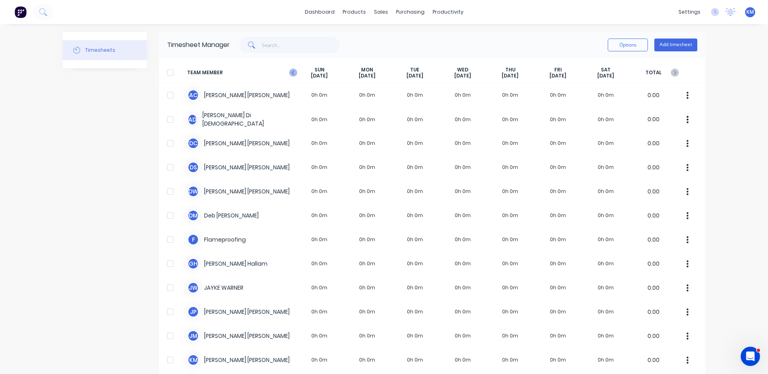
click at [291, 72] on icon at bounding box center [293, 73] width 8 height 8
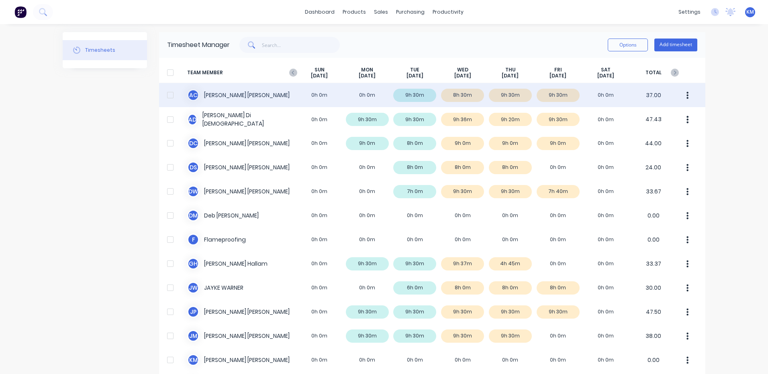
click at [609, 94] on div "A C [PERSON_NAME] 0h 0m 0h 0m 9h 30m 8h 30m 9h 30m 9h 30m 0h 0m 37.00" at bounding box center [432, 95] width 546 height 24
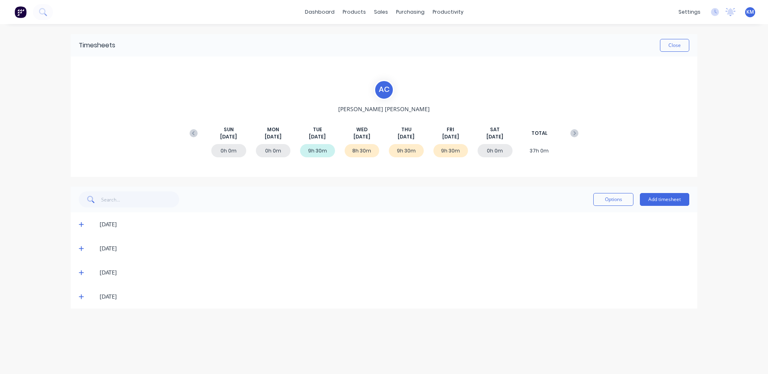
click at [81, 252] on span at bounding box center [83, 248] width 8 height 8
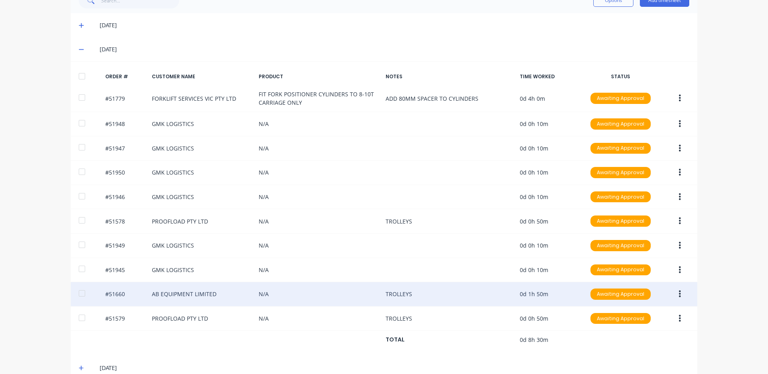
scroll to position [199, 0]
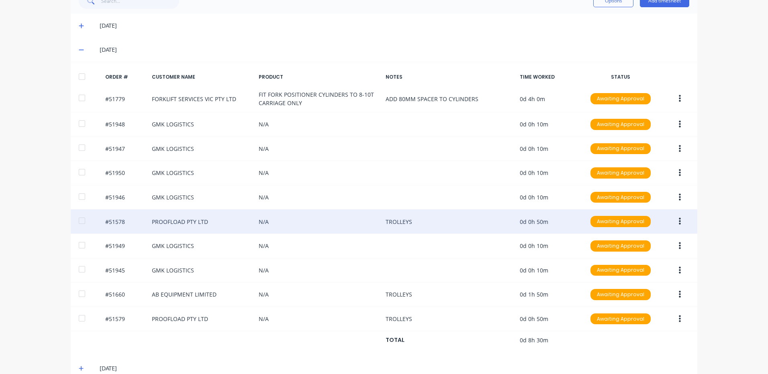
click at [678, 221] on button "button" at bounding box center [679, 221] width 19 height 14
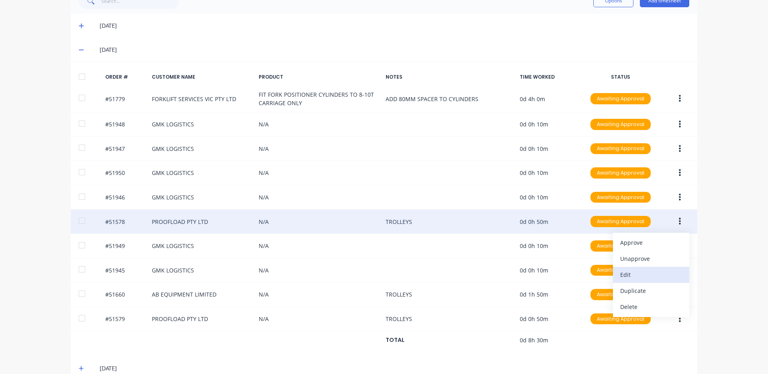
click at [650, 269] on div "Edit" at bounding box center [651, 275] width 62 height 12
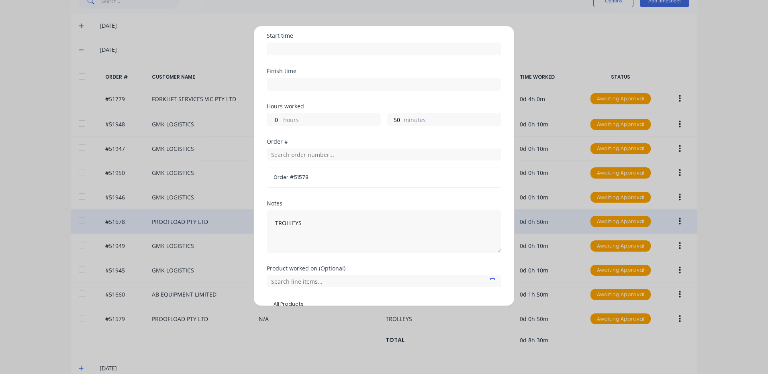
scroll to position [108, 0]
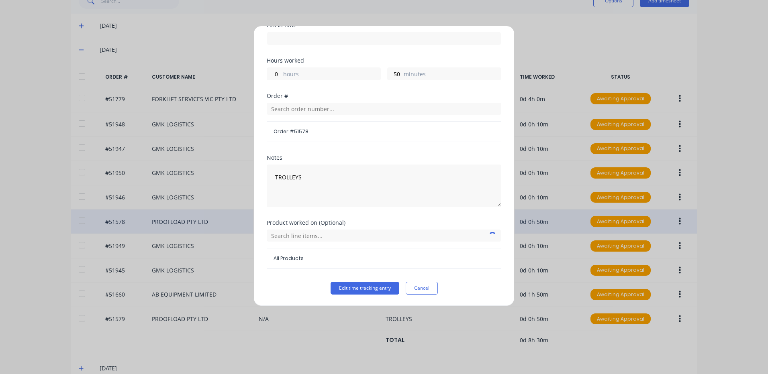
click at [360, 242] on div "All Products" at bounding box center [384, 249] width 234 height 39
click at [362, 239] on input "text" at bounding box center [384, 236] width 234 height 12
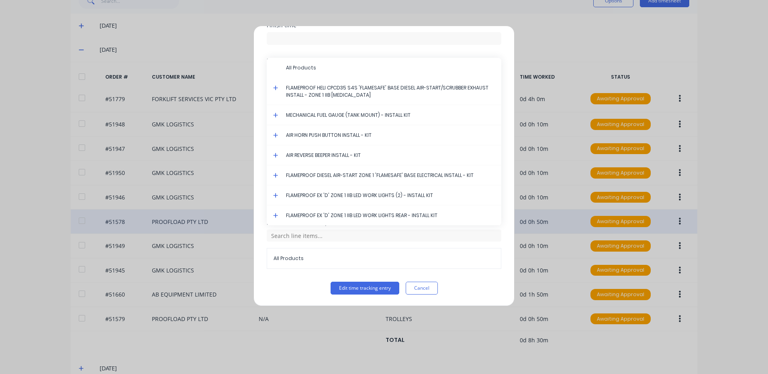
click at [276, 89] on icon at bounding box center [275, 88] width 5 height 6
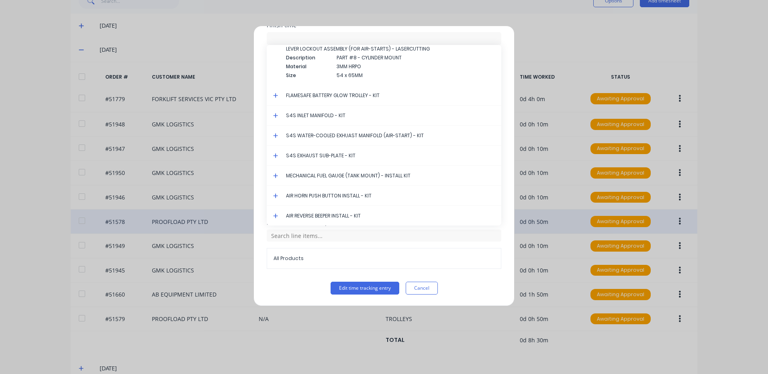
scroll to position [2193, 0]
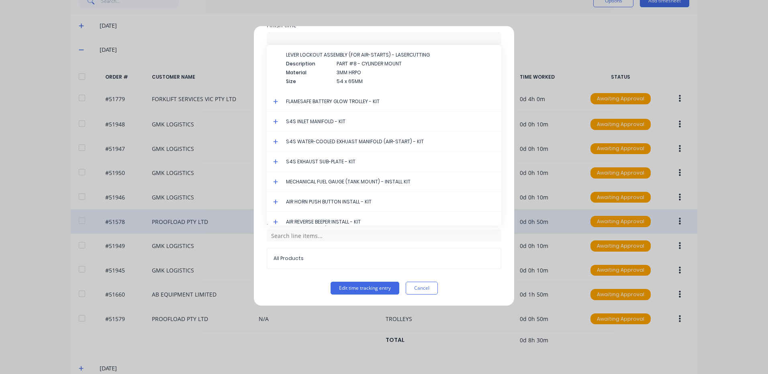
click at [275, 100] on icon at bounding box center [275, 102] width 5 height 6
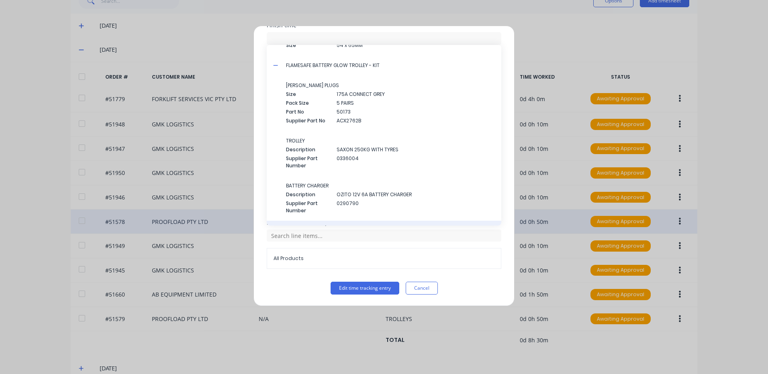
scroll to position [2274, 0]
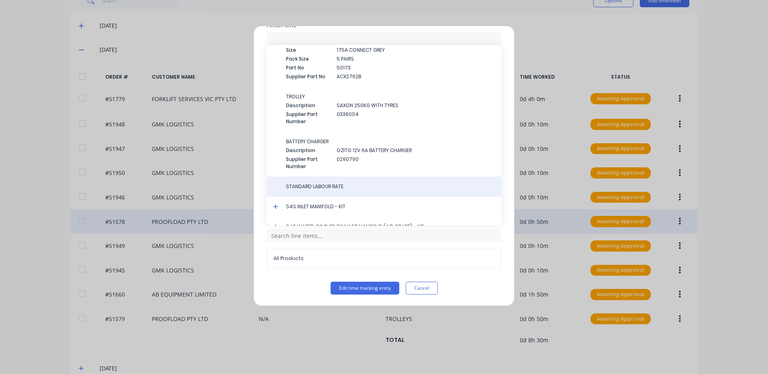
click at [328, 183] on span "STANDARD LABOUR RATE" at bounding box center [390, 186] width 209 height 7
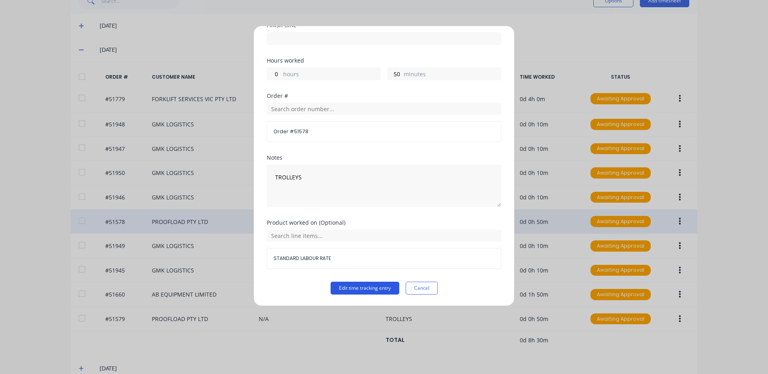
click at [362, 287] on button "Edit time tracking entry" at bounding box center [364, 288] width 69 height 13
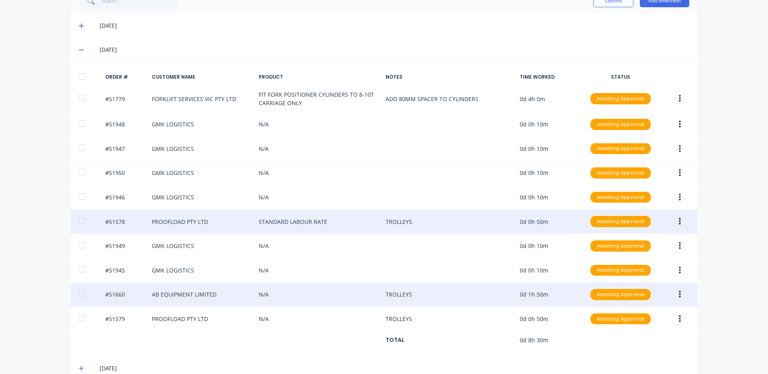
click at [674, 292] on button "button" at bounding box center [679, 294] width 19 height 14
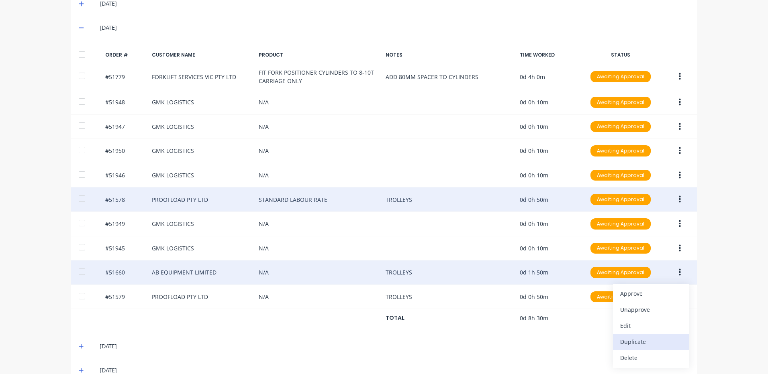
scroll to position [239, 0]
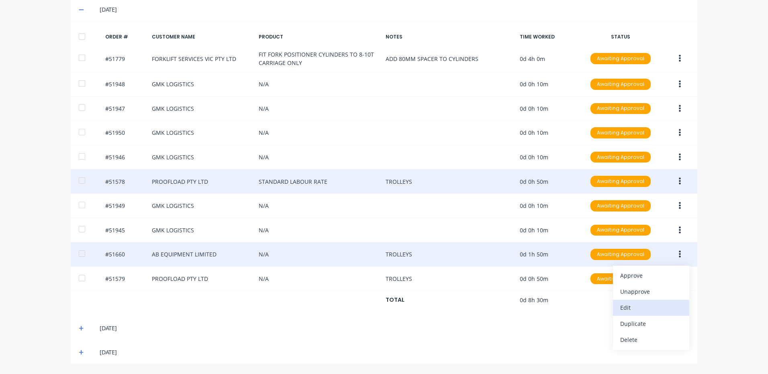
click at [633, 306] on div "Edit" at bounding box center [651, 308] width 62 height 12
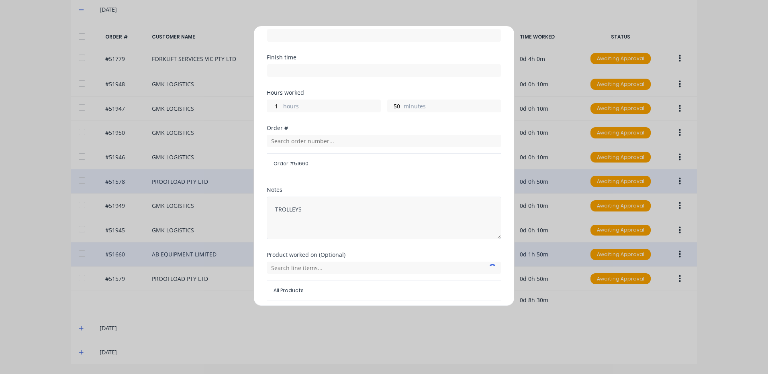
scroll to position [80, 0]
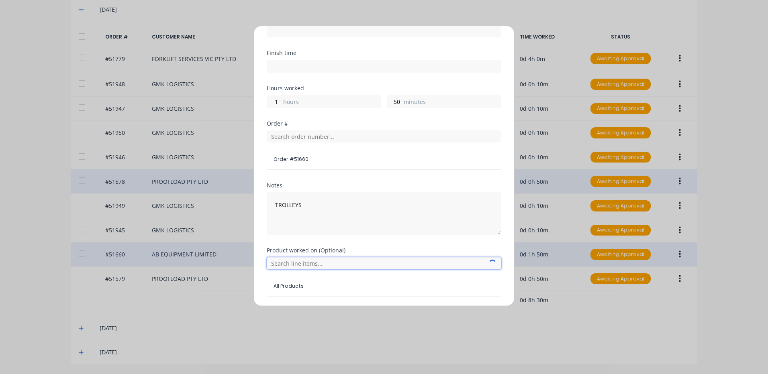
click at [295, 265] on input "text" at bounding box center [384, 263] width 234 height 12
click at [275, 235] on icon at bounding box center [275, 236] width 5 height 6
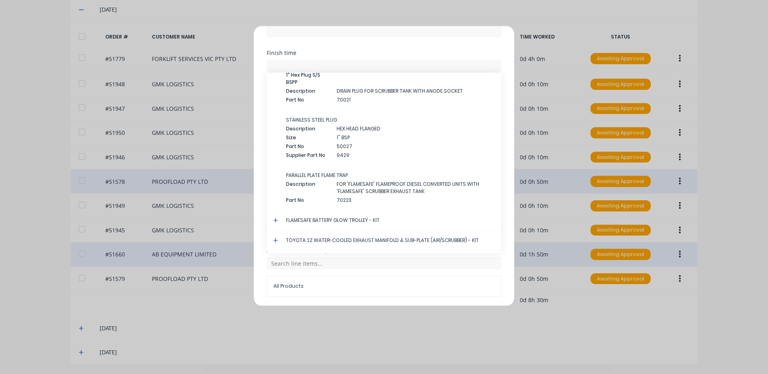
scroll to position [2159, 0]
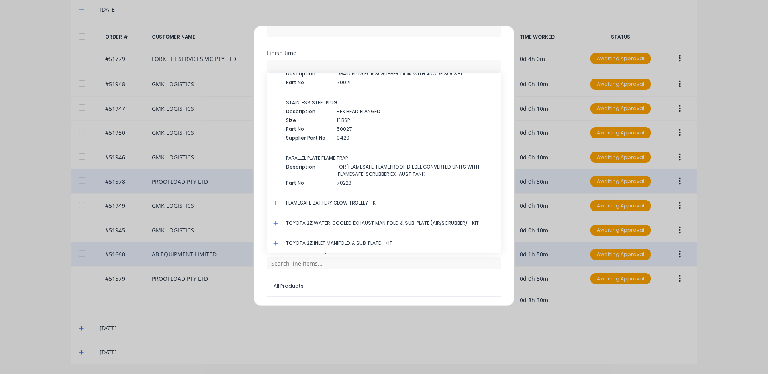
click at [276, 203] on icon at bounding box center [275, 203] width 5 height 5
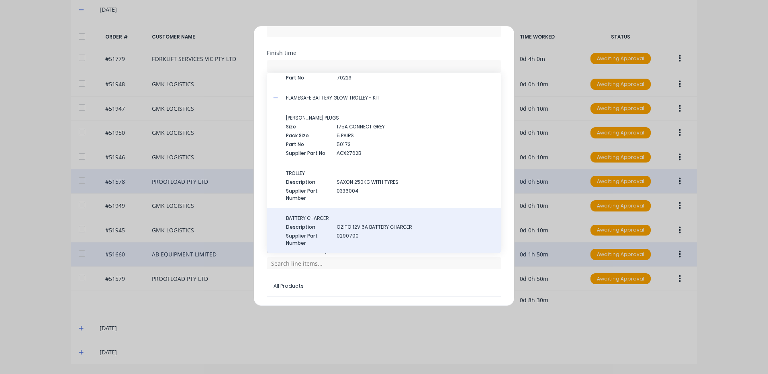
scroll to position [2324, 0]
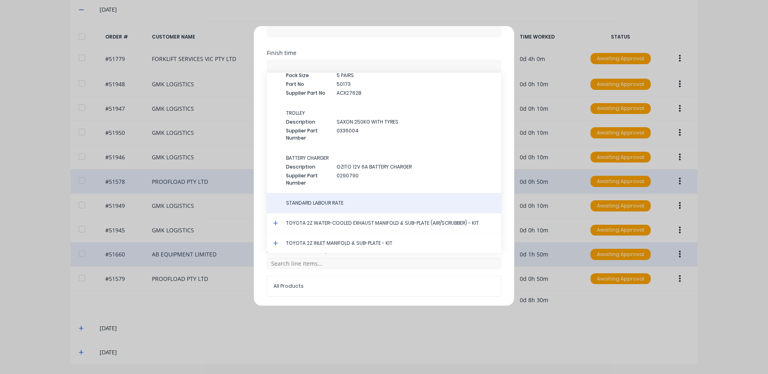
click at [324, 200] on span "STANDARD LABOUR RATE" at bounding box center [390, 203] width 209 height 7
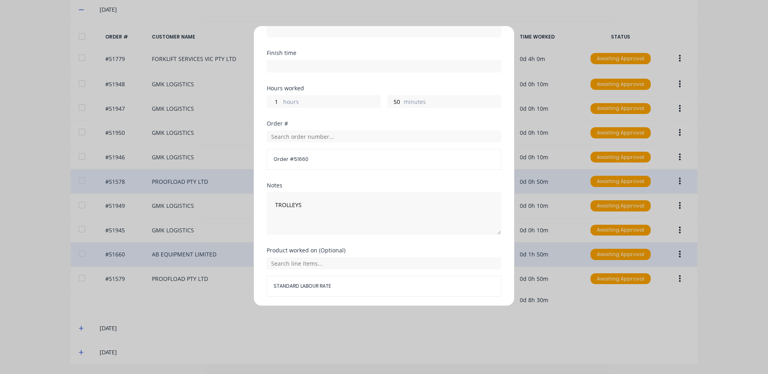
scroll to position [108, 0]
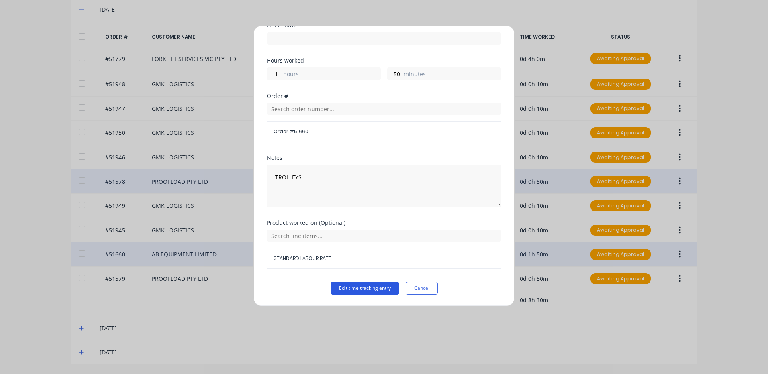
click at [380, 287] on button "Edit time tracking entry" at bounding box center [364, 288] width 69 height 13
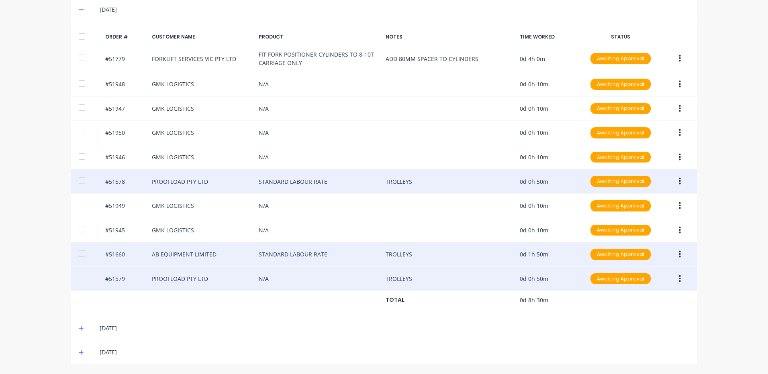
click at [673, 279] on button "button" at bounding box center [679, 279] width 19 height 14
click at [639, 334] on div "Edit" at bounding box center [651, 332] width 62 height 12
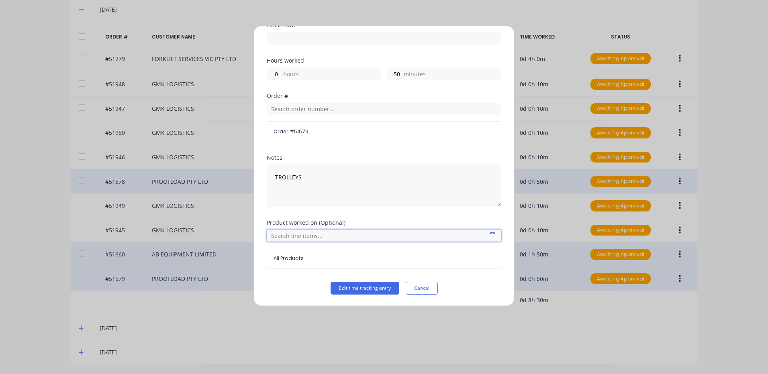
click at [306, 238] on input "text" at bounding box center [384, 236] width 234 height 12
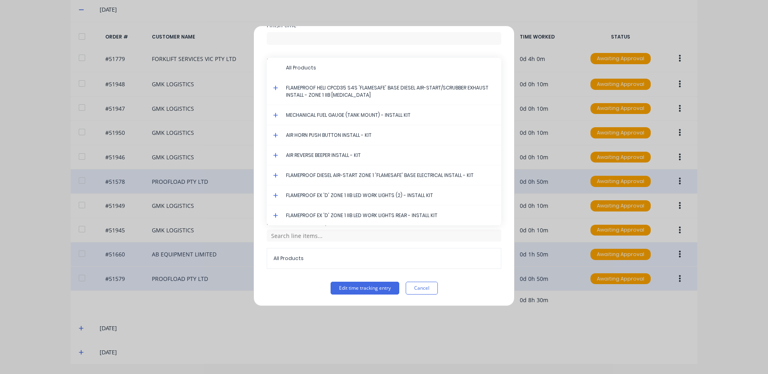
click at [274, 86] on icon at bounding box center [275, 88] width 5 height 6
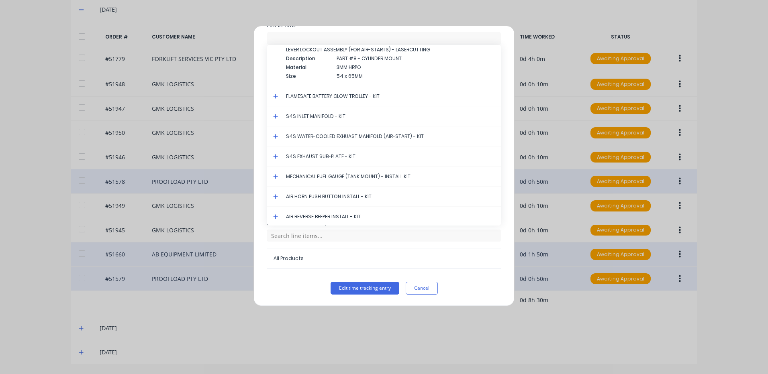
scroll to position [2251, 0]
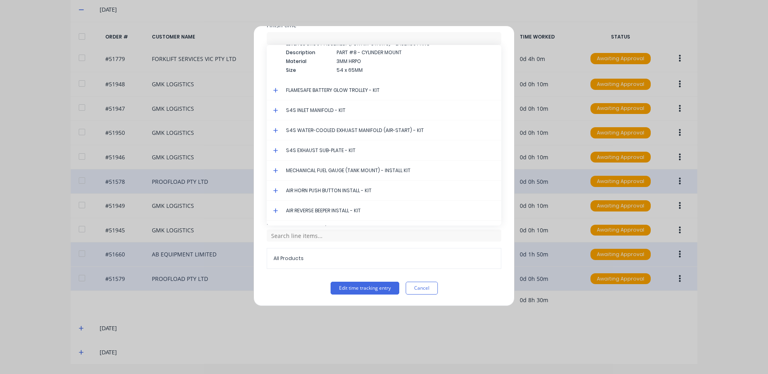
click at [277, 89] on icon at bounding box center [275, 91] width 5 height 6
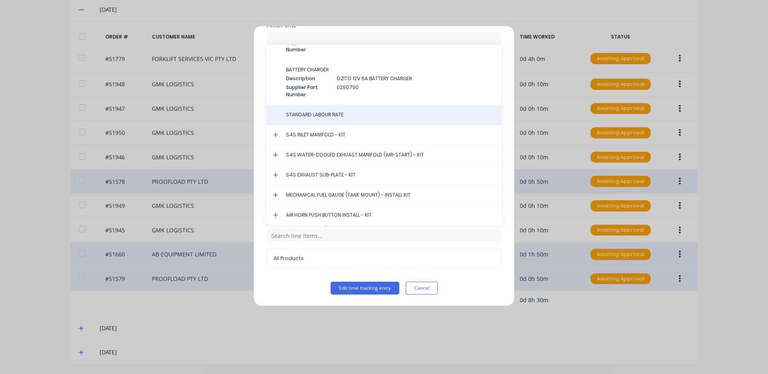
scroll to position [2392, 0]
click at [342, 120] on div "STANDARD LABOUR RATE" at bounding box center [384, 115] width 234 height 20
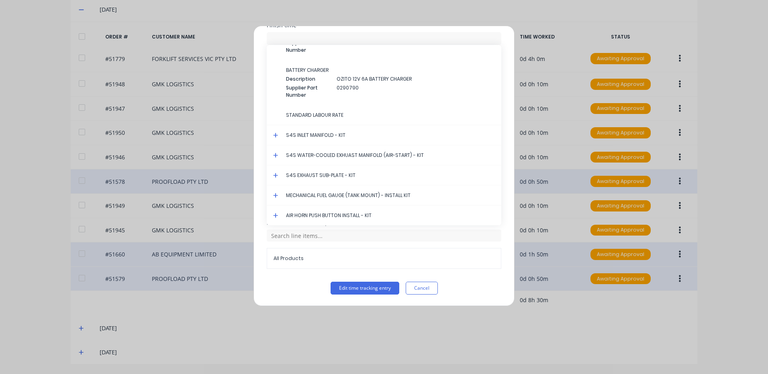
click at [331, 114] on span "STANDARD LABOUR RATE" at bounding box center [390, 115] width 209 height 7
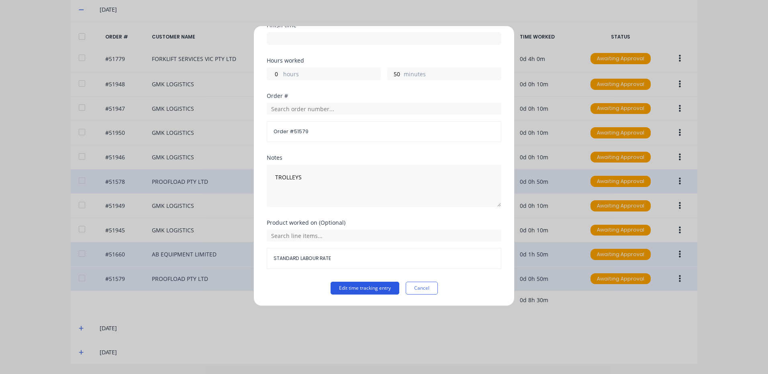
click at [373, 286] on button "Edit time tracking entry" at bounding box center [364, 288] width 69 height 13
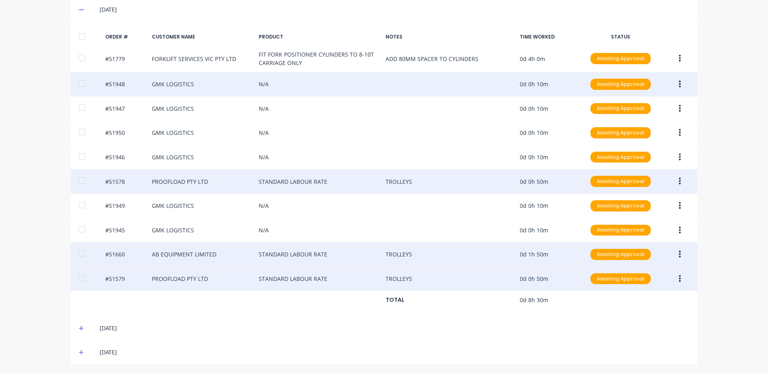
click at [678, 83] on icon "button" at bounding box center [679, 84] width 2 height 7
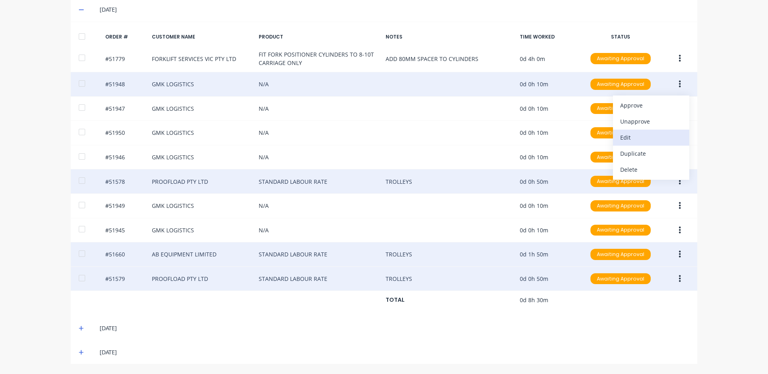
click at [653, 138] on div "Edit" at bounding box center [651, 138] width 62 height 12
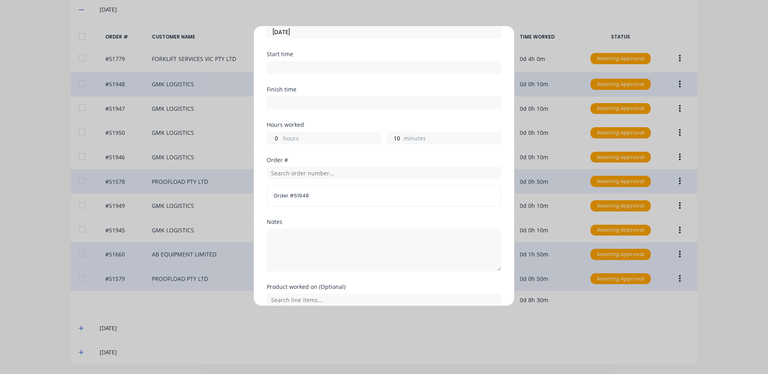
scroll to position [108, 0]
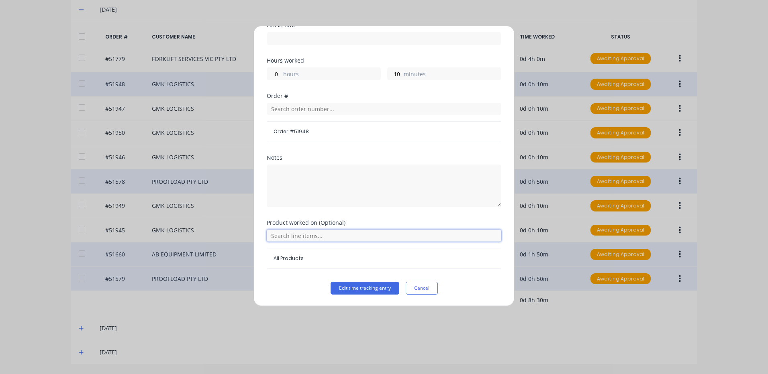
click at [360, 236] on input "text" at bounding box center [384, 236] width 234 height 12
click at [276, 275] on icon at bounding box center [275, 276] width 5 height 6
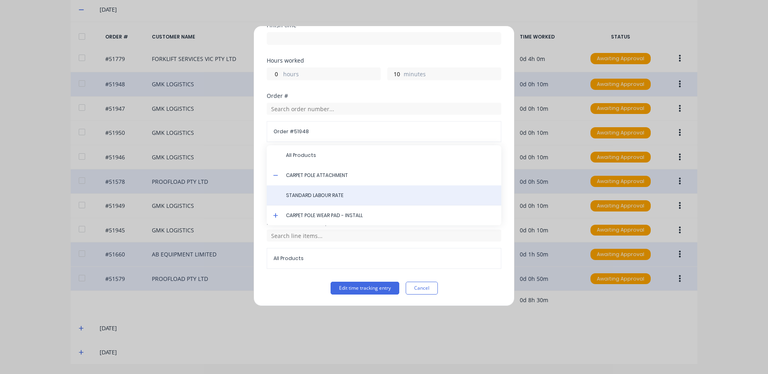
click at [342, 201] on div "STANDARD LABOUR RATE" at bounding box center [384, 195] width 234 height 20
click at [346, 199] on div "STANDARD LABOUR RATE" at bounding box center [384, 195] width 234 height 20
click at [328, 200] on div "STANDARD LABOUR RATE" at bounding box center [384, 195] width 234 height 20
click at [322, 197] on span "STANDARD LABOUR RATE" at bounding box center [390, 195] width 209 height 7
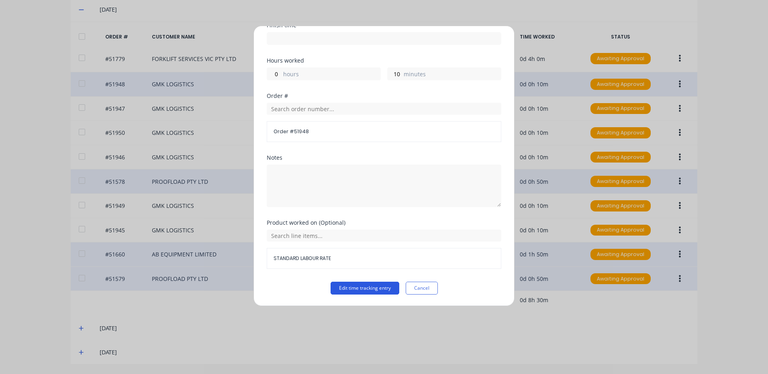
click at [373, 287] on button "Edit time tracking entry" at bounding box center [364, 288] width 69 height 13
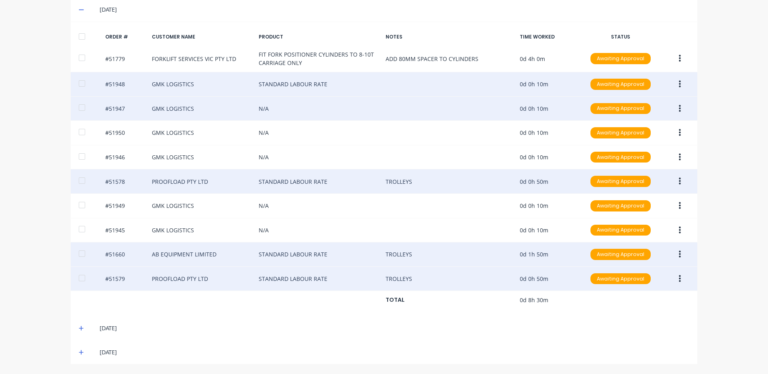
click at [675, 108] on button "button" at bounding box center [679, 109] width 19 height 14
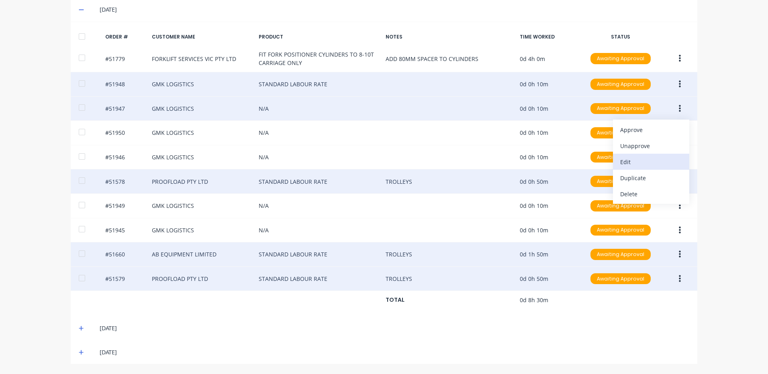
click at [635, 155] on button "Edit" at bounding box center [651, 162] width 76 height 16
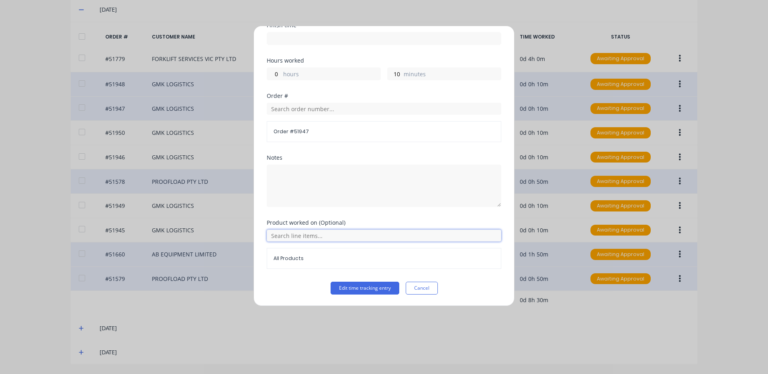
click at [320, 236] on input "text" at bounding box center [384, 236] width 234 height 12
click at [277, 275] on icon at bounding box center [275, 275] width 5 height 5
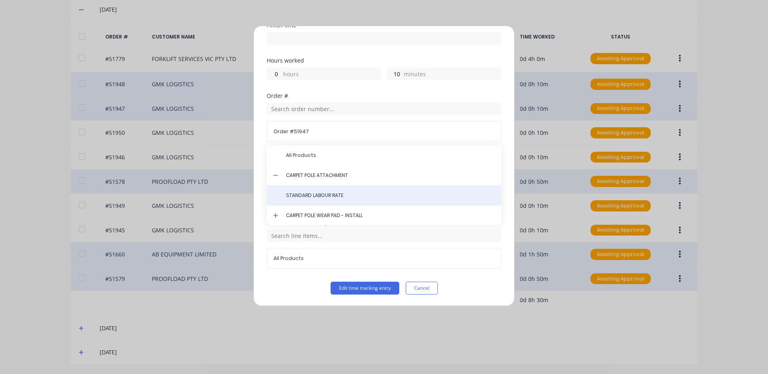
click at [322, 199] on div "STANDARD LABOUR RATE" at bounding box center [384, 195] width 234 height 20
click at [327, 197] on span "STANDARD LABOUR RATE" at bounding box center [390, 195] width 209 height 7
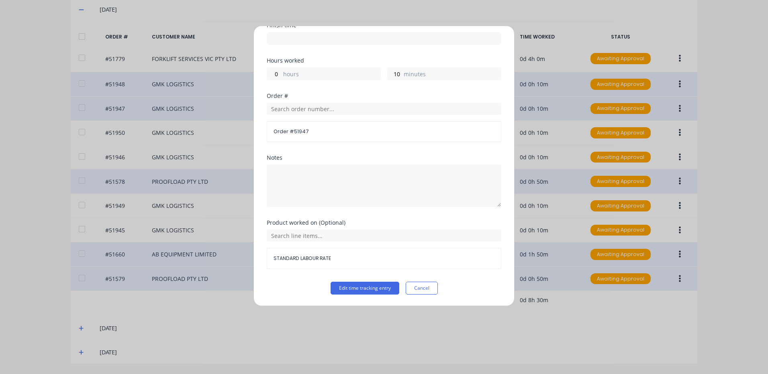
drag, startPoint x: 358, startPoint y: 283, endPoint x: 364, endPoint y: 281, distance: 7.4
click at [358, 284] on button "Edit time tracking entry" at bounding box center [364, 288] width 69 height 13
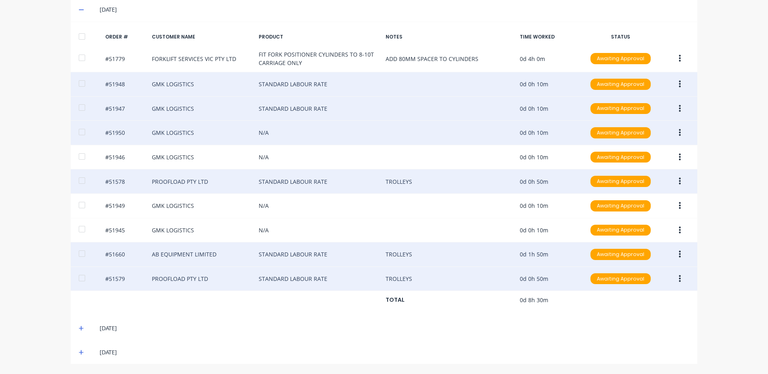
click at [674, 132] on button "button" at bounding box center [679, 133] width 19 height 14
click at [622, 188] on div "Edit" at bounding box center [651, 186] width 62 height 12
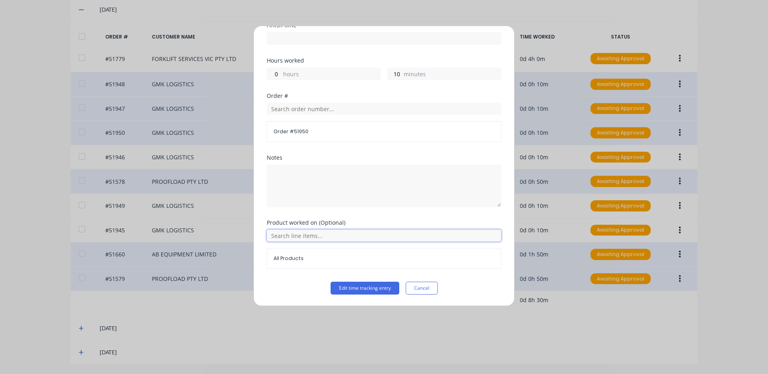
click at [330, 239] on input "text" at bounding box center [384, 236] width 234 height 12
click at [276, 275] on icon at bounding box center [275, 276] width 5 height 6
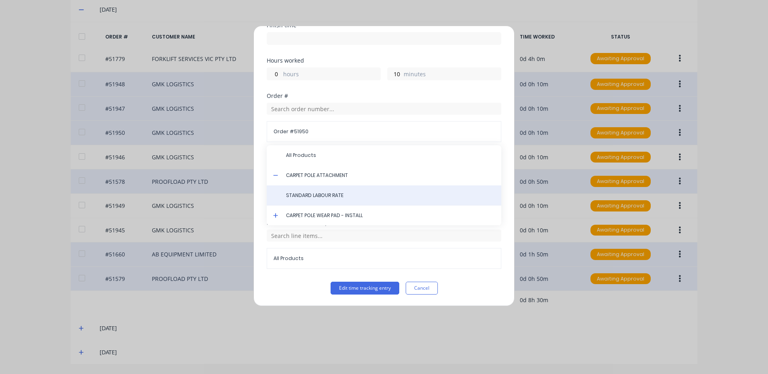
click at [322, 195] on span "STANDARD LABOUR RATE" at bounding box center [390, 195] width 209 height 7
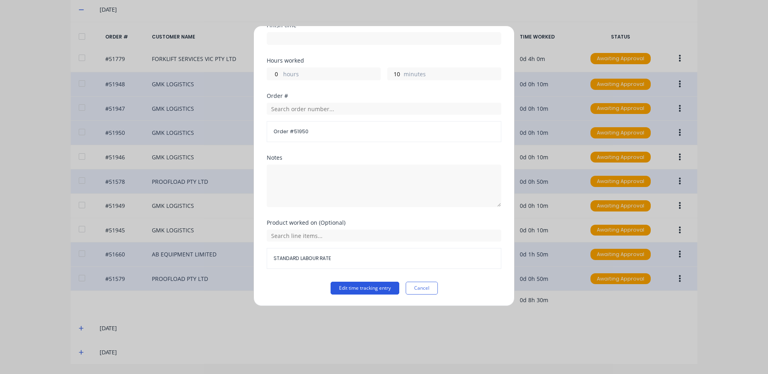
click at [358, 288] on button "Edit time tracking entry" at bounding box center [364, 288] width 69 height 13
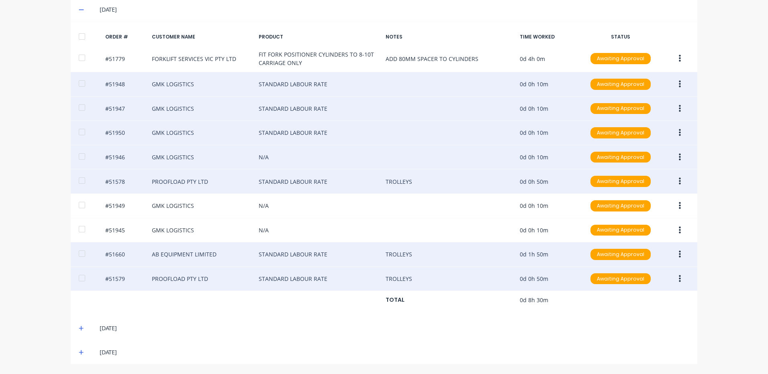
click at [670, 156] on button "button" at bounding box center [679, 157] width 19 height 14
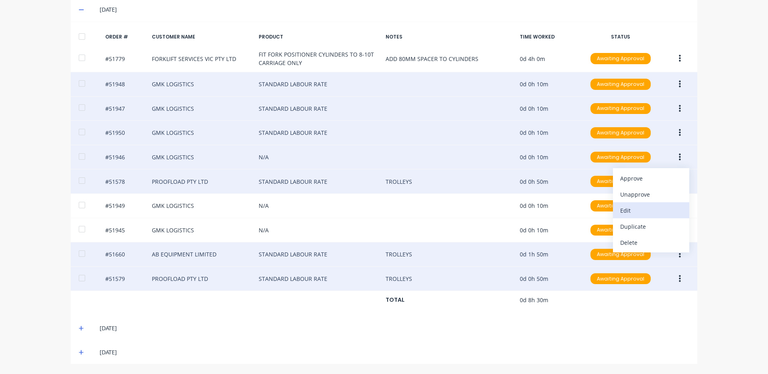
click at [650, 205] on div "Edit" at bounding box center [651, 211] width 62 height 12
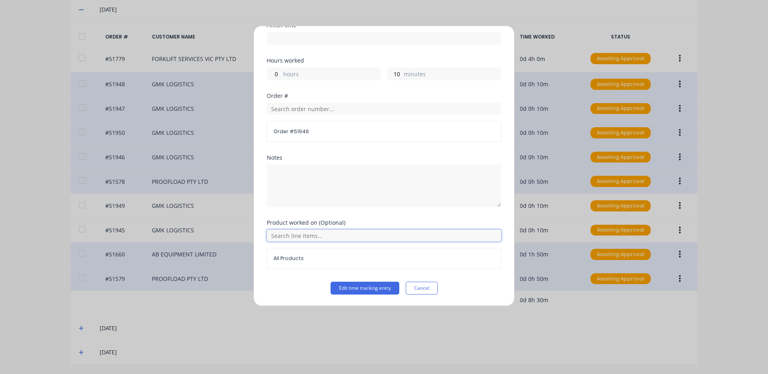
click at [293, 233] on input "text" at bounding box center [384, 236] width 234 height 12
click at [275, 274] on icon at bounding box center [275, 275] width 5 height 5
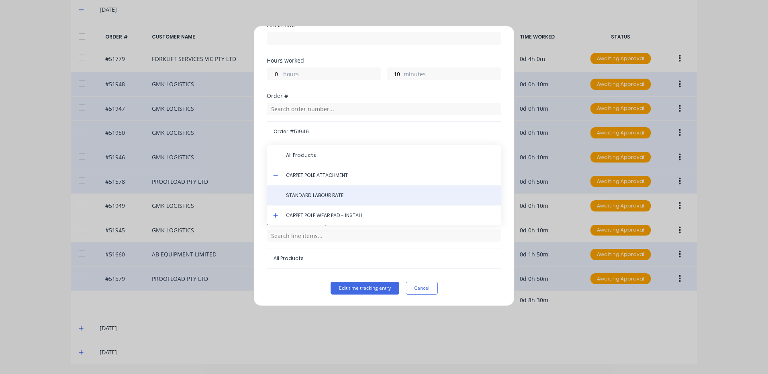
click at [300, 194] on span "STANDARD LABOUR RATE" at bounding box center [390, 195] width 209 height 7
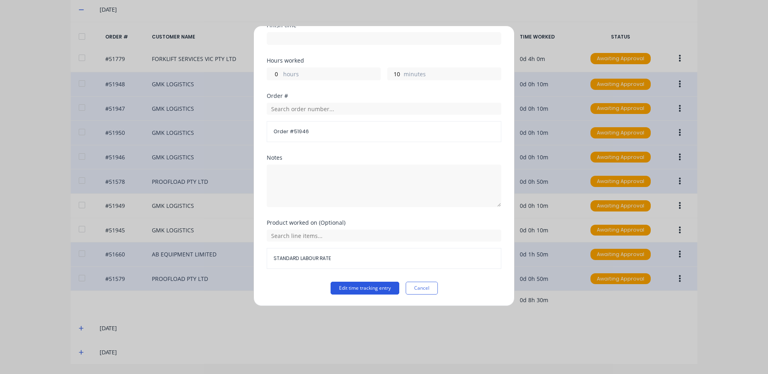
click at [361, 282] on button "Edit time tracking entry" at bounding box center [364, 288] width 69 height 13
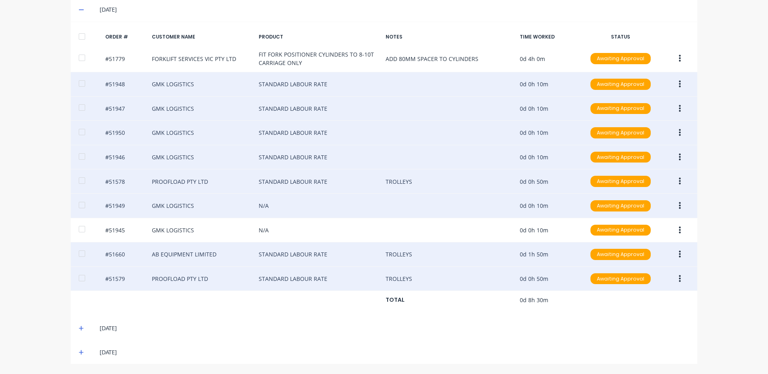
click at [678, 206] on icon "button" at bounding box center [679, 206] width 2 height 9
click at [633, 256] on div "Edit" at bounding box center [651, 259] width 62 height 12
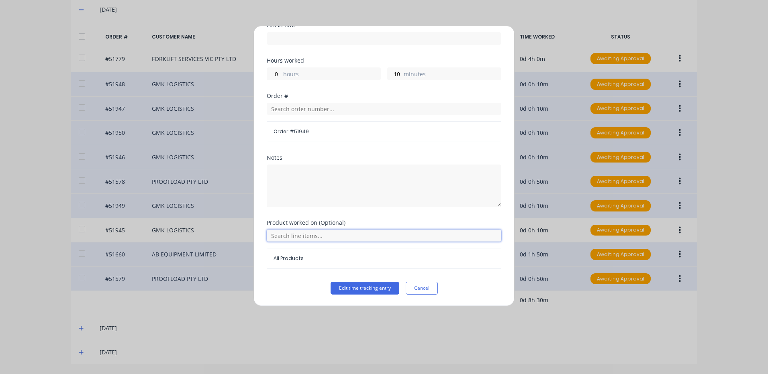
click at [284, 236] on input "text" at bounding box center [384, 236] width 234 height 12
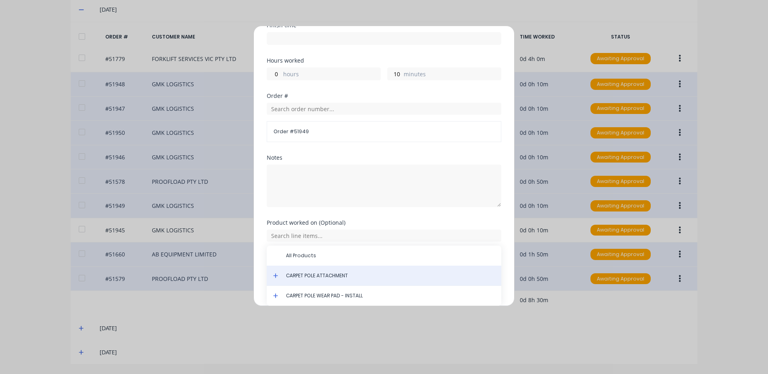
click at [273, 277] on div "CARPET POLE ATTACHMENT" at bounding box center [384, 276] width 234 height 20
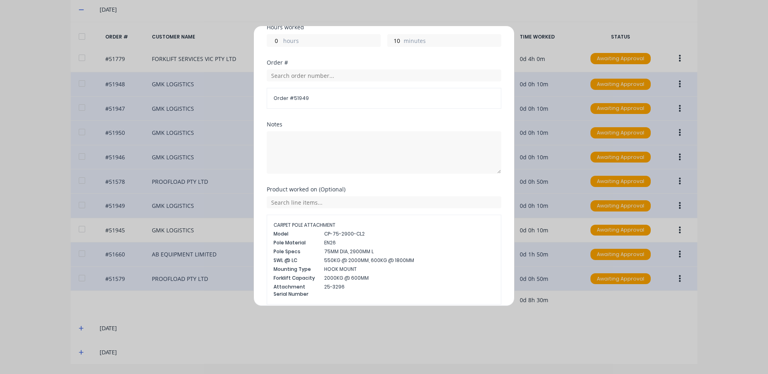
scroll to position [177, 0]
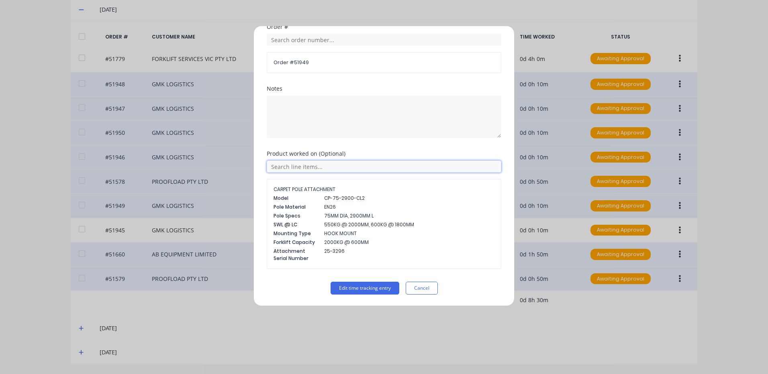
click at [319, 163] on input "text" at bounding box center [384, 167] width 234 height 12
click at [274, 204] on icon at bounding box center [275, 207] width 5 height 6
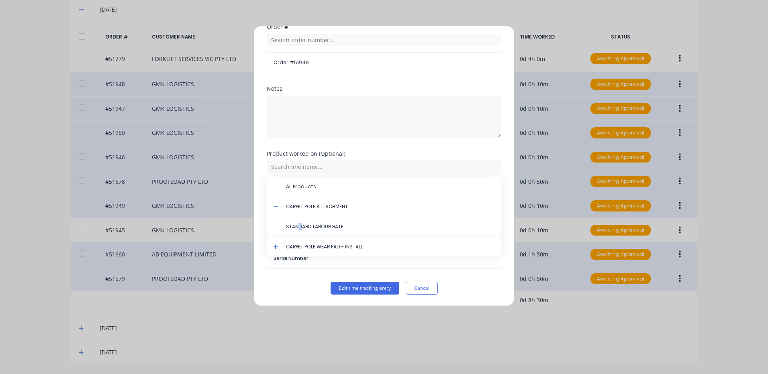
click at [299, 224] on span "STANDARD LABOUR RATE" at bounding box center [390, 226] width 209 height 7
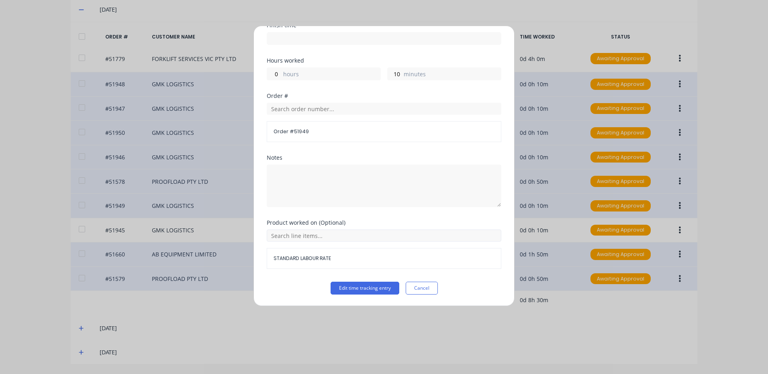
scroll to position [108, 0]
click at [348, 285] on button "Edit time tracking entry" at bounding box center [364, 288] width 69 height 13
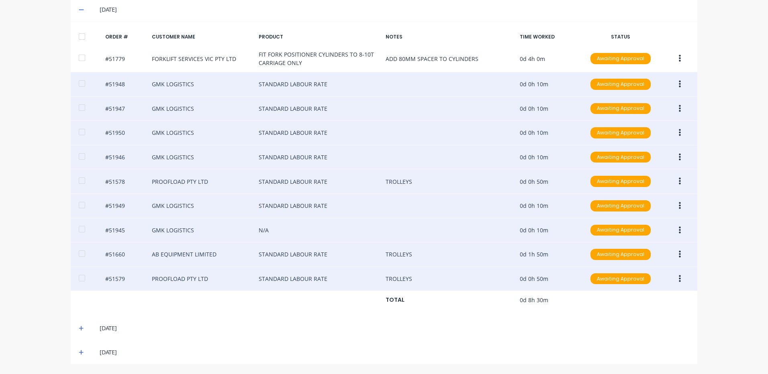
click at [680, 226] on button "button" at bounding box center [679, 230] width 19 height 14
click at [635, 279] on div "Edit" at bounding box center [651, 284] width 62 height 12
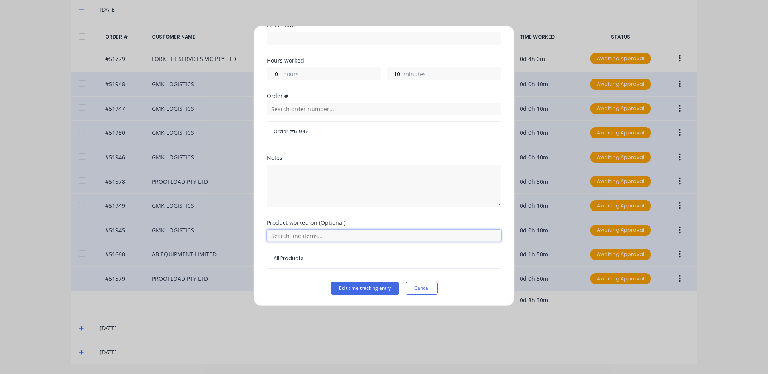
click at [291, 233] on input "text" at bounding box center [384, 236] width 234 height 12
click at [276, 274] on icon at bounding box center [275, 275] width 5 height 5
drag, startPoint x: 302, startPoint y: 198, endPoint x: 308, endPoint y: 201, distance: 6.5
click at [303, 198] on span "STANDARD LABOUR RATE" at bounding box center [390, 195] width 209 height 7
click at [367, 283] on button "Edit time tracking entry" at bounding box center [364, 288] width 69 height 13
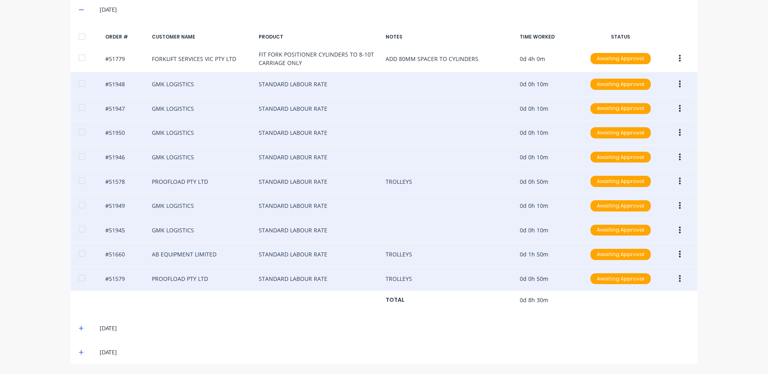
click at [79, 324] on span at bounding box center [83, 328] width 8 height 8
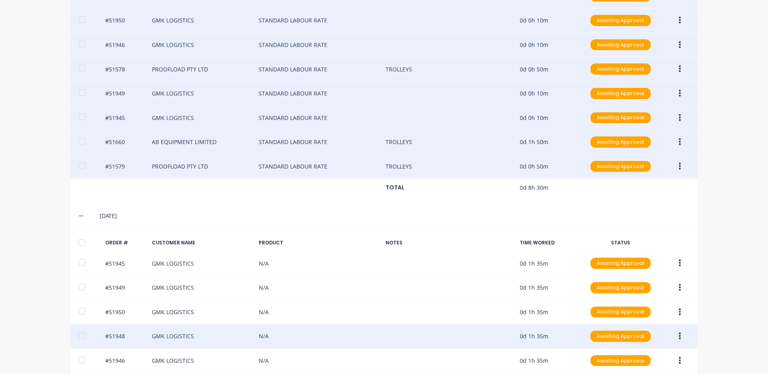
scroll to position [434, 0]
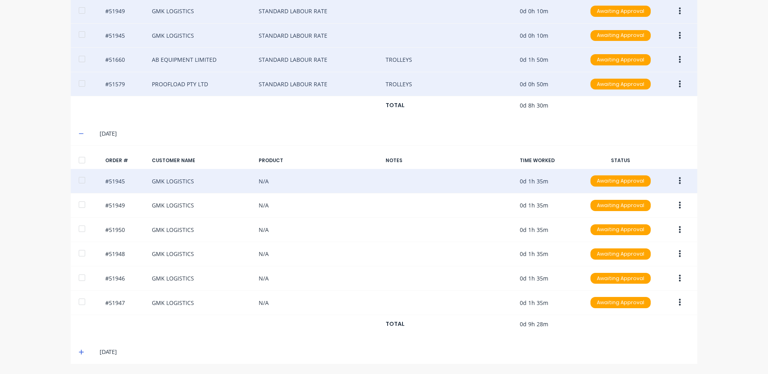
click at [680, 179] on button "button" at bounding box center [679, 181] width 19 height 14
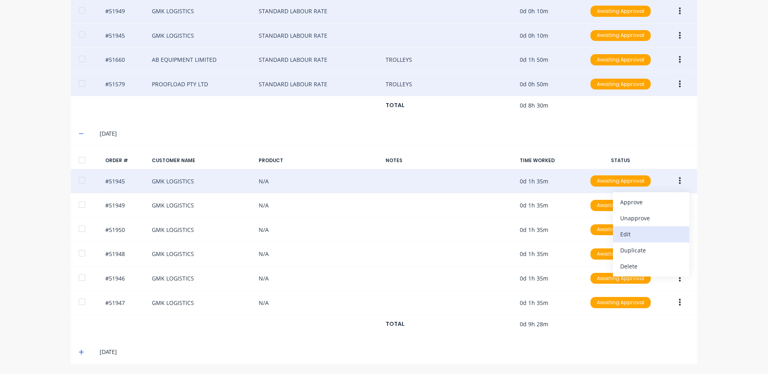
click at [648, 237] on div "Edit" at bounding box center [651, 234] width 62 height 12
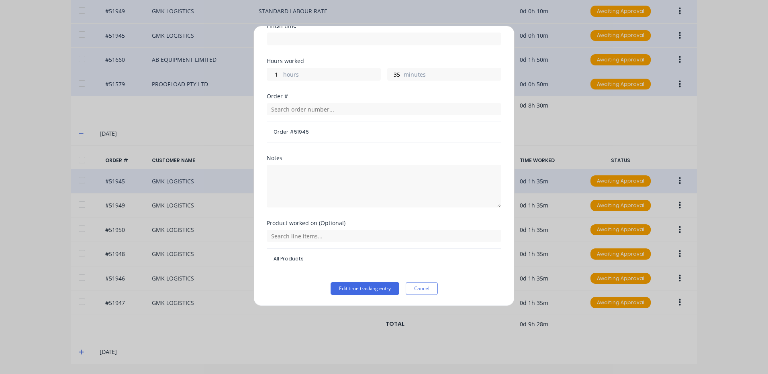
scroll to position [108, 0]
click at [297, 236] on input "text" at bounding box center [384, 236] width 234 height 12
drag, startPoint x: 275, startPoint y: 274, endPoint x: 283, endPoint y: 261, distance: 15.1
click at [276, 274] on icon at bounding box center [275, 276] width 5 height 6
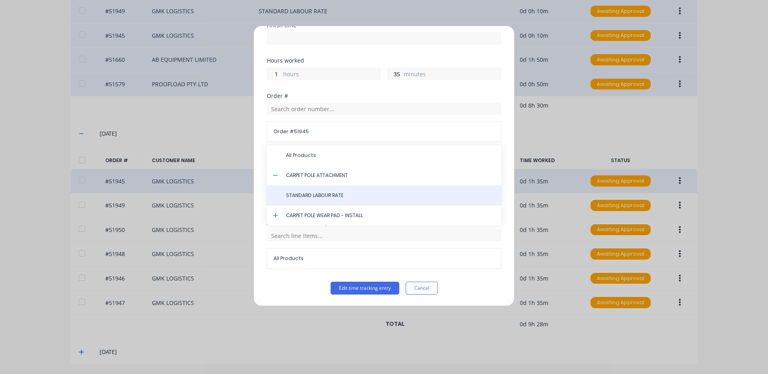
click at [297, 199] on div "STANDARD LABOUR RATE" at bounding box center [384, 195] width 234 height 20
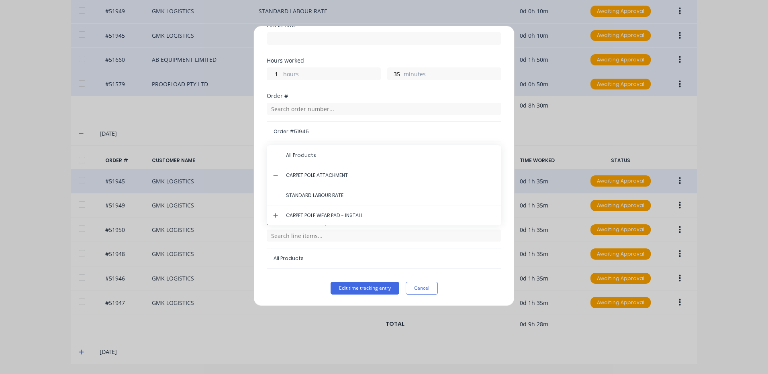
click at [303, 197] on span "STANDARD LABOUR RATE" at bounding box center [390, 195] width 209 height 7
click at [354, 285] on button "Edit time tracking entry" at bounding box center [364, 288] width 69 height 13
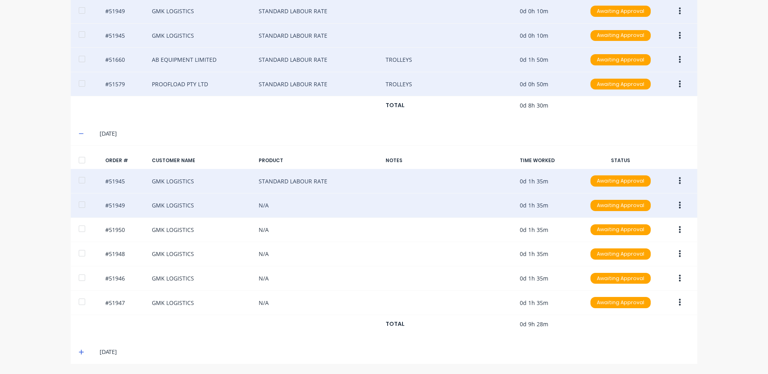
click at [673, 202] on button "button" at bounding box center [679, 205] width 19 height 14
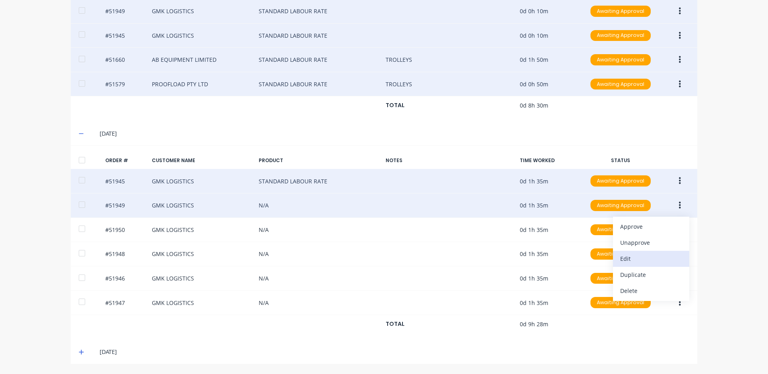
click at [647, 257] on div "Edit" at bounding box center [651, 259] width 62 height 12
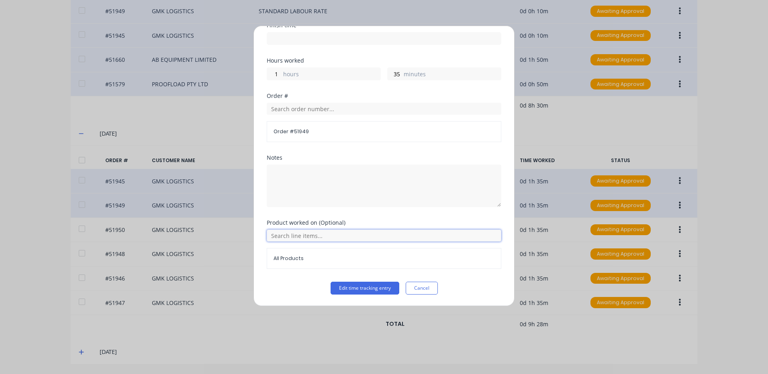
click at [301, 237] on input "text" at bounding box center [384, 236] width 234 height 12
click at [275, 275] on icon at bounding box center [275, 275] width 5 height 5
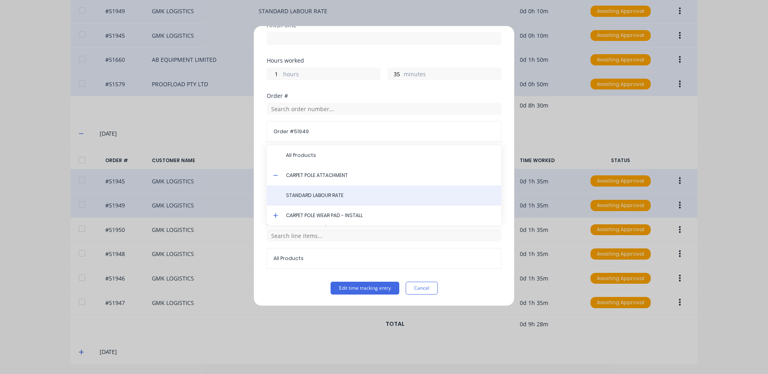
click at [315, 194] on span "STANDARD LABOUR RATE" at bounding box center [390, 195] width 209 height 7
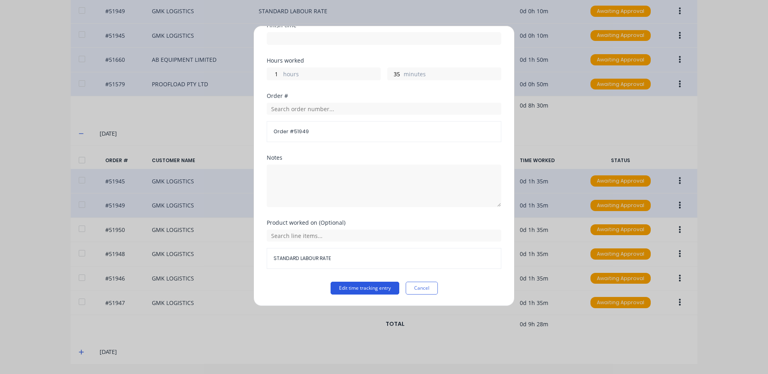
click at [362, 289] on button "Edit time tracking entry" at bounding box center [364, 288] width 69 height 13
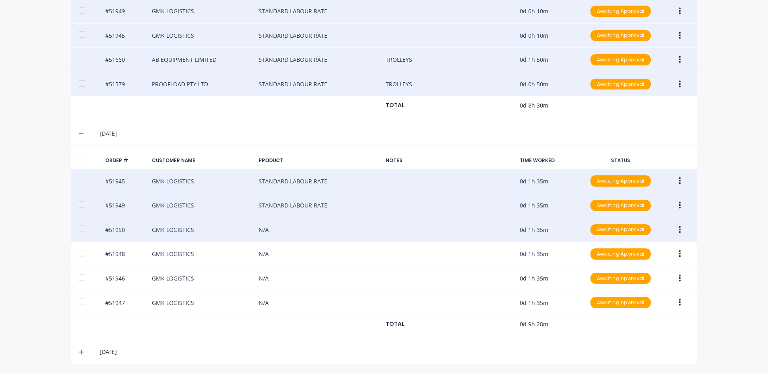
click at [678, 230] on button "button" at bounding box center [679, 230] width 19 height 14
click at [643, 280] on div "Edit" at bounding box center [651, 283] width 62 height 12
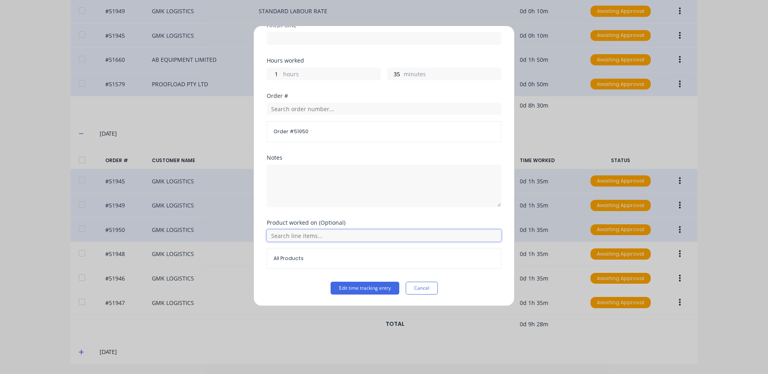
click at [299, 238] on input "text" at bounding box center [384, 236] width 234 height 12
click at [275, 273] on icon at bounding box center [275, 276] width 5 height 6
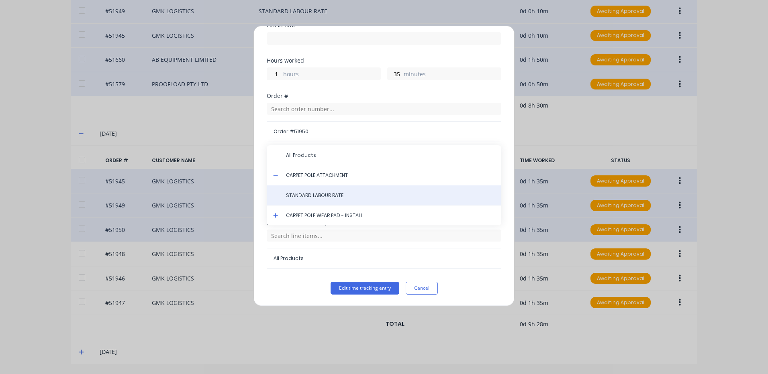
click at [316, 195] on span "STANDARD LABOUR RATE" at bounding box center [390, 195] width 209 height 7
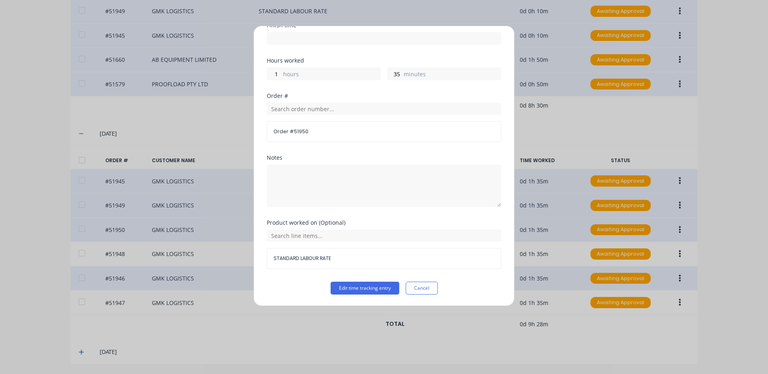
click at [368, 287] on button "Edit time tracking entry" at bounding box center [364, 288] width 69 height 13
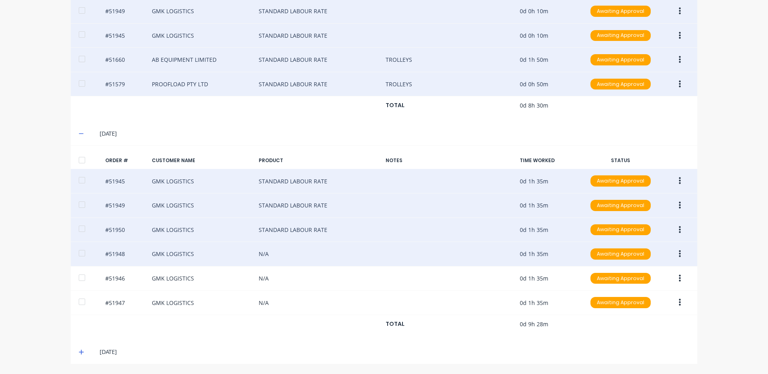
click at [678, 252] on button "button" at bounding box center [679, 254] width 19 height 14
click at [641, 300] on button "Edit" at bounding box center [651, 307] width 76 height 16
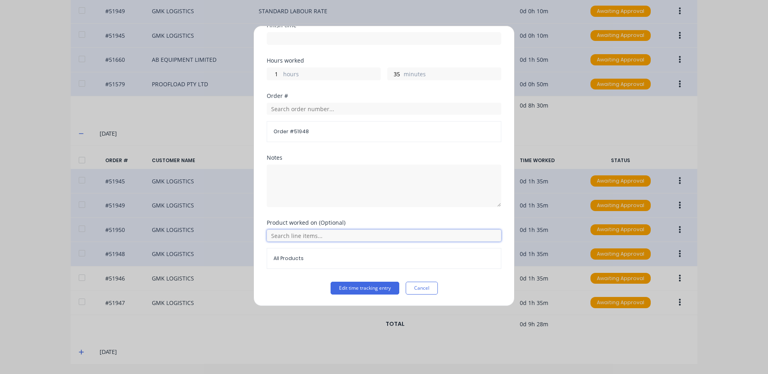
click at [294, 237] on input "text" at bounding box center [384, 236] width 234 height 12
click at [275, 275] on icon at bounding box center [275, 276] width 5 height 6
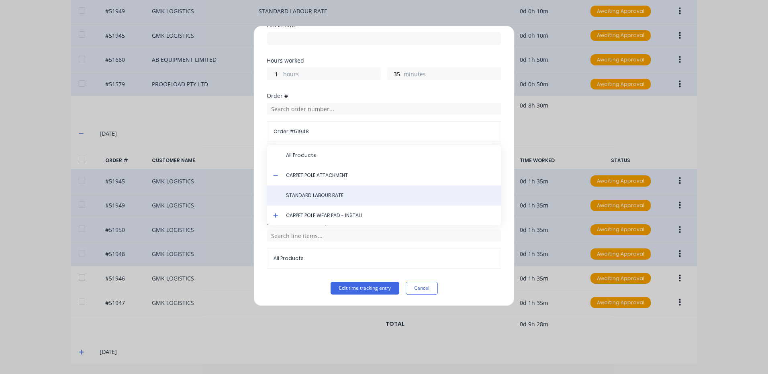
click at [314, 191] on div "STANDARD LABOUR RATE" at bounding box center [384, 195] width 234 height 20
click at [340, 193] on span "STANDARD LABOUR RATE" at bounding box center [390, 195] width 209 height 7
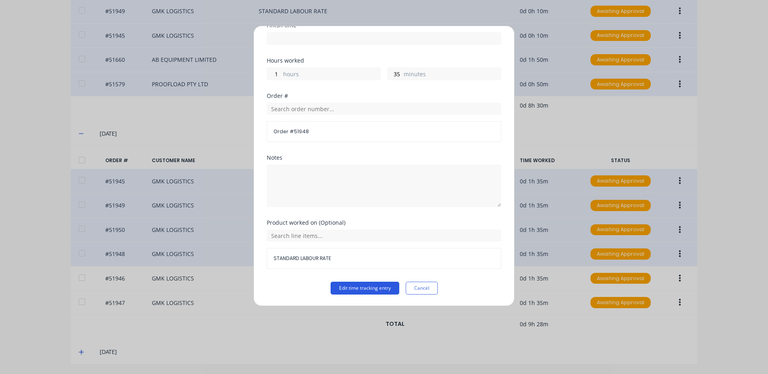
click at [350, 285] on button "Edit time tracking entry" at bounding box center [364, 288] width 69 height 13
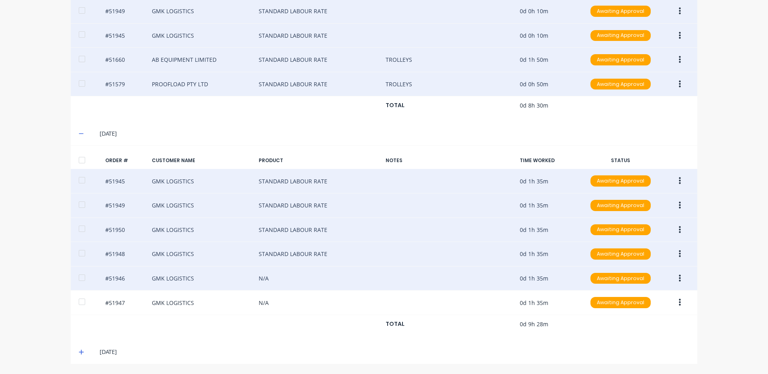
click at [674, 279] on button "button" at bounding box center [679, 278] width 19 height 14
click at [652, 326] on div "Edit" at bounding box center [651, 332] width 62 height 12
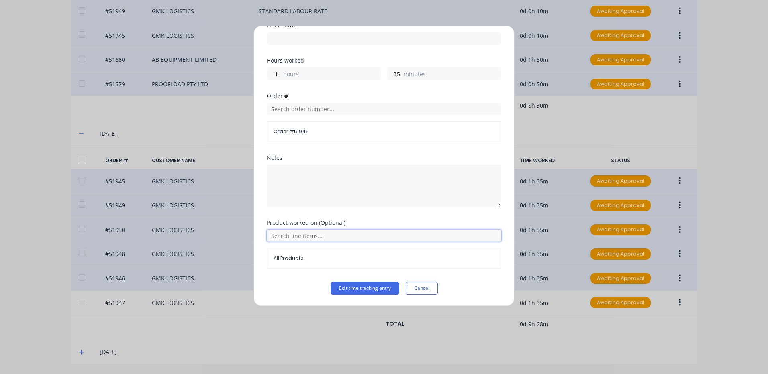
click at [293, 236] on input "text" at bounding box center [384, 236] width 234 height 12
click at [276, 275] on icon at bounding box center [275, 275] width 5 height 5
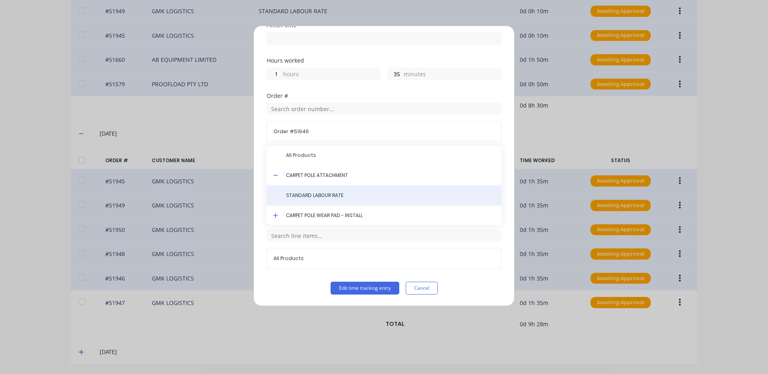
click at [309, 195] on span "STANDARD LABOUR RATE" at bounding box center [390, 195] width 209 height 7
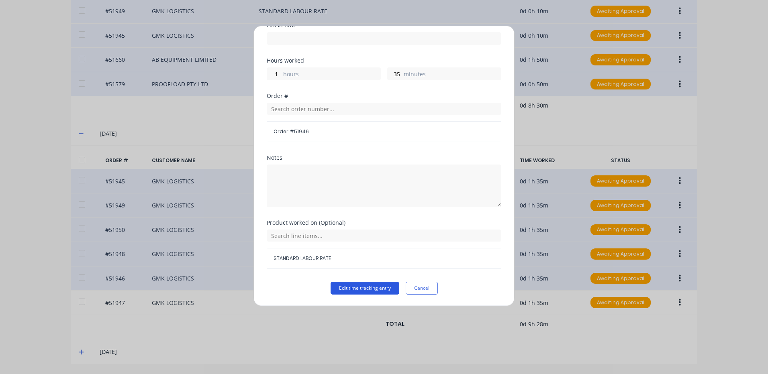
click at [348, 282] on button "Edit time tracking entry" at bounding box center [364, 288] width 69 height 13
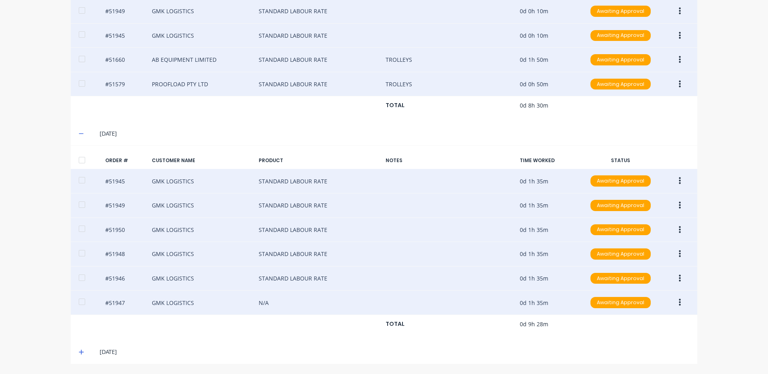
drag, startPoint x: 676, startPoint y: 299, endPoint x: 674, endPoint y: 303, distance: 4.2
click at [678, 299] on icon "button" at bounding box center [679, 302] width 2 height 7
click at [637, 350] on button "Edit" at bounding box center [651, 356] width 76 height 16
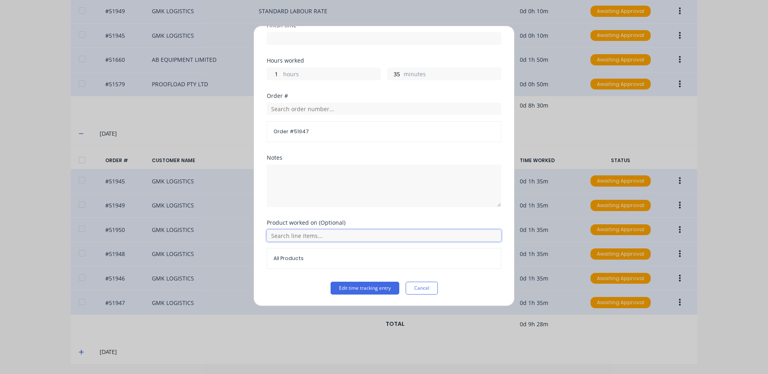
click at [305, 237] on input "text" at bounding box center [384, 236] width 234 height 12
click at [275, 273] on icon at bounding box center [275, 276] width 5 height 6
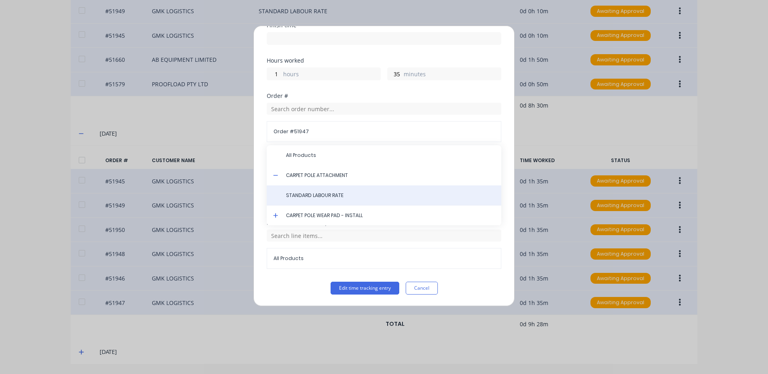
click at [314, 198] on span "STANDARD LABOUR RATE" at bounding box center [390, 195] width 209 height 7
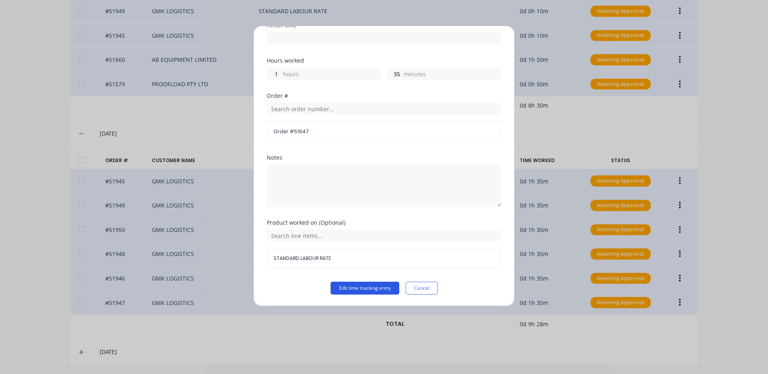
click at [381, 283] on button "Edit time tracking entry" at bounding box center [364, 288] width 69 height 13
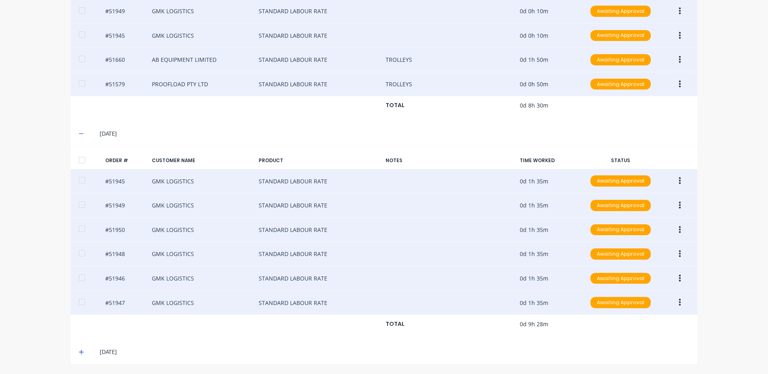
click at [79, 350] on icon at bounding box center [81, 352] width 5 height 6
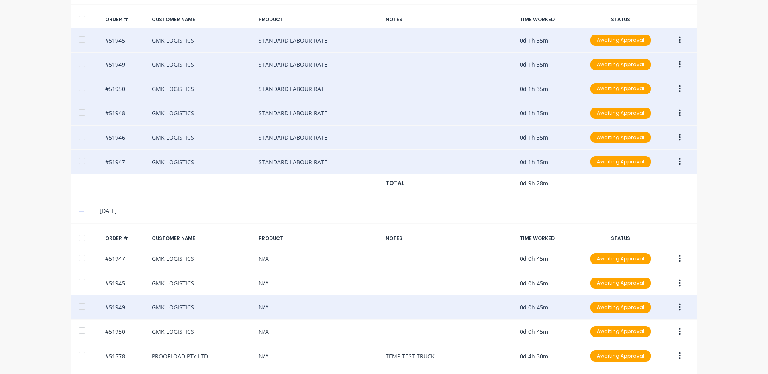
scroll to position [677, 0]
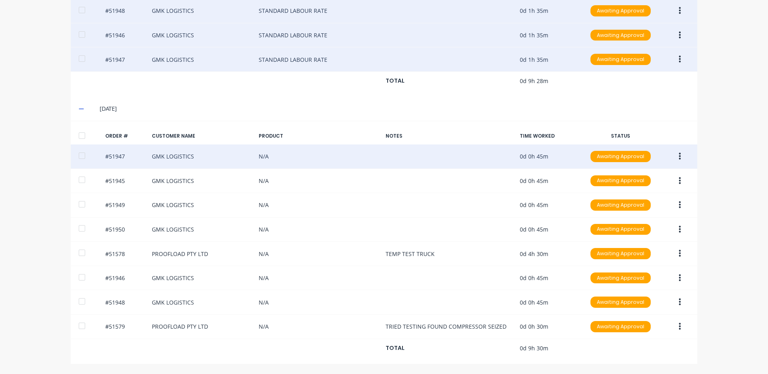
click at [672, 153] on button "button" at bounding box center [679, 156] width 19 height 14
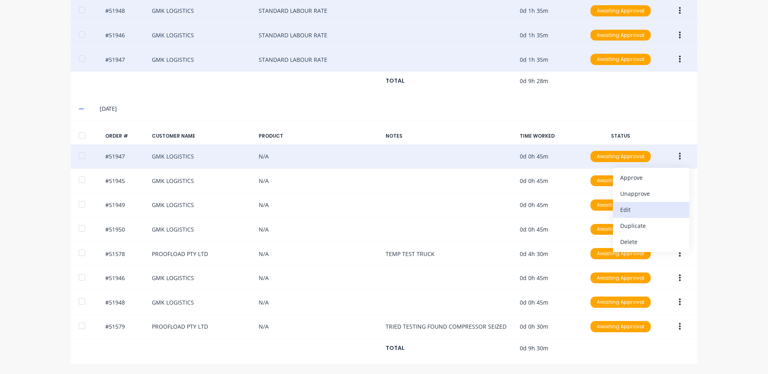
click at [661, 213] on div "Edit" at bounding box center [651, 210] width 62 height 12
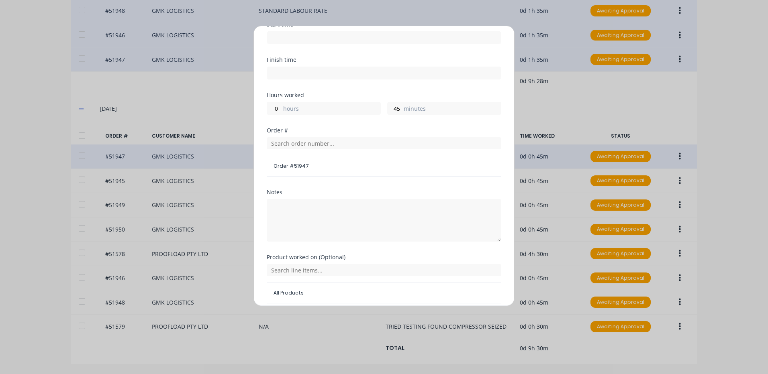
scroll to position [108, 0]
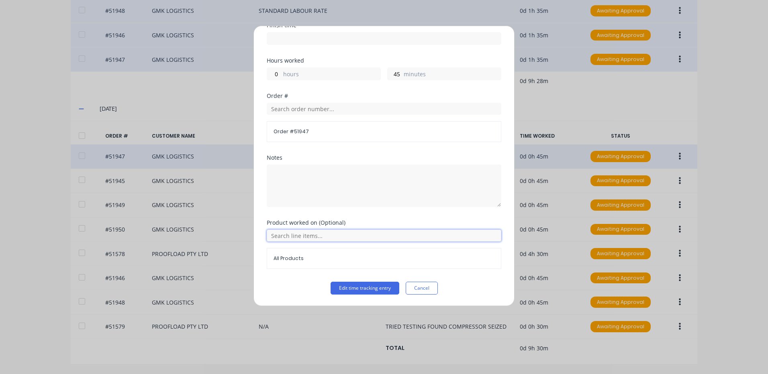
click at [287, 241] on input "text" at bounding box center [384, 236] width 234 height 12
click at [276, 275] on icon at bounding box center [275, 276] width 5 height 6
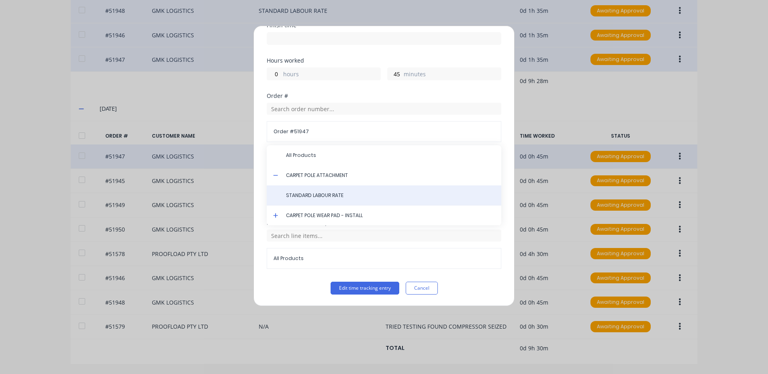
click at [309, 199] on div "STANDARD LABOUR RATE" at bounding box center [384, 195] width 234 height 20
click at [312, 197] on span "STANDARD LABOUR RATE" at bounding box center [390, 195] width 209 height 7
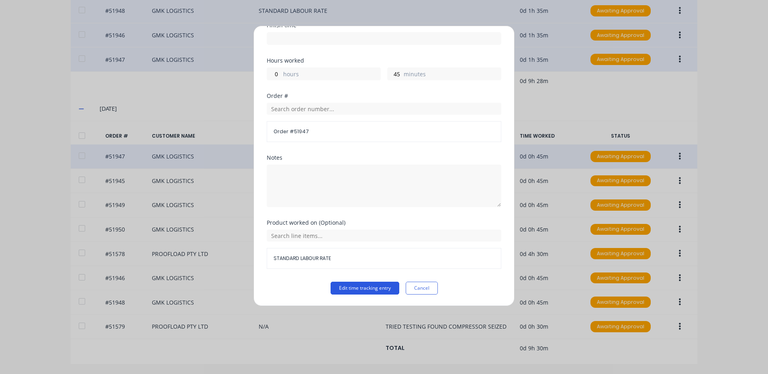
click at [369, 285] on button "Edit time tracking entry" at bounding box center [364, 288] width 69 height 13
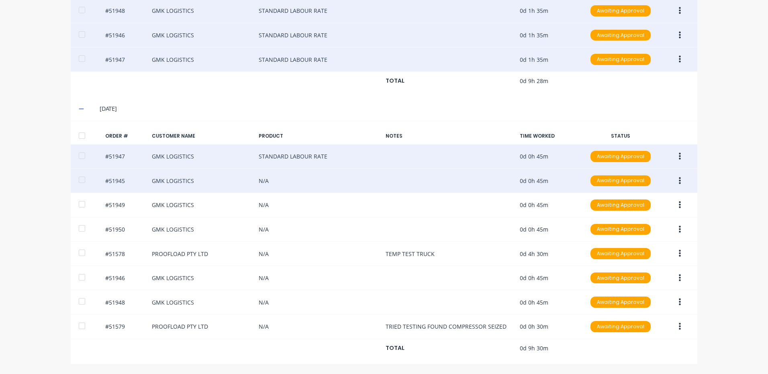
click at [673, 179] on button "button" at bounding box center [679, 181] width 19 height 14
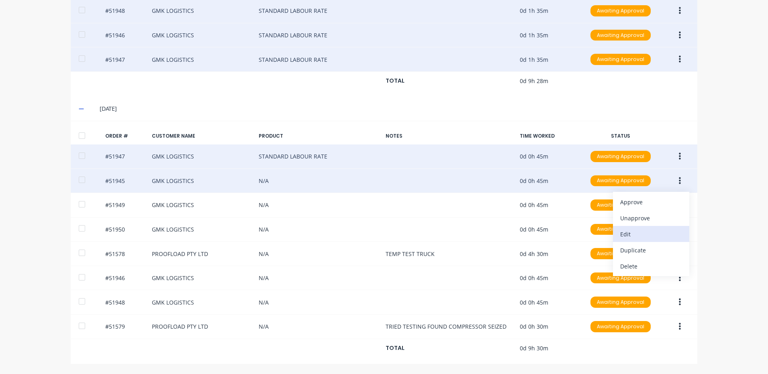
click at [652, 233] on div "Edit" at bounding box center [651, 234] width 62 height 12
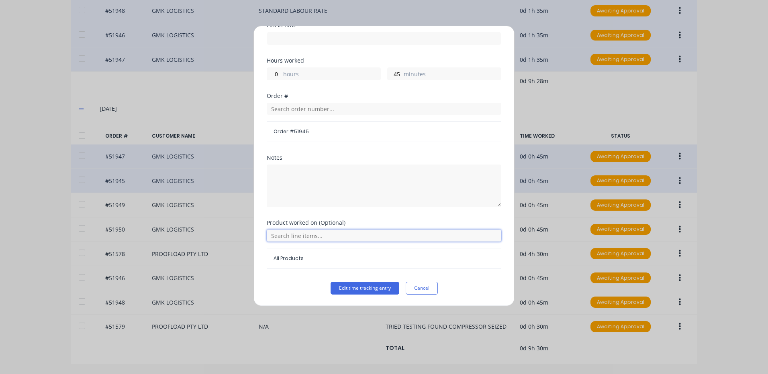
click at [327, 236] on input "text" at bounding box center [384, 236] width 234 height 12
click at [275, 275] on icon at bounding box center [275, 276] width 5 height 6
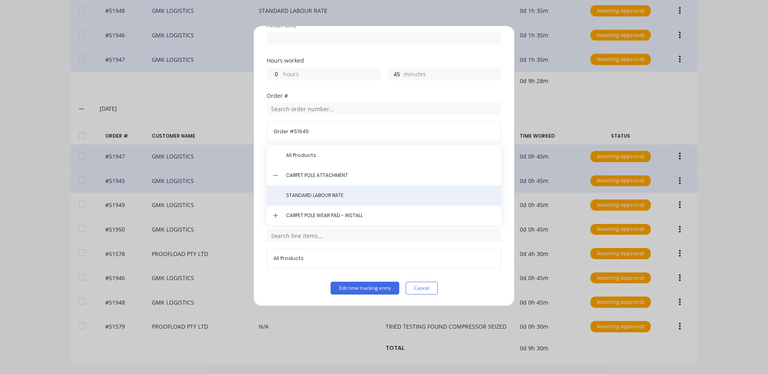
click at [322, 195] on span "STANDARD LABOUR RATE" at bounding box center [390, 195] width 209 height 7
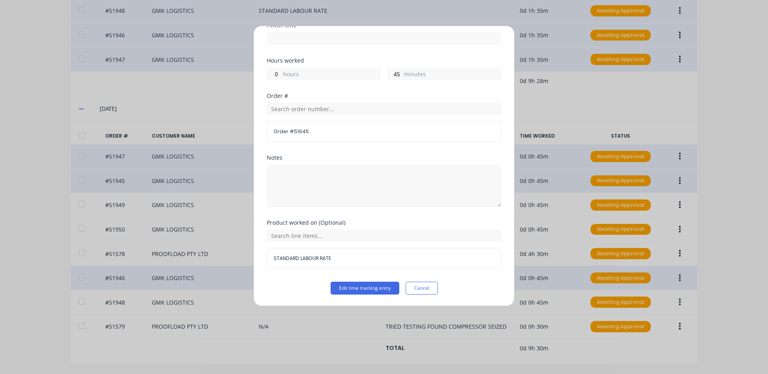
drag, startPoint x: 371, startPoint y: 286, endPoint x: 430, endPoint y: 281, distance: 59.6
click at [371, 286] on button "Edit time tracking entry" at bounding box center [364, 288] width 69 height 13
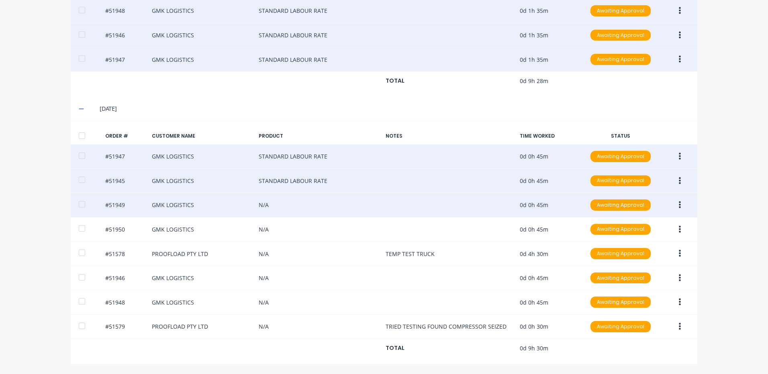
click at [673, 205] on button "button" at bounding box center [679, 205] width 19 height 14
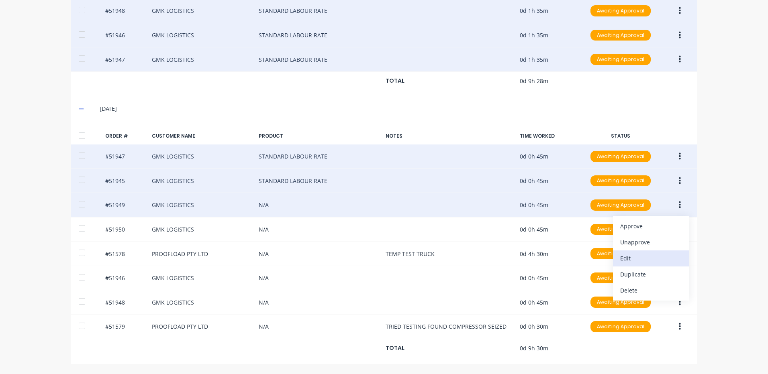
click at [633, 258] on div "Edit" at bounding box center [651, 258] width 62 height 12
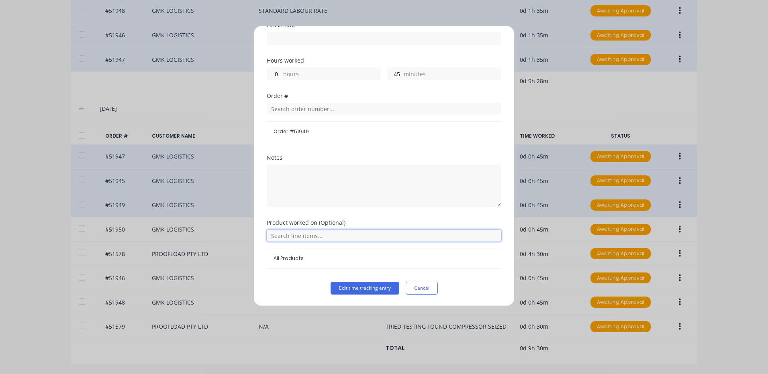
click at [333, 240] on input "text" at bounding box center [384, 236] width 234 height 12
click at [275, 276] on icon at bounding box center [275, 275] width 5 height 5
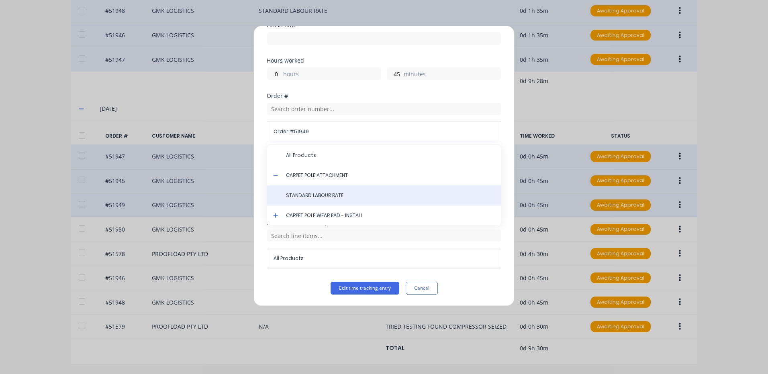
click at [335, 195] on span "STANDARD LABOUR RATE" at bounding box center [390, 195] width 209 height 7
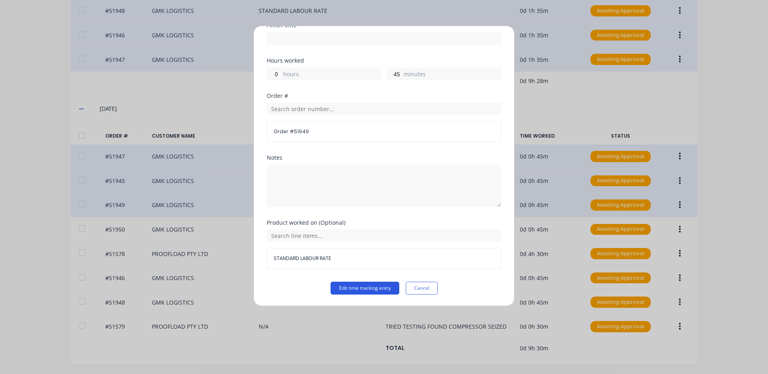
click at [358, 289] on button "Edit time tracking entry" at bounding box center [364, 288] width 69 height 13
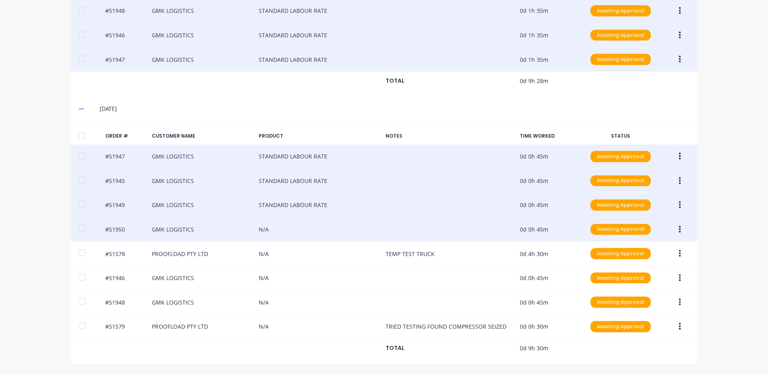
click at [674, 230] on button "button" at bounding box center [679, 229] width 19 height 14
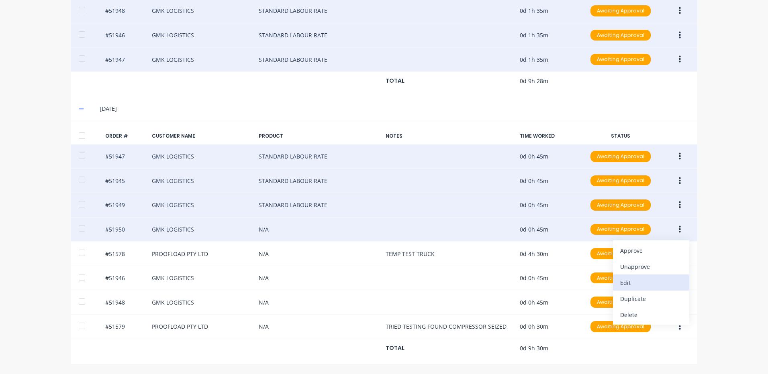
click at [628, 283] on div "Edit" at bounding box center [651, 283] width 62 height 12
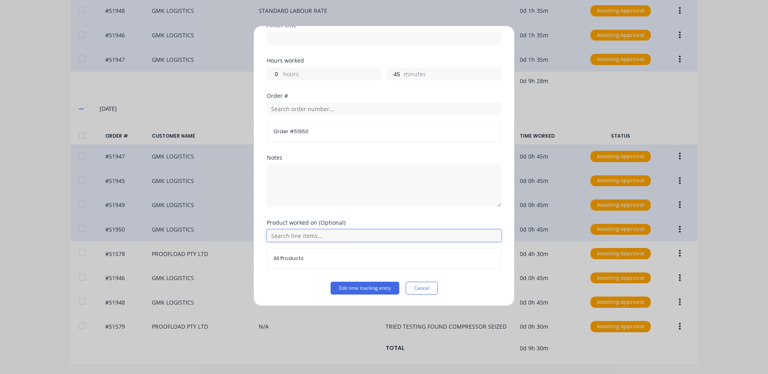
click at [341, 234] on input "text" at bounding box center [384, 236] width 234 height 12
click at [274, 275] on icon at bounding box center [275, 276] width 5 height 6
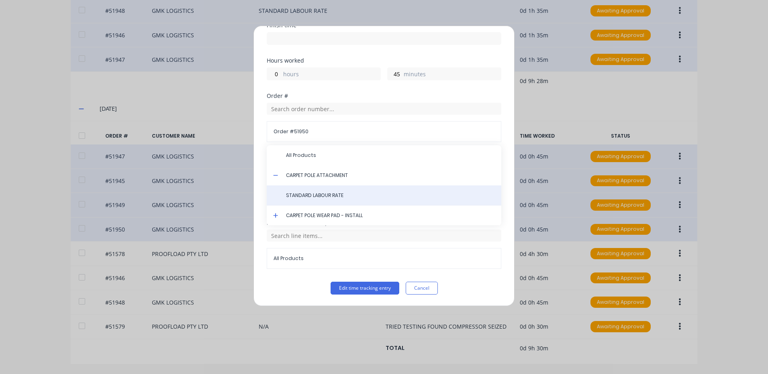
click at [328, 192] on span "STANDARD LABOUR RATE" at bounding box center [390, 195] width 209 height 7
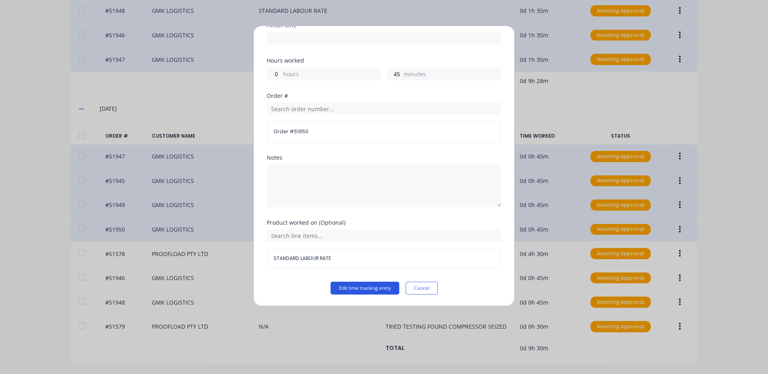
click at [356, 289] on button "Edit time tracking entry" at bounding box center [364, 288] width 69 height 13
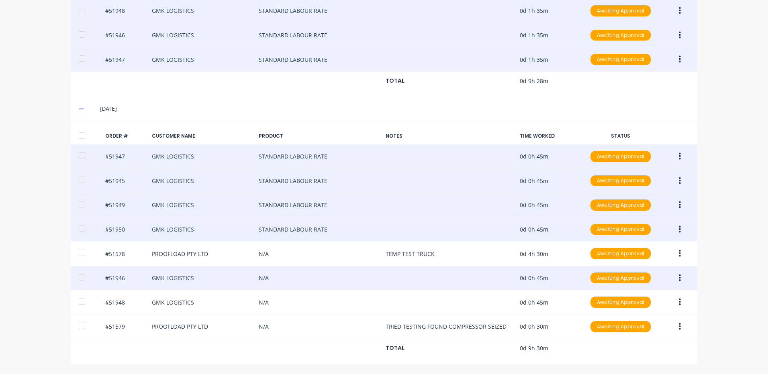
click at [678, 277] on icon "button" at bounding box center [679, 278] width 2 height 9
click at [627, 327] on div "Edit" at bounding box center [651, 332] width 62 height 12
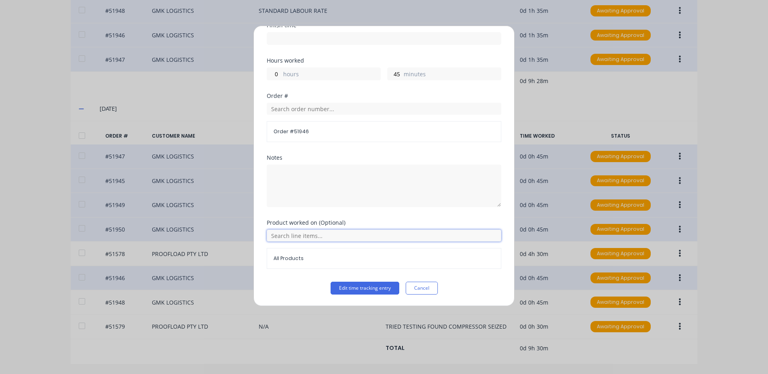
click at [301, 238] on input "text" at bounding box center [384, 236] width 234 height 12
click at [275, 273] on icon at bounding box center [275, 276] width 5 height 6
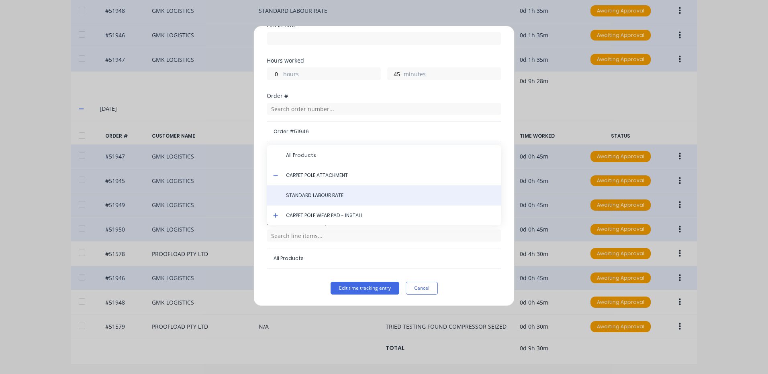
click at [316, 197] on span "STANDARD LABOUR RATE" at bounding box center [390, 195] width 209 height 7
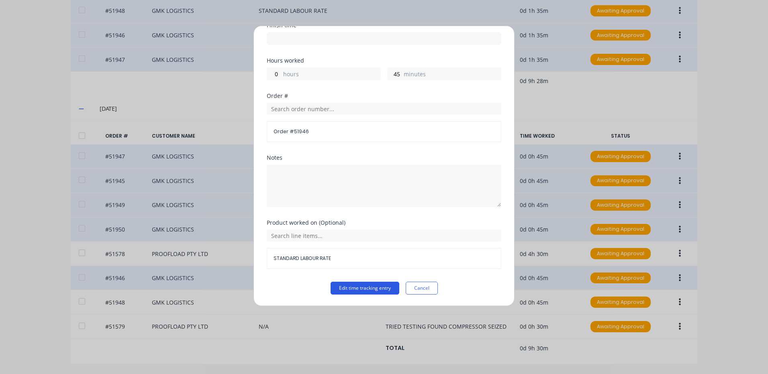
click at [366, 288] on button "Edit time tracking entry" at bounding box center [364, 288] width 69 height 13
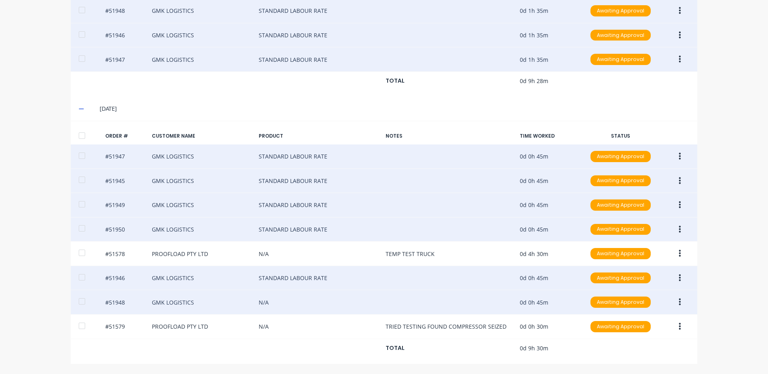
click at [678, 301] on icon "button" at bounding box center [679, 302] width 2 height 9
click at [643, 350] on div "Edit" at bounding box center [651, 356] width 62 height 12
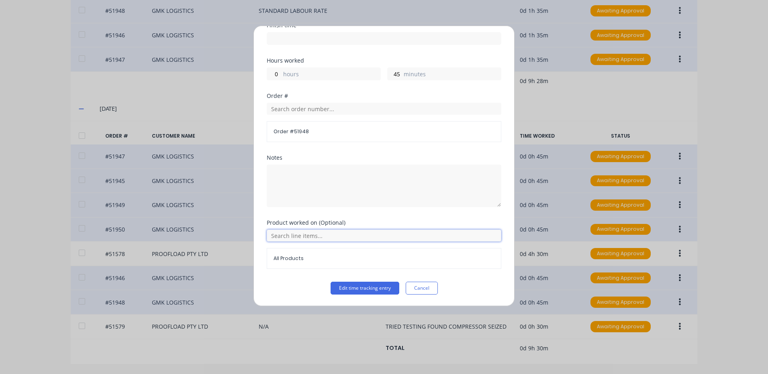
click at [307, 236] on input "text" at bounding box center [384, 236] width 234 height 12
click at [275, 275] on icon at bounding box center [275, 275] width 5 height 5
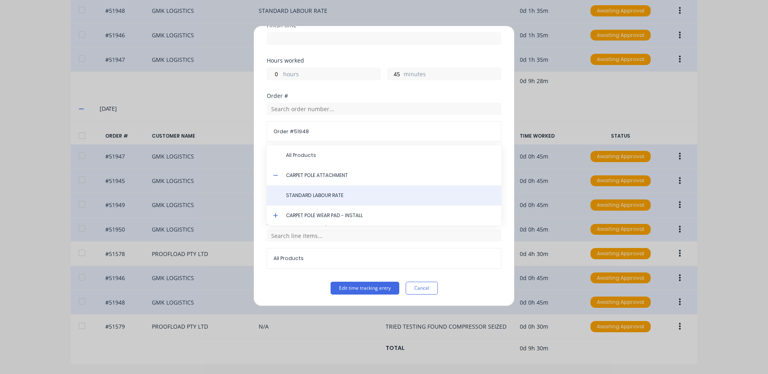
click at [324, 192] on span "STANDARD LABOUR RATE" at bounding box center [390, 195] width 209 height 7
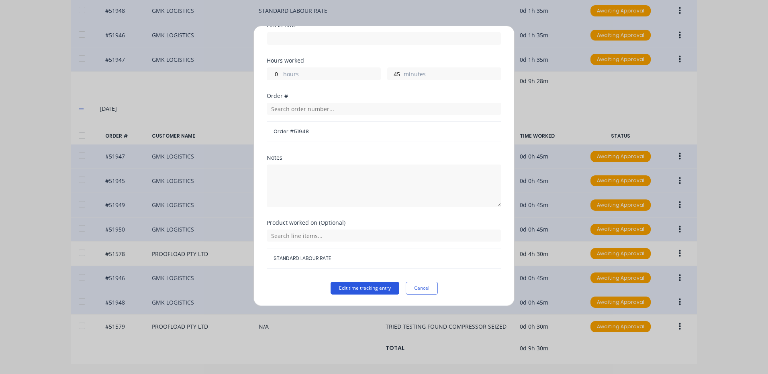
click at [374, 285] on button "Edit time tracking entry" at bounding box center [364, 288] width 69 height 13
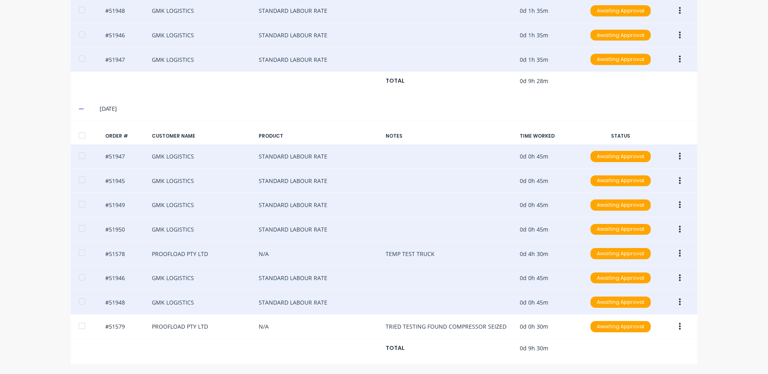
click at [678, 254] on icon "button" at bounding box center [679, 253] width 2 height 7
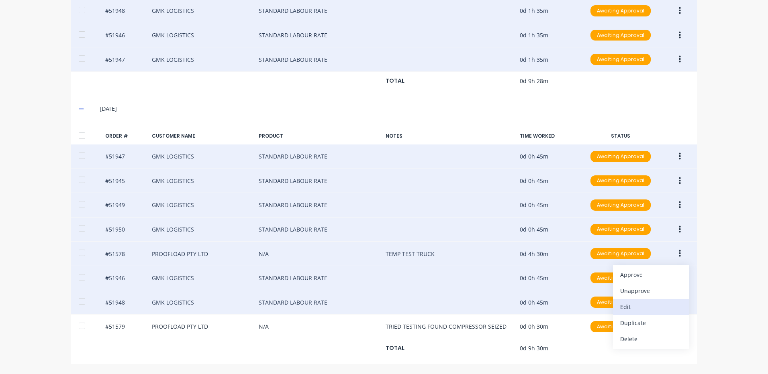
click at [639, 306] on div "Edit" at bounding box center [651, 307] width 62 height 12
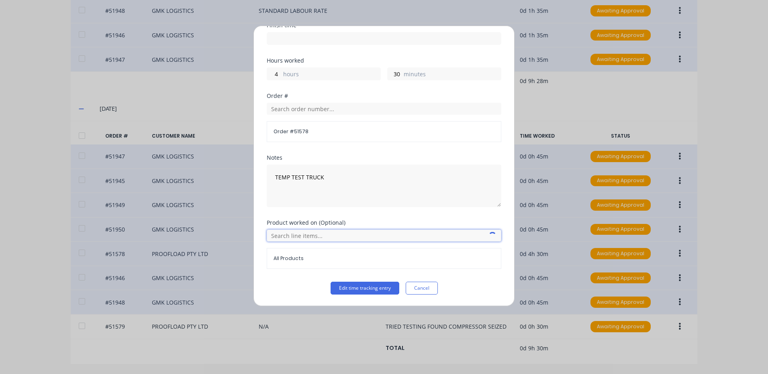
click at [327, 238] on input "text" at bounding box center [384, 236] width 234 height 12
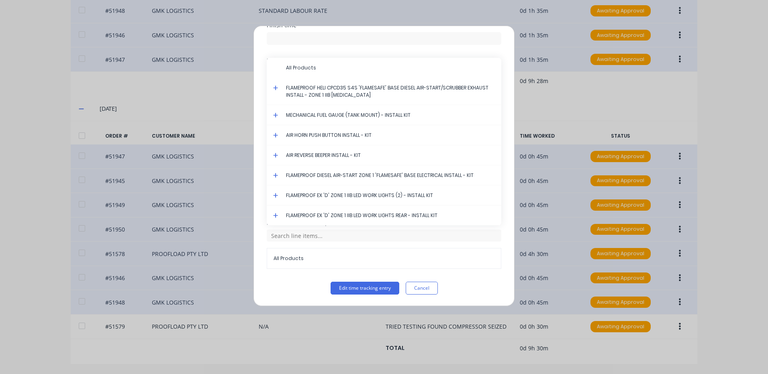
click at [275, 85] on icon at bounding box center [275, 88] width 5 height 6
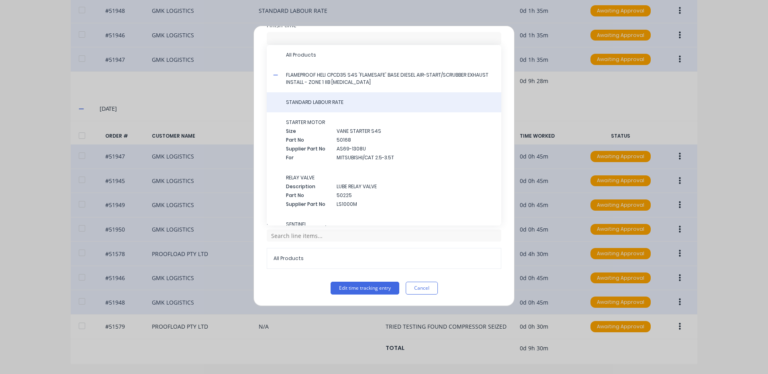
click at [324, 104] on span "STANDARD LABOUR RATE" at bounding box center [390, 102] width 209 height 7
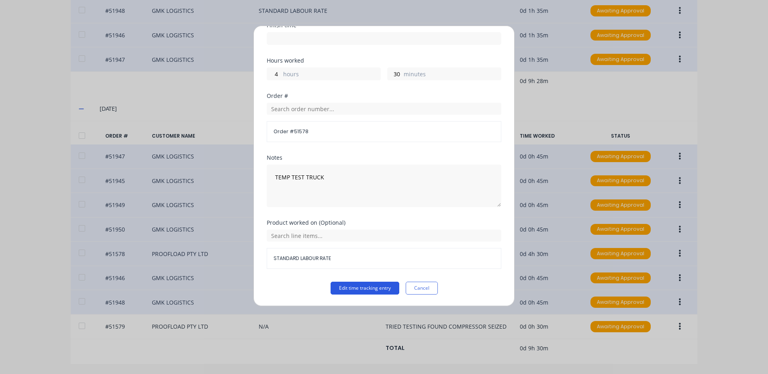
click at [372, 287] on button "Edit time tracking entry" at bounding box center [364, 288] width 69 height 13
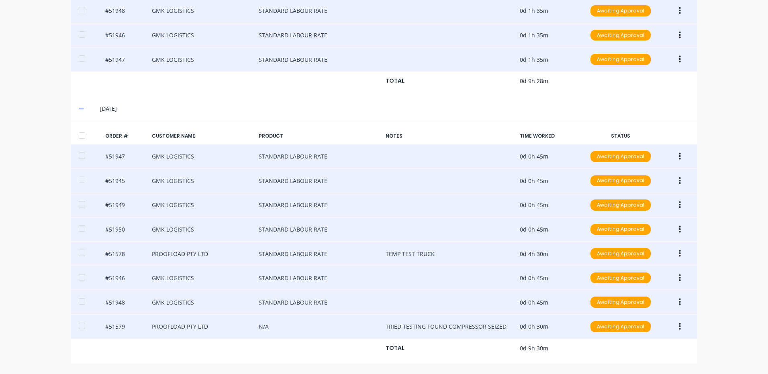
click at [672, 324] on button "button" at bounding box center [679, 327] width 19 height 14
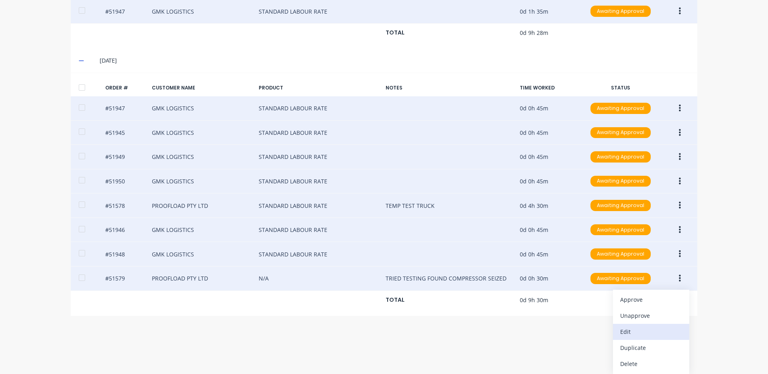
click at [635, 330] on div "Edit" at bounding box center [651, 332] width 62 height 12
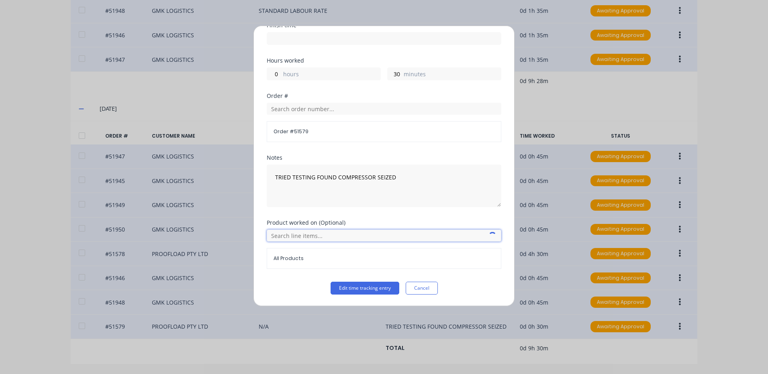
click at [303, 237] on input "text" at bounding box center [384, 236] width 234 height 12
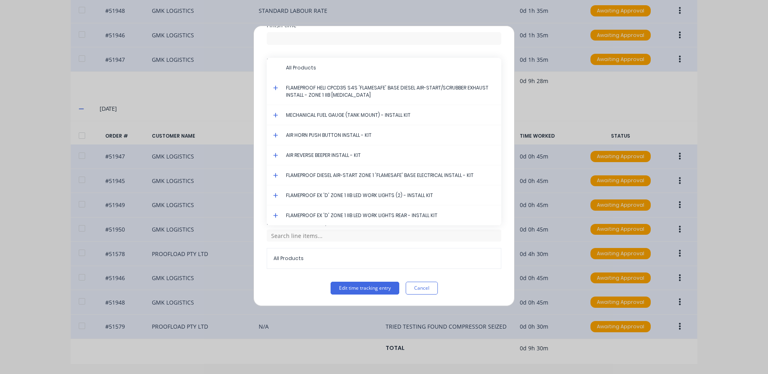
click at [276, 88] on icon at bounding box center [275, 88] width 5 height 5
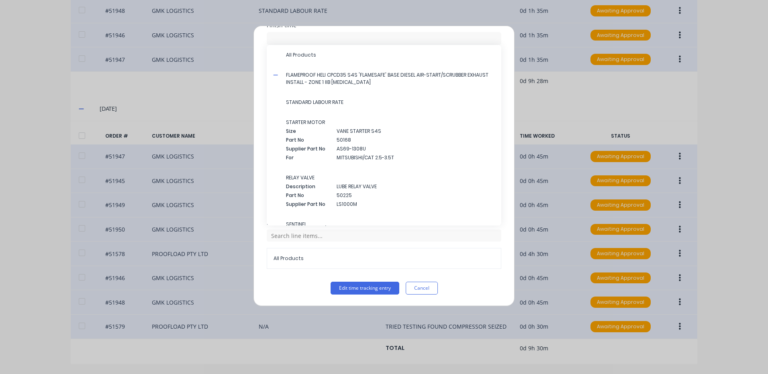
click at [307, 99] on span "STANDARD LABOUR RATE" at bounding box center [390, 102] width 209 height 7
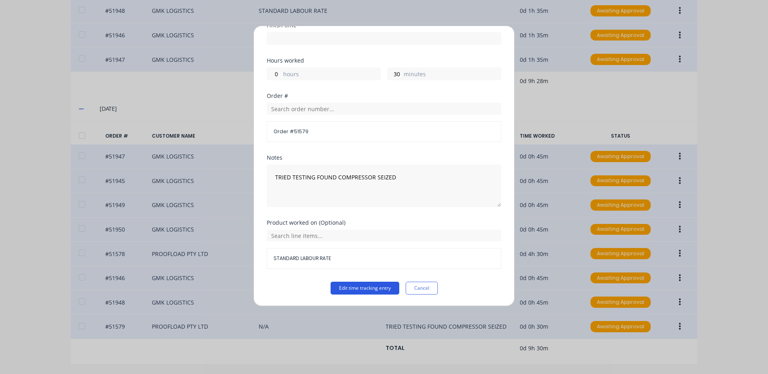
click at [346, 289] on button "Edit time tracking entry" at bounding box center [364, 288] width 69 height 13
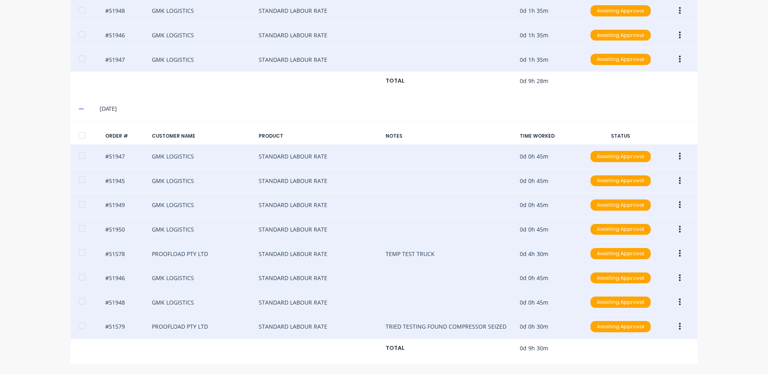
click at [79, 136] on div at bounding box center [82, 136] width 16 height 16
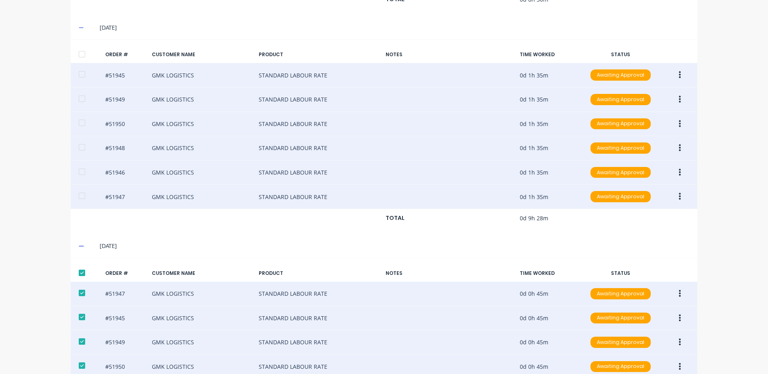
scroll to position [476, 0]
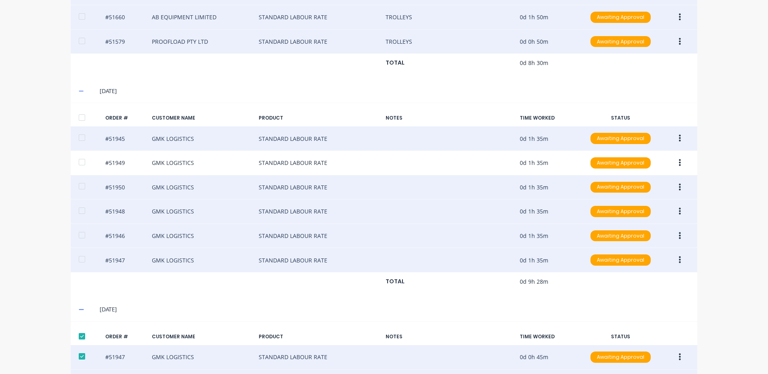
click at [75, 121] on div at bounding box center [82, 118] width 16 height 16
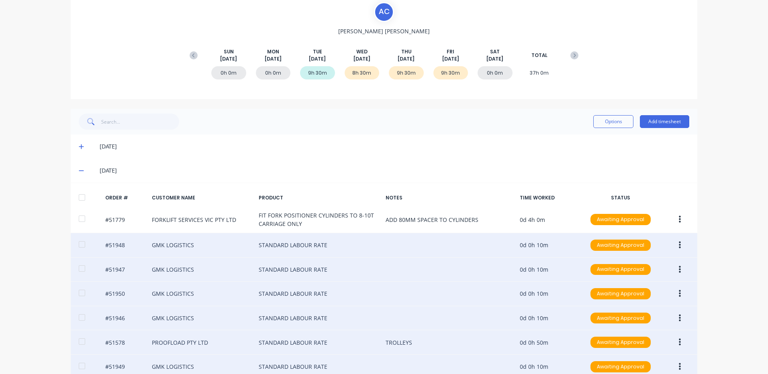
scroll to position [75, 0]
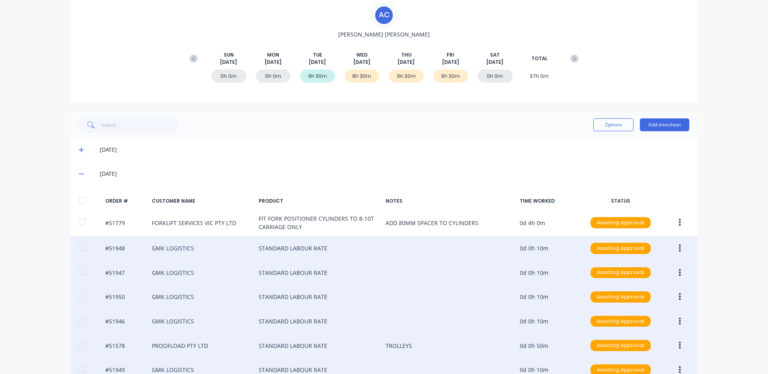
click at [80, 201] on div at bounding box center [82, 201] width 16 height 16
click at [613, 128] on button "Options" at bounding box center [613, 124] width 40 height 13
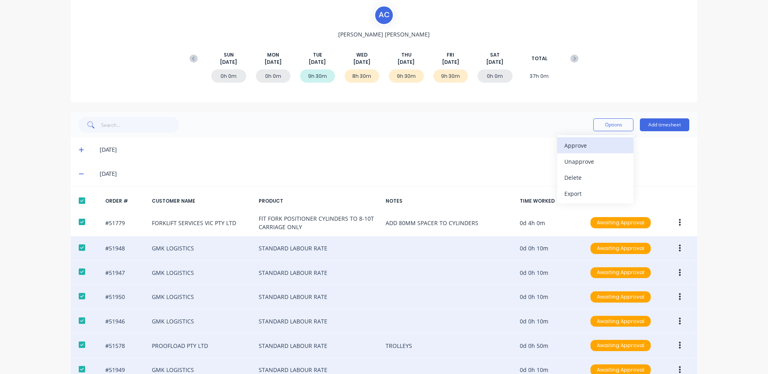
click at [599, 140] on div "Approve" at bounding box center [595, 146] width 62 height 12
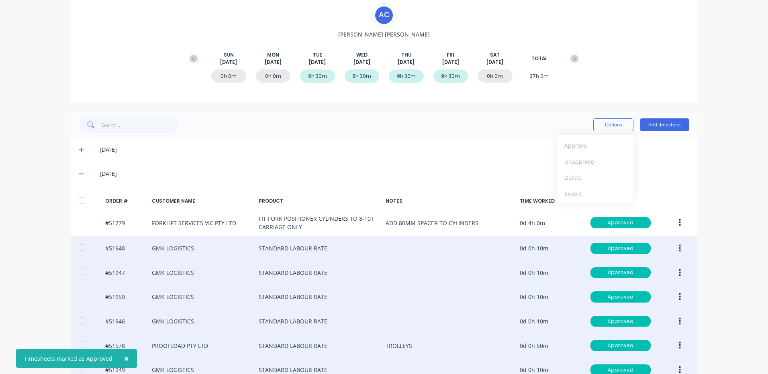
scroll to position [0, 0]
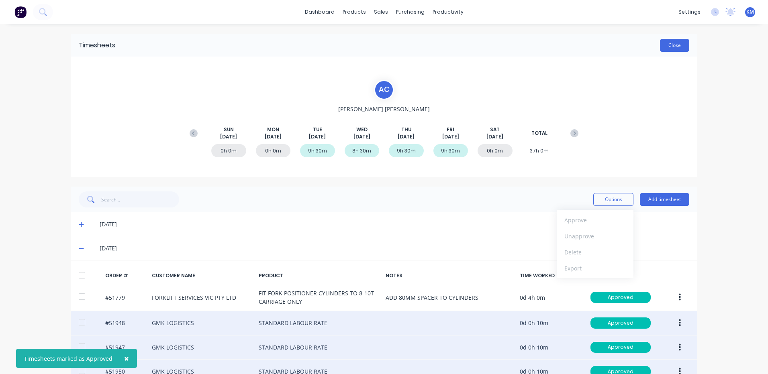
click at [676, 49] on button "Close" at bounding box center [674, 45] width 29 height 13
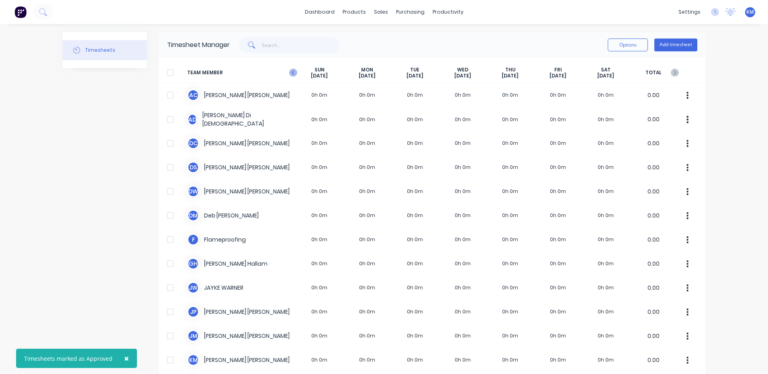
click at [291, 74] on icon at bounding box center [293, 73] width 8 height 8
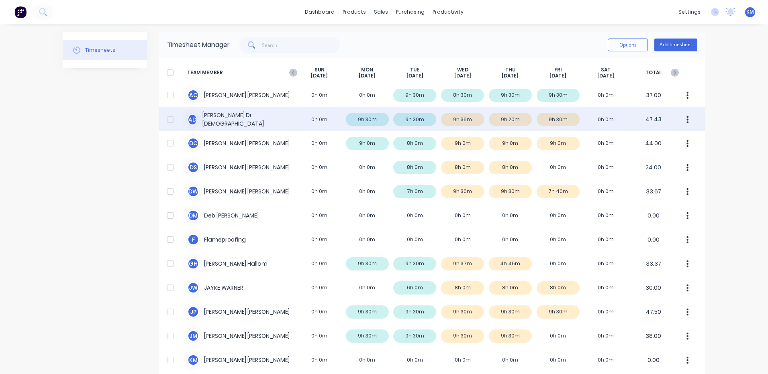
click at [427, 126] on div "A D [PERSON_NAME] 0h 0m 9h 30m 9h 30m 9h 36m 9h 20m 9h 30m 0h 0m 47.43" at bounding box center [432, 119] width 546 height 24
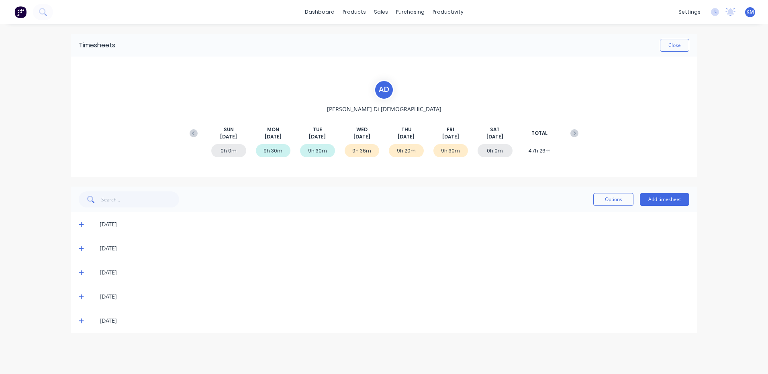
click at [82, 275] on icon at bounding box center [81, 273] width 5 height 6
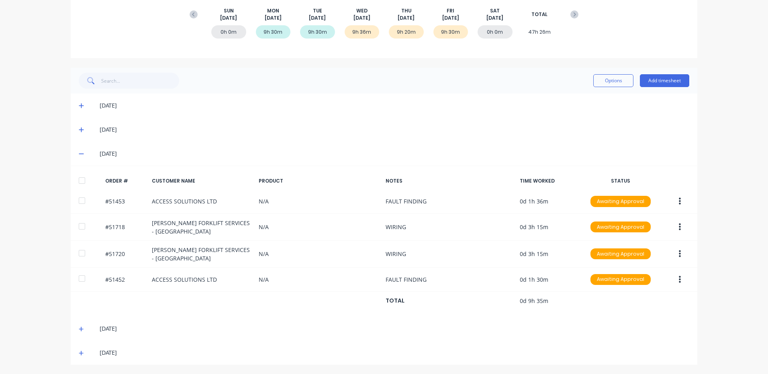
scroll to position [120, 0]
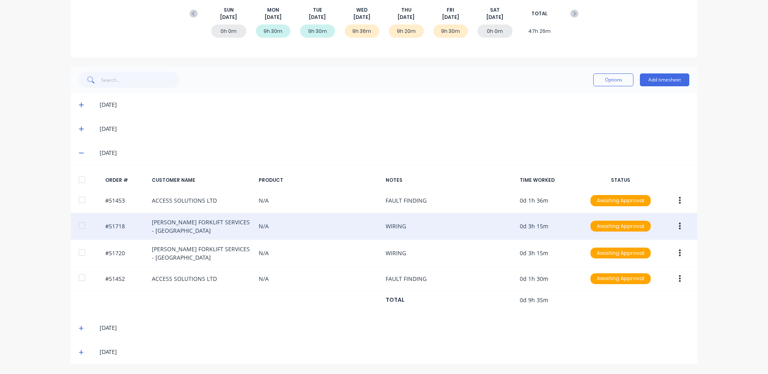
click at [678, 224] on icon "button" at bounding box center [679, 225] width 2 height 7
click at [645, 283] on div "Edit" at bounding box center [651, 280] width 62 height 12
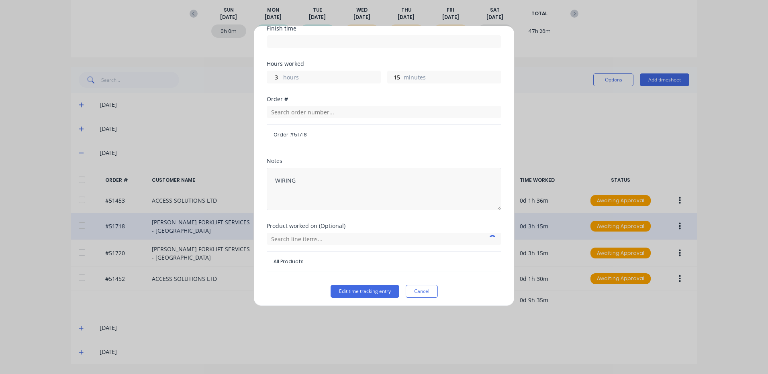
scroll to position [108, 0]
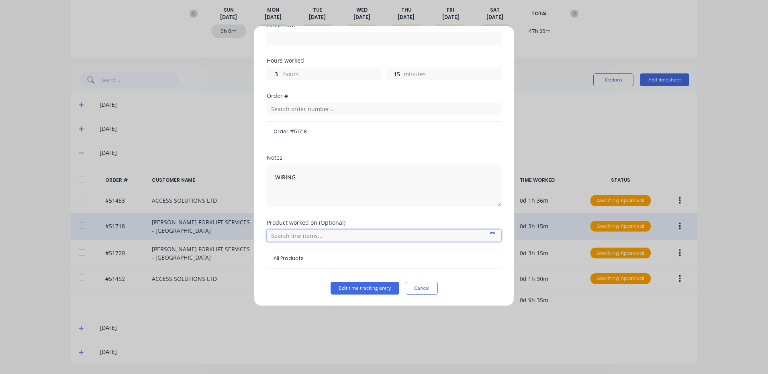
click at [316, 236] on input "text" at bounding box center [384, 236] width 234 height 12
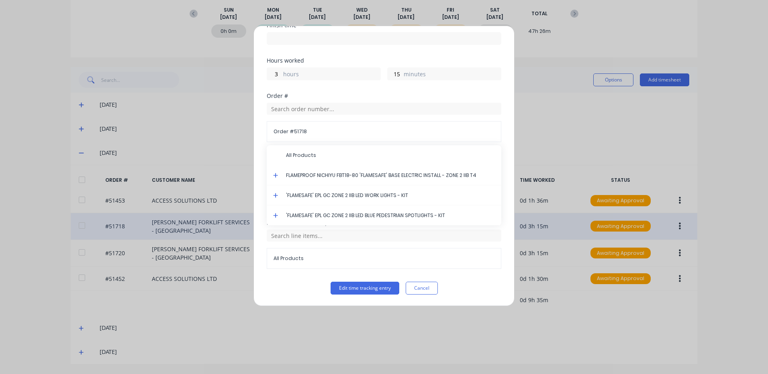
click at [276, 175] on icon at bounding box center [275, 175] width 5 height 5
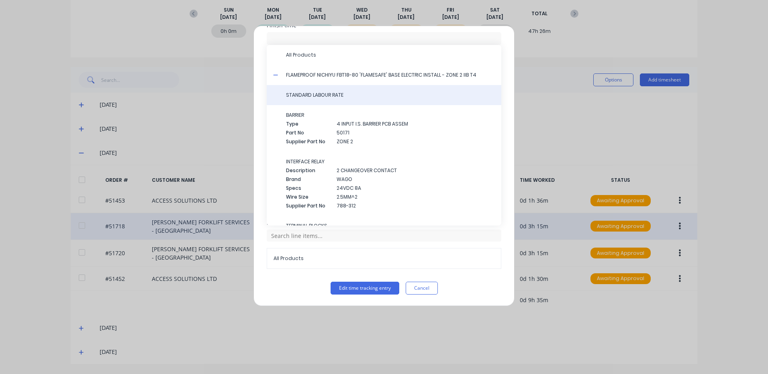
click at [341, 97] on span "STANDARD LABOUR RATE" at bounding box center [390, 95] width 209 height 7
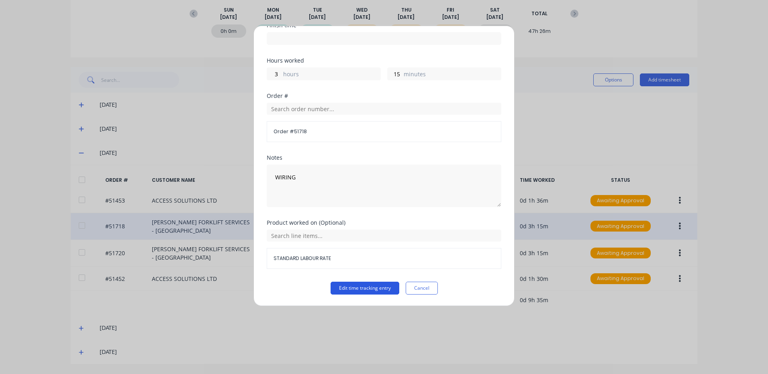
click at [375, 289] on button "Edit time tracking entry" at bounding box center [364, 288] width 69 height 13
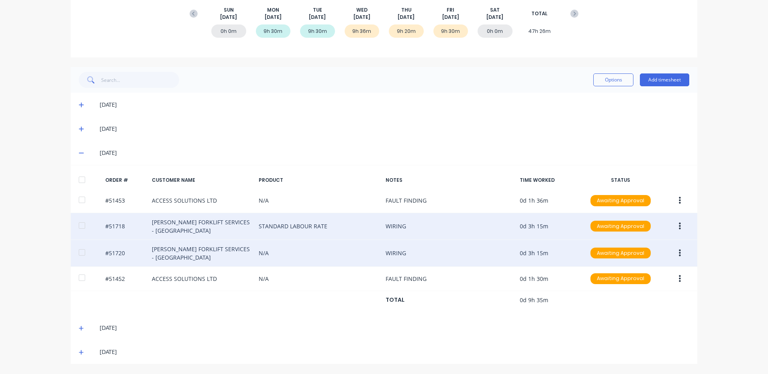
click at [674, 254] on button "button" at bounding box center [679, 253] width 19 height 14
click at [639, 308] on div "Edit" at bounding box center [651, 307] width 62 height 12
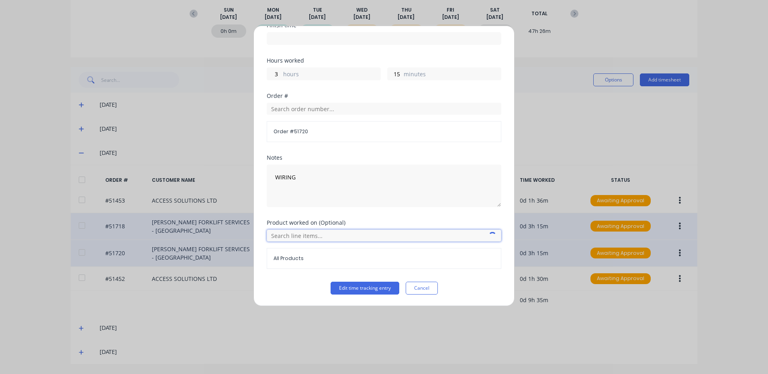
click at [301, 236] on input "text" at bounding box center [384, 236] width 234 height 12
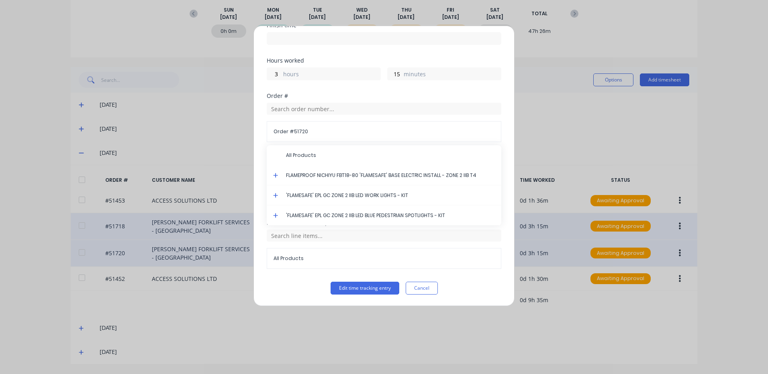
click at [273, 174] on icon at bounding box center [275, 176] width 5 height 6
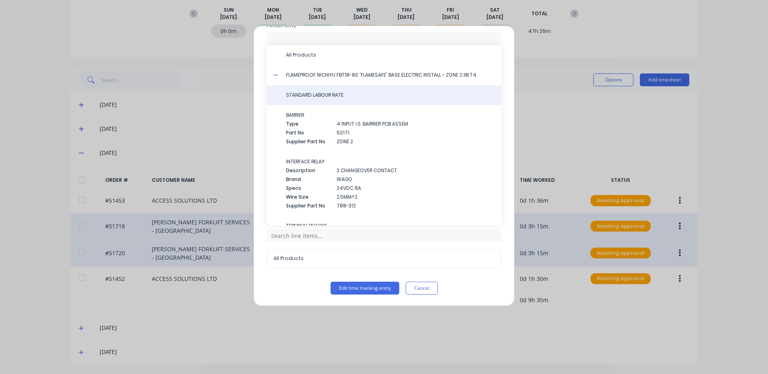
click at [357, 100] on div "STANDARD LABOUR RATE" at bounding box center [384, 95] width 234 height 20
click at [334, 101] on div "STANDARD LABOUR RATE" at bounding box center [384, 95] width 234 height 20
click at [336, 99] on div "STANDARD LABOUR RATE" at bounding box center [384, 95] width 234 height 20
click at [341, 99] on div "STANDARD LABOUR RATE" at bounding box center [384, 95] width 234 height 20
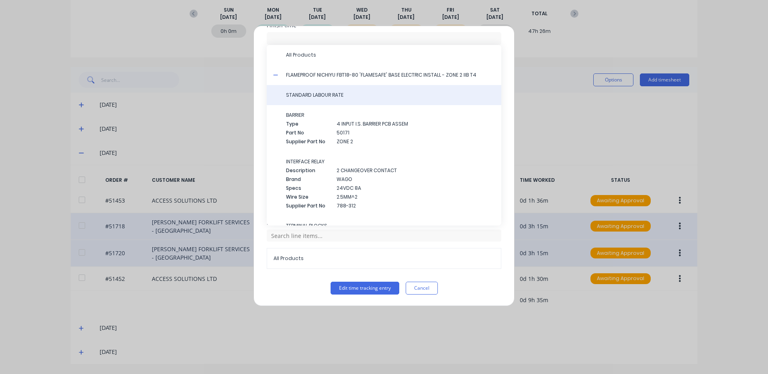
click at [334, 101] on div "STANDARD LABOUR RATE" at bounding box center [384, 95] width 234 height 20
click at [333, 95] on span "STANDARD LABOUR RATE" at bounding box center [390, 95] width 209 height 7
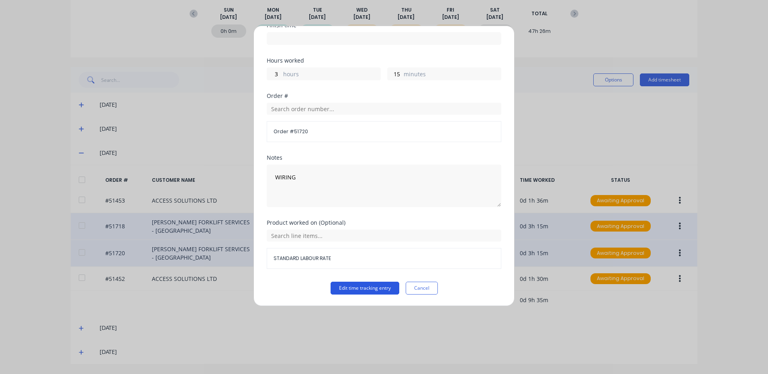
click at [347, 289] on button "Edit time tracking entry" at bounding box center [364, 288] width 69 height 13
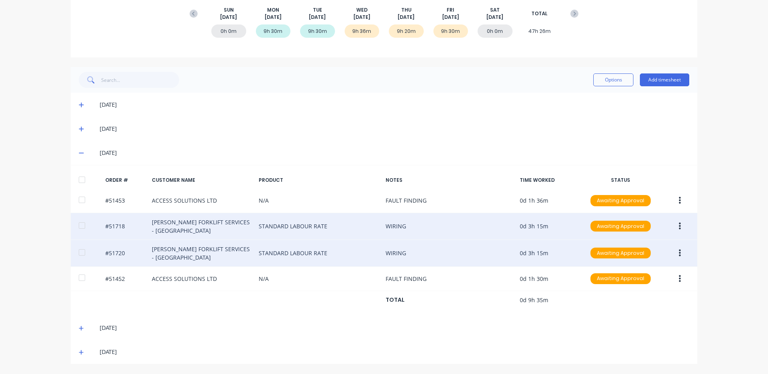
click at [79, 330] on icon at bounding box center [81, 329] width 5 height 6
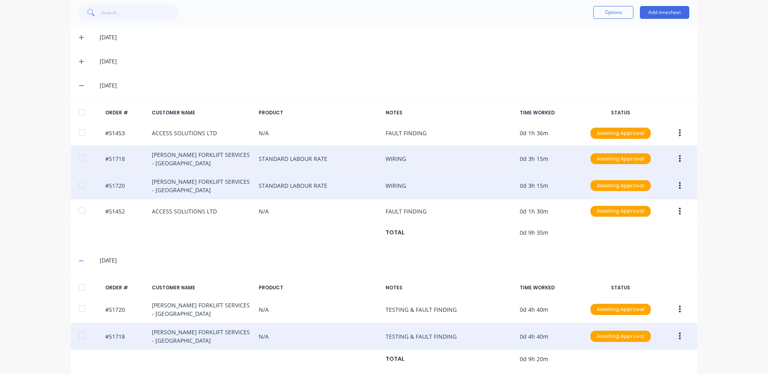
scroll to position [222, 0]
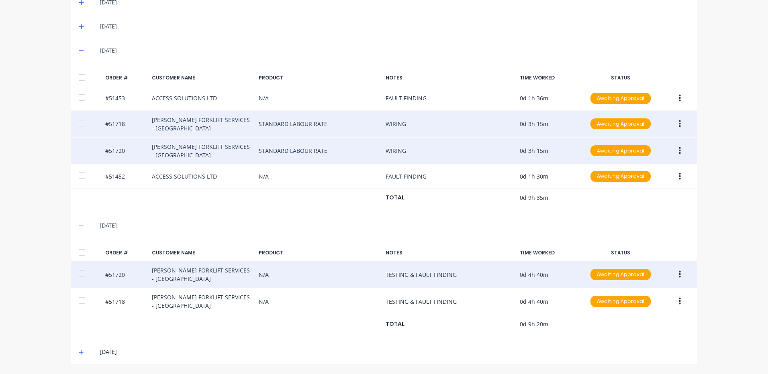
click at [679, 275] on button "button" at bounding box center [679, 274] width 19 height 14
click at [643, 330] on div "Edit" at bounding box center [651, 328] width 62 height 12
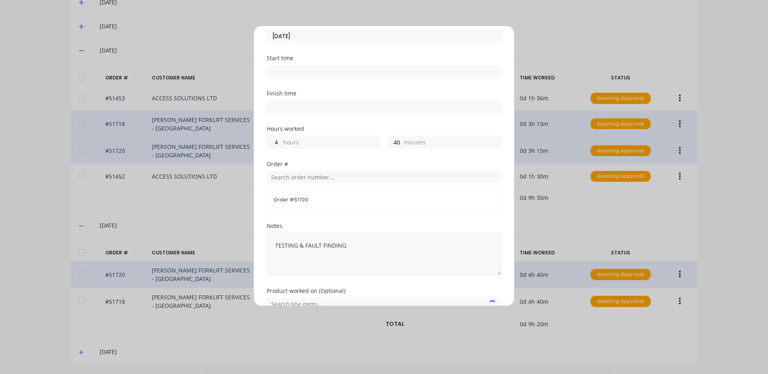
scroll to position [108, 0]
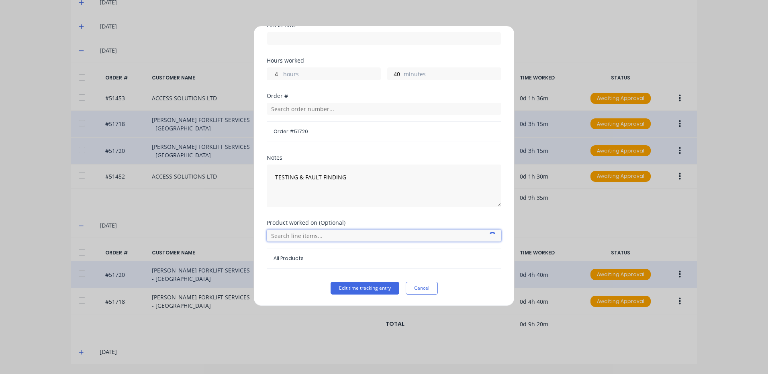
click at [318, 238] on input "text" at bounding box center [384, 236] width 234 height 12
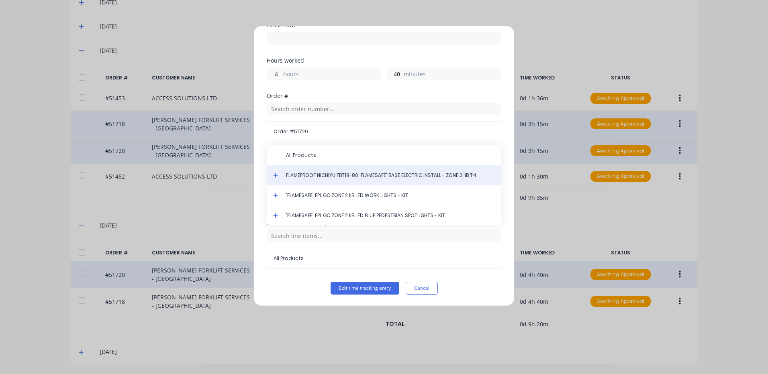
click at [274, 172] on div "FLAMEPROOF NICHIYU FBT18-80 'FLAMESAFE' BASE ELECTRIC INSTALL - ZONE 2 IIB T4" at bounding box center [384, 175] width 234 height 20
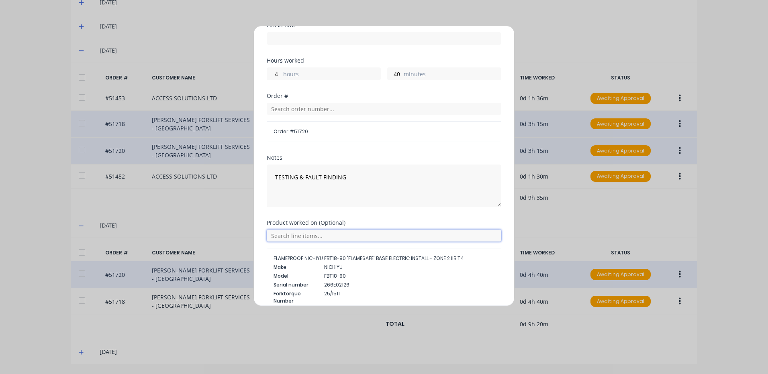
click at [291, 239] on input "text" at bounding box center [384, 236] width 234 height 12
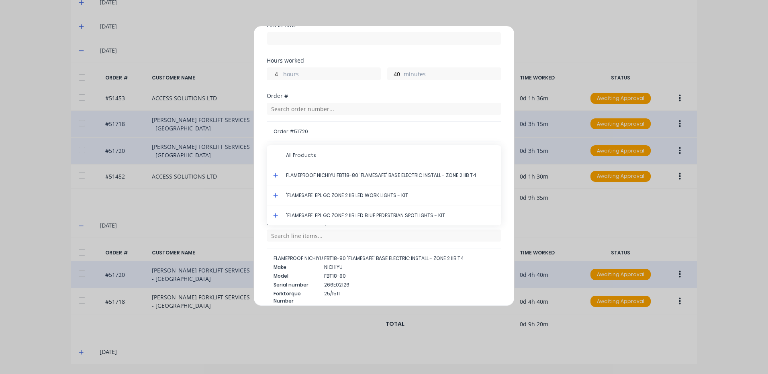
click at [275, 175] on icon at bounding box center [275, 175] width 5 height 5
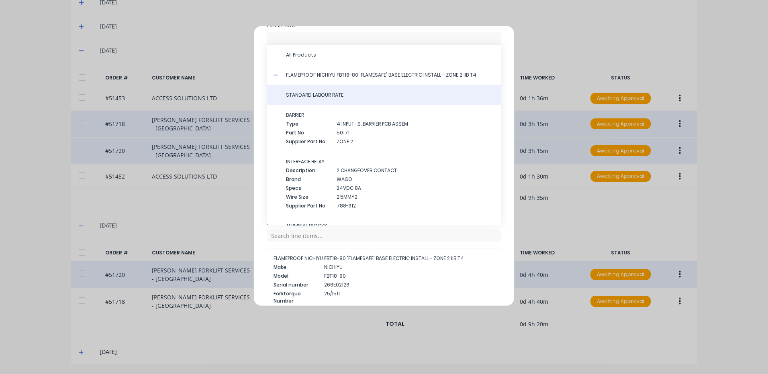
click at [332, 96] on span "STANDARD LABOUR RATE" at bounding box center [390, 95] width 209 height 7
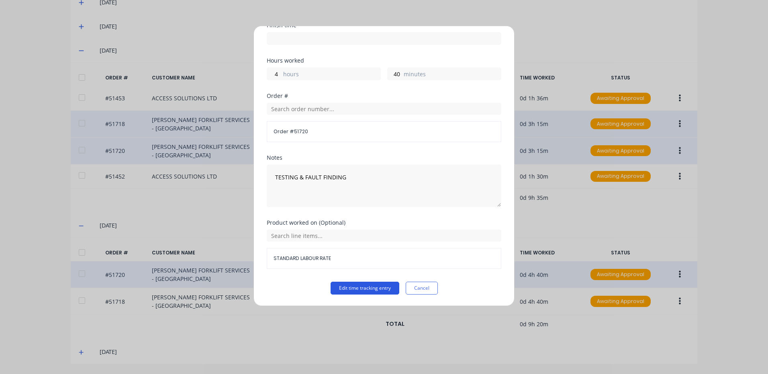
click at [340, 282] on button "Edit time tracking entry" at bounding box center [364, 288] width 69 height 13
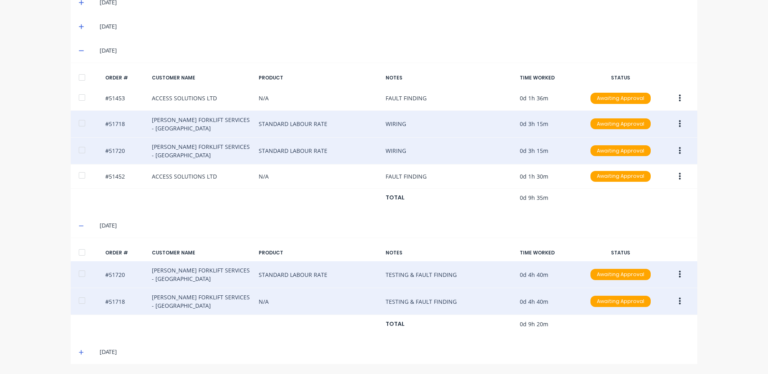
click at [679, 303] on button "button" at bounding box center [679, 301] width 19 height 14
click at [632, 351] on div "Edit" at bounding box center [651, 355] width 62 height 12
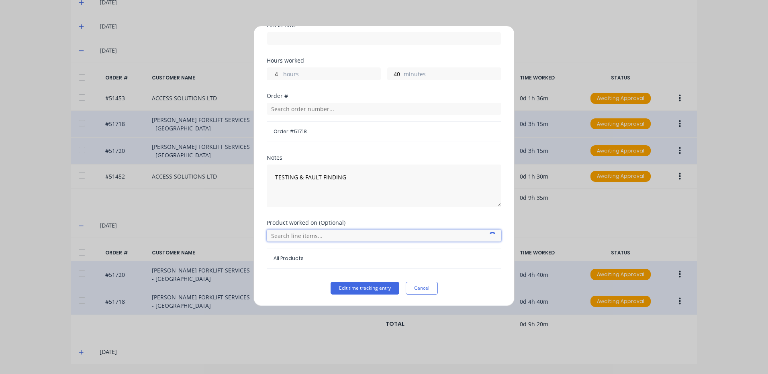
click at [302, 238] on input "text" at bounding box center [384, 236] width 234 height 12
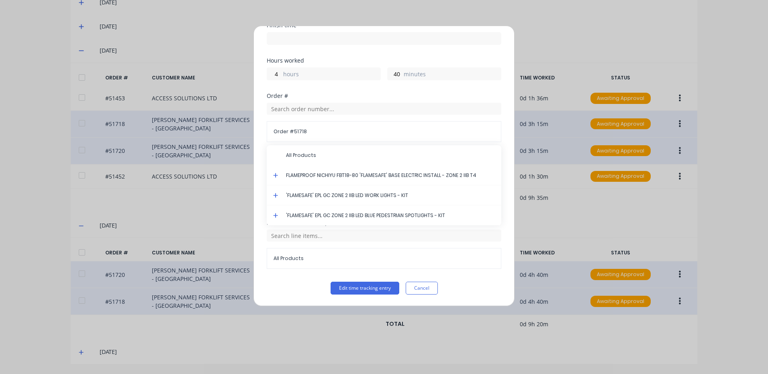
click at [274, 174] on icon at bounding box center [275, 176] width 5 height 6
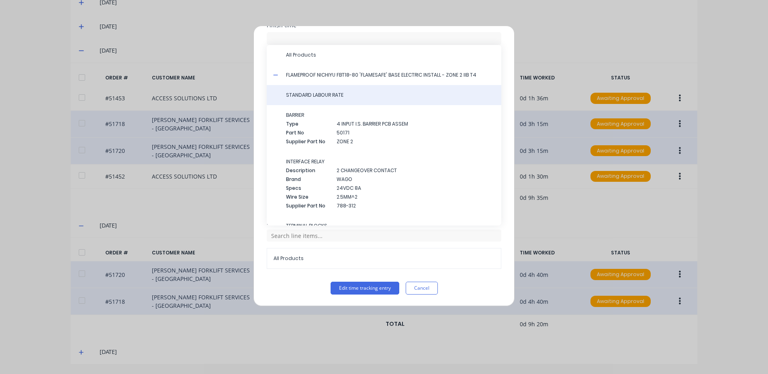
click at [331, 94] on span "STANDARD LABOUR RATE" at bounding box center [390, 95] width 209 height 7
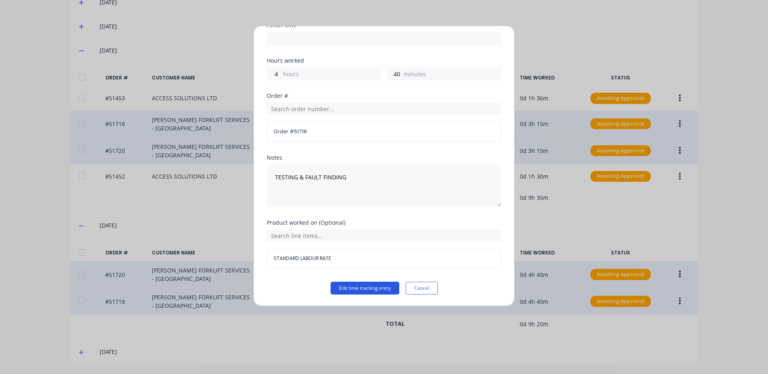
click at [368, 285] on button "Edit time tracking entry" at bounding box center [364, 288] width 69 height 13
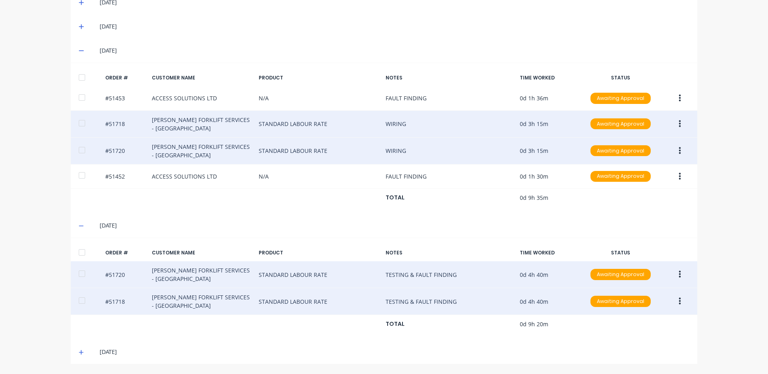
click at [79, 354] on icon at bounding box center [81, 353] width 5 height 6
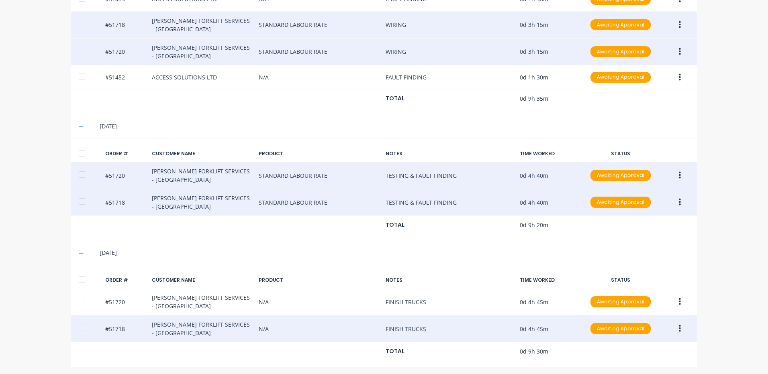
scroll to position [324, 0]
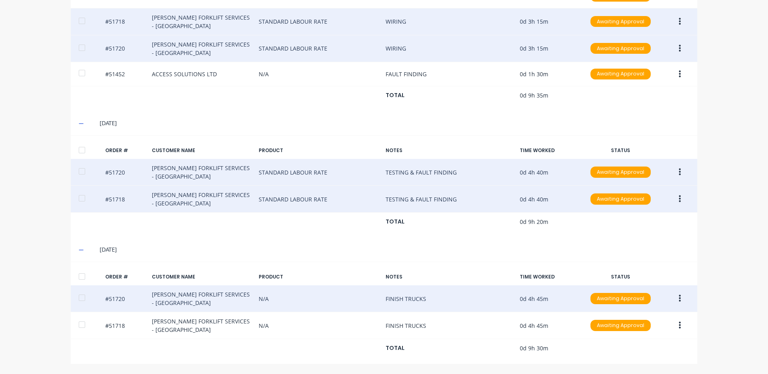
click at [684, 298] on button "button" at bounding box center [679, 298] width 19 height 14
click at [651, 350] on div "Edit" at bounding box center [651, 352] width 62 height 12
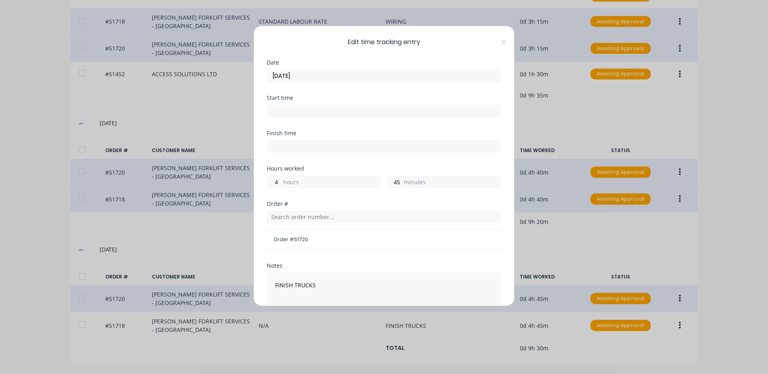
scroll to position [80, 0]
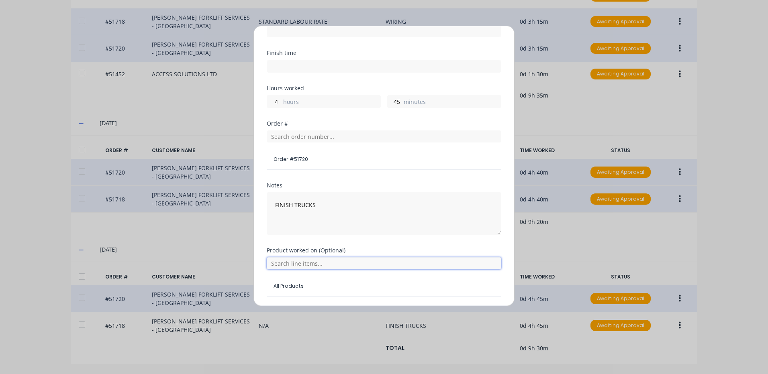
click at [305, 265] on input "text" at bounding box center [384, 263] width 234 height 12
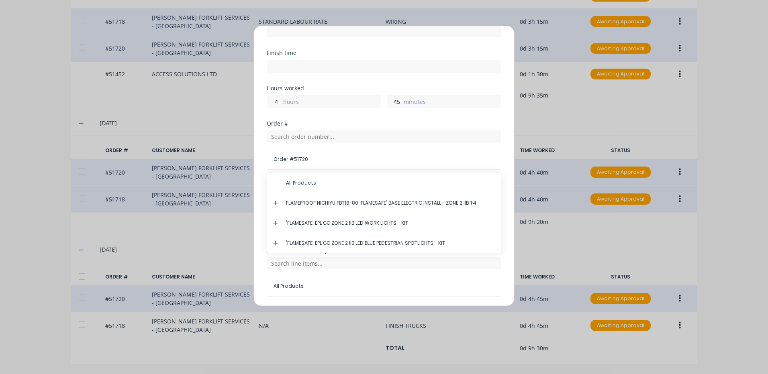
click at [277, 202] on icon at bounding box center [275, 203] width 5 height 6
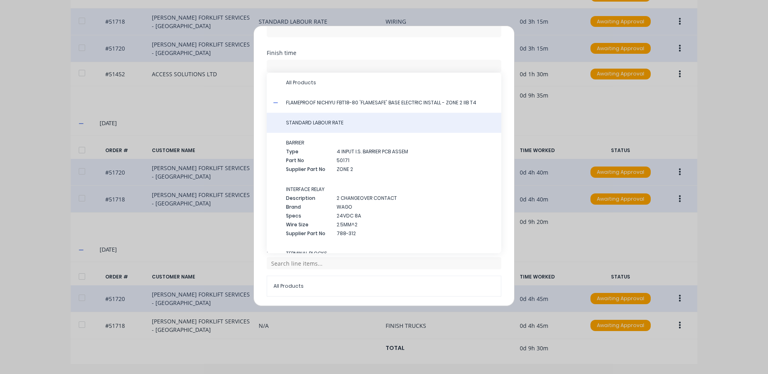
click at [335, 122] on span "STANDARD LABOUR RATE" at bounding box center [390, 122] width 209 height 7
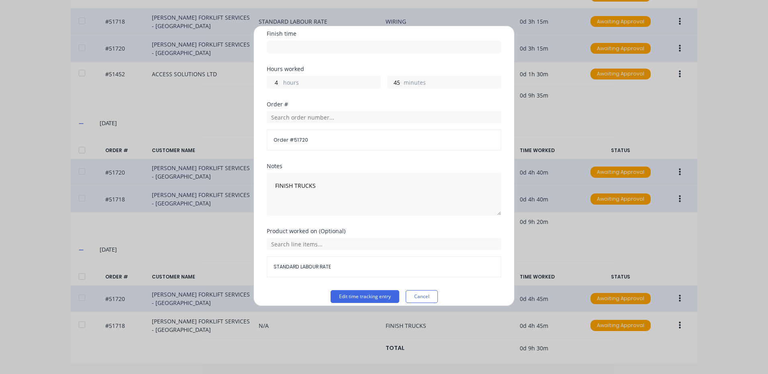
scroll to position [108, 0]
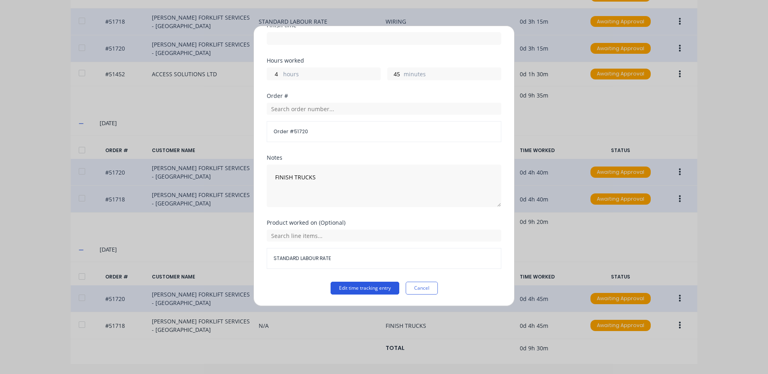
click at [369, 292] on button "Edit time tracking entry" at bounding box center [364, 288] width 69 height 13
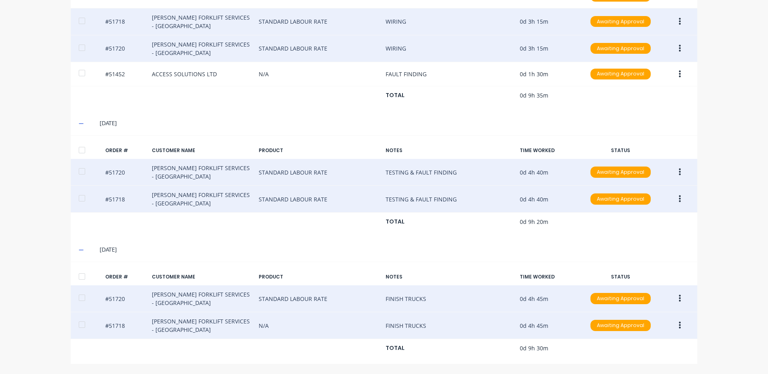
click at [678, 326] on icon "button" at bounding box center [679, 325] width 2 height 7
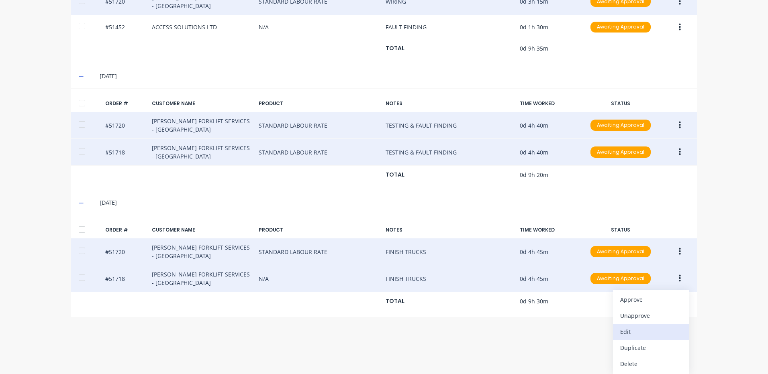
click at [645, 337] on div "Edit" at bounding box center [651, 332] width 62 height 12
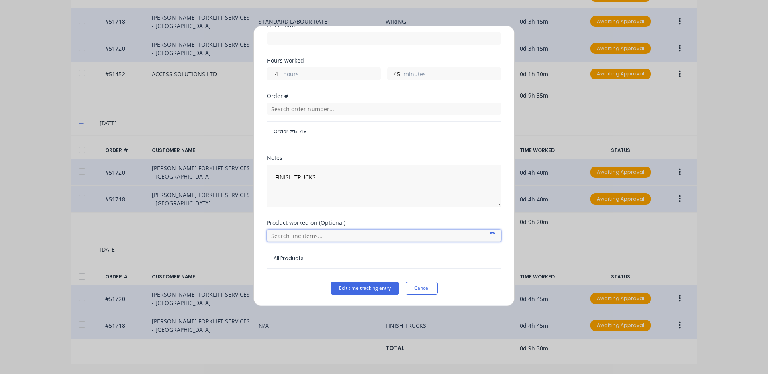
click at [297, 235] on input "text" at bounding box center [384, 236] width 234 height 12
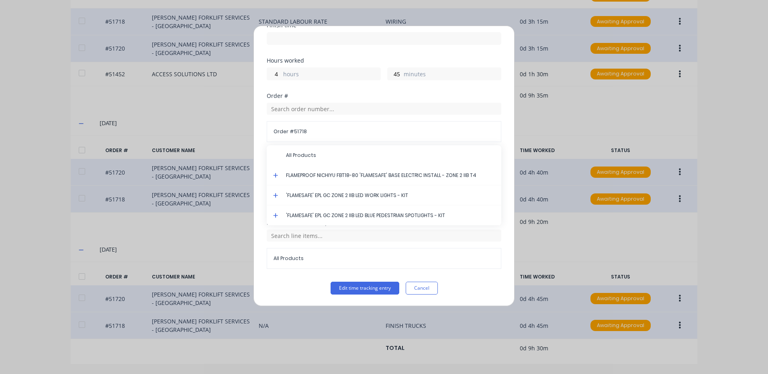
click at [275, 173] on icon at bounding box center [275, 176] width 5 height 6
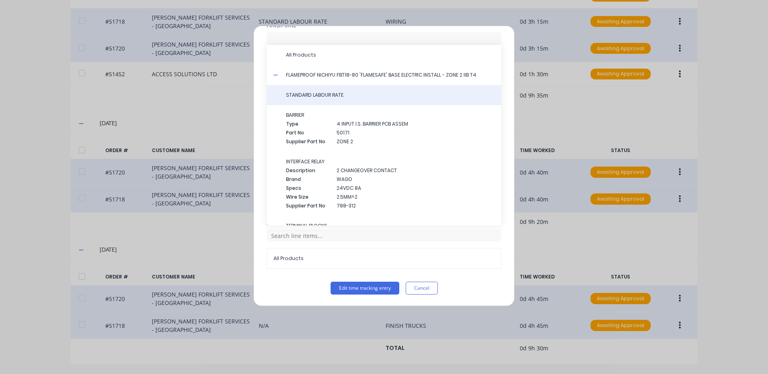
click at [333, 97] on span "STANDARD LABOUR RATE" at bounding box center [390, 95] width 209 height 7
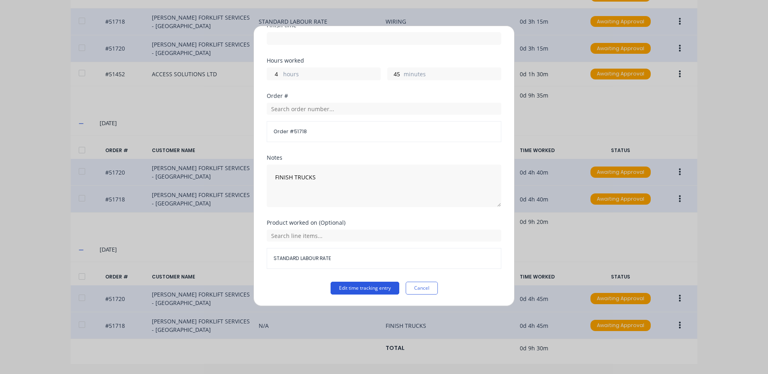
click at [364, 284] on button "Edit time tracking entry" at bounding box center [364, 288] width 69 height 13
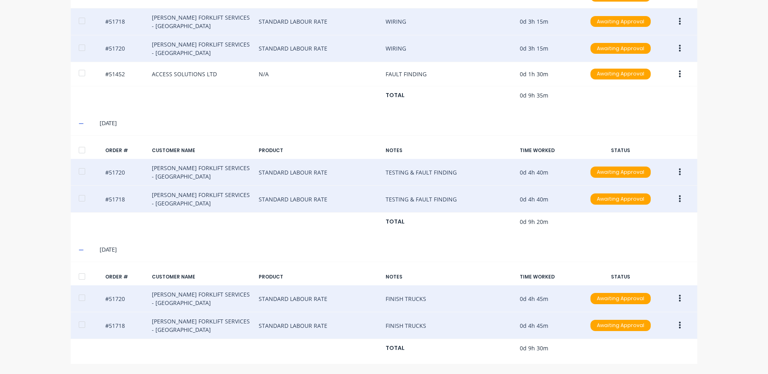
drag, startPoint x: 81, startPoint y: 276, endPoint x: 80, endPoint y: 244, distance: 31.3
click at [81, 273] on div at bounding box center [82, 277] width 16 height 16
click at [83, 152] on div at bounding box center [82, 150] width 16 height 16
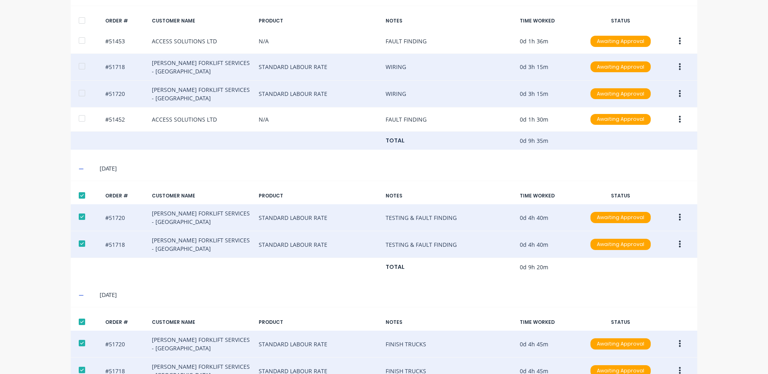
scroll to position [244, 0]
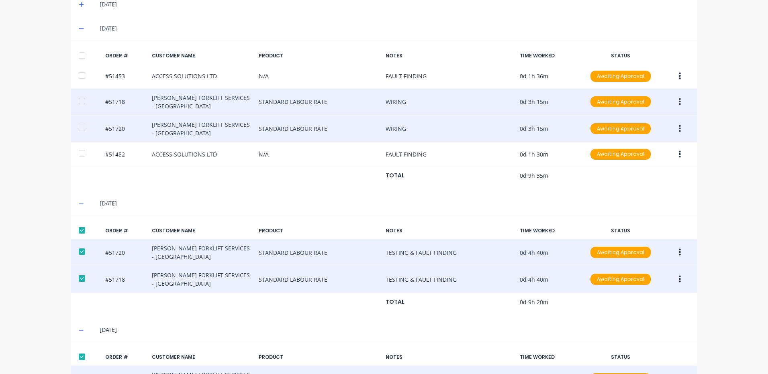
click at [84, 57] on div at bounding box center [82, 55] width 16 height 16
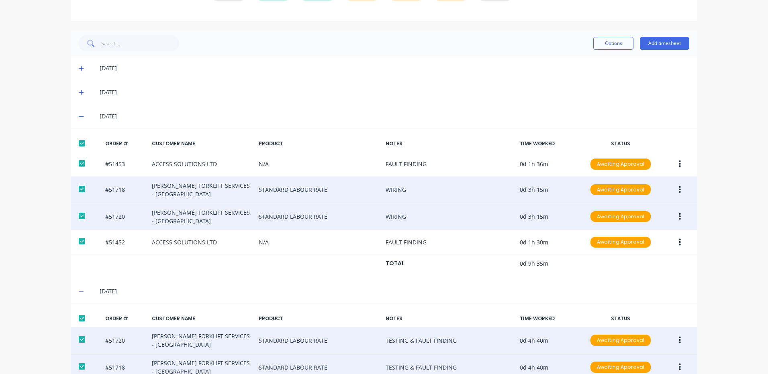
scroll to position [43, 0]
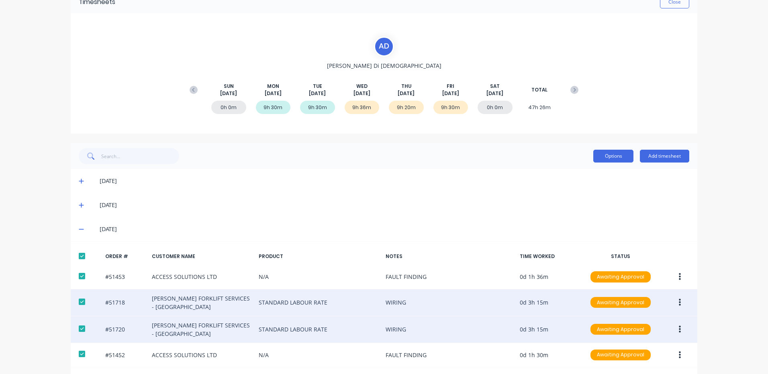
click at [596, 160] on button "Options" at bounding box center [613, 156] width 40 height 13
click at [589, 172] on div "Approve" at bounding box center [595, 177] width 62 height 12
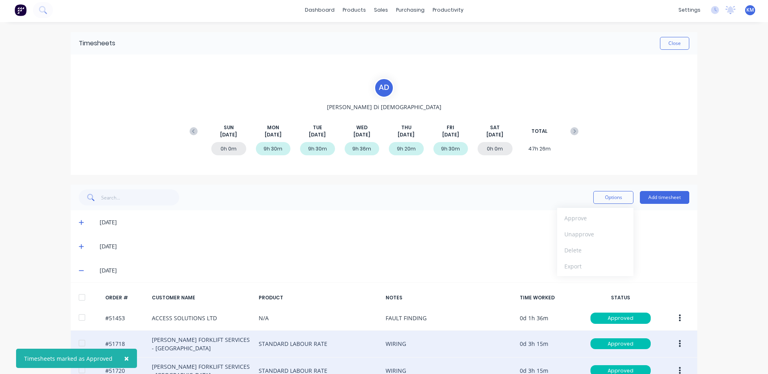
scroll to position [0, 0]
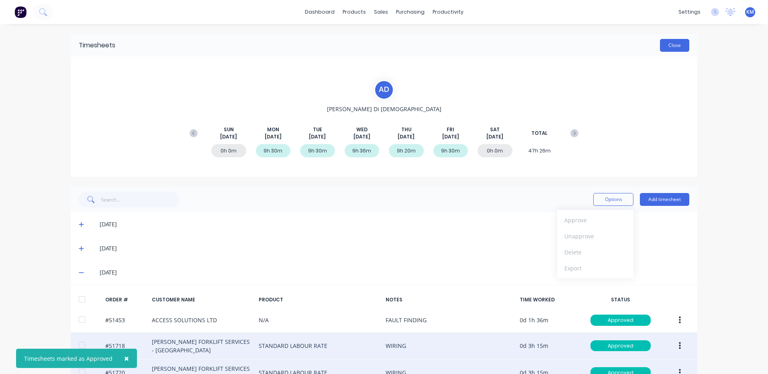
click at [684, 39] on button "Close" at bounding box center [674, 45] width 29 height 13
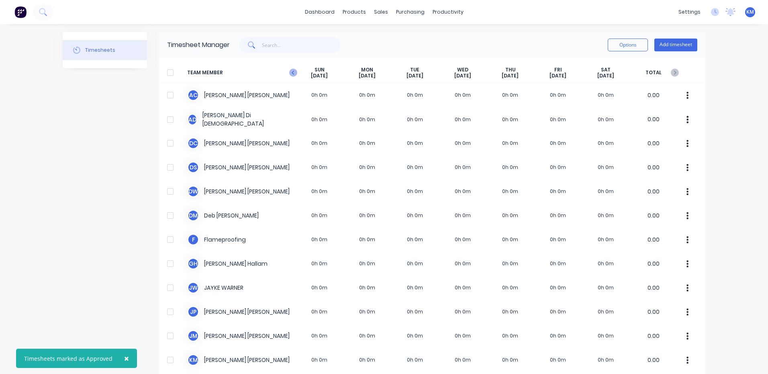
click at [292, 71] on icon at bounding box center [293, 73] width 8 height 8
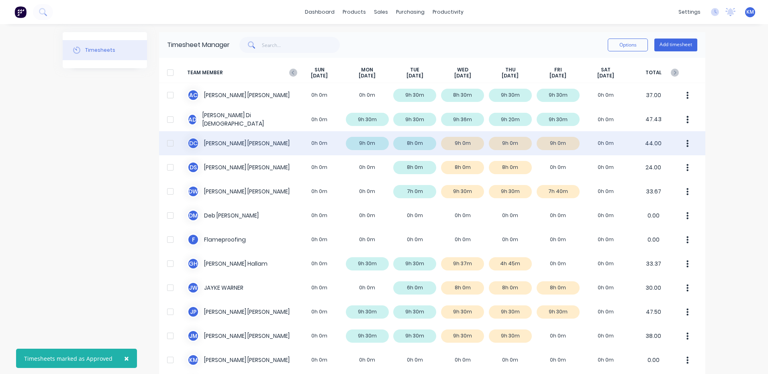
click at [582, 145] on div "D C [PERSON_NAME] 0h 0m 9h 0m 8h 0m 9h 0m 9h 0m 9h 0m 0h 0m 44.00" at bounding box center [432, 143] width 546 height 24
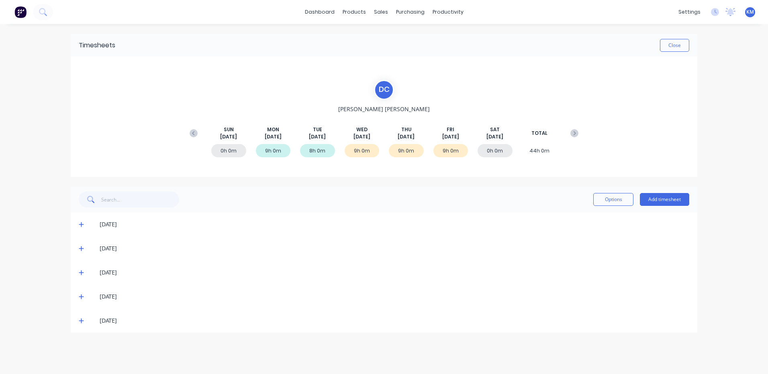
click at [81, 273] on icon at bounding box center [81, 273] width 5 height 5
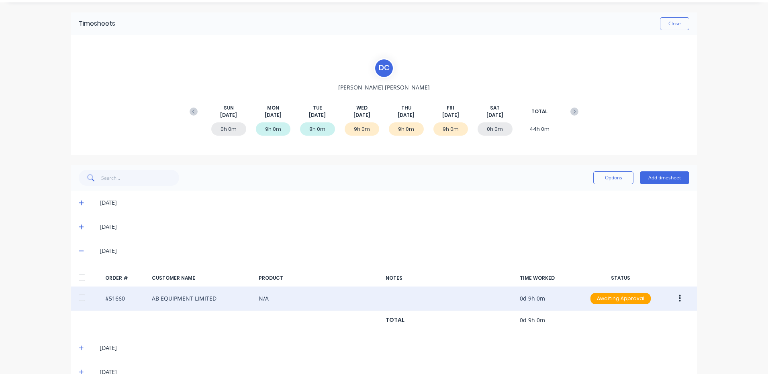
scroll to position [42, 0]
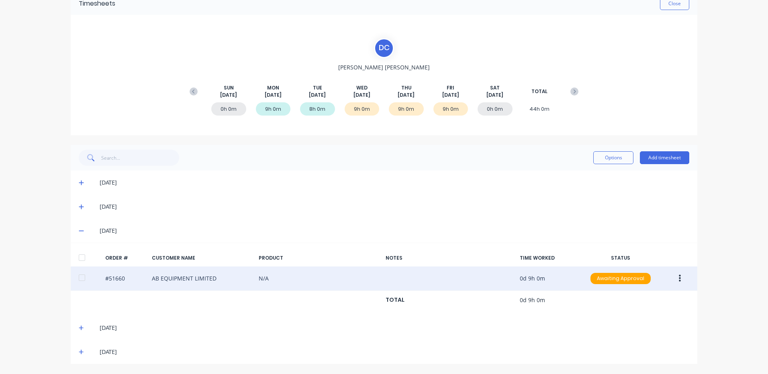
click at [679, 277] on button "button" at bounding box center [679, 278] width 19 height 14
click at [654, 334] on div "Edit" at bounding box center [651, 332] width 62 height 12
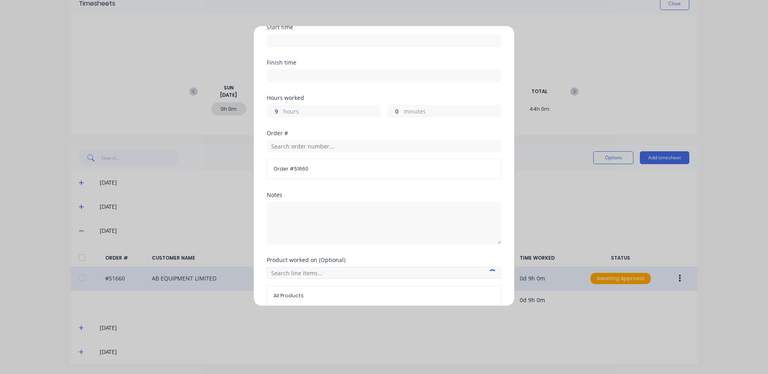
scroll to position [108, 0]
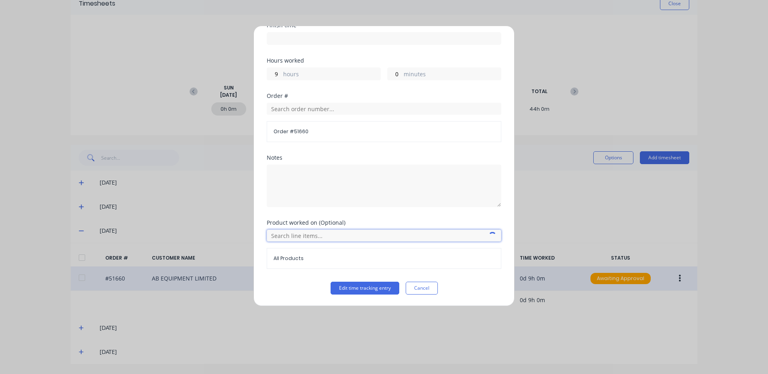
click at [316, 234] on input "text" at bounding box center [384, 236] width 234 height 12
click at [277, 276] on icon at bounding box center [275, 275] width 5 height 5
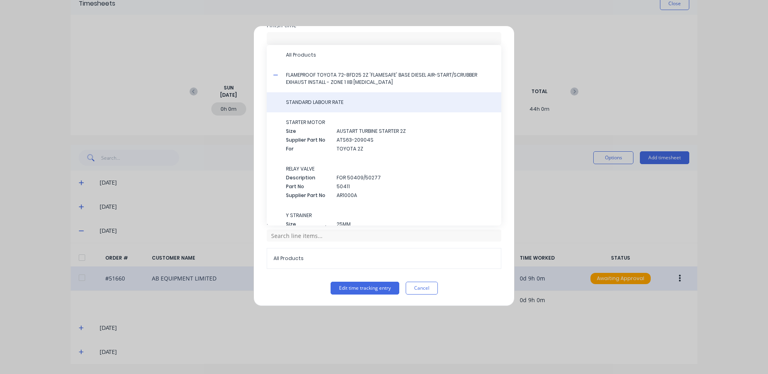
click at [348, 104] on span "STANDARD LABOUR RATE" at bounding box center [390, 102] width 209 height 7
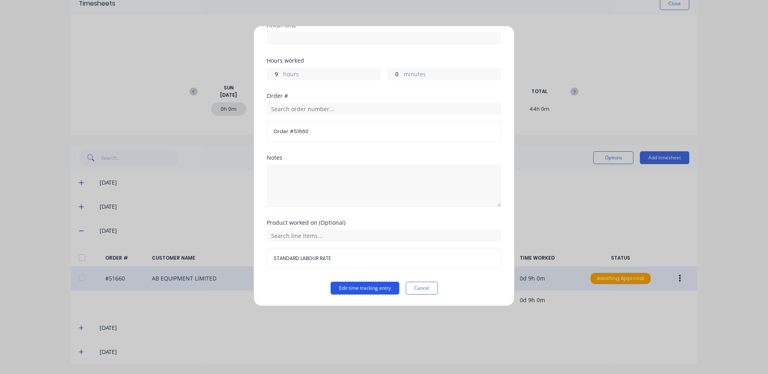
click at [359, 289] on button "Edit time tracking entry" at bounding box center [364, 288] width 69 height 13
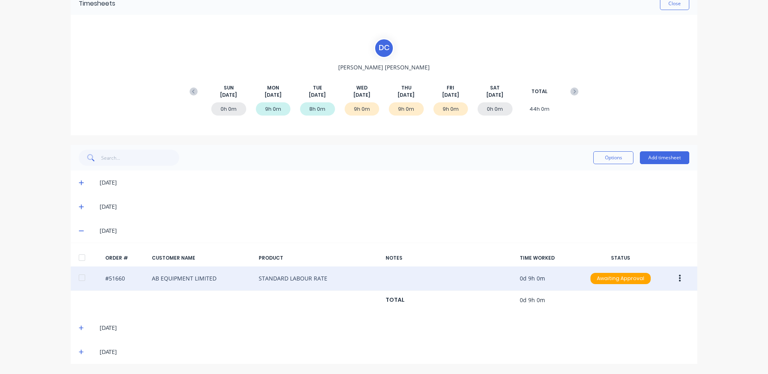
drag, startPoint x: 80, startPoint y: 328, endPoint x: 309, endPoint y: 271, distance: 235.9
click at [80, 327] on icon at bounding box center [81, 328] width 5 height 6
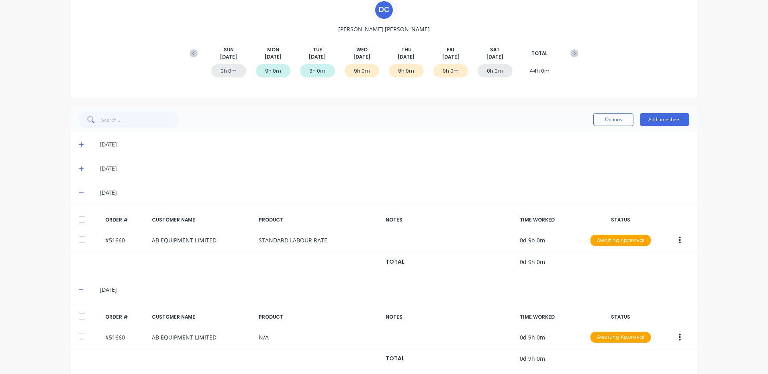
scroll to position [114, 0]
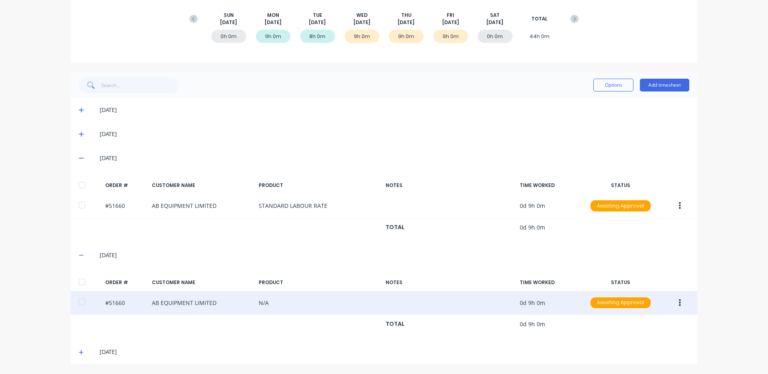
click at [678, 303] on icon "button" at bounding box center [679, 302] width 2 height 7
click at [644, 354] on div "Edit" at bounding box center [651, 356] width 62 height 12
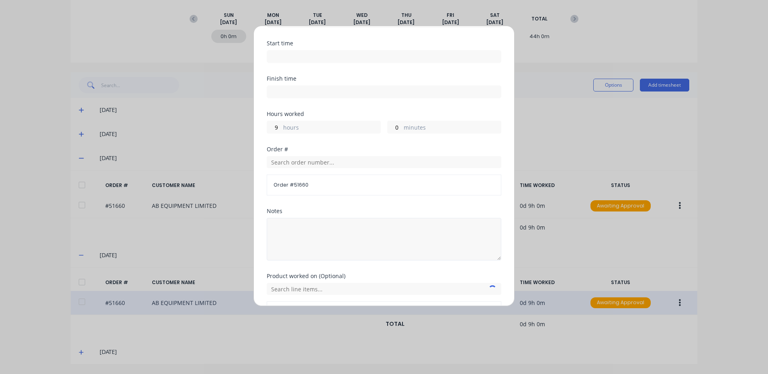
scroll to position [108, 0]
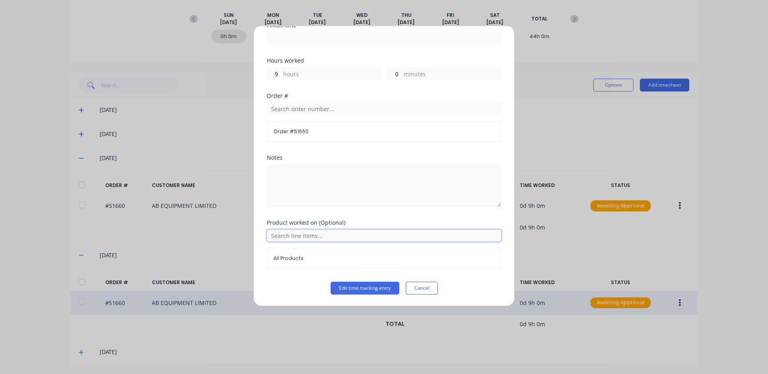
click at [308, 237] on input "text" at bounding box center [384, 236] width 234 height 12
click at [274, 275] on icon at bounding box center [275, 276] width 5 height 6
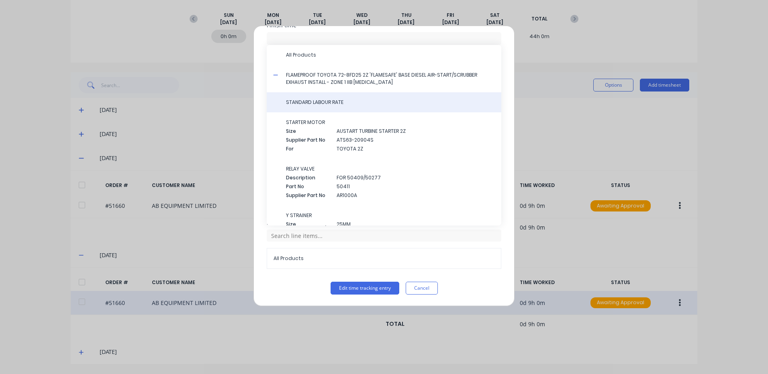
click at [316, 98] on div "STANDARD LABOUR RATE" at bounding box center [384, 102] width 234 height 20
click at [336, 99] on span "STANDARD LABOUR RATE" at bounding box center [390, 102] width 209 height 7
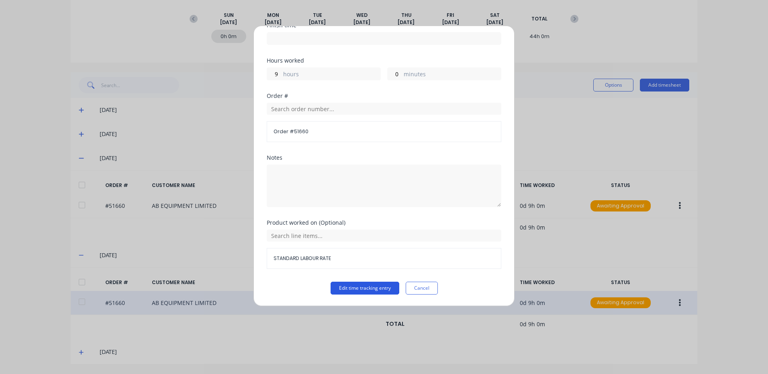
click at [364, 291] on button "Edit time tracking entry" at bounding box center [364, 288] width 69 height 13
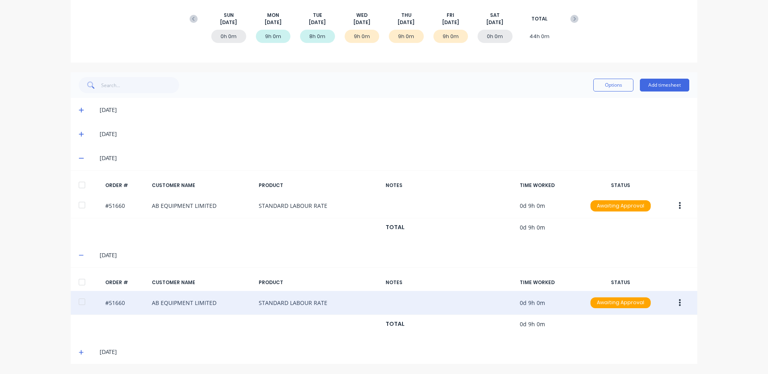
drag, startPoint x: 79, startPoint y: 353, endPoint x: 261, endPoint y: 288, distance: 193.0
click at [79, 352] on icon at bounding box center [81, 353] width 5 height 6
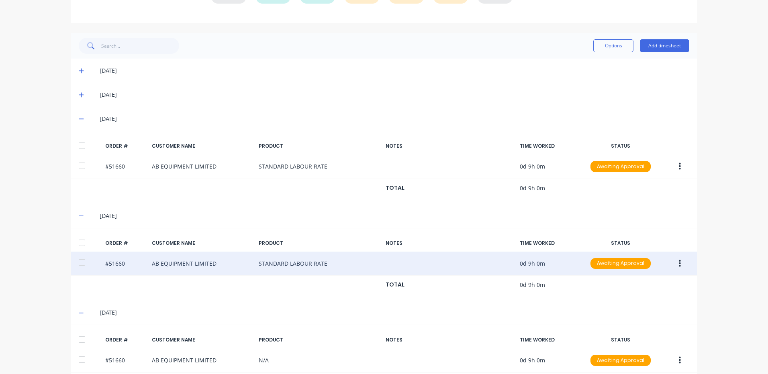
scroll to position [187, 0]
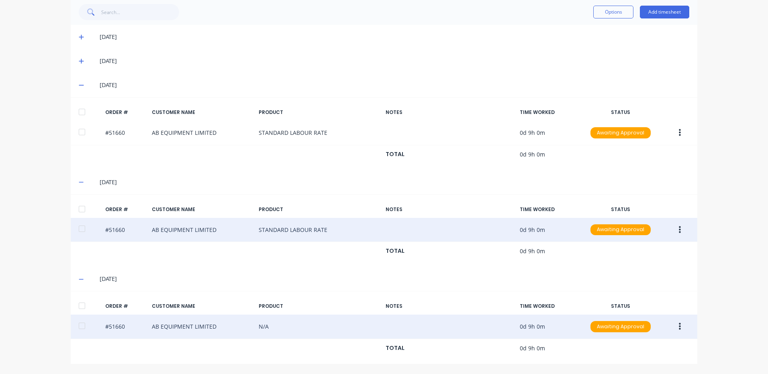
click at [673, 326] on button "button" at bounding box center [679, 327] width 19 height 14
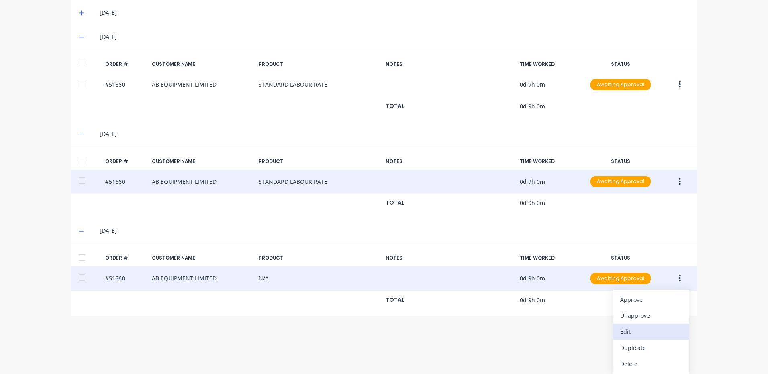
click at [646, 334] on div "Edit" at bounding box center [651, 332] width 62 height 12
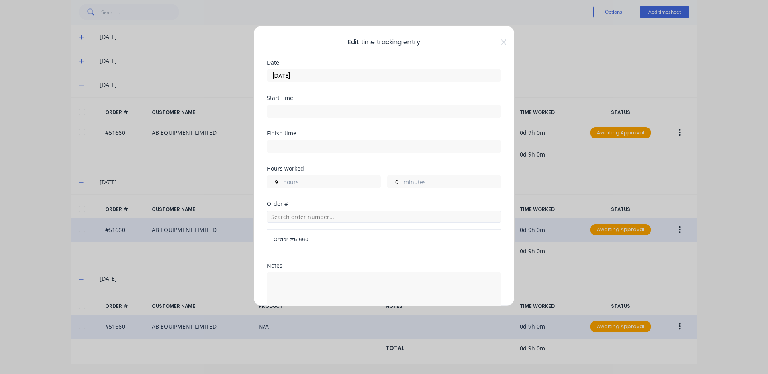
scroll to position [108, 0]
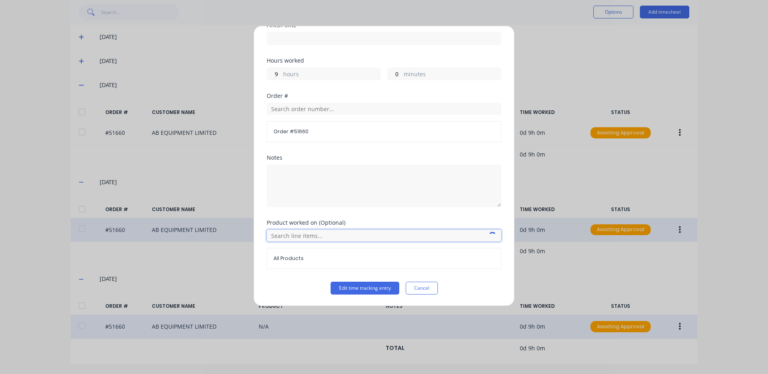
click at [301, 235] on input "text" at bounding box center [384, 236] width 234 height 12
click at [276, 276] on icon at bounding box center [275, 275] width 5 height 5
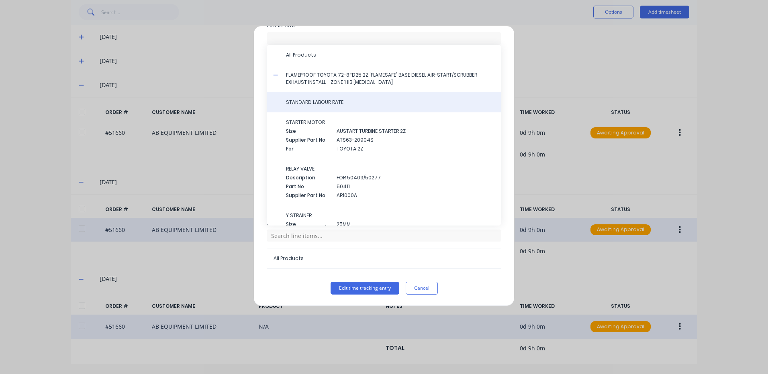
click at [355, 108] on div "STANDARD LABOUR RATE" at bounding box center [384, 102] width 234 height 20
click at [346, 107] on div "STANDARD LABOUR RATE" at bounding box center [384, 102] width 234 height 20
click at [324, 108] on div "STANDARD LABOUR RATE" at bounding box center [384, 102] width 234 height 20
click at [328, 107] on div "STANDARD LABOUR RATE" at bounding box center [384, 102] width 234 height 20
click at [336, 107] on div "STANDARD LABOUR RATE" at bounding box center [384, 102] width 234 height 20
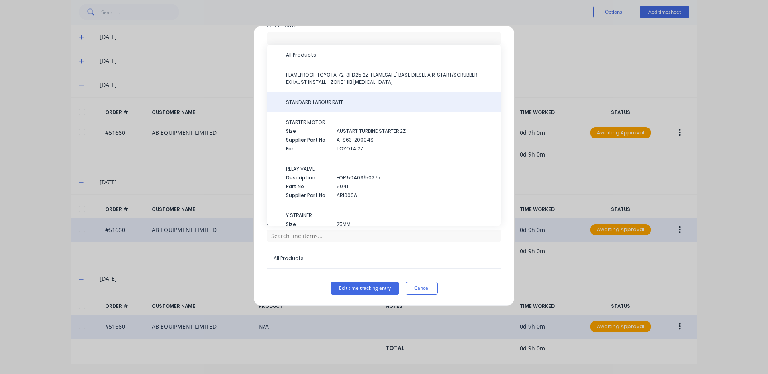
click at [336, 104] on span "STANDARD LABOUR RATE" at bounding box center [390, 102] width 209 height 7
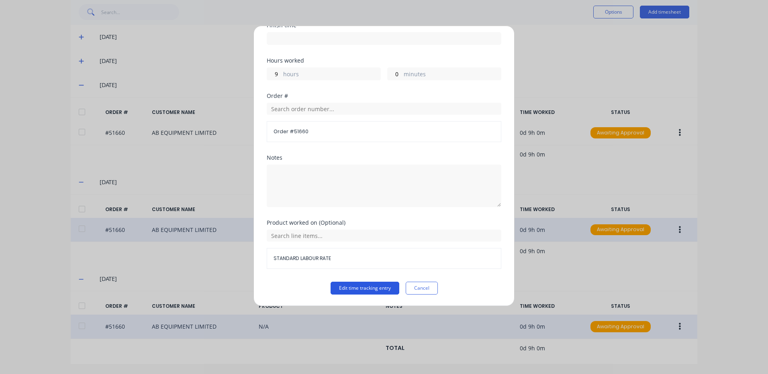
click at [355, 291] on button "Edit time tracking entry" at bounding box center [364, 288] width 69 height 13
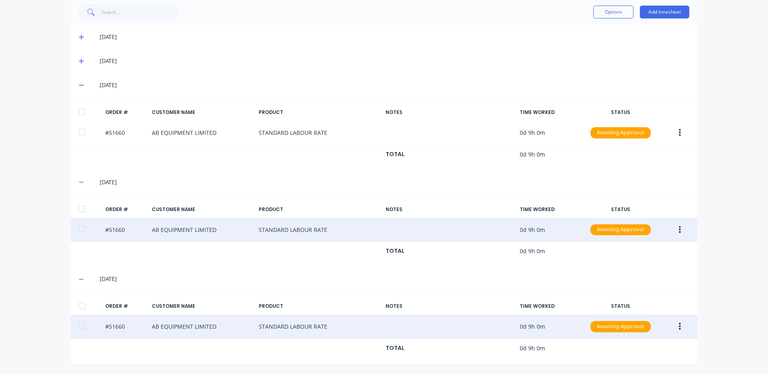
click at [80, 303] on div at bounding box center [82, 306] width 16 height 16
click at [80, 208] on div at bounding box center [82, 209] width 16 height 16
click at [79, 114] on div at bounding box center [82, 112] width 16 height 16
click at [608, 17] on button "Options" at bounding box center [613, 12] width 40 height 13
click at [602, 32] on div "Approve" at bounding box center [595, 33] width 62 height 12
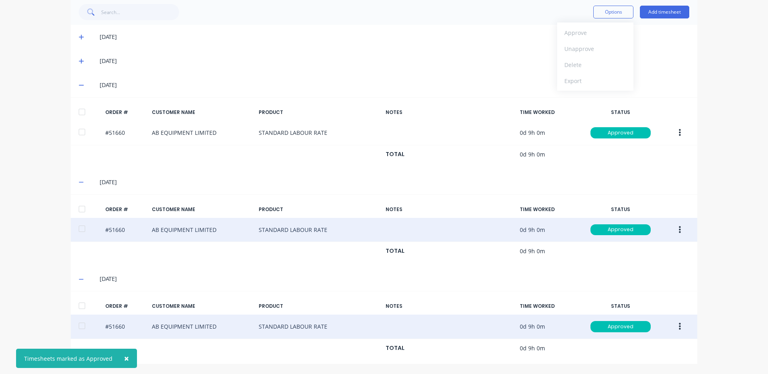
scroll to position [0, 0]
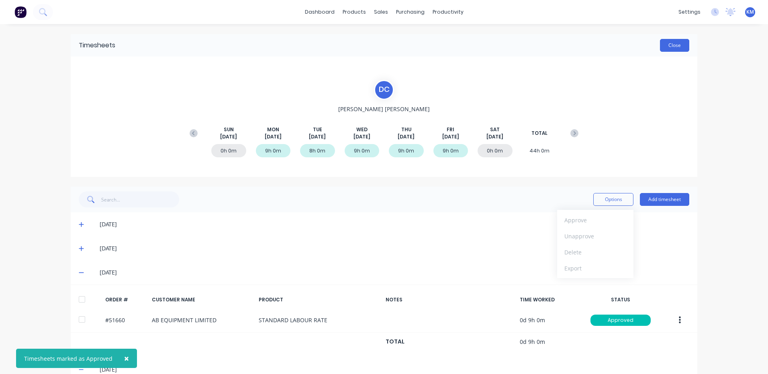
click at [672, 41] on button "Close" at bounding box center [674, 45] width 29 height 13
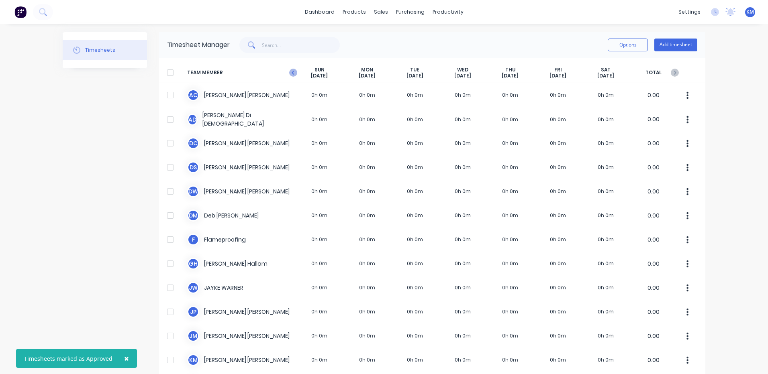
click at [289, 69] on icon at bounding box center [293, 73] width 8 height 8
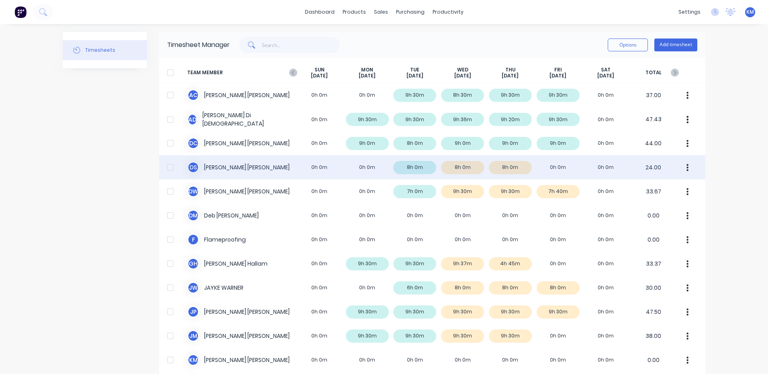
click at [524, 166] on div "D S [PERSON_NAME] 0h 0m 0h 0m 8h 0m 8h 0m 8h 0m 0h 0m 0h 0m 24.00" at bounding box center [432, 167] width 546 height 24
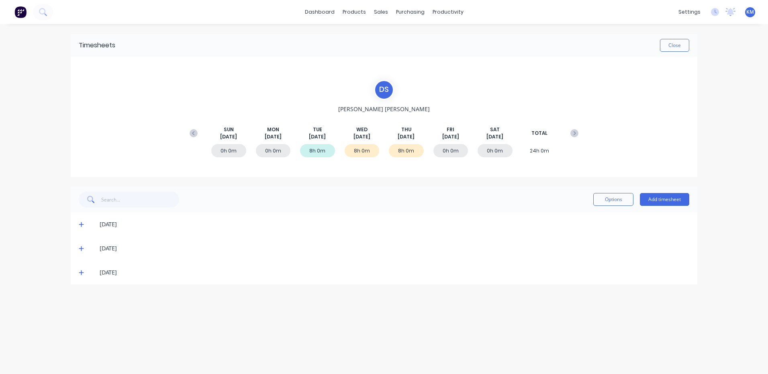
click at [81, 249] on icon at bounding box center [81, 248] width 5 height 5
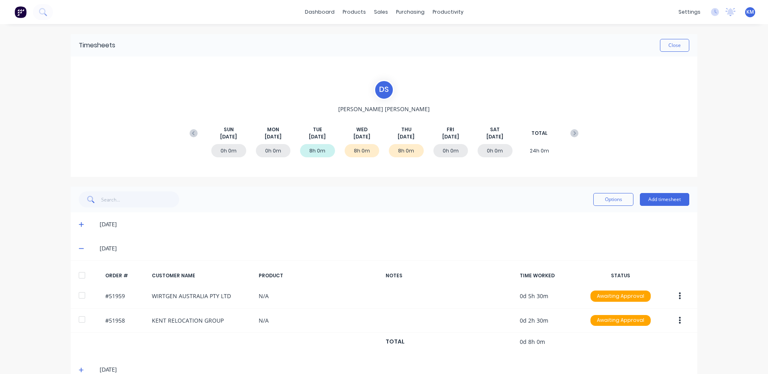
scroll to position [18, 0]
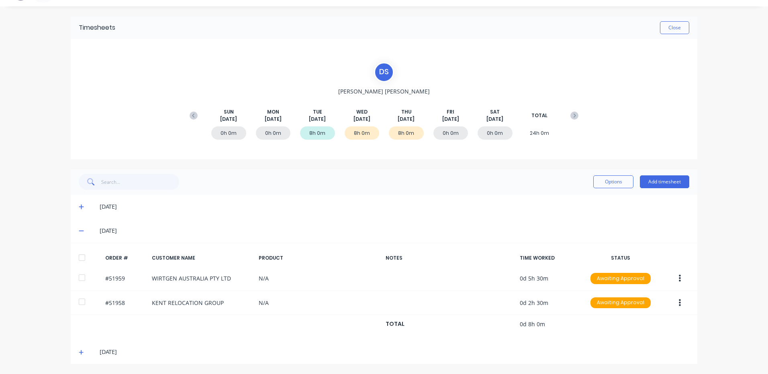
click at [81, 350] on icon at bounding box center [81, 353] width 5 height 6
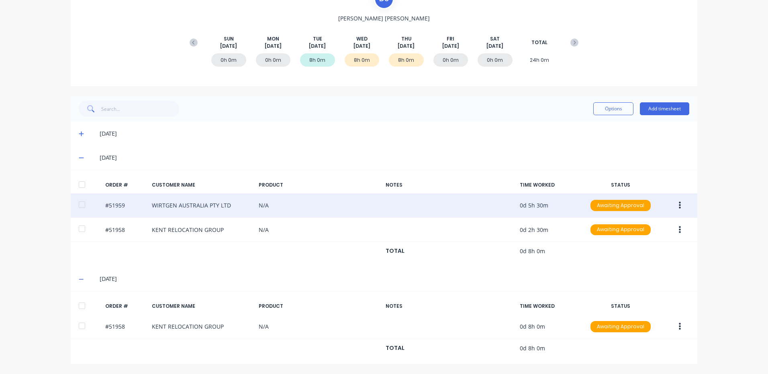
drag, startPoint x: 82, startPoint y: 307, endPoint x: 82, endPoint y: 216, distance: 91.1
click at [82, 304] on div at bounding box center [82, 306] width 16 height 16
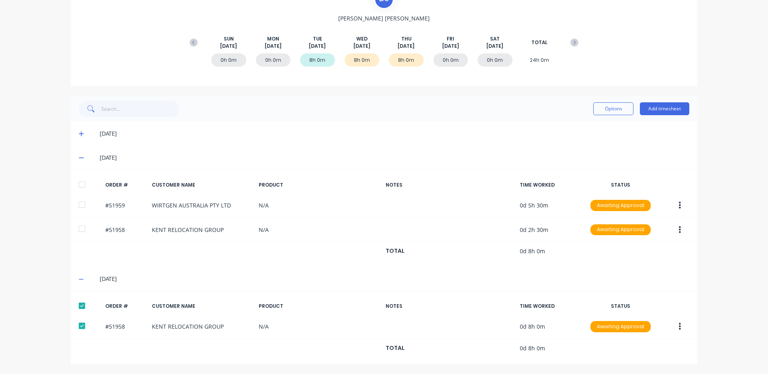
click at [82, 183] on div at bounding box center [82, 185] width 16 height 16
click at [605, 108] on button "Options" at bounding box center [613, 108] width 40 height 13
click at [589, 126] on div "Approve" at bounding box center [595, 130] width 62 height 12
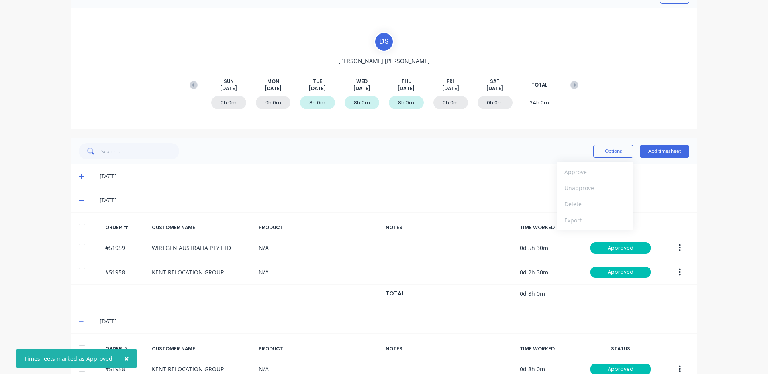
scroll to position [0, 0]
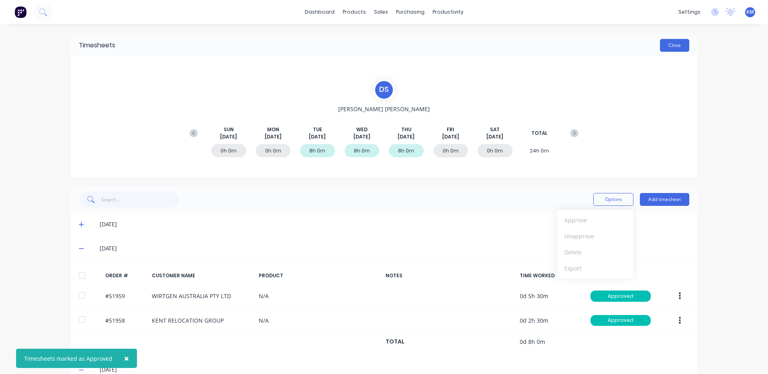
click at [676, 43] on button "Close" at bounding box center [674, 45] width 29 height 13
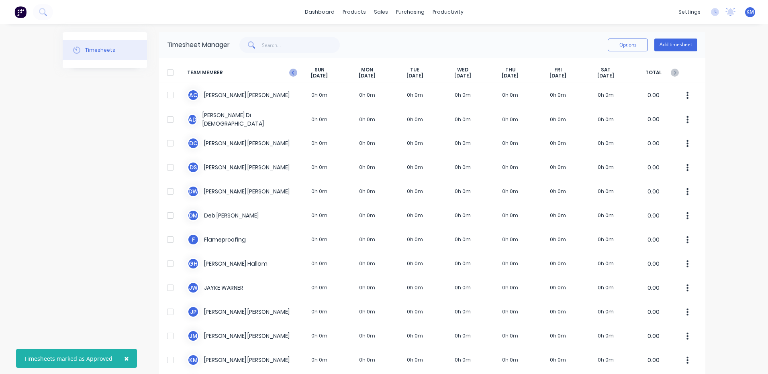
click at [293, 73] on icon at bounding box center [293, 73] width 8 height 8
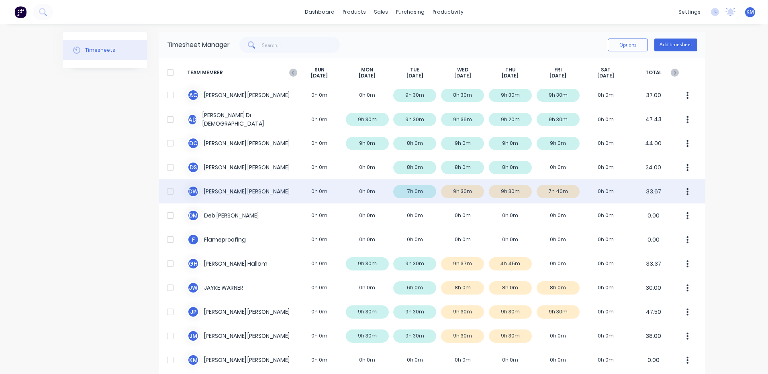
click at [558, 198] on div "D W [PERSON_NAME] 0h 0m 0h 0m 7h 0m 9h 30m 9h 30m 7h 40m 0h 0m 33.67" at bounding box center [432, 191] width 546 height 24
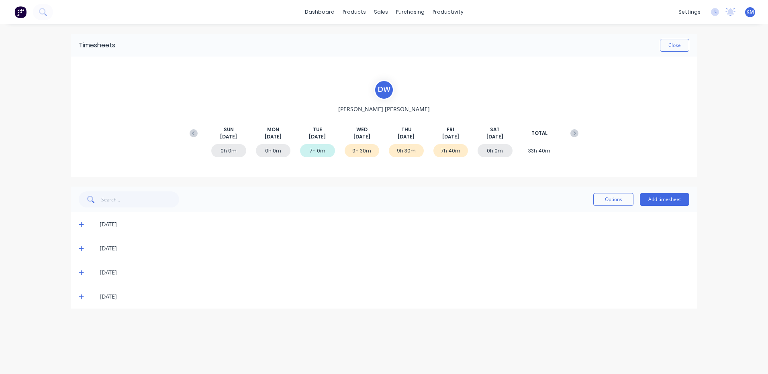
click at [81, 250] on icon at bounding box center [81, 248] width 5 height 5
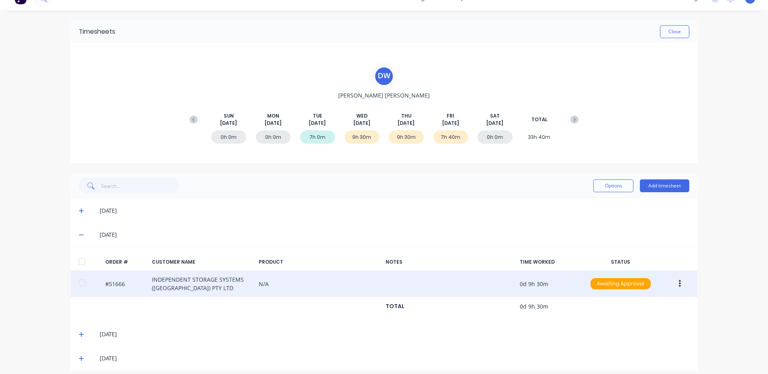
scroll to position [20, 0]
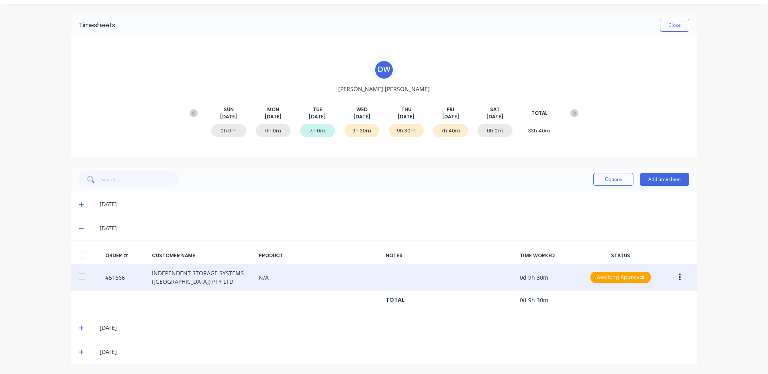
click at [672, 275] on button "button" at bounding box center [679, 277] width 19 height 14
click at [655, 327] on div "Edit" at bounding box center [651, 331] width 62 height 12
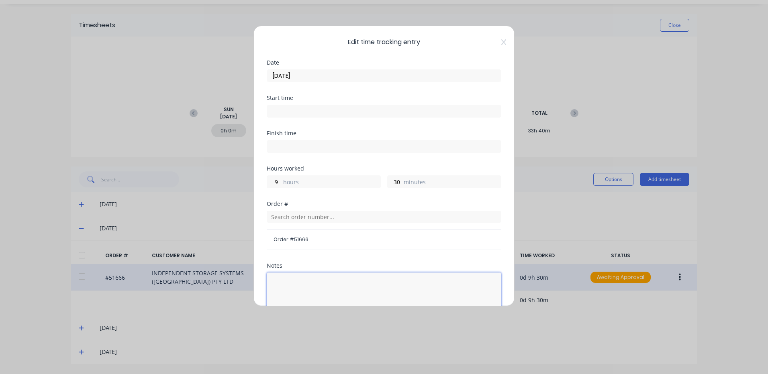
click at [311, 283] on textarea at bounding box center [384, 294] width 234 height 43
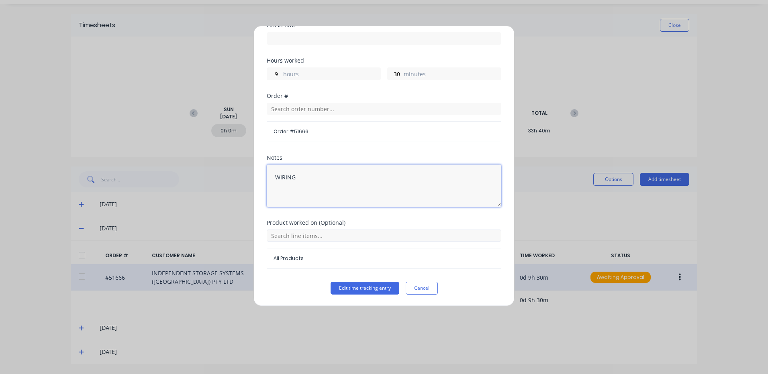
type textarea "WIRING"
click at [334, 232] on input "text" at bounding box center [384, 236] width 234 height 12
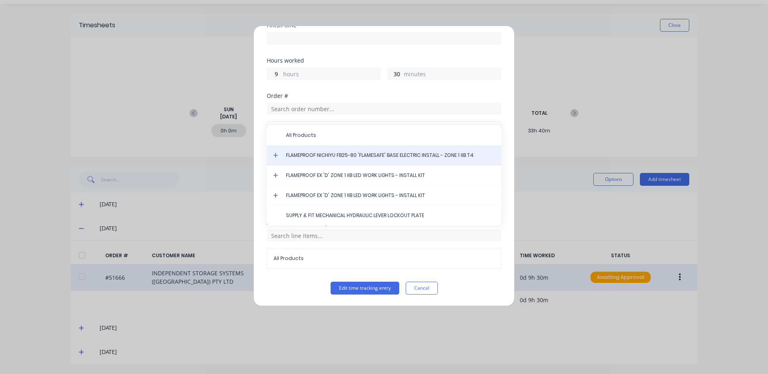
click at [275, 152] on div "FLAMEPROOF NICHIYU FB25-80 'FLAMESAFE' BASE ELECTRIC INSTALL - ZONE 1 IIB T4" at bounding box center [384, 155] width 234 height 20
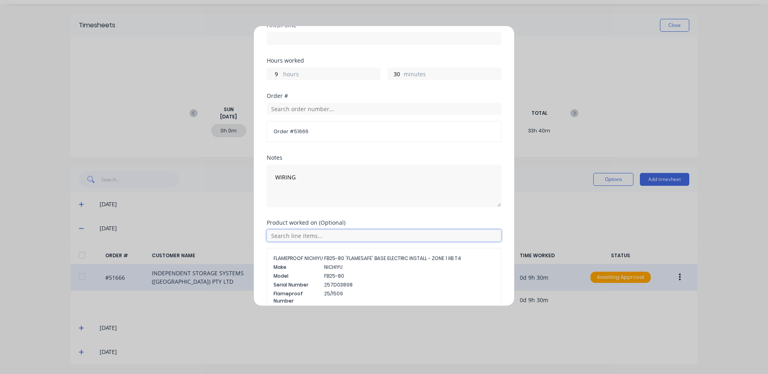
click at [288, 234] on input "text" at bounding box center [384, 236] width 234 height 12
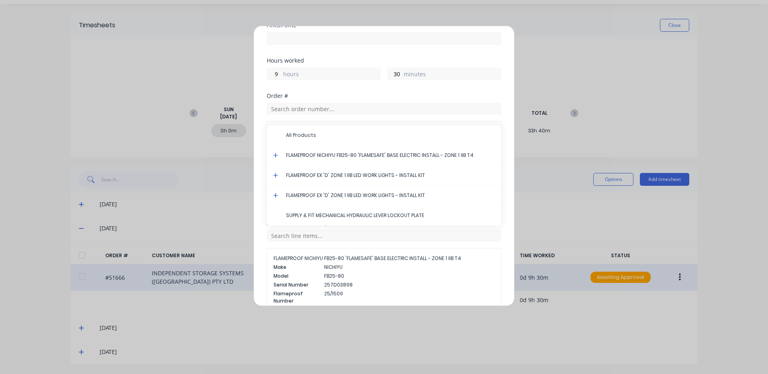
click at [273, 153] on icon at bounding box center [275, 156] width 5 height 6
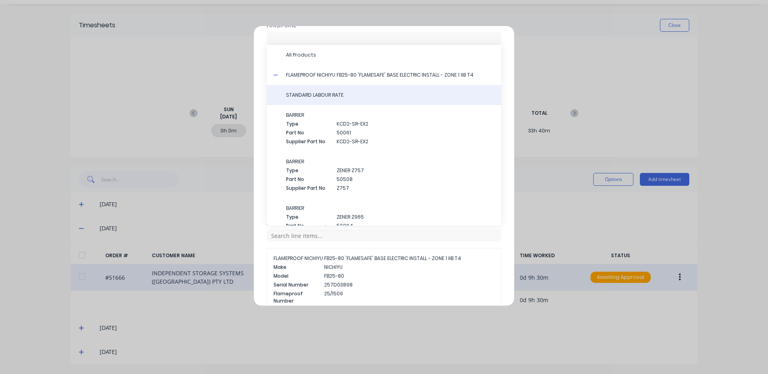
click at [317, 99] on div "STANDARD LABOUR RATE" at bounding box center [384, 95] width 234 height 20
click at [326, 98] on div "STANDARD LABOUR RATE" at bounding box center [384, 95] width 234 height 20
click at [327, 98] on span "STANDARD LABOUR RATE" at bounding box center [390, 95] width 209 height 7
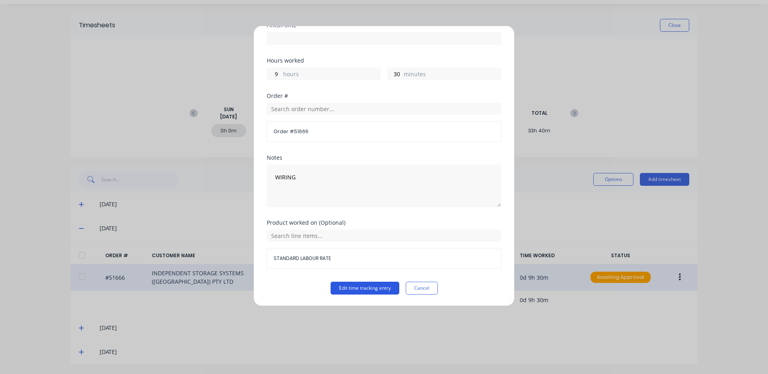
click at [356, 288] on button "Edit time tracking entry" at bounding box center [364, 288] width 69 height 13
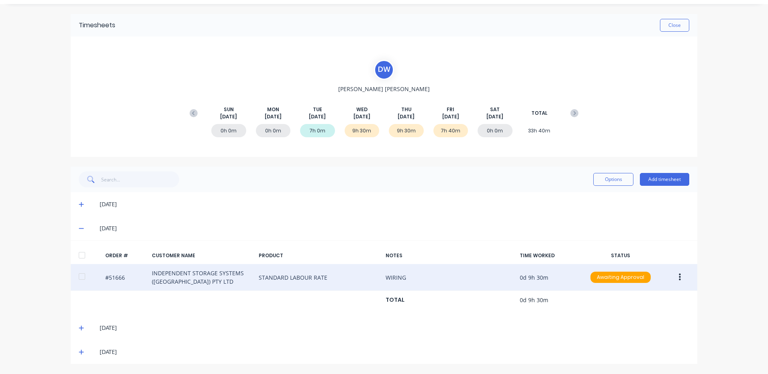
click at [75, 328] on div "[DATE]" at bounding box center [384, 328] width 626 height 24
click at [79, 328] on icon at bounding box center [81, 328] width 5 height 5
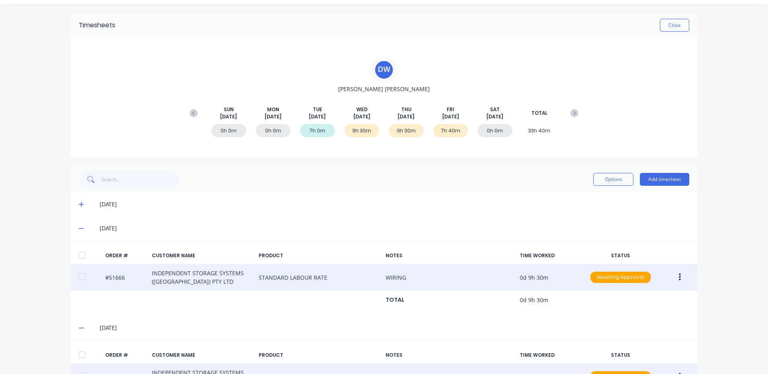
scroll to position [96, 0]
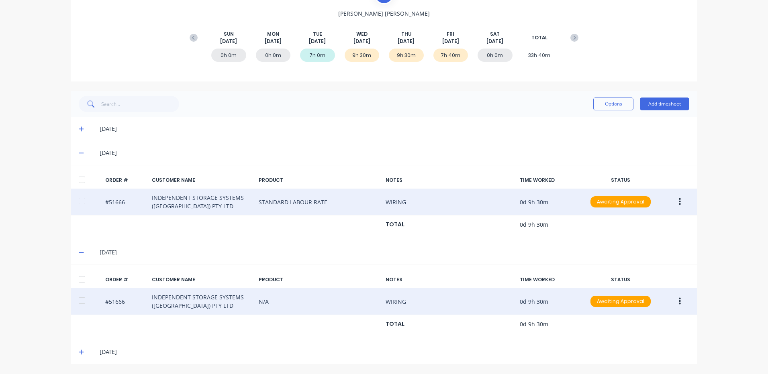
click at [678, 299] on button "button" at bounding box center [679, 301] width 19 height 14
click at [639, 352] on div "Edit" at bounding box center [651, 355] width 62 height 12
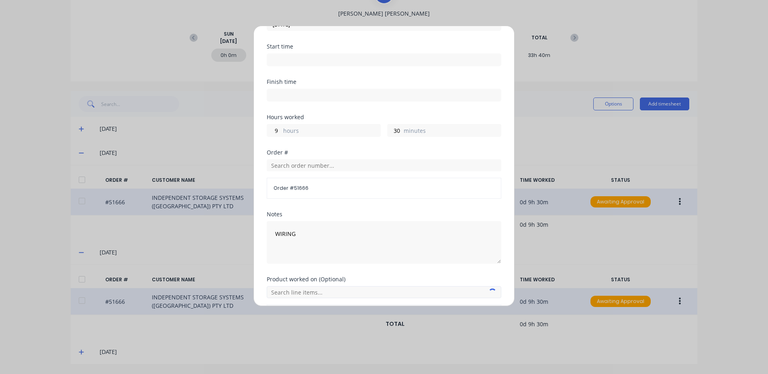
scroll to position [108, 0]
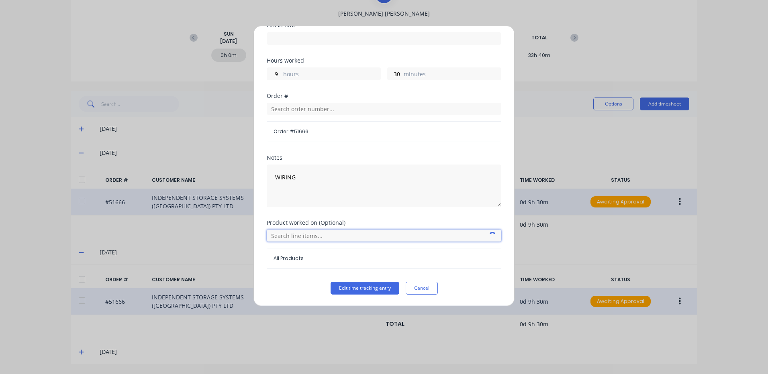
click at [308, 240] on input "text" at bounding box center [384, 236] width 234 height 12
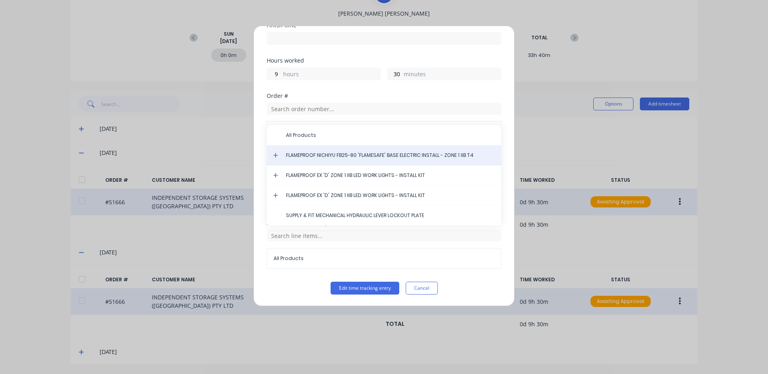
click at [277, 152] on div "FLAMEPROOF NICHIYU FB25-80 'FLAMESAFE' BASE ELECTRIC INSTALL - ZONE 1 IIB T4" at bounding box center [384, 155] width 234 height 20
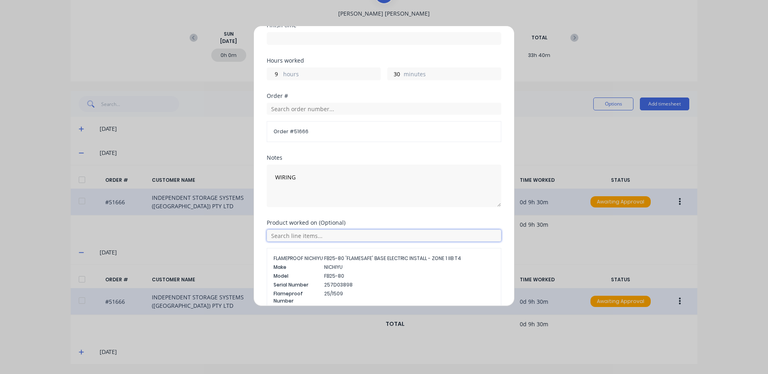
click at [290, 236] on input "text" at bounding box center [384, 236] width 234 height 12
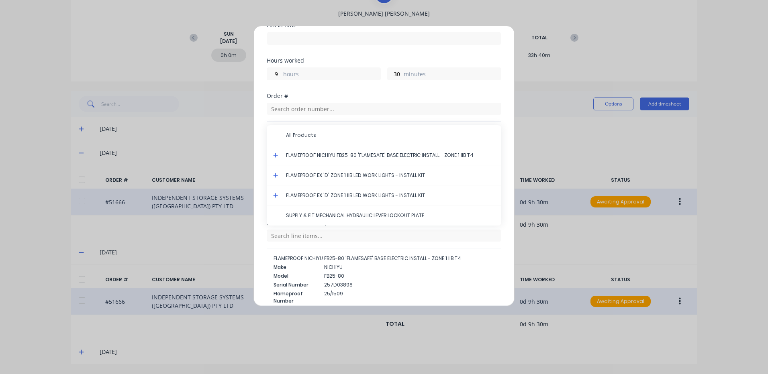
click at [274, 153] on icon at bounding box center [275, 156] width 5 height 6
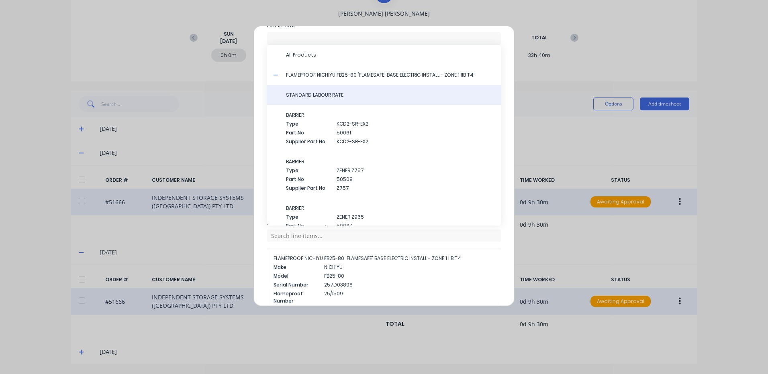
click at [316, 96] on span "STANDARD LABOUR RATE" at bounding box center [390, 95] width 209 height 7
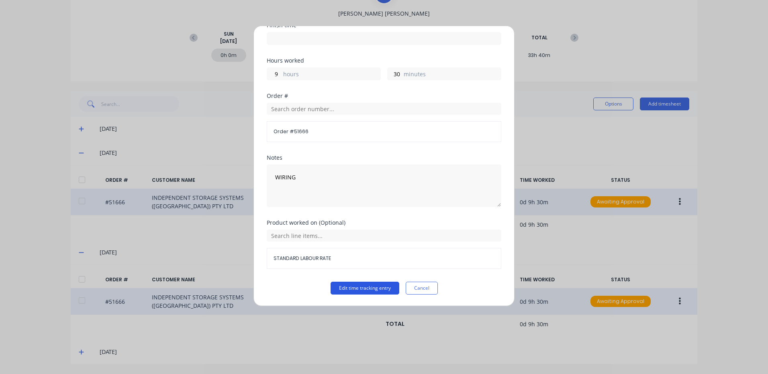
click at [351, 283] on button "Edit time tracking entry" at bounding box center [364, 288] width 69 height 13
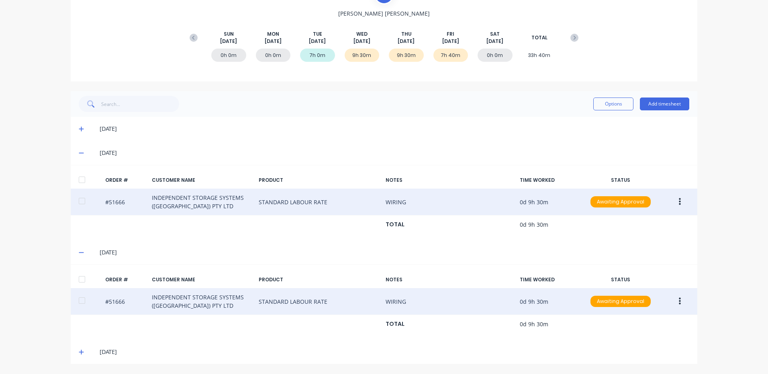
click at [79, 349] on span at bounding box center [83, 352] width 8 height 8
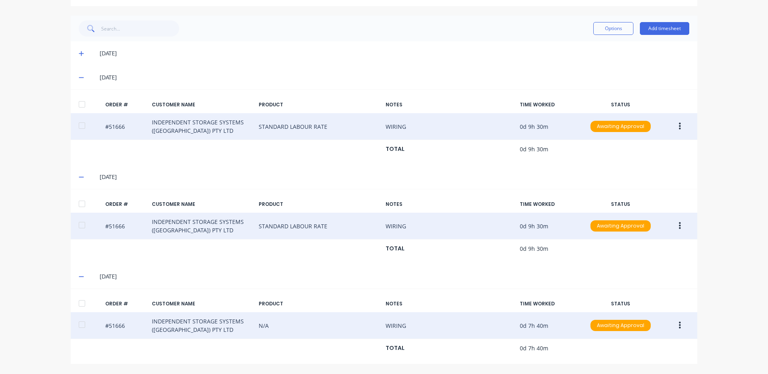
click at [672, 325] on button "button" at bounding box center [679, 325] width 19 height 14
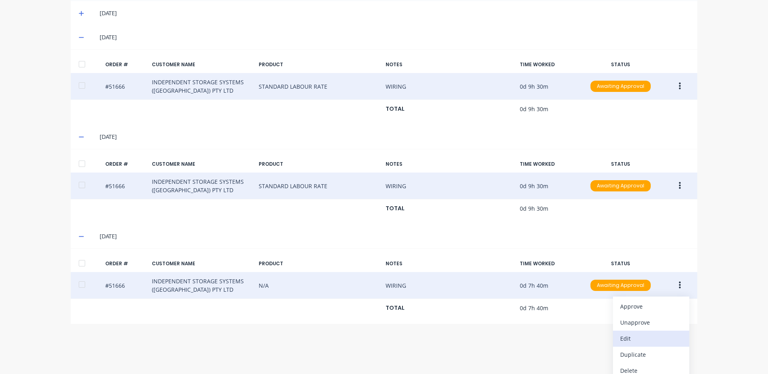
click at [641, 336] on div "Edit" at bounding box center [651, 339] width 62 height 12
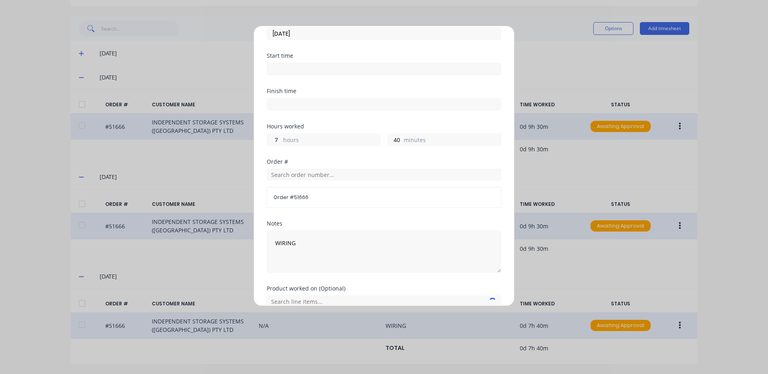
scroll to position [108, 0]
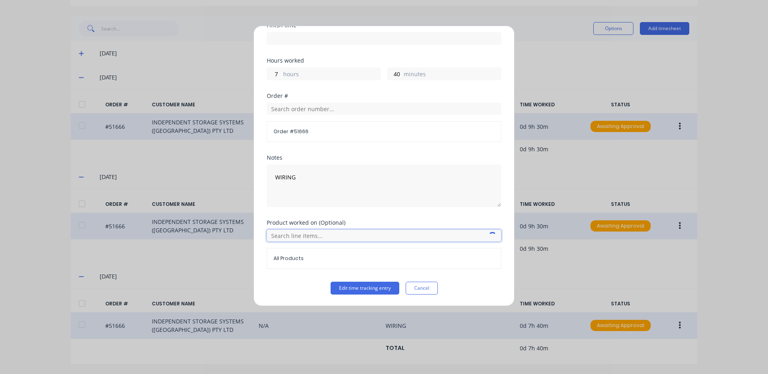
click at [296, 232] on input "text" at bounding box center [384, 236] width 234 height 12
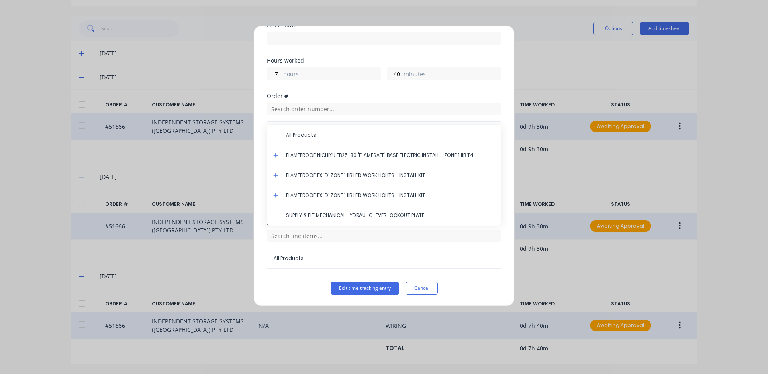
click at [273, 154] on icon at bounding box center [275, 156] width 5 height 6
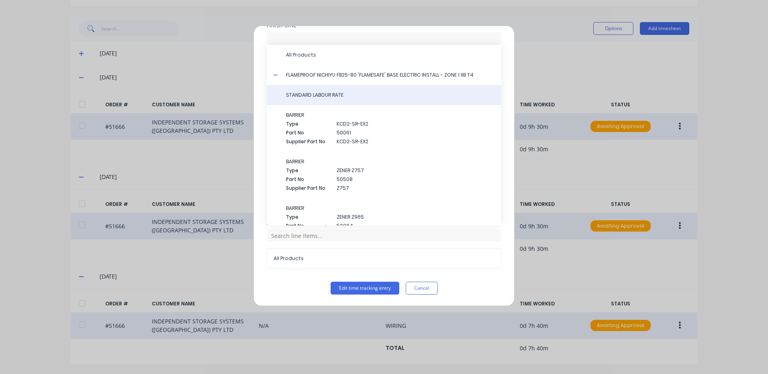
click at [316, 90] on div "STANDARD LABOUR RATE" at bounding box center [384, 95] width 234 height 20
click at [320, 93] on span "STANDARD LABOUR RATE" at bounding box center [390, 95] width 209 height 7
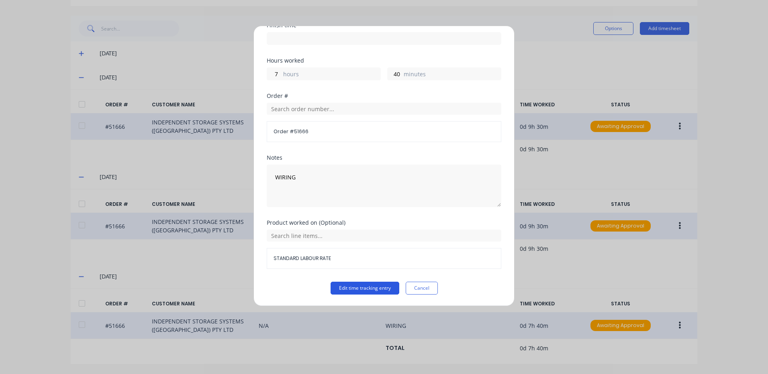
click at [346, 289] on button "Edit time tracking entry" at bounding box center [364, 288] width 69 height 13
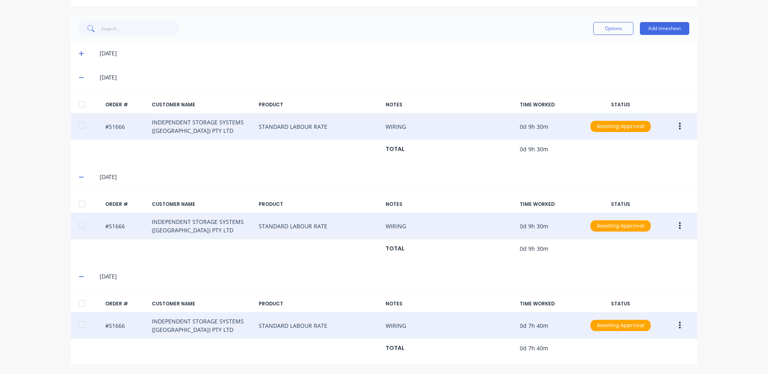
click at [82, 300] on div at bounding box center [82, 303] width 16 height 16
drag, startPoint x: 73, startPoint y: 202, endPoint x: 75, endPoint y: 191, distance: 11.0
click at [74, 202] on div at bounding box center [82, 204] width 16 height 16
click at [76, 108] on div at bounding box center [82, 104] width 16 height 16
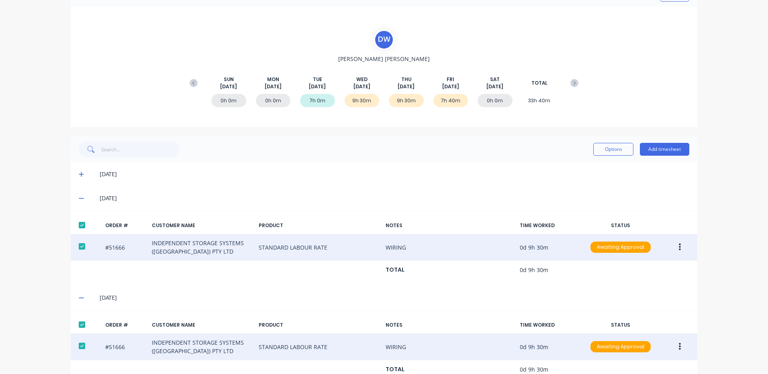
scroll to position [0, 0]
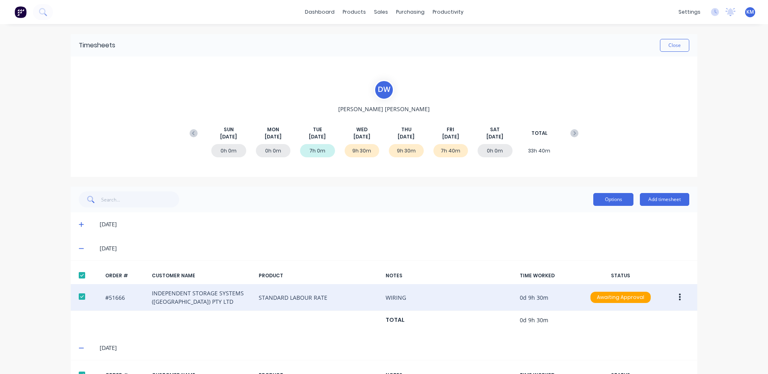
click at [600, 194] on button "Options" at bounding box center [613, 199] width 40 height 13
click at [586, 211] on div "Approve Unapprove Delete Export" at bounding box center [595, 244] width 76 height 68
click at [585, 213] on button "Approve" at bounding box center [595, 220] width 76 height 16
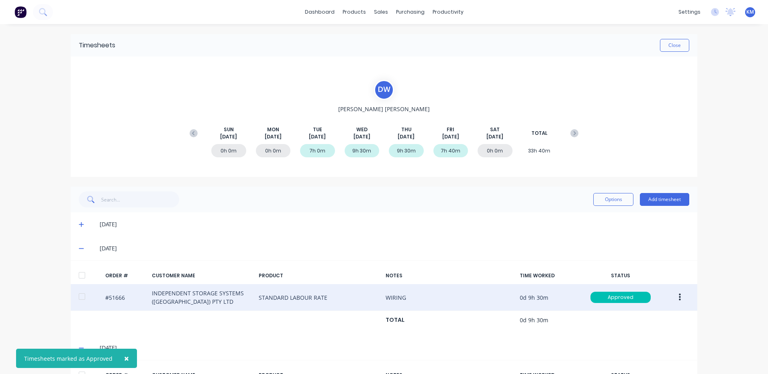
click at [278, 203] on div "Options Add timesheet" at bounding box center [384, 199] width 610 height 16
click at [81, 249] on span at bounding box center [83, 248] width 8 height 8
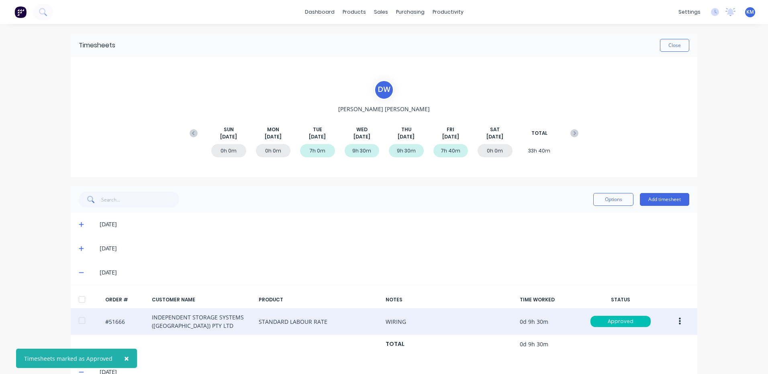
click at [80, 277] on span at bounding box center [83, 273] width 8 height 8
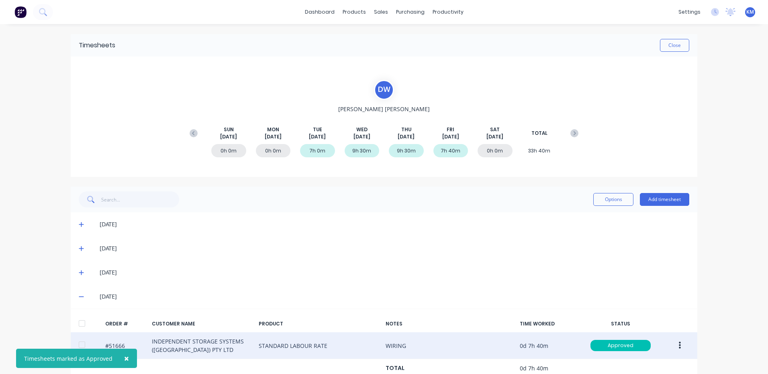
click at [80, 273] on icon at bounding box center [81, 273] width 5 height 5
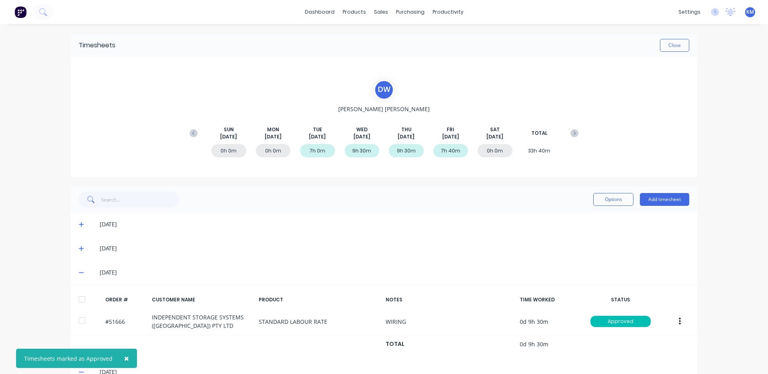
click at [81, 269] on span at bounding box center [83, 273] width 8 height 8
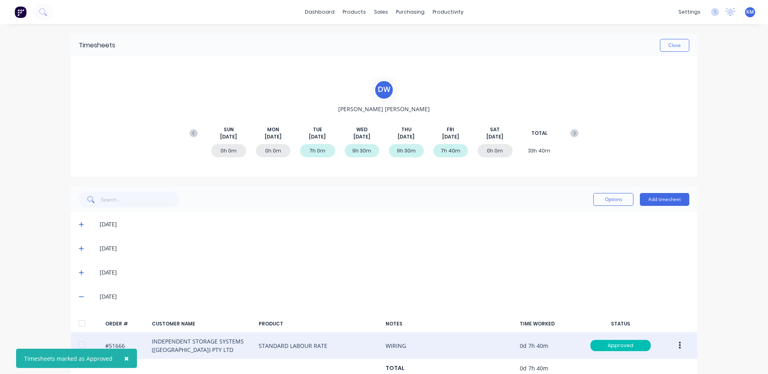
click at [79, 297] on icon at bounding box center [81, 297] width 5 height 6
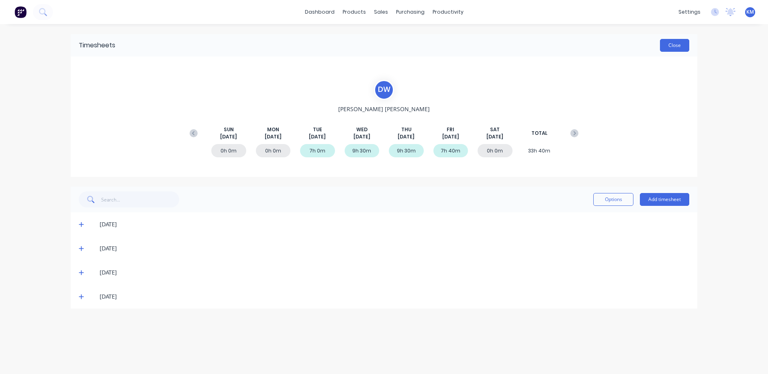
click at [676, 43] on button "Close" at bounding box center [674, 45] width 29 height 13
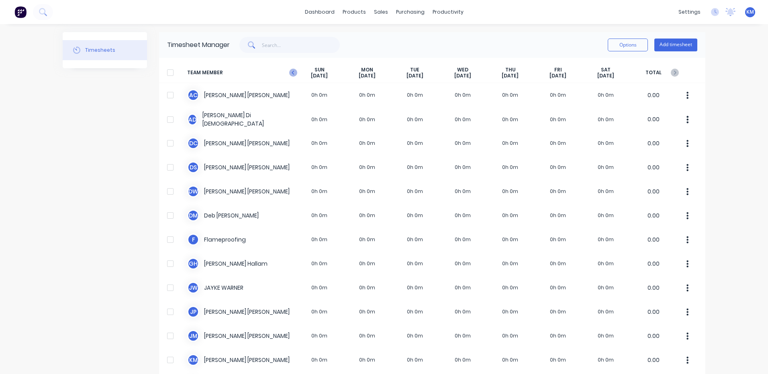
click at [291, 69] on icon at bounding box center [293, 73] width 8 height 8
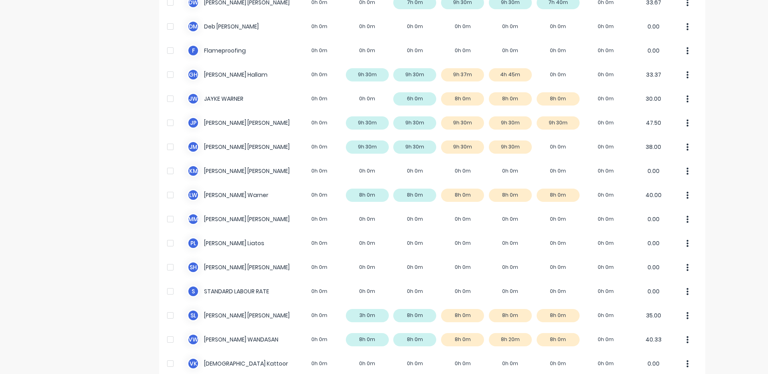
scroll to position [201, 0]
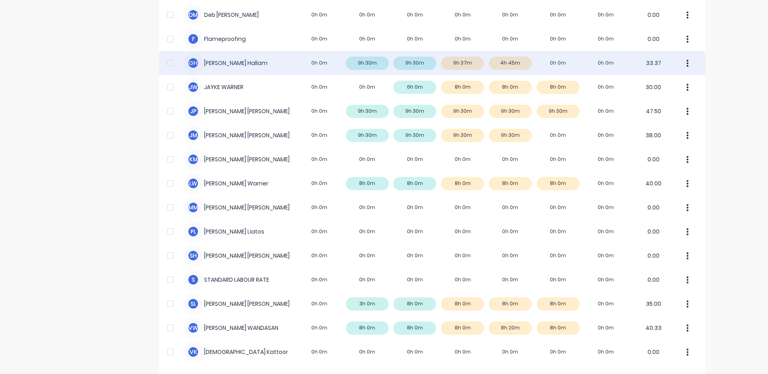
click at [535, 65] on div "G H [PERSON_NAME] 0h 0m 9h 30m 9h 30m 9h 37m 4h 45m 0h 0m 0h 0m 33.37" at bounding box center [432, 63] width 546 height 24
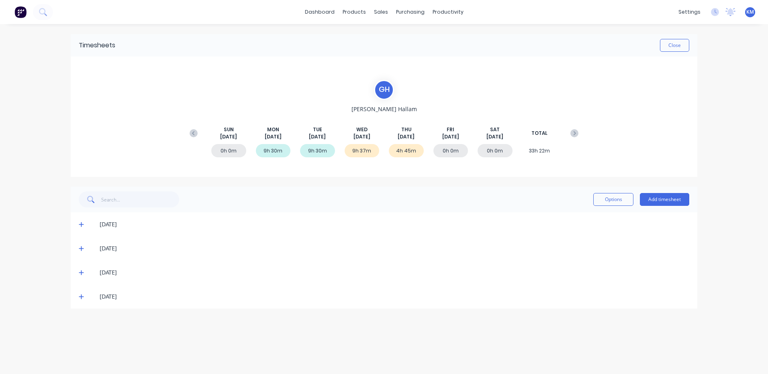
click at [83, 270] on icon at bounding box center [81, 273] width 5 height 6
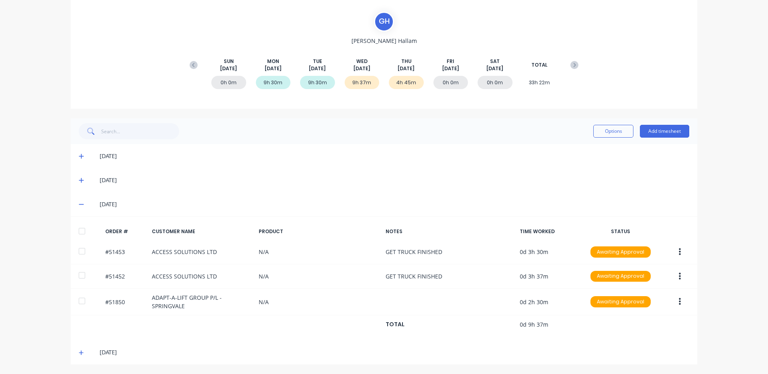
scroll to position [69, 0]
click at [80, 354] on span at bounding box center [83, 352] width 8 height 8
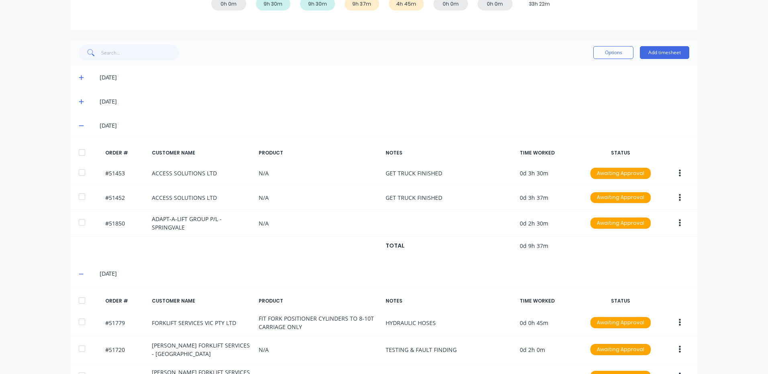
scroll to position [198, 0]
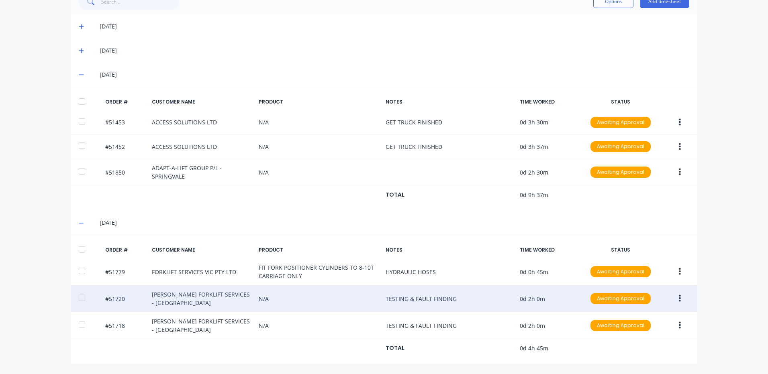
click at [679, 292] on button "button" at bounding box center [679, 298] width 19 height 14
click at [638, 346] on button "Edit" at bounding box center [651, 352] width 76 height 16
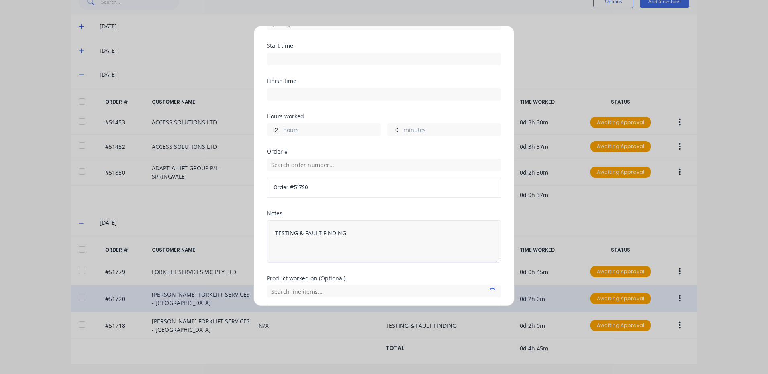
scroll to position [108, 0]
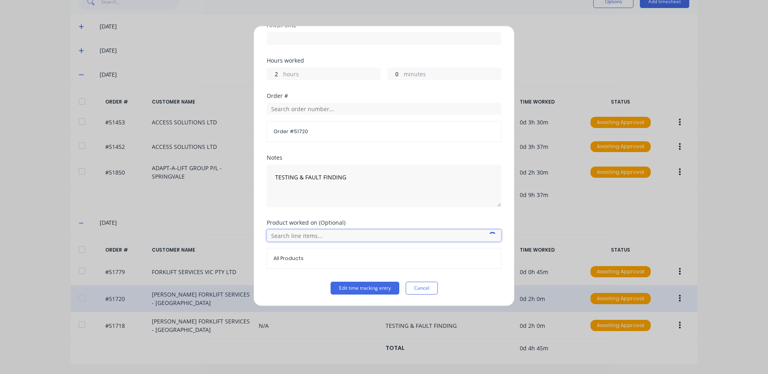
click at [305, 235] on input "text" at bounding box center [384, 236] width 234 height 12
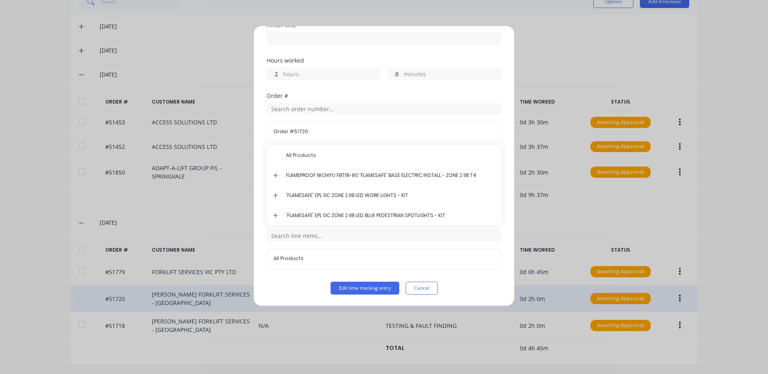
click at [276, 175] on icon at bounding box center [275, 175] width 5 height 5
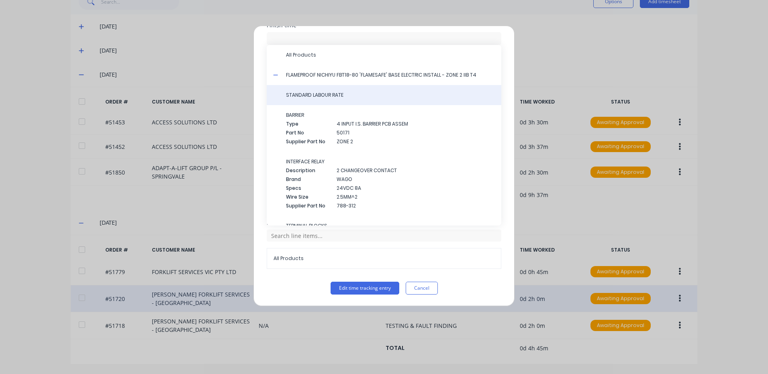
click at [340, 98] on span "STANDARD LABOUR RATE" at bounding box center [390, 95] width 209 height 7
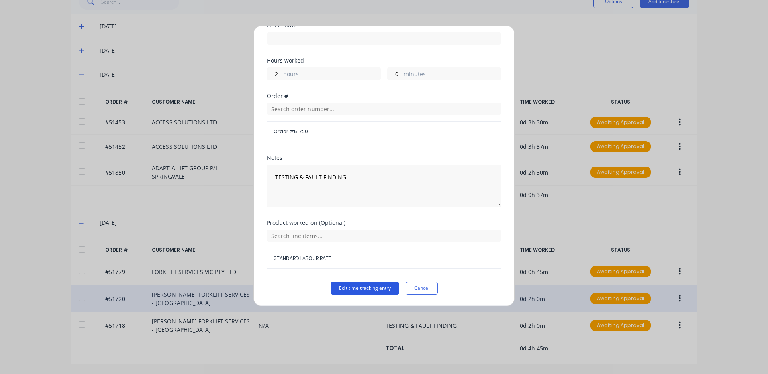
click at [350, 287] on button "Edit time tracking entry" at bounding box center [364, 288] width 69 height 13
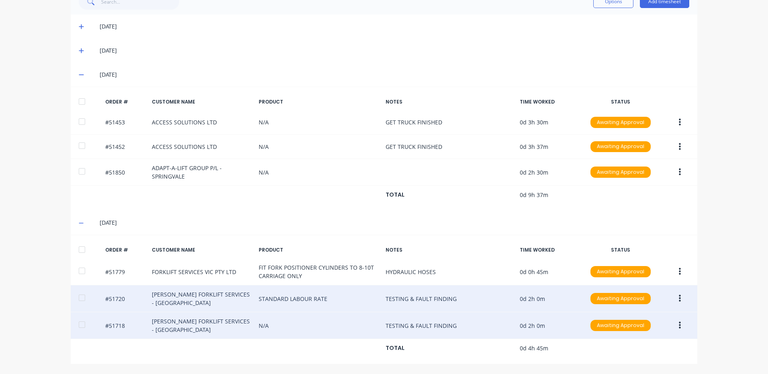
click at [678, 325] on icon "button" at bounding box center [679, 325] width 2 height 7
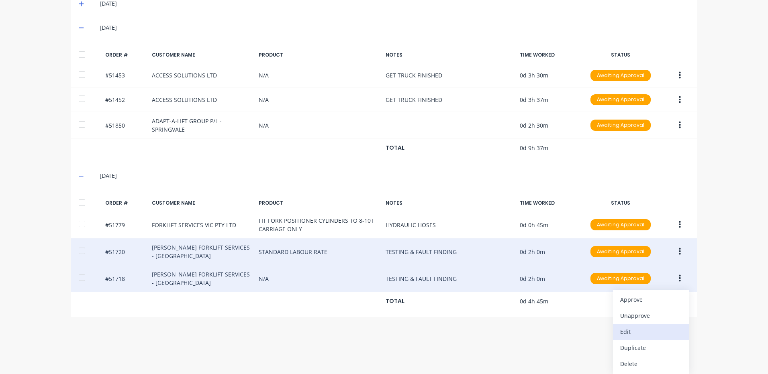
click at [638, 336] on div "Edit" at bounding box center [651, 332] width 62 height 12
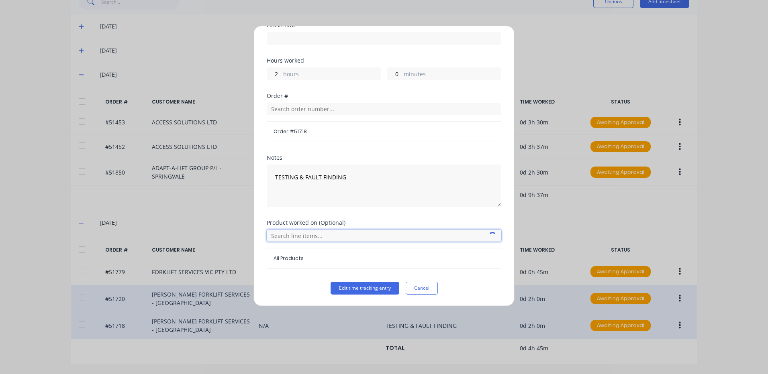
click at [287, 233] on input "text" at bounding box center [384, 236] width 234 height 12
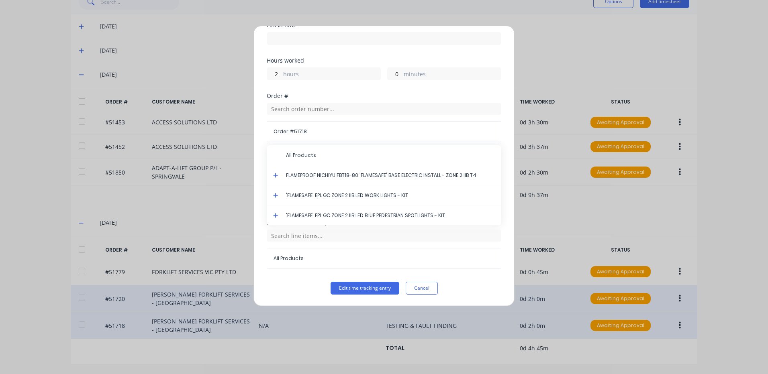
click at [274, 173] on icon at bounding box center [275, 176] width 5 height 6
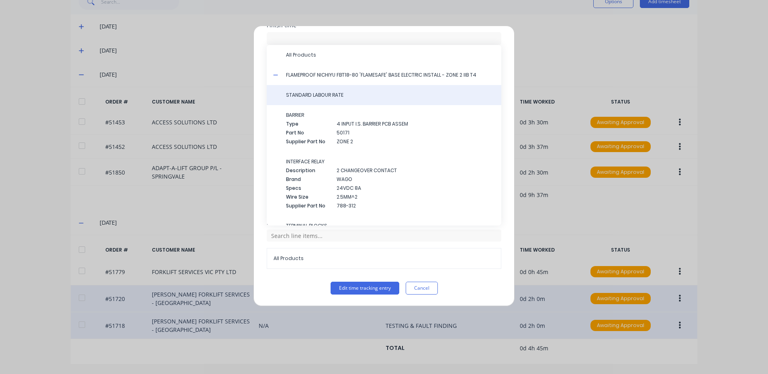
click at [351, 98] on span "STANDARD LABOUR RATE" at bounding box center [390, 95] width 209 height 7
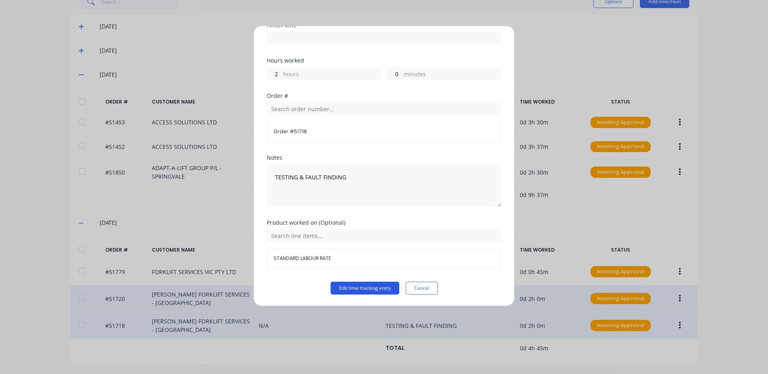
click at [362, 283] on button "Edit time tracking entry" at bounding box center [364, 288] width 69 height 13
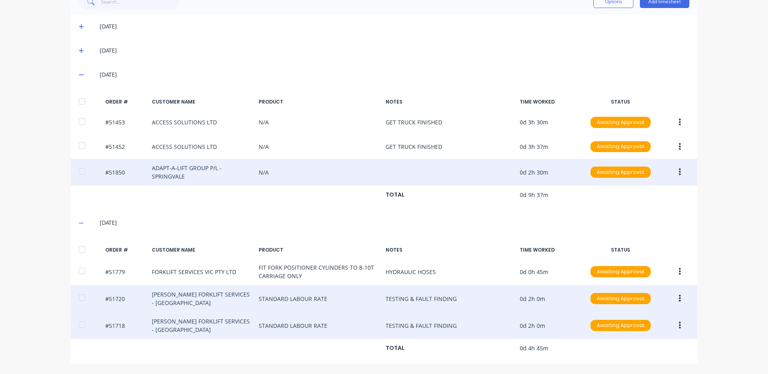
drag, startPoint x: 84, startPoint y: 249, endPoint x: 89, endPoint y: 159, distance: 90.4
click at [84, 248] on div at bounding box center [82, 250] width 16 height 16
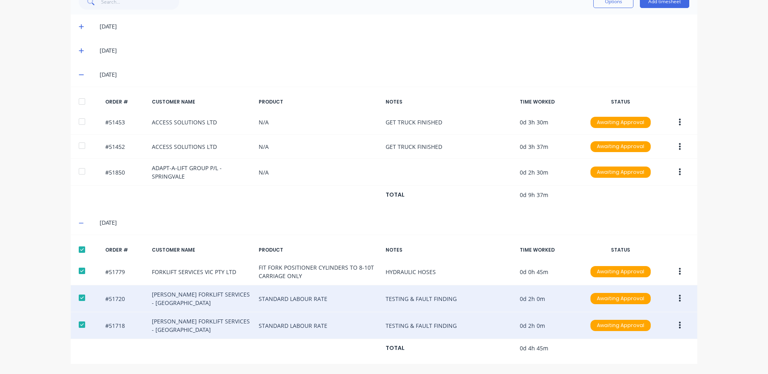
click at [80, 95] on div at bounding box center [82, 102] width 16 height 16
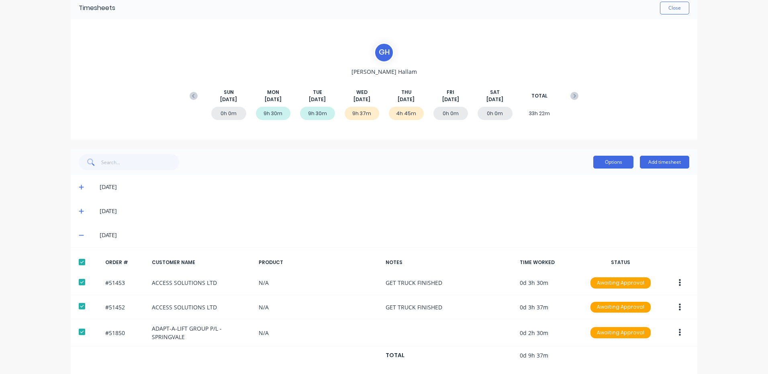
click at [608, 161] on button "Options" at bounding box center [613, 162] width 40 height 13
click at [594, 184] on div "Approve" at bounding box center [595, 183] width 62 height 12
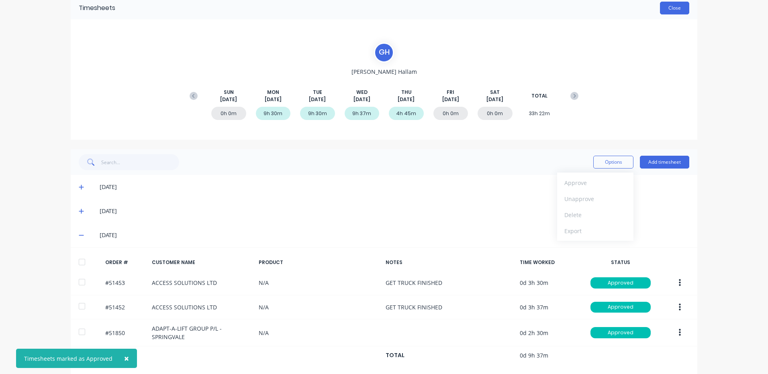
click at [669, 8] on button "Close" at bounding box center [674, 8] width 29 height 13
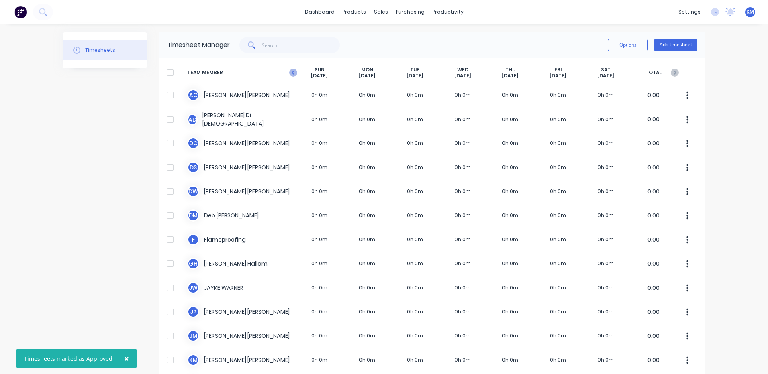
click at [291, 73] on icon at bounding box center [292, 73] width 2 height 4
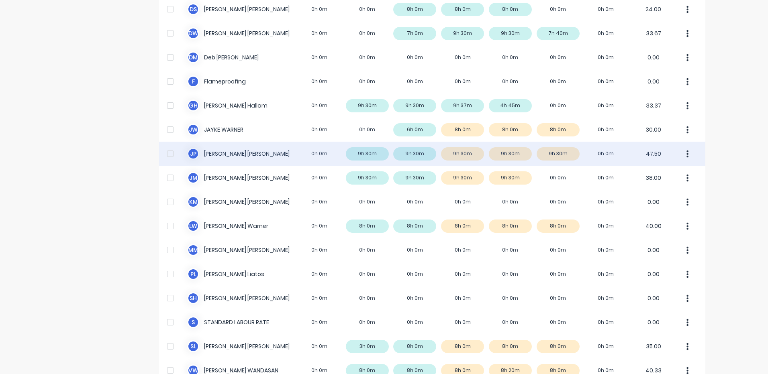
scroll to position [161, 0]
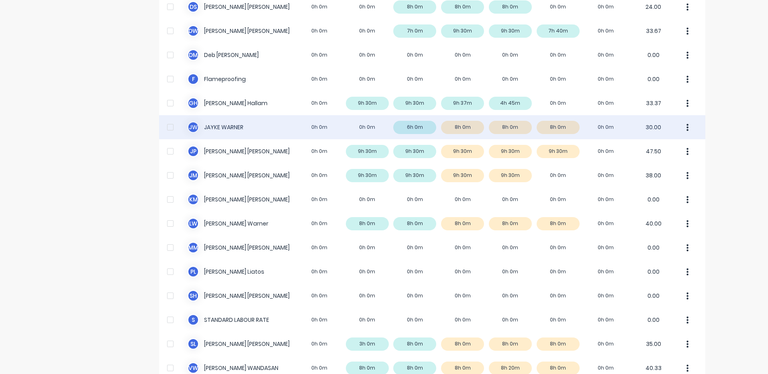
click at [578, 130] on div "[PERSON_NAME] [PERSON_NAME] 0h 0m 0h 0m 6h 0m 8h 0m 8h 0m 8h 0m 0h 0m 30.00" at bounding box center [432, 127] width 546 height 24
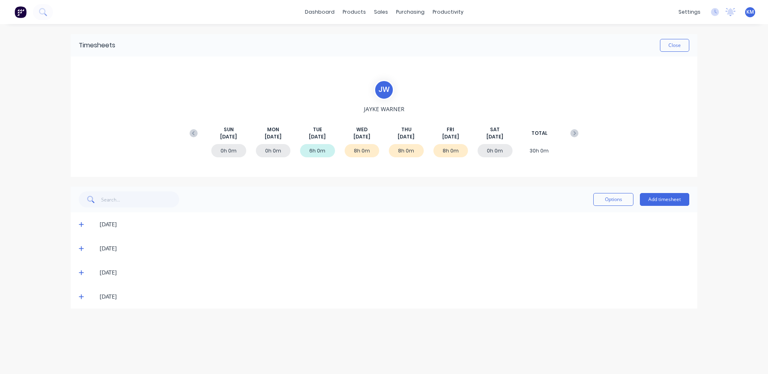
click at [81, 249] on icon at bounding box center [81, 248] width 5 height 5
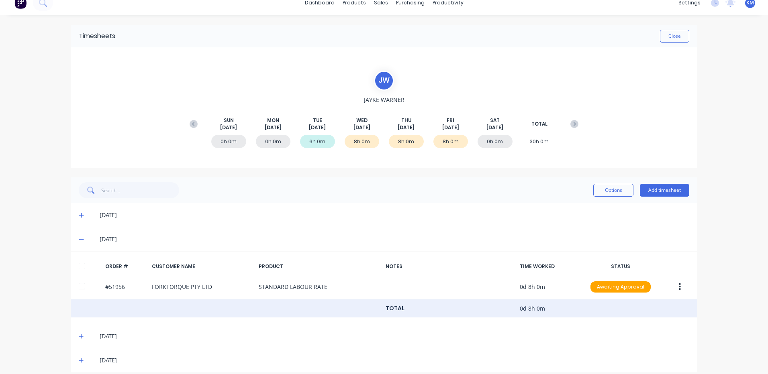
scroll to position [18, 0]
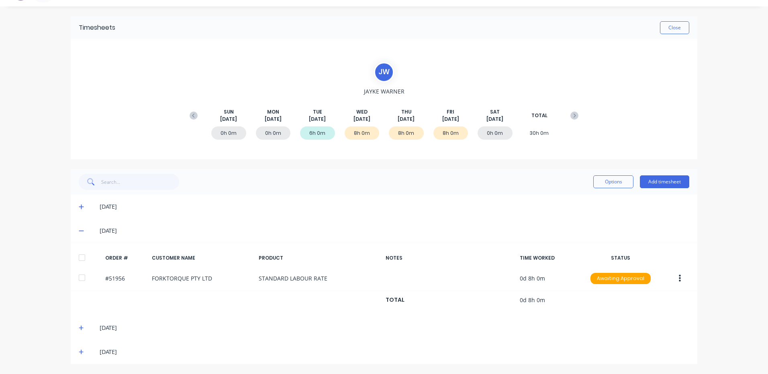
click at [79, 329] on icon at bounding box center [81, 328] width 5 height 6
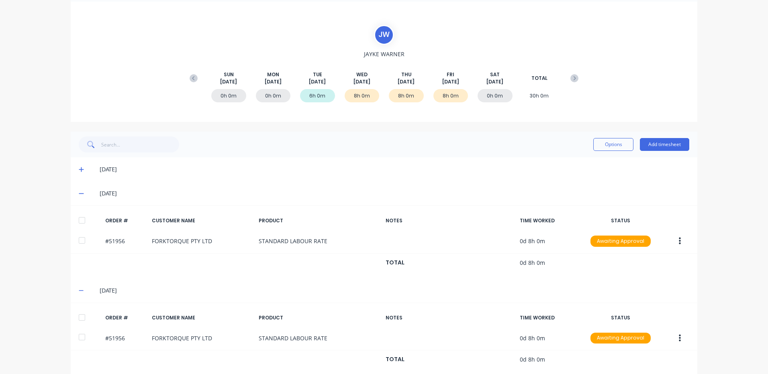
scroll to position [90, 0]
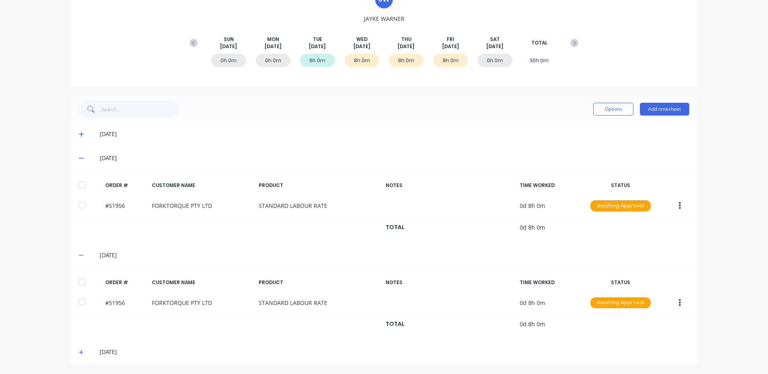
click at [79, 352] on icon at bounding box center [81, 353] width 5 height 6
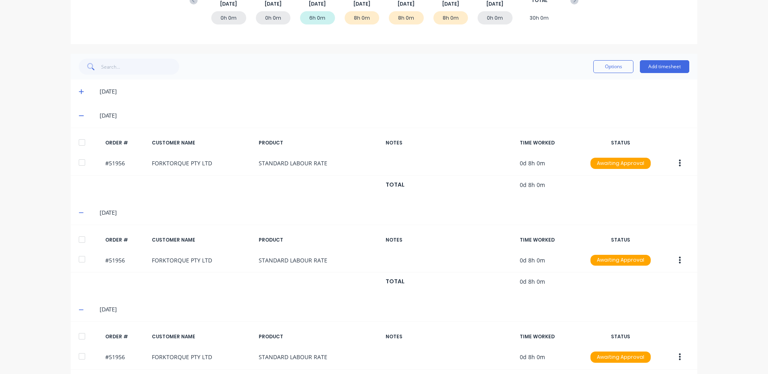
scroll to position [163, 0]
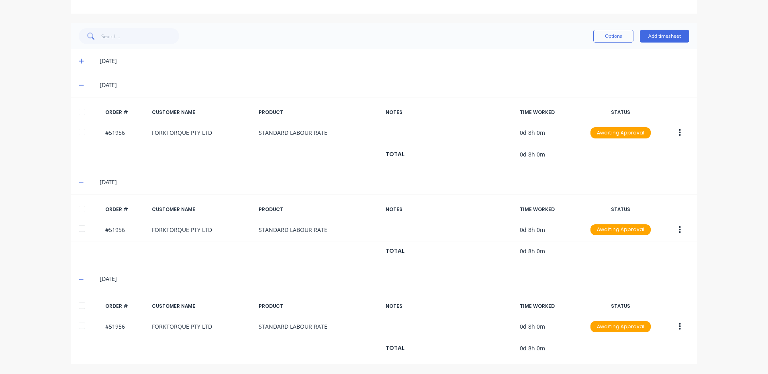
click at [83, 302] on div at bounding box center [82, 306] width 16 height 16
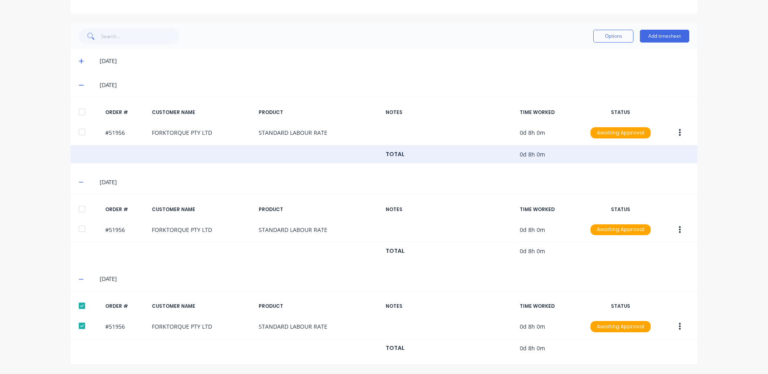
drag, startPoint x: 77, startPoint y: 204, endPoint x: 86, endPoint y: 157, distance: 47.8
click at [77, 201] on div at bounding box center [82, 209] width 16 height 16
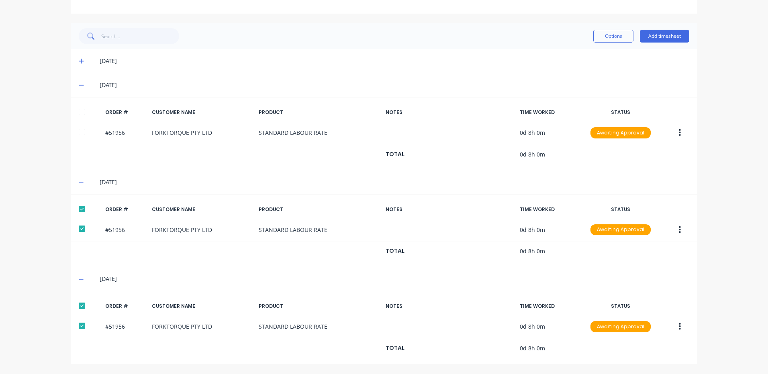
drag, startPoint x: 76, startPoint y: 108, endPoint x: 414, endPoint y: 71, distance: 340.0
click at [77, 108] on div at bounding box center [82, 112] width 16 height 16
click at [599, 41] on button "Options" at bounding box center [613, 36] width 40 height 13
click at [595, 57] on div "Approve" at bounding box center [595, 57] width 62 height 12
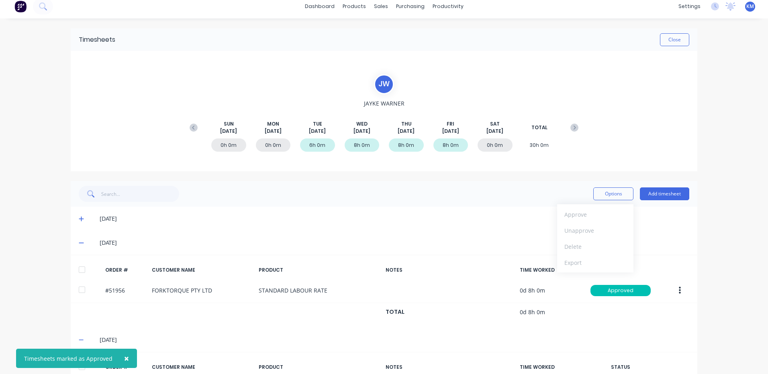
scroll to position [0, 0]
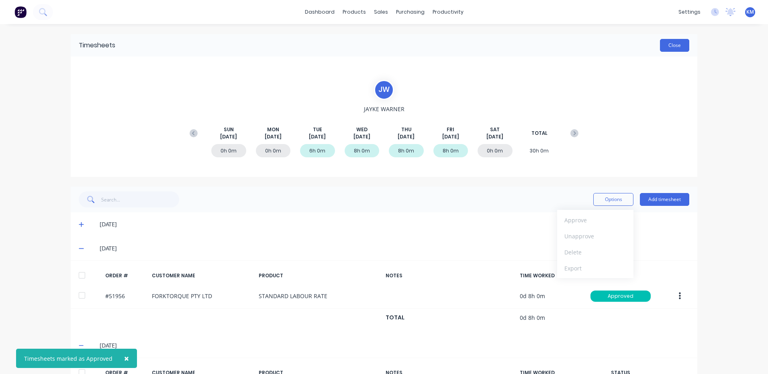
click at [677, 49] on button "Close" at bounding box center [674, 45] width 29 height 13
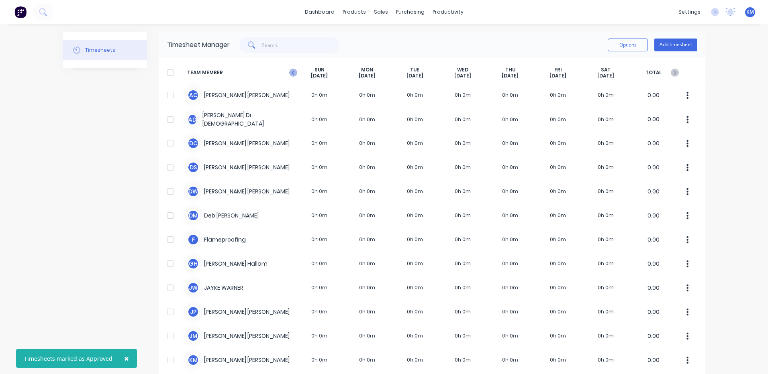
click at [292, 75] on icon at bounding box center [293, 73] width 8 height 8
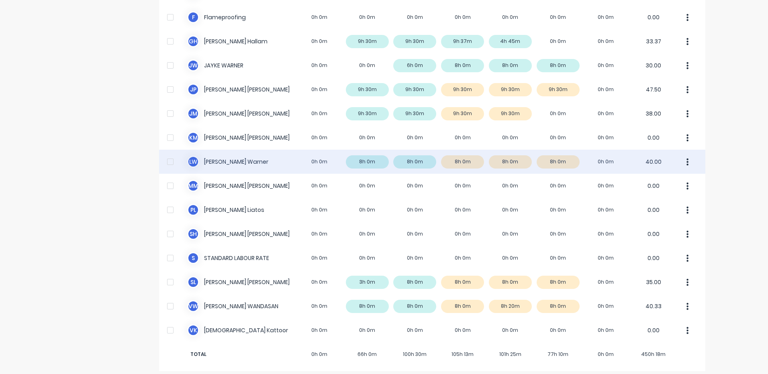
scroll to position [228, 0]
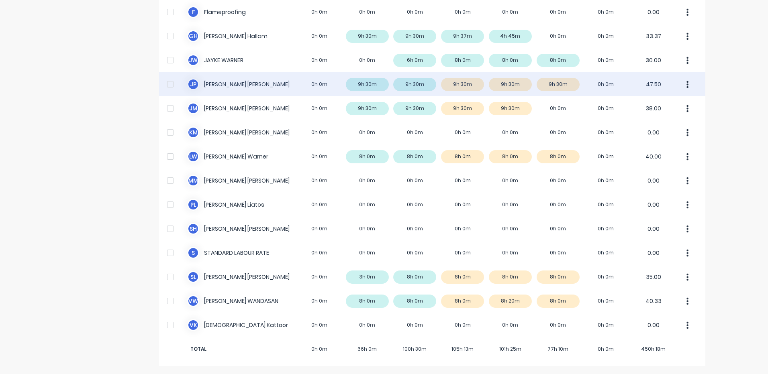
click at [559, 92] on div "J P [PERSON_NAME] 0h 0m 9h 30m 9h 30m 9h 30m 9h 30m 9h 30m 0h 0m 47.50" at bounding box center [432, 84] width 546 height 24
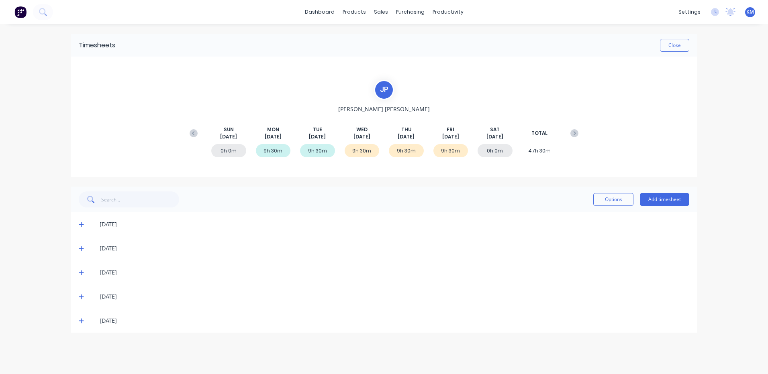
click at [83, 271] on icon at bounding box center [81, 273] width 5 height 6
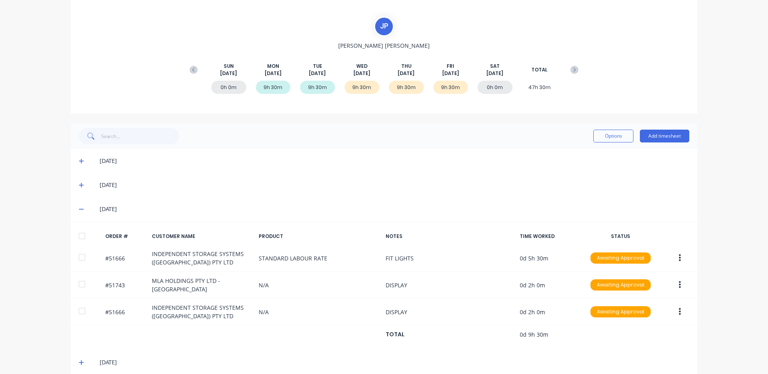
scroll to position [98, 0]
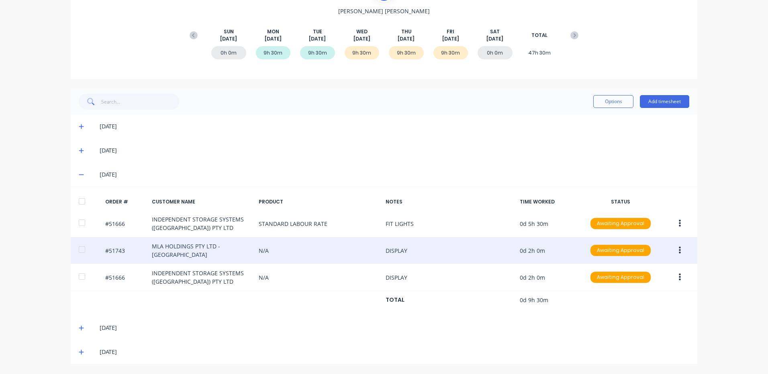
click at [674, 250] on button "button" at bounding box center [679, 250] width 19 height 14
click at [650, 303] on div "Edit" at bounding box center [651, 304] width 62 height 12
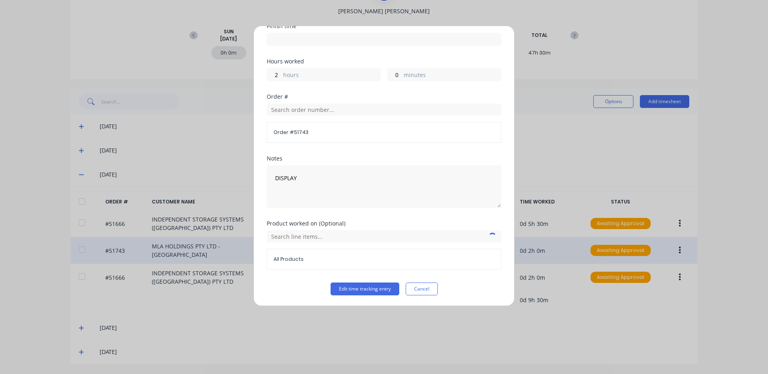
scroll to position [108, 0]
click at [297, 232] on input "text" at bounding box center [384, 236] width 234 height 12
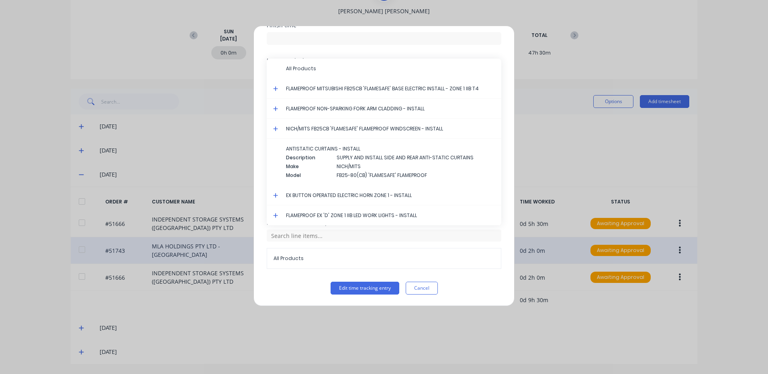
click at [276, 89] on icon at bounding box center [275, 88] width 5 height 5
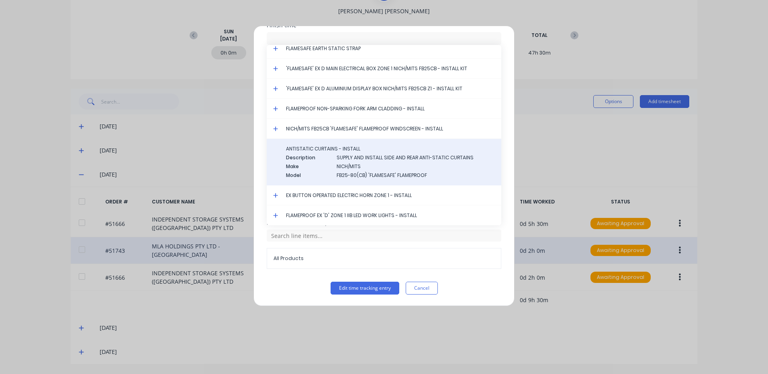
scroll to position [1500, 0]
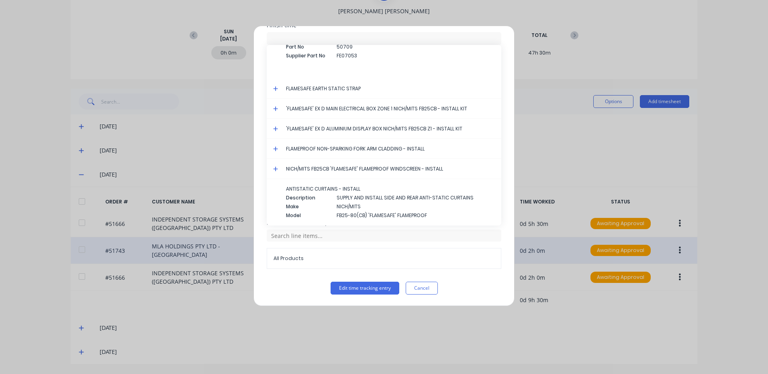
click at [274, 127] on icon at bounding box center [275, 129] width 5 height 6
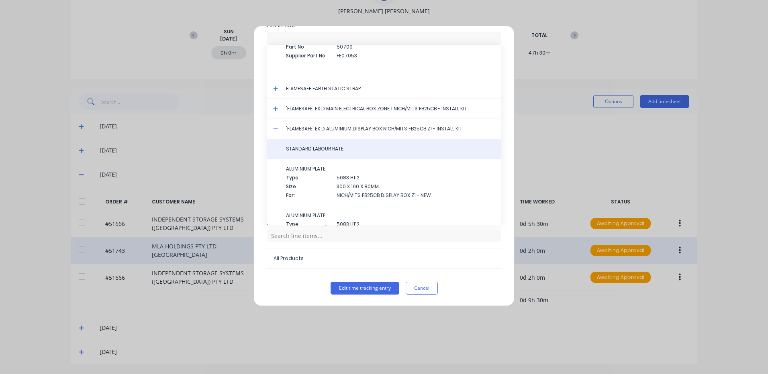
click at [328, 148] on span "STANDARD LABOUR RATE" at bounding box center [390, 148] width 209 height 7
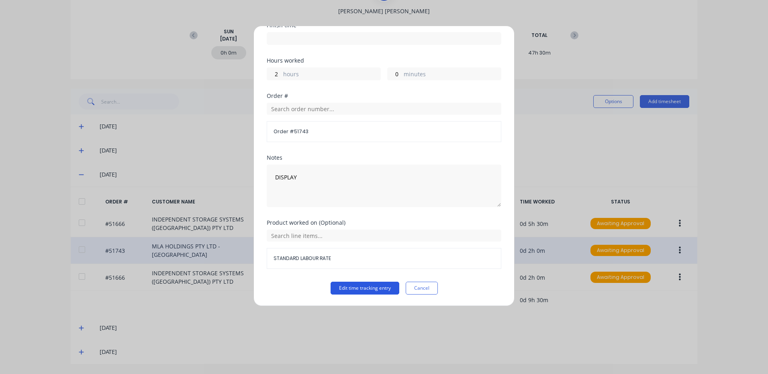
click at [356, 284] on button "Edit time tracking entry" at bounding box center [364, 288] width 69 height 13
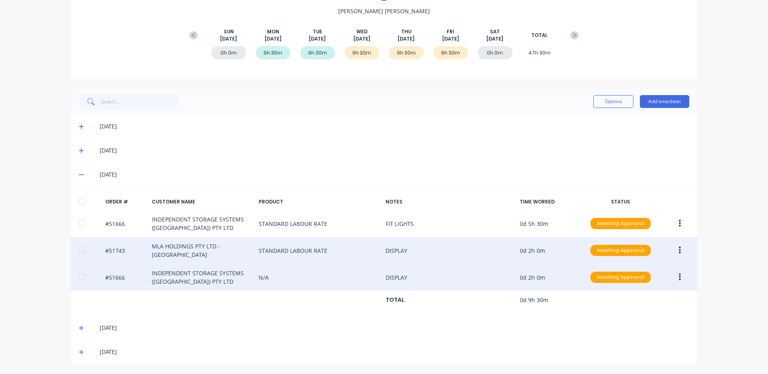
click at [678, 275] on icon "button" at bounding box center [679, 277] width 2 height 7
click at [642, 330] on div "Edit" at bounding box center [651, 331] width 62 height 12
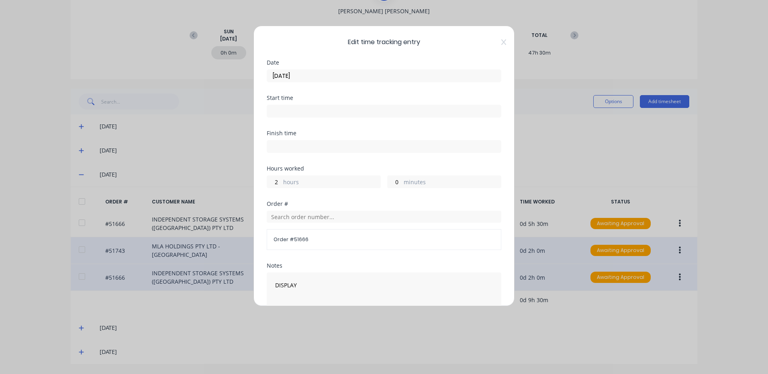
scroll to position [108, 0]
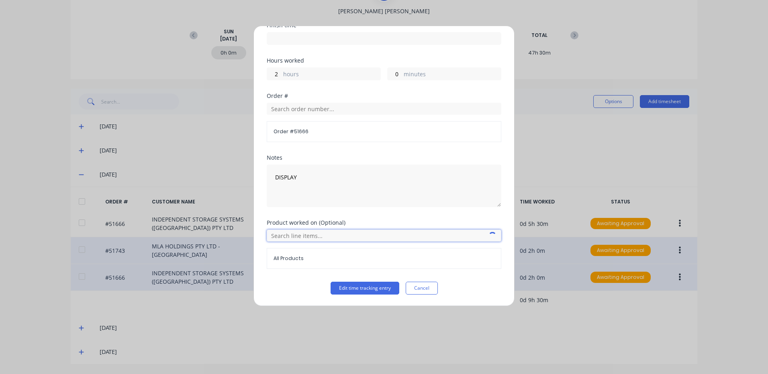
click at [300, 238] on input "text" at bounding box center [384, 236] width 234 height 12
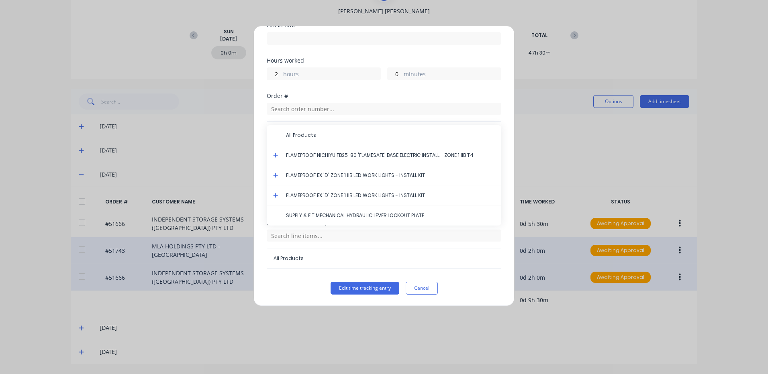
click at [274, 154] on icon at bounding box center [275, 156] width 5 height 6
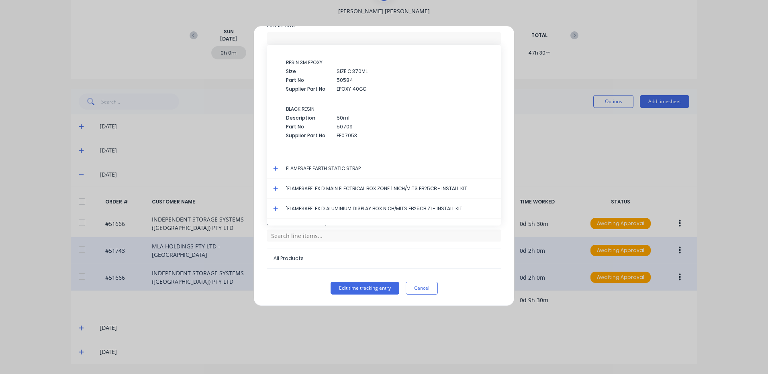
scroll to position [1424, 0]
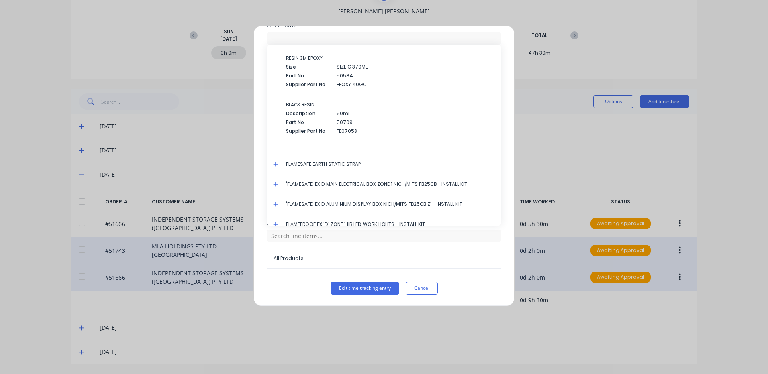
click at [275, 204] on icon at bounding box center [275, 205] width 5 height 6
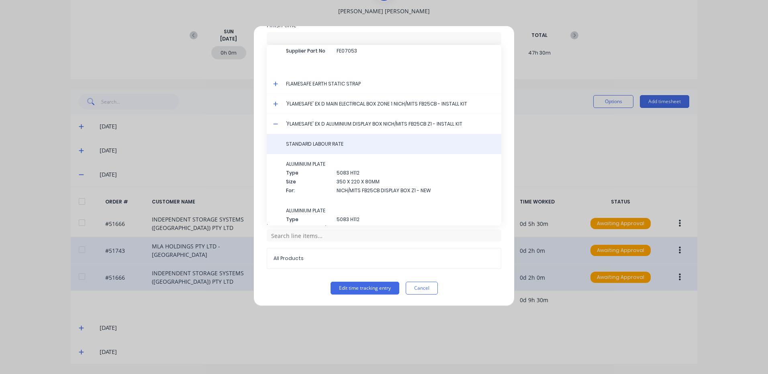
click at [340, 143] on span "STANDARD LABOUR RATE" at bounding box center [390, 143] width 209 height 7
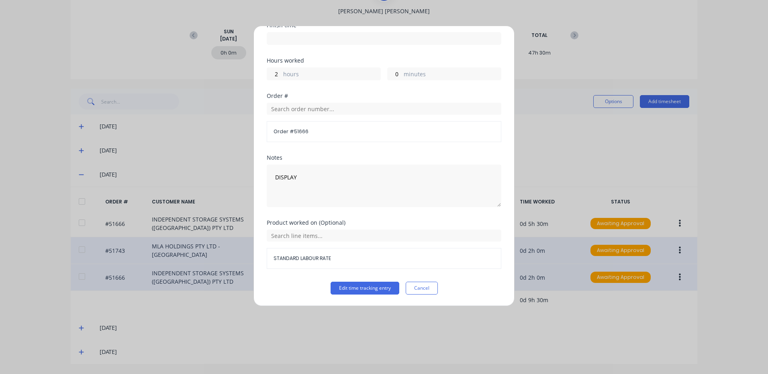
click at [364, 281] on div "Product worked on (Optional) STANDARD LABOUR RATE" at bounding box center [384, 251] width 234 height 62
click at [362, 285] on button "Edit time tracking entry" at bounding box center [364, 288] width 69 height 13
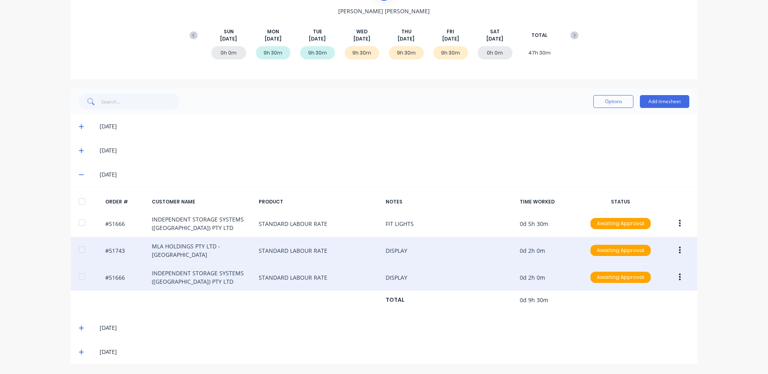
click at [80, 200] on div at bounding box center [82, 201] width 16 height 16
click at [593, 104] on button "Options" at bounding box center [613, 101] width 40 height 13
click at [586, 122] on div "Approve" at bounding box center [595, 122] width 62 height 12
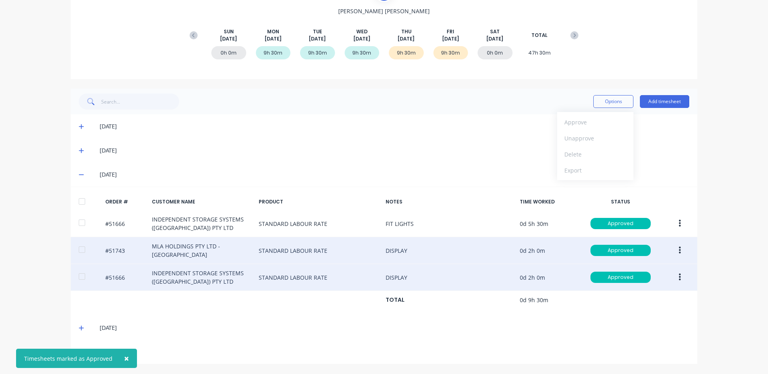
click at [79, 329] on icon at bounding box center [81, 328] width 5 height 6
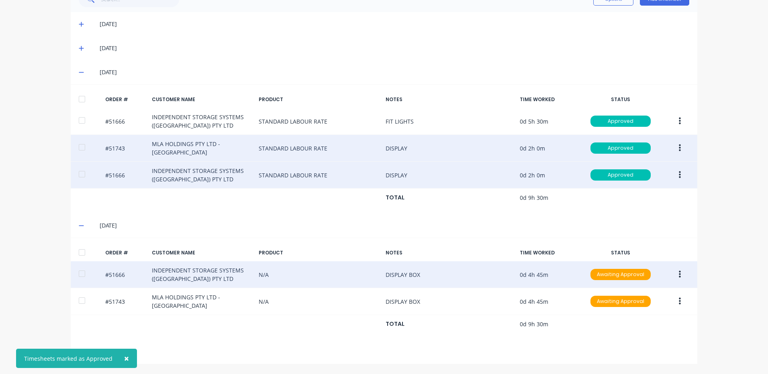
click at [678, 271] on button "button" at bounding box center [679, 274] width 19 height 14
click at [653, 330] on div "Edit" at bounding box center [651, 328] width 62 height 12
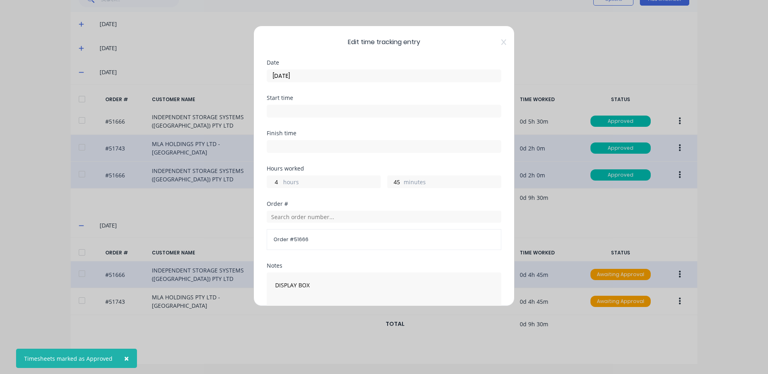
scroll to position [108, 0]
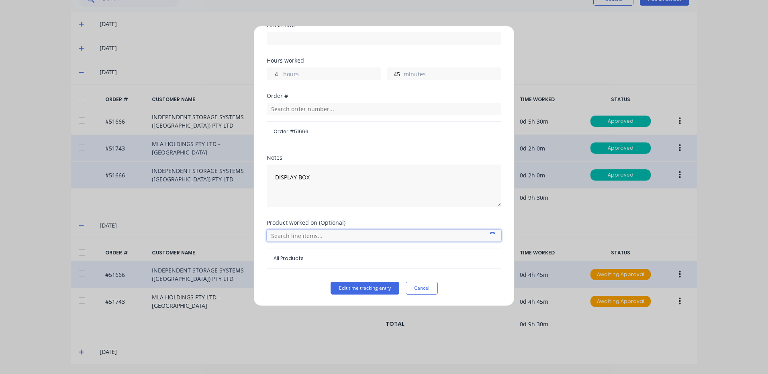
click at [300, 234] on input "text" at bounding box center [384, 236] width 234 height 12
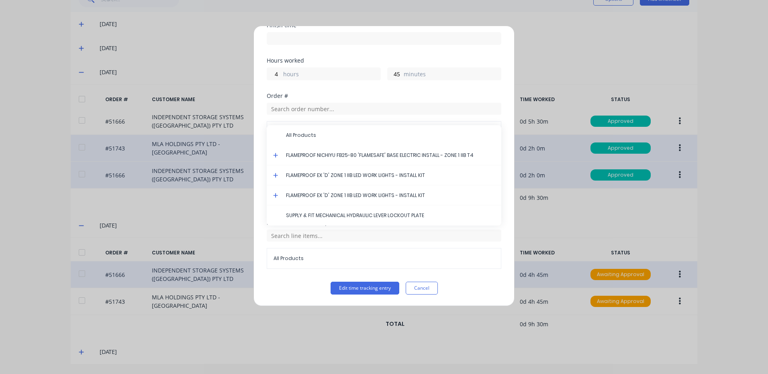
click at [276, 155] on icon at bounding box center [275, 156] width 5 height 6
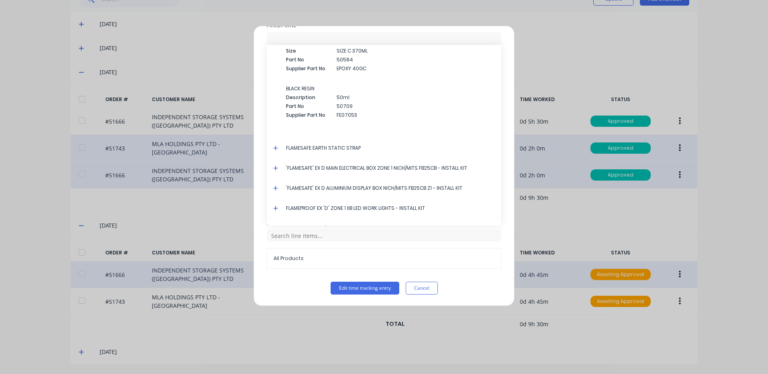
scroll to position [1473, 0]
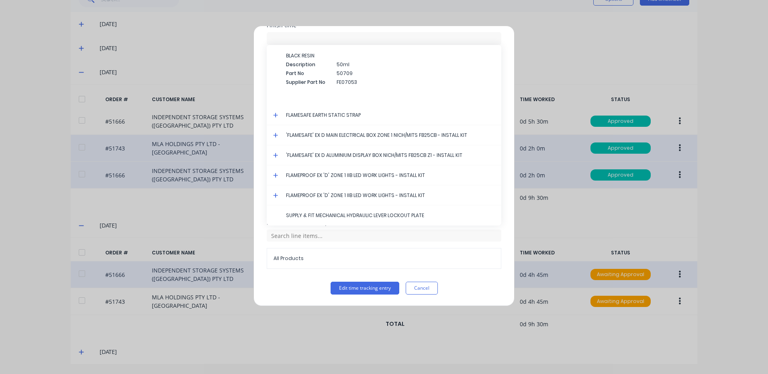
click at [275, 155] on icon at bounding box center [275, 155] width 5 height 5
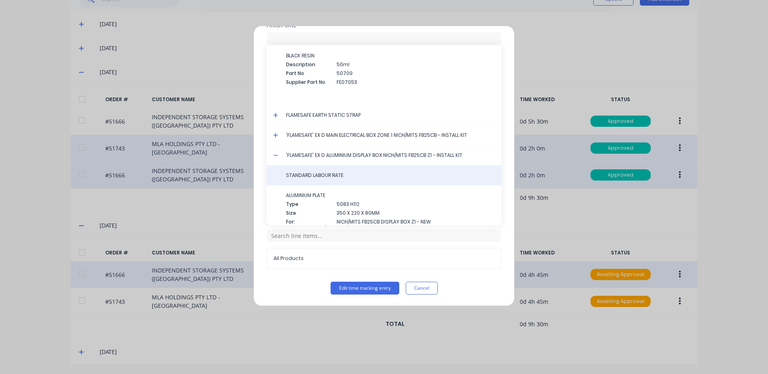
click at [305, 174] on span "STANDARD LABOUR RATE" at bounding box center [390, 175] width 209 height 7
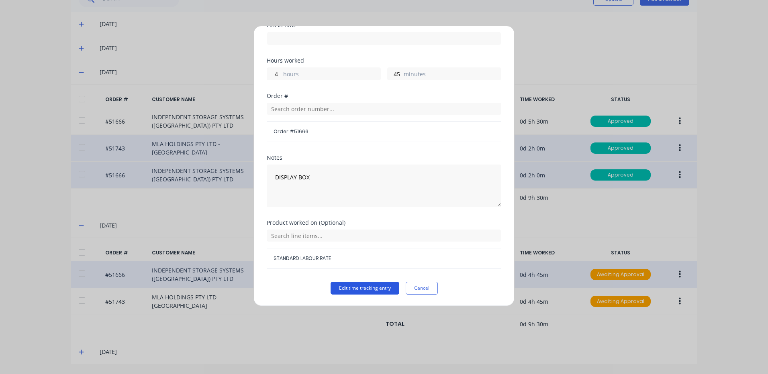
click at [356, 285] on button "Edit time tracking entry" at bounding box center [364, 288] width 69 height 13
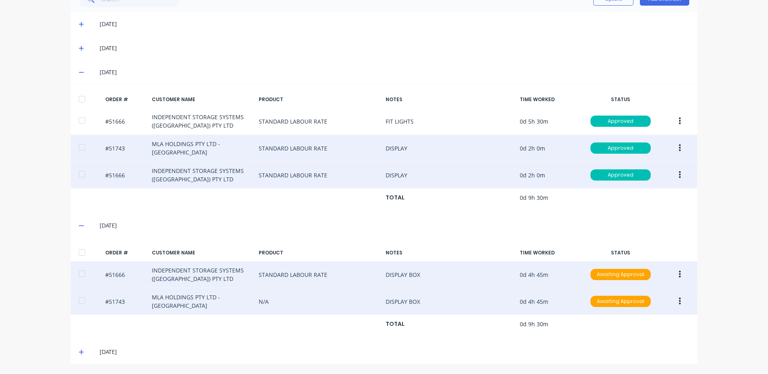
click at [678, 298] on icon "button" at bounding box center [679, 301] width 2 height 9
click at [646, 350] on div "Edit" at bounding box center [651, 355] width 62 height 12
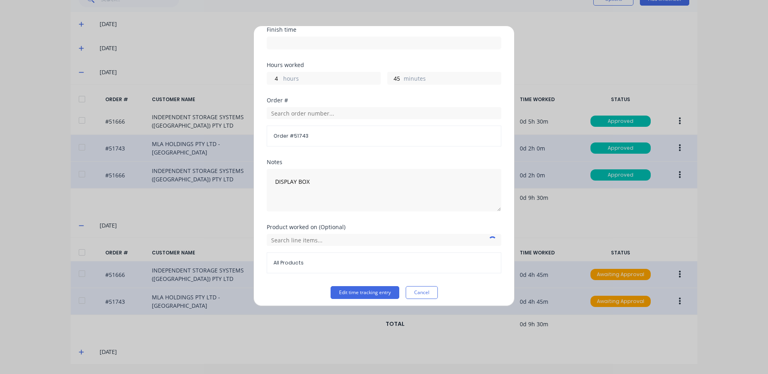
scroll to position [108, 0]
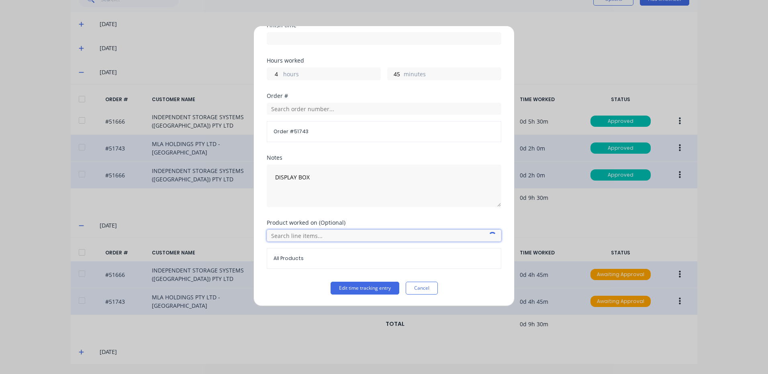
click at [291, 234] on input "text" at bounding box center [384, 236] width 234 height 12
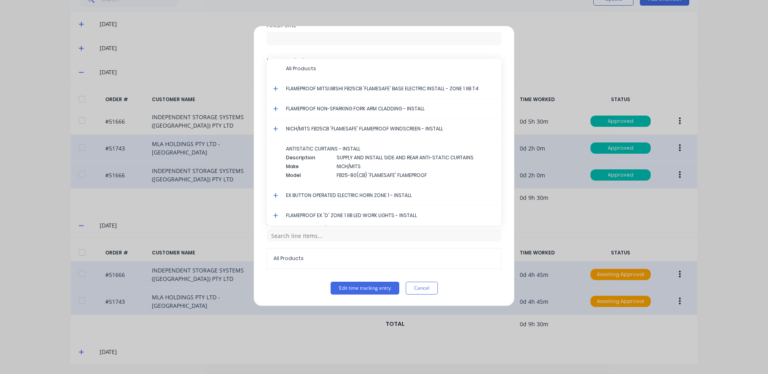
click at [276, 88] on icon at bounding box center [275, 88] width 5 height 5
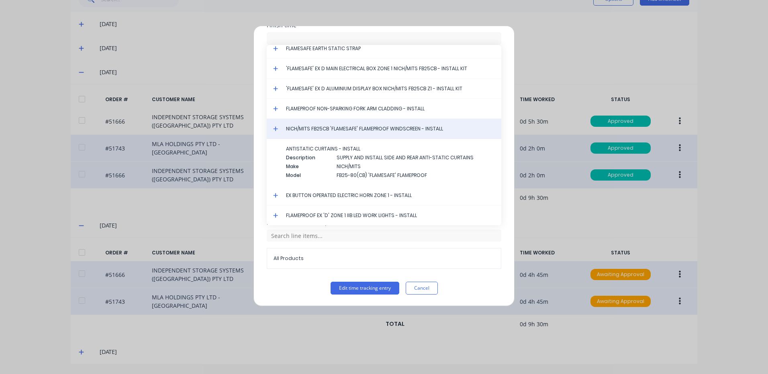
scroll to position [1500, 0]
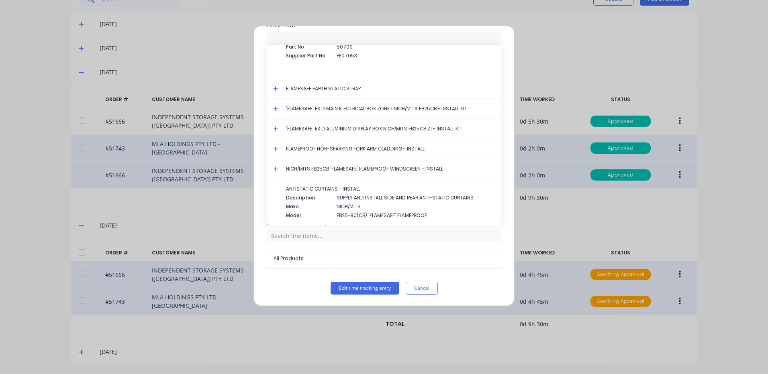
click at [275, 127] on icon at bounding box center [275, 129] width 5 height 6
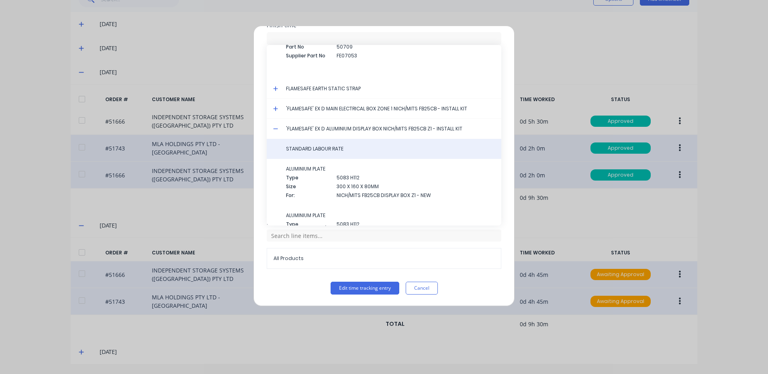
click at [312, 153] on div "STANDARD LABOUR RATE" at bounding box center [384, 149] width 234 height 20
click at [331, 149] on span "STANDARD LABOUR RATE" at bounding box center [390, 148] width 209 height 7
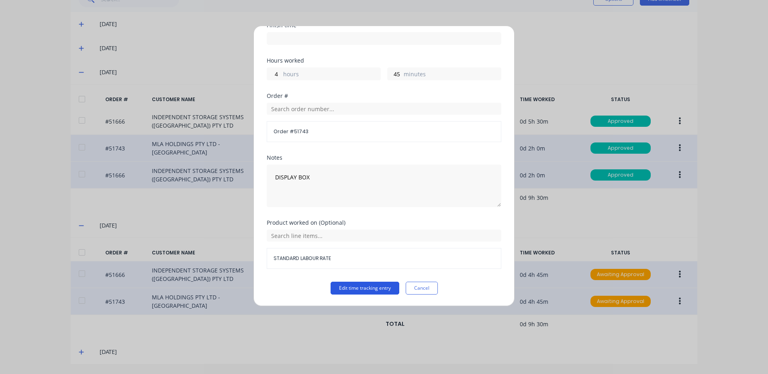
click at [356, 285] on button "Edit time tracking entry" at bounding box center [364, 288] width 69 height 13
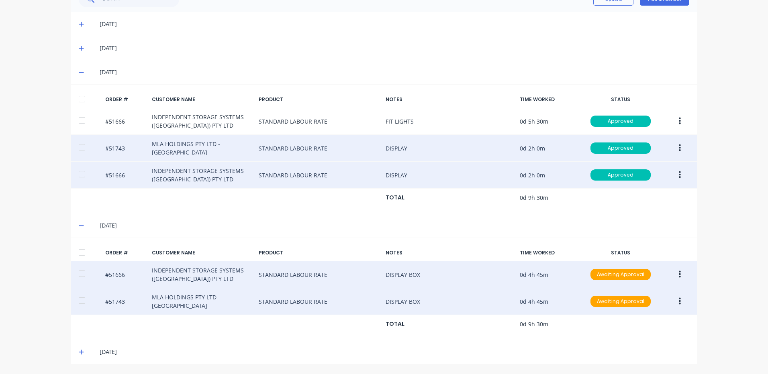
click at [80, 350] on icon at bounding box center [81, 352] width 5 height 6
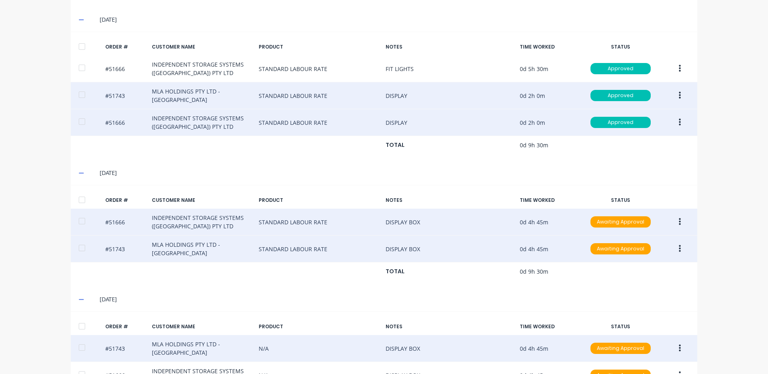
scroll to position [303, 0]
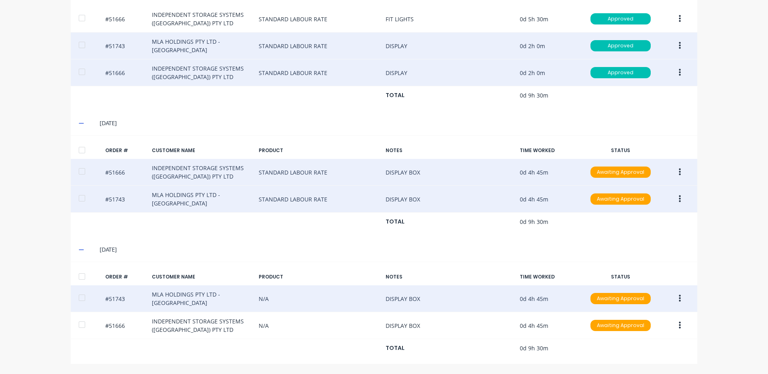
click at [678, 300] on button "button" at bounding box center [679, 298] width 19 height 14
click at [650, 346] on button "Edit" at bounding box center [651, 352] width 76 height 16
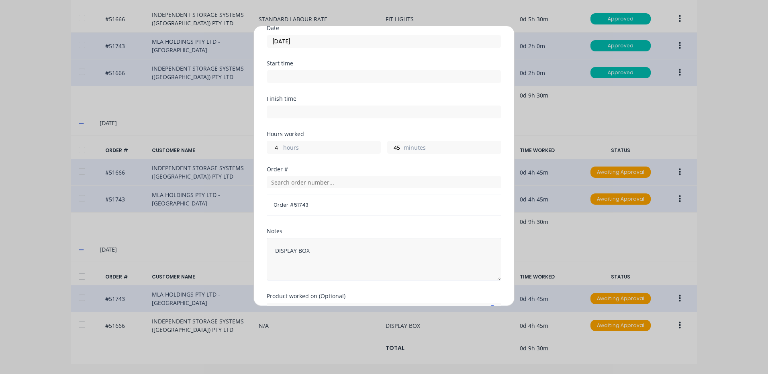
scroll to position [108, 0]
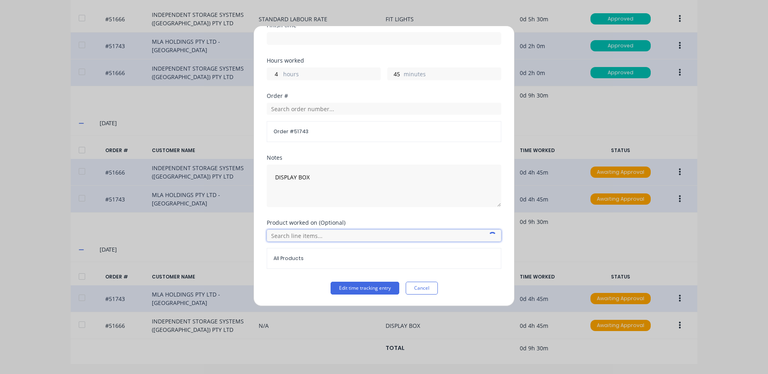
click at [306, 233] on input "text" at bounding box center [384, 236] width 234 height 12
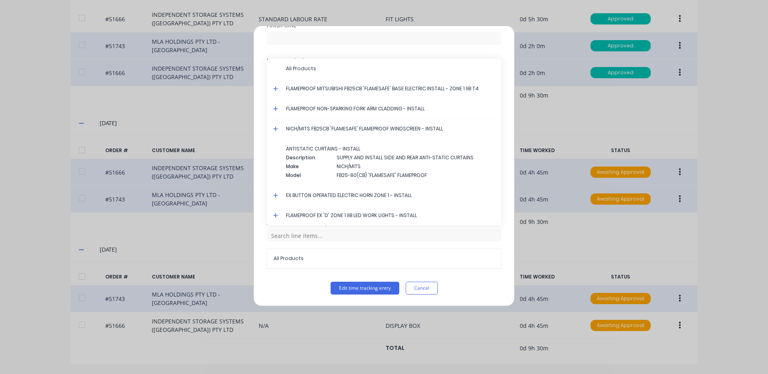
click at [275, 88] on icon at bounding box center [275, 88] width 5 height 5
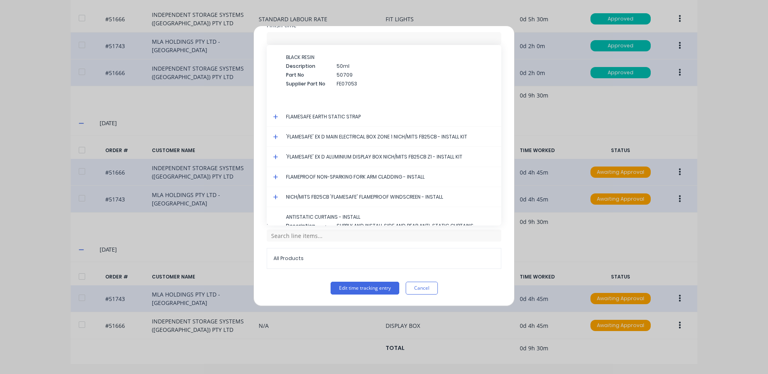
scroll to position [1489, 0]
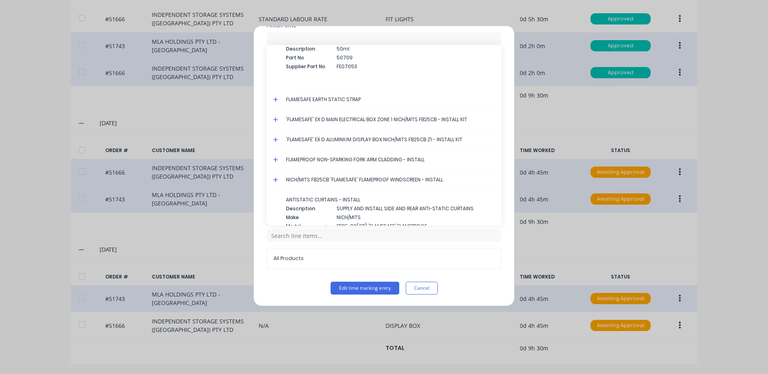
click at [275, 137] on icon at bounding box center [275, 140] width 5 height 6
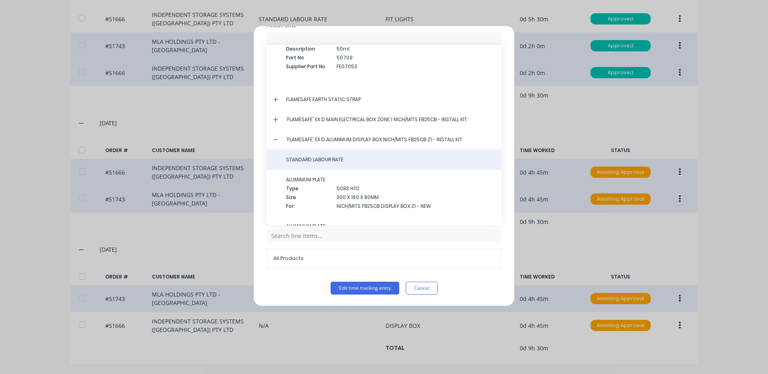
click at [311, 163] on div "STANDARD LABOUR RATE" at bounding box center [384, 160] width 234 height 20
click at [352, 163] on span "STANDARD LABOUR RATE" at bounding box center [390, 159] width 209 height 7
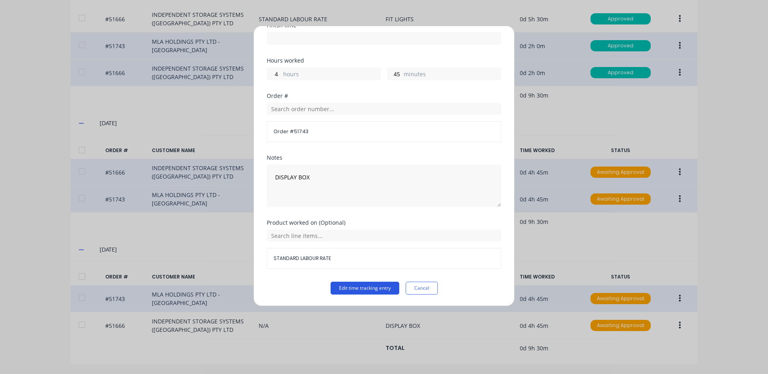
click at [380, 291] on button "Edit time tracking entry" at bounding box center [364, 288] width 69 height 13
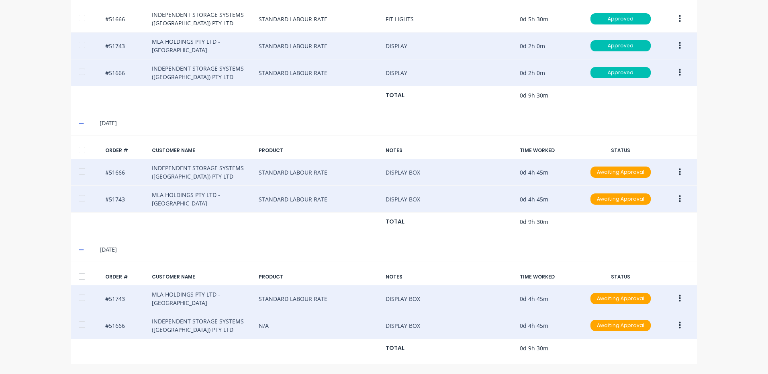
click at [673, 323] on button "button" at bounding box center [679, 325] width 19 height 14
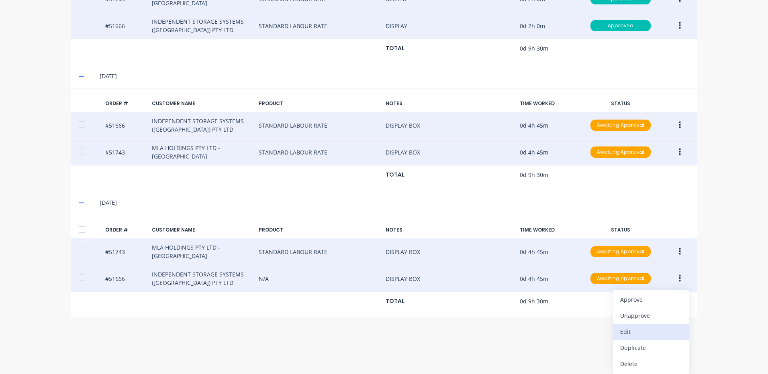
click at [637, 335] on div "Edit" at bounding box center [651, 332] width 62 height 12
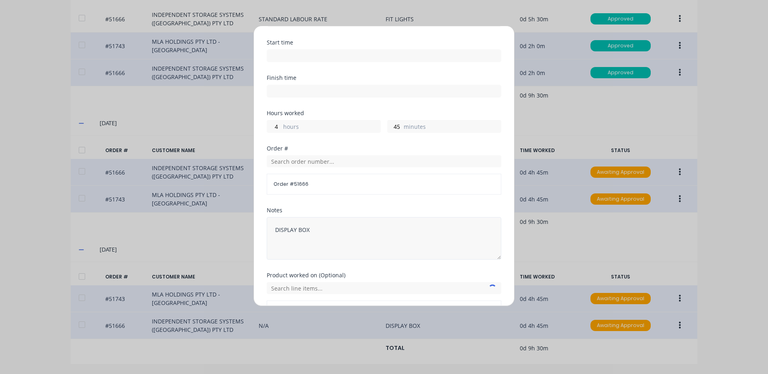
scroll to position [108, 0]
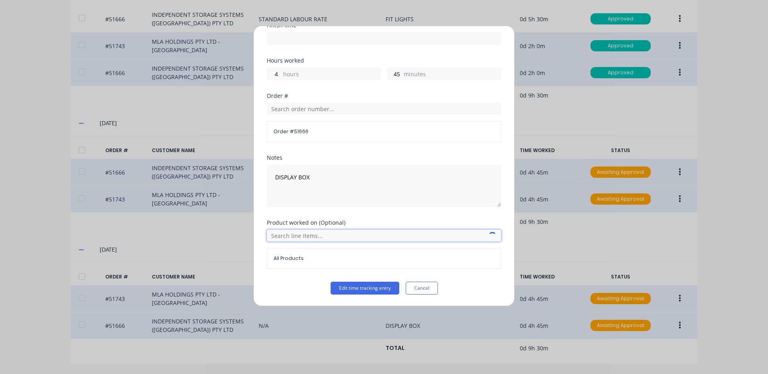
click at [290, 232] on input "text" at bounding box center [384, 236] width 234 height 12
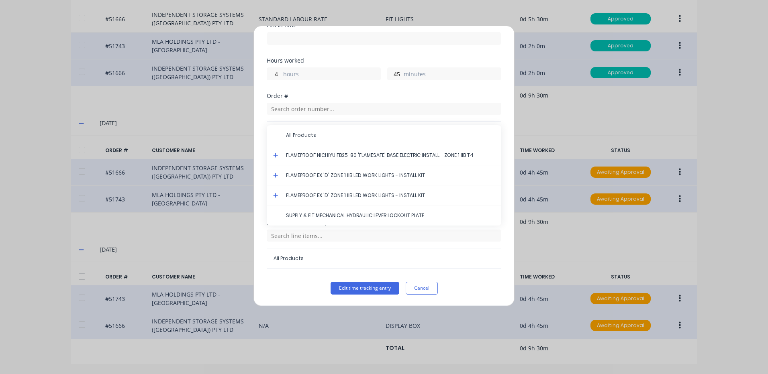
click at [275, 154] on icon at bounding box center [275, 156] width 5 height 6
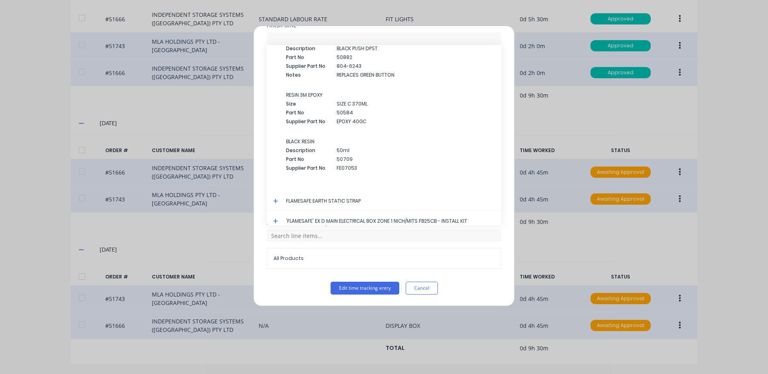
scroll to position [1473, 0]
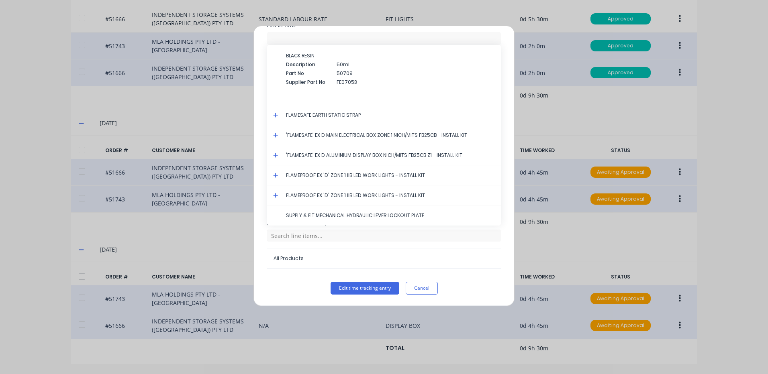
click at [275, 154] on icon at bounding box center [275, 155] width 5 height 5
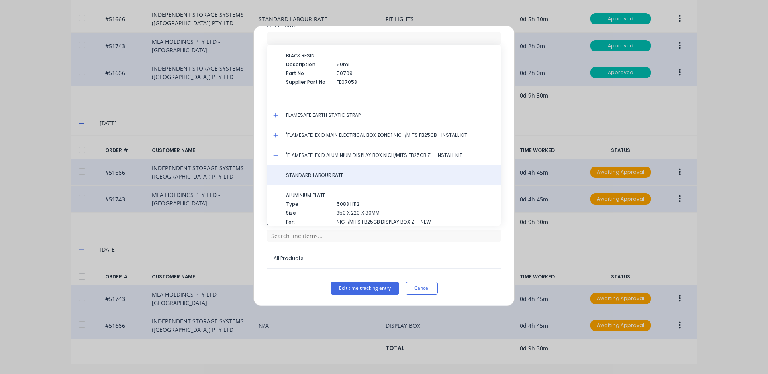
click at [285, 169] on div "STANDARD LABOUR RATE" at bounding box center [384, 175] width 234 height 20
click at [295, 177] on span "STANDARD LABOUR RATE" at bounding box center [390, 175] width 209 height 7
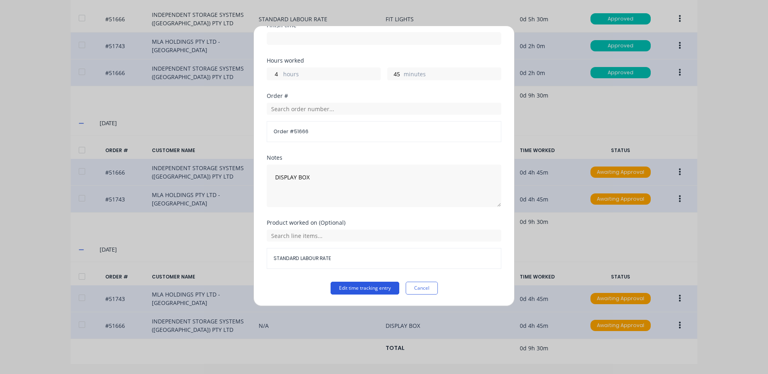
click at [360, 287] on button "Edit time tracking entry" at bounding box center [364, 288] width 69 height 13
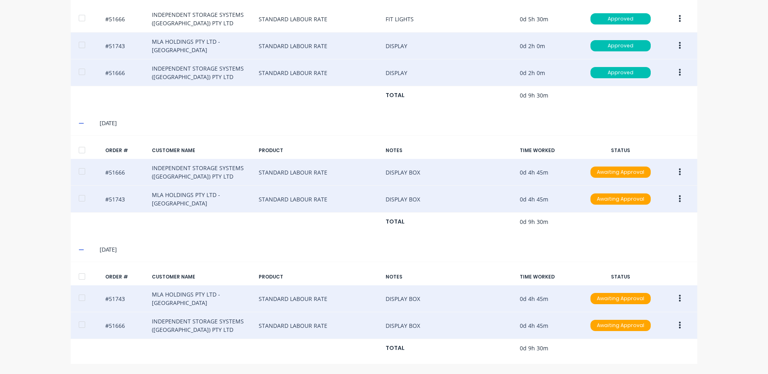
drag, startPoint x: 79, startPoint y: 278, endPoint x: 82, endPoint y: 264, distance: 14.0
click at [79, 277] on div at bounding box center [82, 277] width 16 height 16
click at [75, 147] on div at bounding box center [82, 150] width 16 height 16
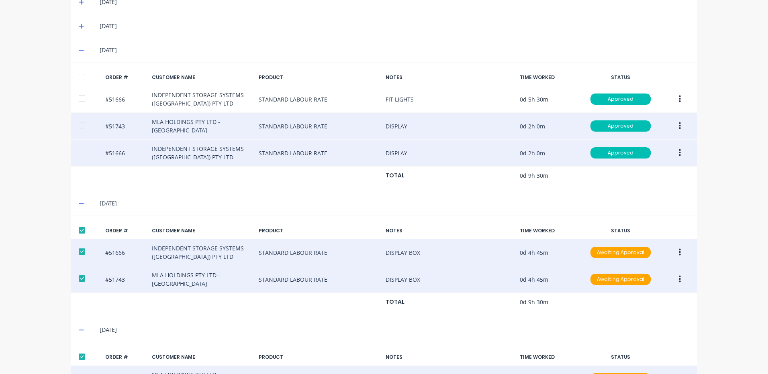
scroll to position [22, 0]
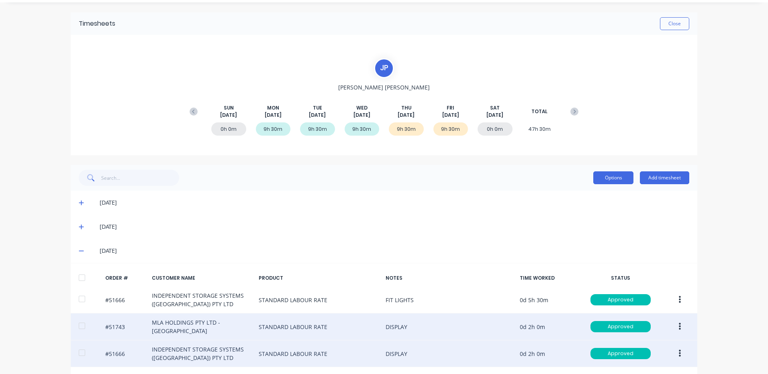
click at [596, 177] on button "Options" at bounding box center [613, 177] width 40 height 13
click at [586, 194] on div "Approve" at bounding box center [595, 199] width 62 height 12
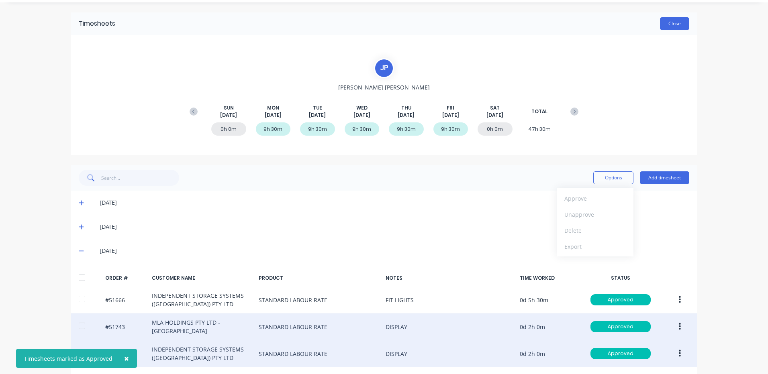
click at [678, 26] on button "Close" at bounding box center [674, 23] width 29 height 13
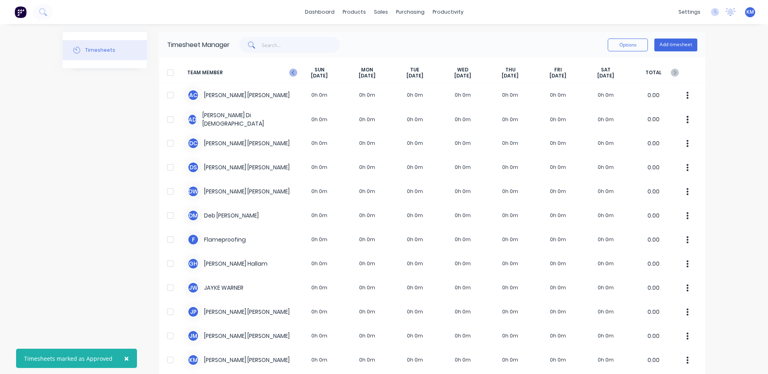
click at [289, 74] on icon at bounding box center [293, 73] width 8 height 8
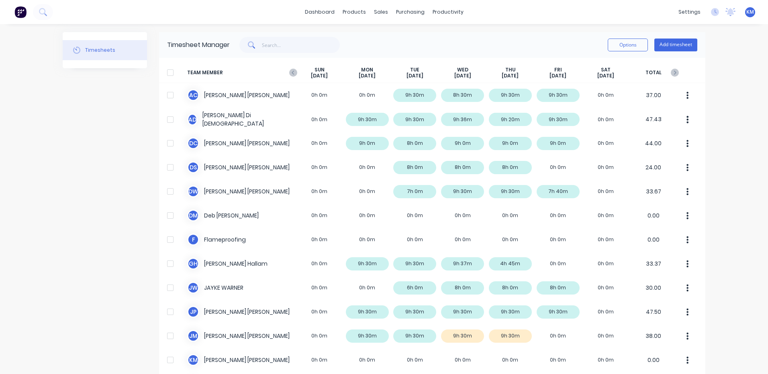
scroll to position [228, 0]
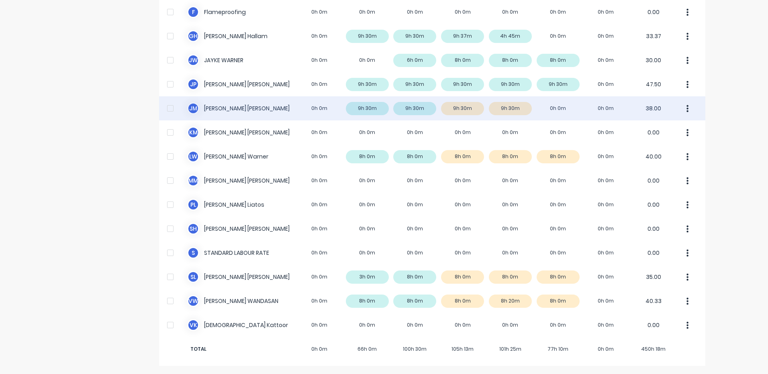
click at [509, 114] on div "[PERSON_NAME] [PERSON_NAME] 0h 0m 9h 30m 9h 30m 9h 30m 9h 30m 0h 0m 0h 0m 38.00" at bounding box center [432, 108] width 546 height 24
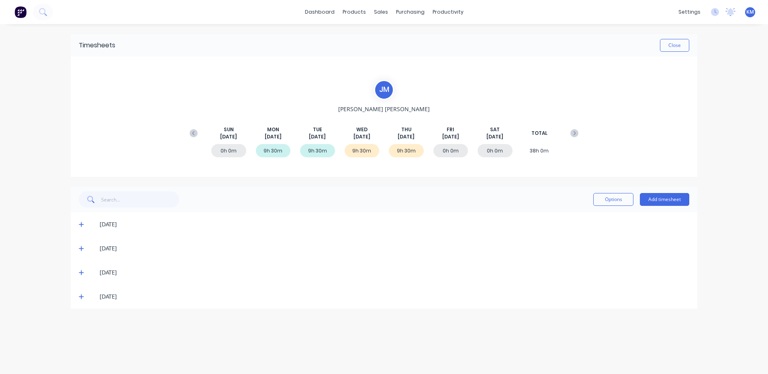
click at [81, 271] on icon at bounding box center [81, 273] width 5 height 6
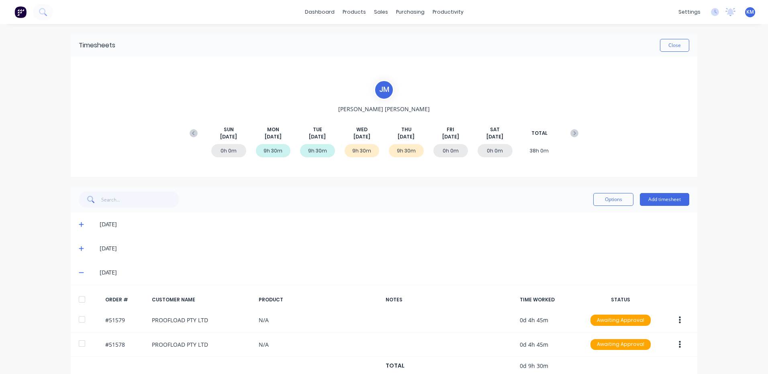
click at [80, 249] on icon at bounding box center [81, 248] width 5 height 5
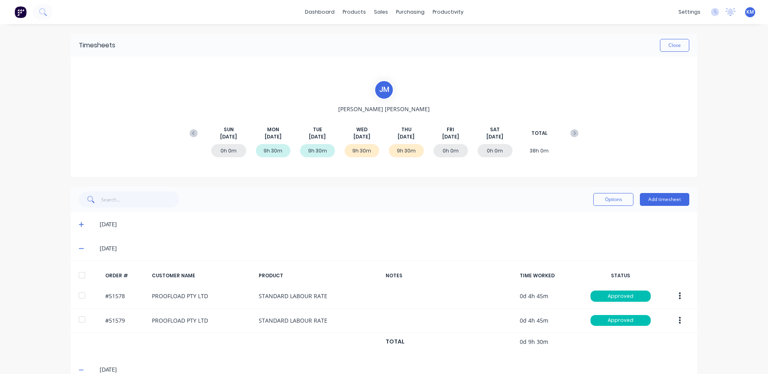
click at [80, 248] on icon at bounding box center [81, 249] width 5 height 6
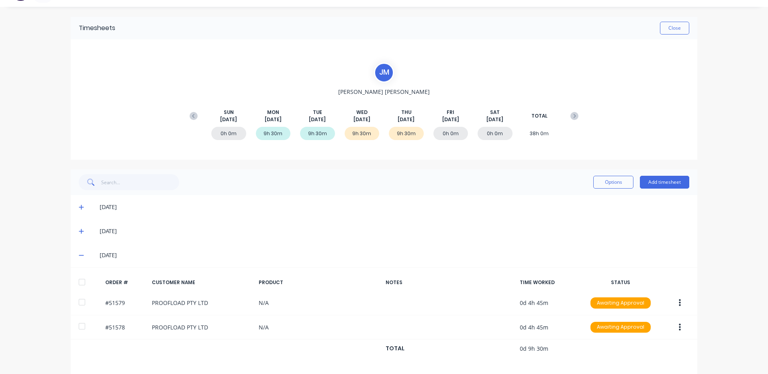
scroll to position [42, 0]
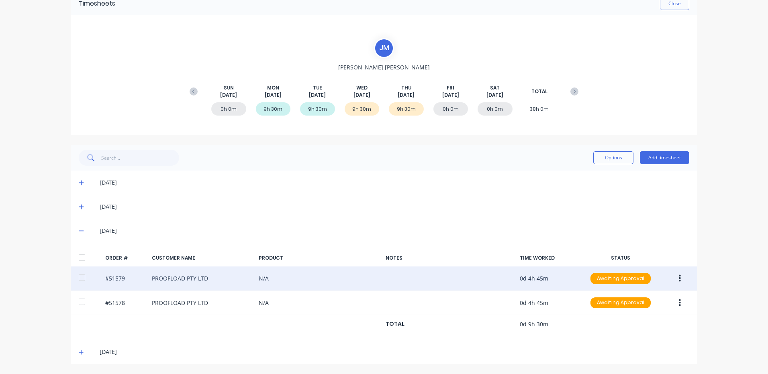
click at [673, 278] on button "button" at bounding box center [679, 278] width 19 height 14
click at [623, 330] on div "Edit" at bounding box center [651, 332] width 62 height 12
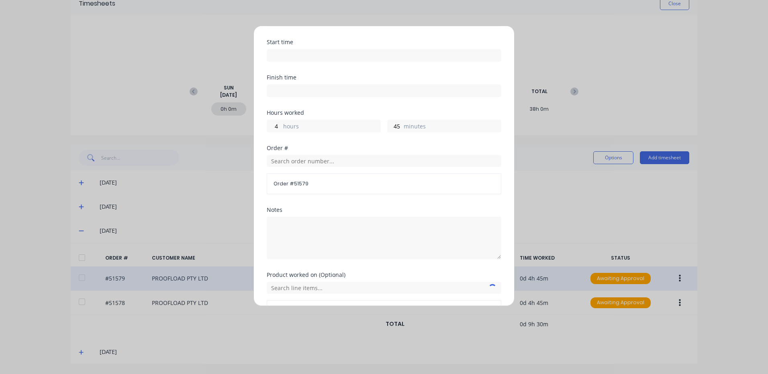
scroll to position [108, 0]
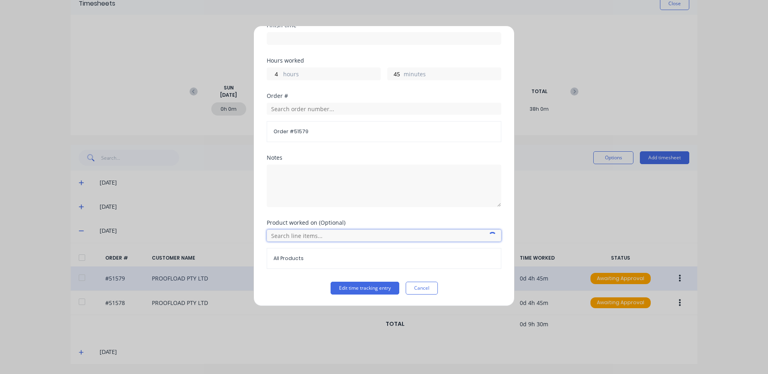
click at [287, 236] on input "text" at bounding box center [384, 236] width 234 height 12
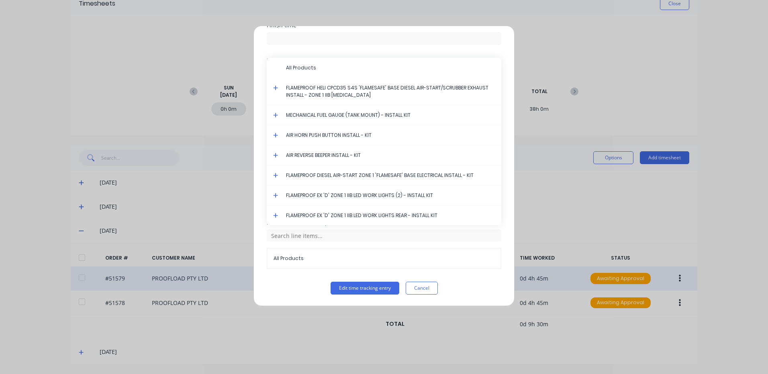
click at [273, 87] on icon at bounding box center [275, 88] width 5 height 6
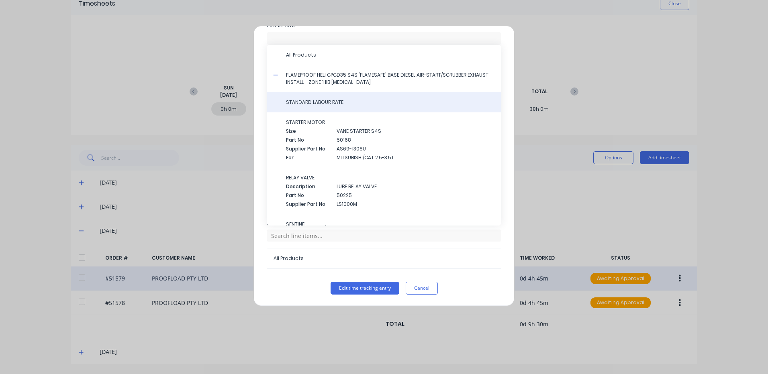
click at [302, 103] on span "STANDARD LABOUR RATE" at bounding box center [390, 102] width 209 height 7
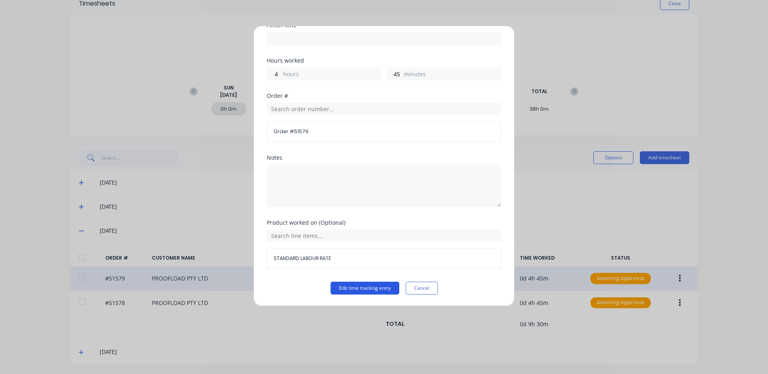
click at [364, 292] on button "Edit time tracking entry" at bounding box center [364, 288] width 69 height 13
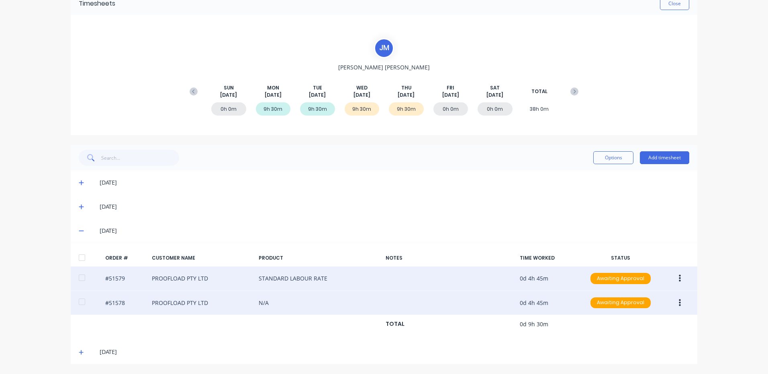
click at [683, 299] on button "button" at bounding box center [679, 303] width 19 height 14
click at [641, 349] on button "Edit" at bounding box center [651, 356] width 76 height 16
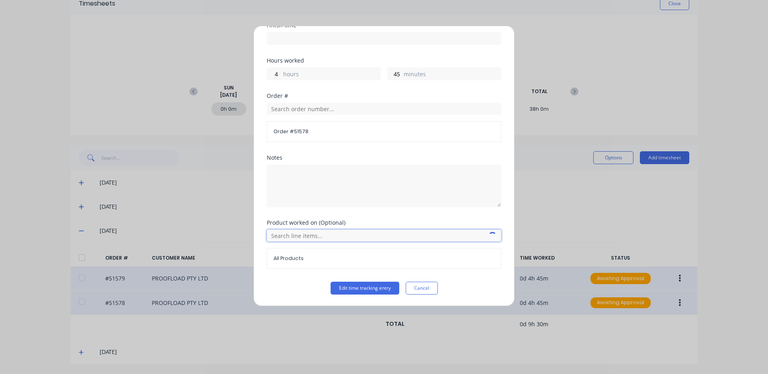
click at [291, 237] on input "text" at bounding box center [384, 236] width 234 height 12
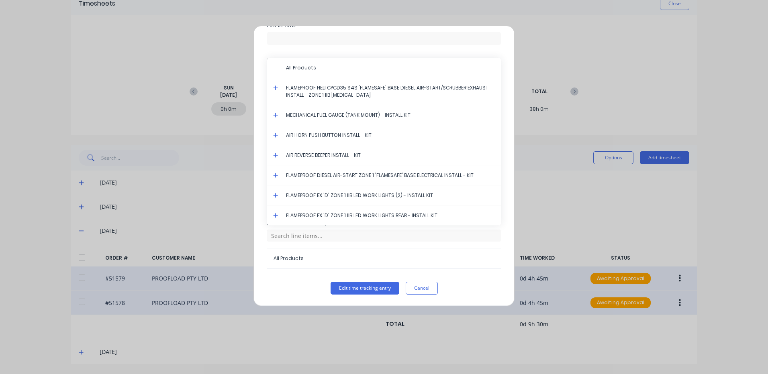
click at [275, 86] on icon at bounding box center [275, 88] width 5 height 6
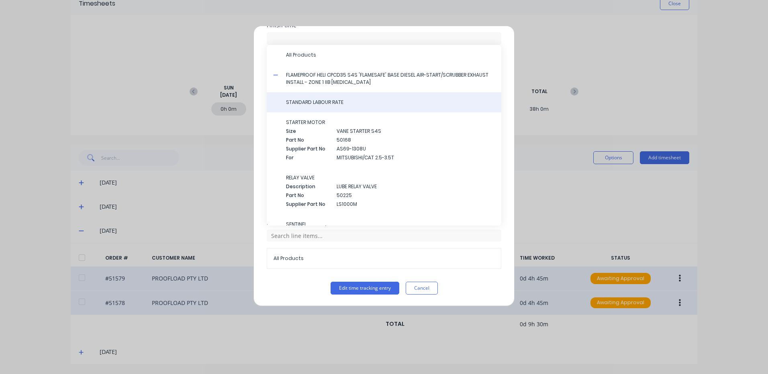
click at [304, 102] on span "STANDARD LABOUR RATE" at bounding box center [390, 102] width 209 height 7
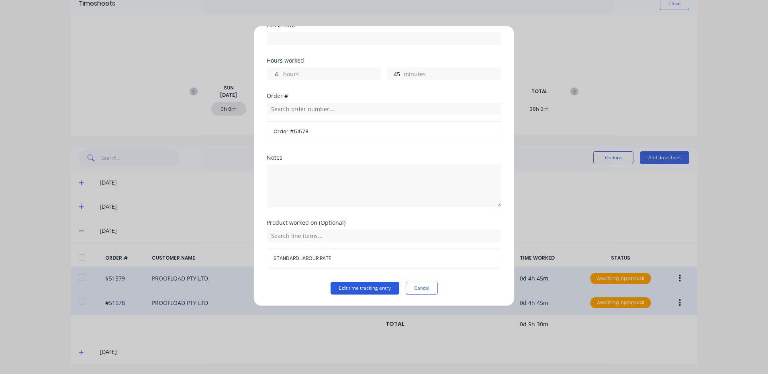
click at [354, 286] on button "Edit time tracking entry" at bounding box center [364, 288] width 69 height 13
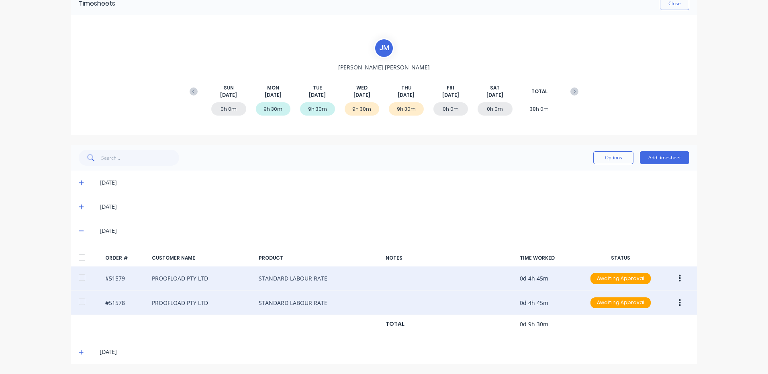
click at [79, 352] on icon at bounding box center [81, 353] width 5 height 6
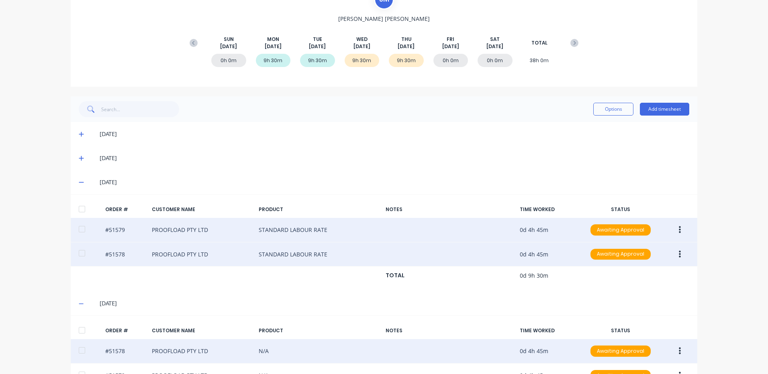
scroll to position [139, 0]
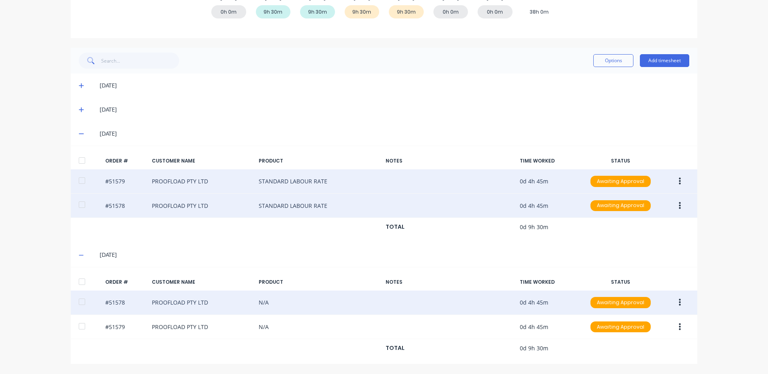
click at [674, 303] on button "button" at bounding box center [679, 302] width 19 height 14
click at [632, 350] on button "Edit" at bounding box center [651, 356] width 76 height 16
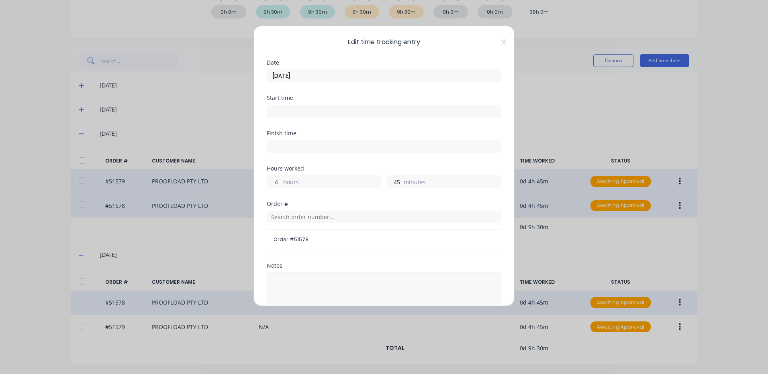
scroll to position [108, 0]
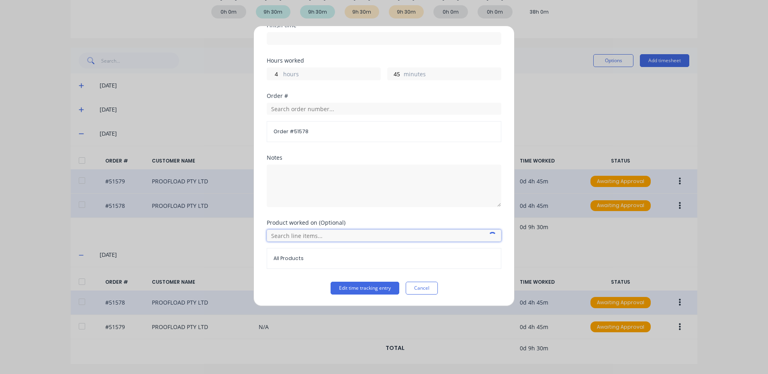
click at [297, 235] on input "text" at bounding box center [384, 236] width 234 height 12
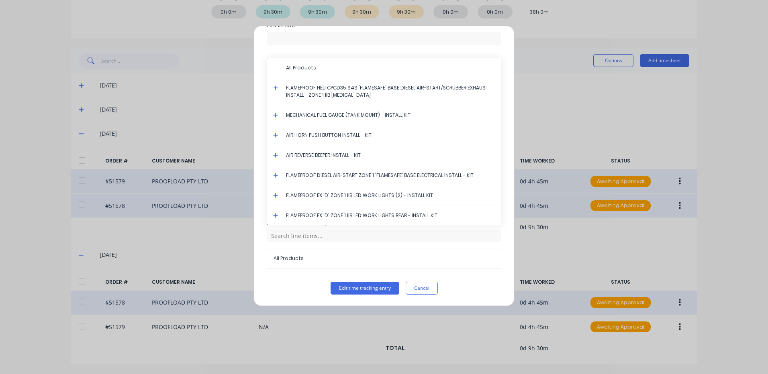
click at [275, 88] on icon at bounding box center [275, 88] width 5 height 5
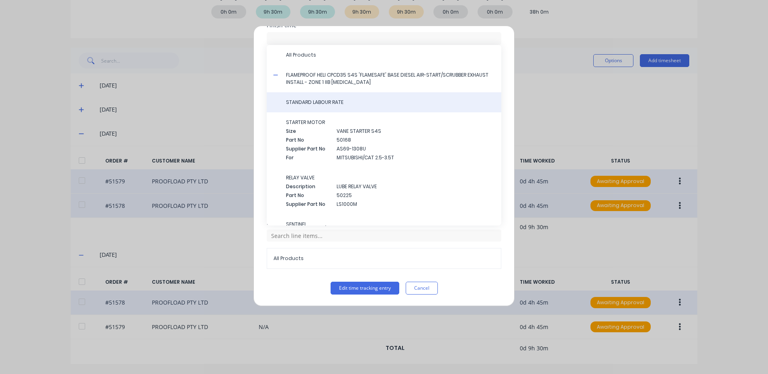
click at [298, 106] on span "STANDARD LABOUR RATE" at bounding box center [390, 102] width 209 height 7
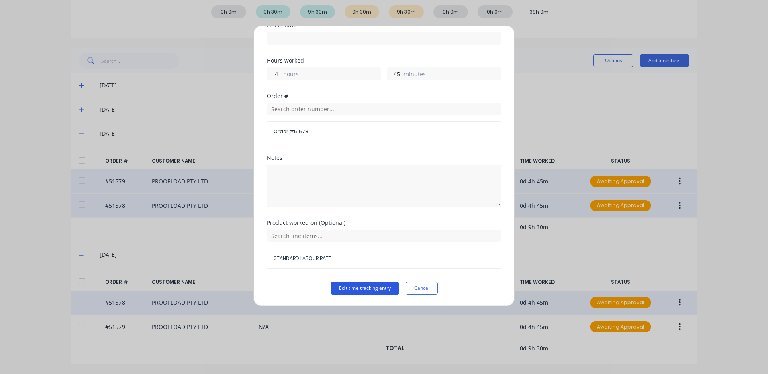
click at [346, 288] on button "Edit time tracking entry" at bounding box center [364, 288] width 69 height 13
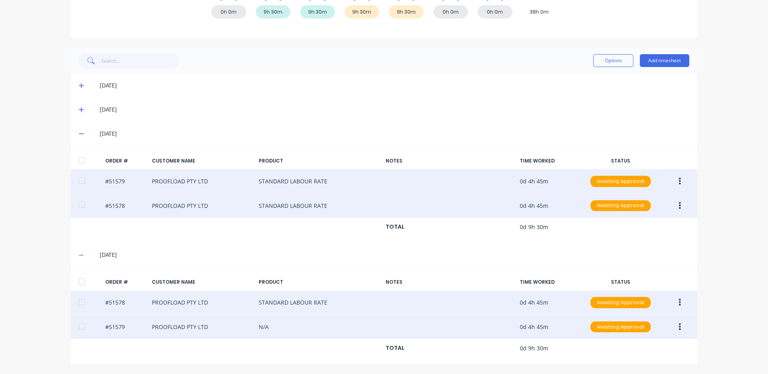
click at [679, 327] on button "button" at bounding box center [679, 327] width 19 height 14
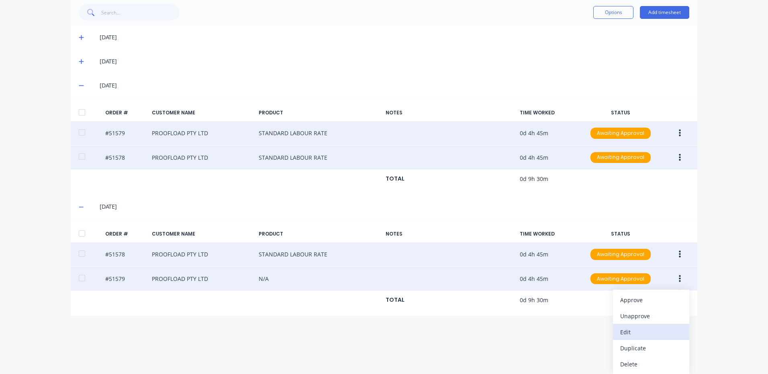
click at [647, 336] on div "Edit" at bounding box center [651, 332] width 62 height 12
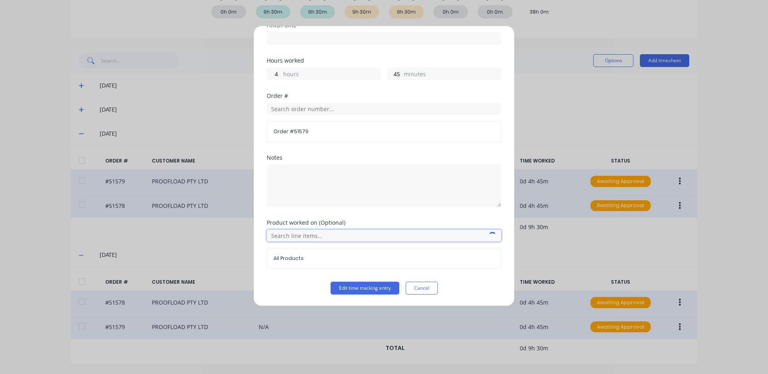
click at [297, 235] on input "text" at bounding box center [384, 236] width 234 height 12
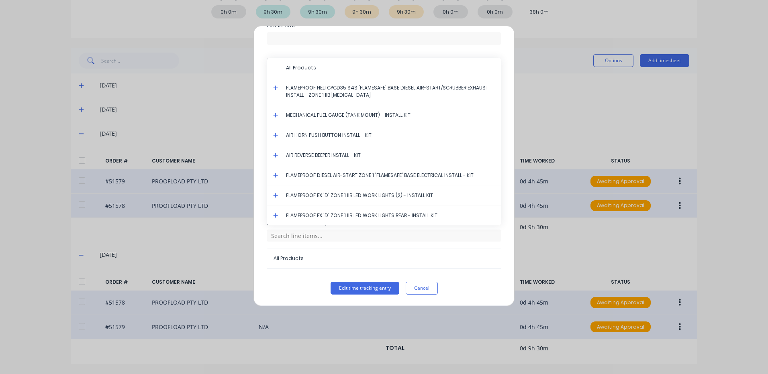
click at [275, 86] on icon at bounding box center [275, 88] width 5 height 6
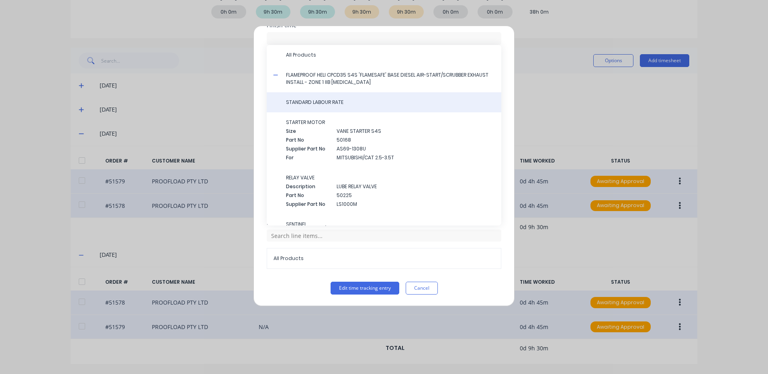
click at [319, 100] on span "STANDARD LABOUR RATE" at bounding box center [390, 102] width 209 height 7
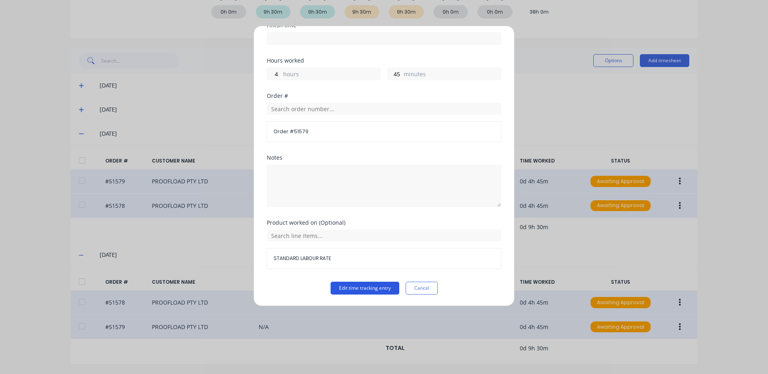
click at [366, 292] on button "Edit time tracking entry" at bounding box center [364, 288] width 69 height 13
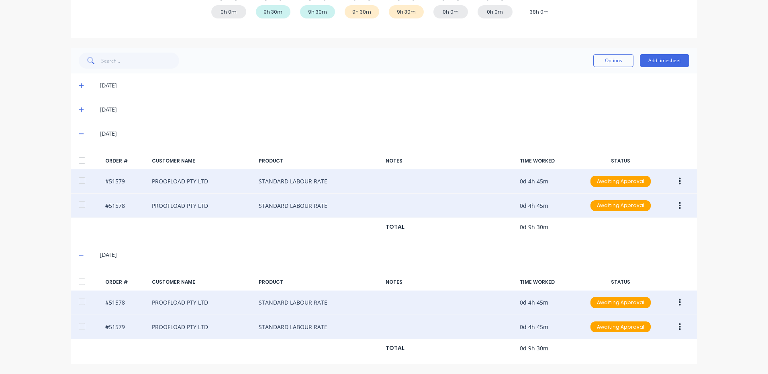
drag, startPoint x: 78, startPoint y: 283, endPoint x: 90, endPoint y: 201, distance: 83.5
click at [78, 283] on div at bounding box center [82, 282] width 16 height 16
click at [80, 161] on div at bounding box center [82, 161] width 16 height 16
click at [593, 62] on button "Options" at bounding box center [613, 60] width 40 height 13
click at [593, 76] on div "Approve" at bounding box center [595, 81] width 62 height 12
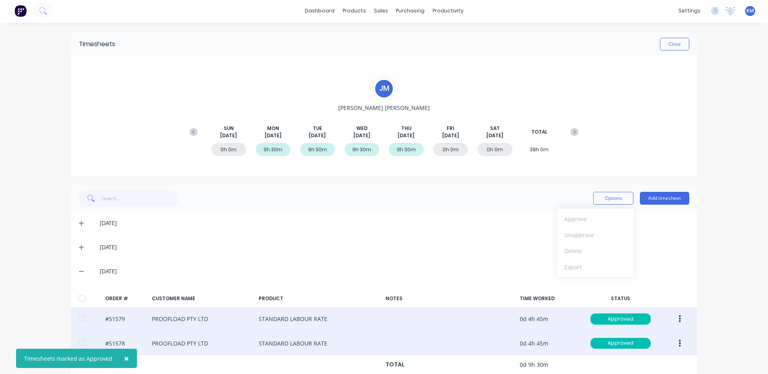
scroll to position [0, 0]
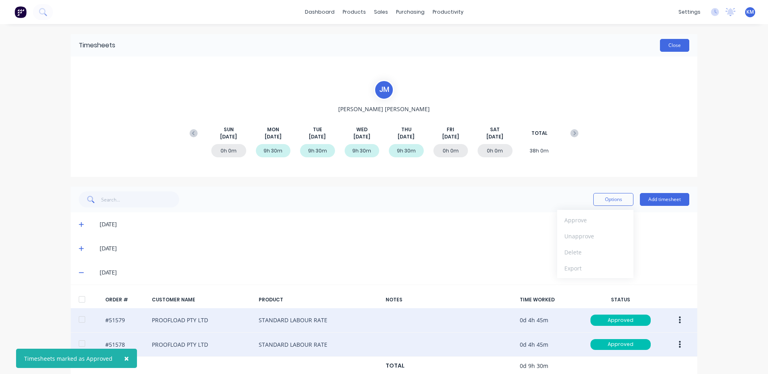
click at [666, 45] on button "Close" at bounding box center [674, 45] width 29 height 13
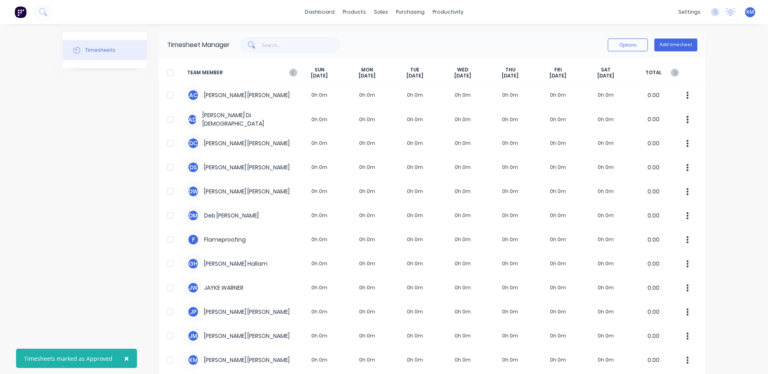
drag, startPoint x: 294, startPoint y: 73, endPoint x: 322, endPoint y: 80, distance: 28.5
click at [294, 73] on icon at bounding box center [293, 73] width 8 height 8
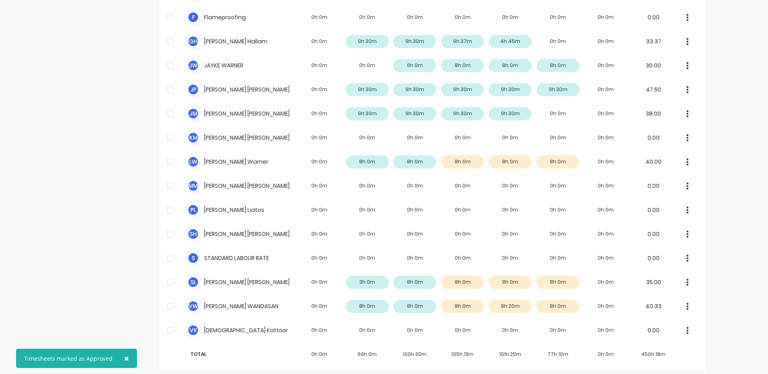
scroll to position [228, 0]
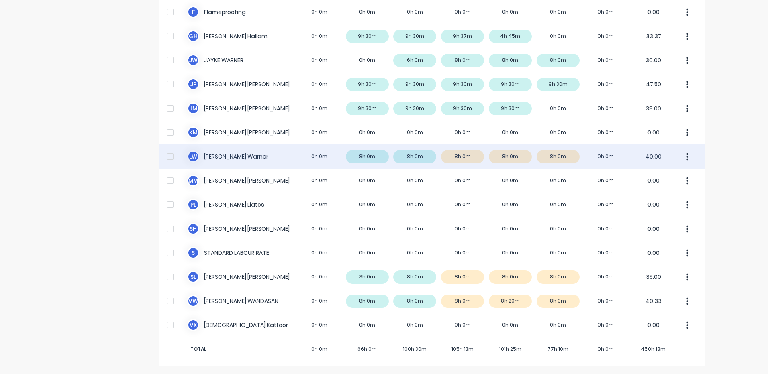
click at [461, 161] on div "[PERSON_NAME] 0h 0m 8h 0m 8h 0m 8h 0m 8h 0m 8h 0m 0h 0m 40.00" at bounding box center [432, 157] width 546 height 24
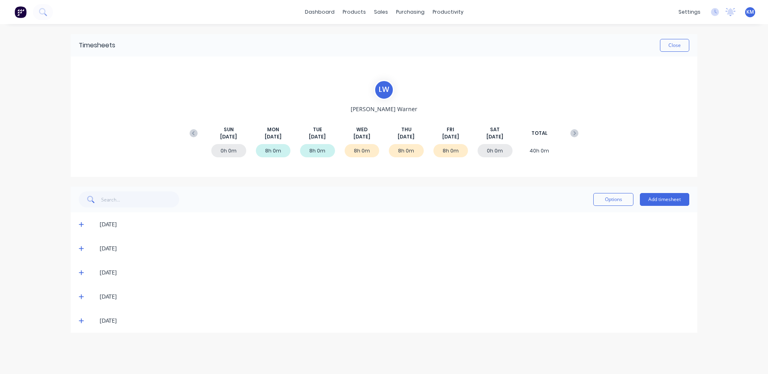
click at [81, 275] on icon at bounding box center [81, 273] width 5 height 5
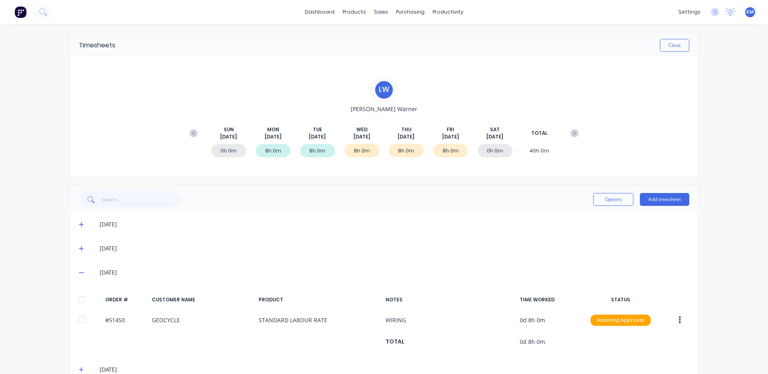
scroll to position [42, 0]
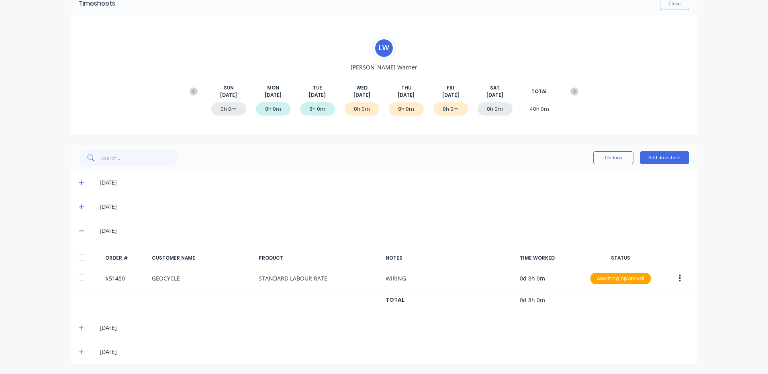
click at [79, 328] on icon at bounding box center [81, 328] width 5 height 5
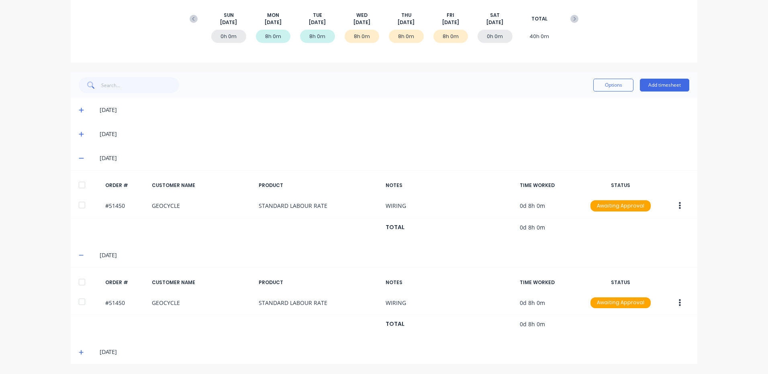
click at [81, 352] on icon at bounding box center [81, 353] width 5 height 6
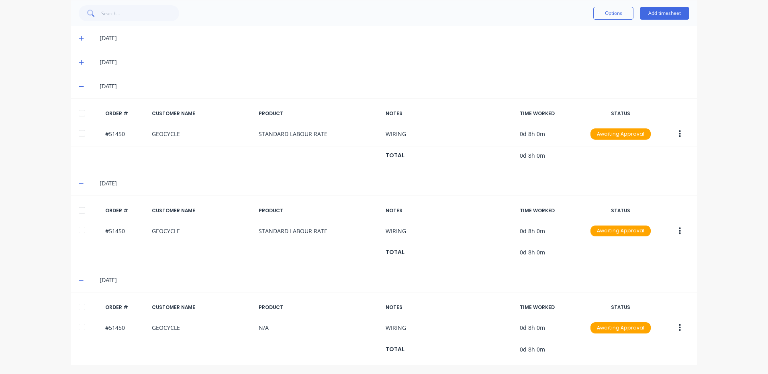
scroll to position [187, 0]
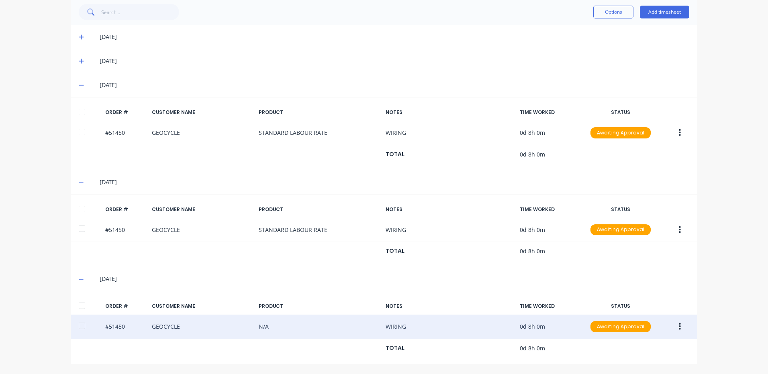
click at [678, 324] on button "button" at bounding box center [679, 327] width 19 height 14
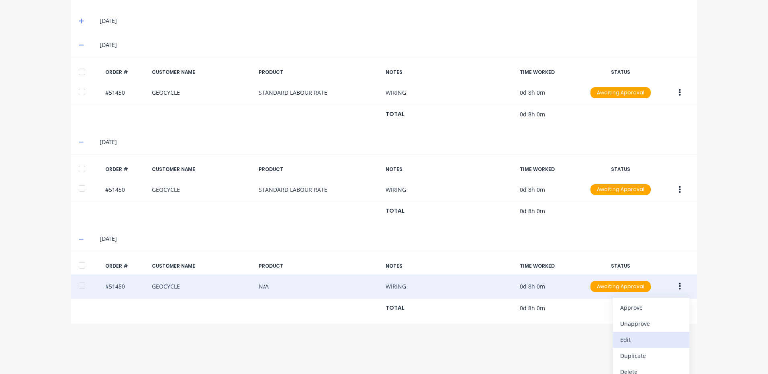
click at [643, 345] on div "Edit" at bounding box center [651, 340] width 62 height 12
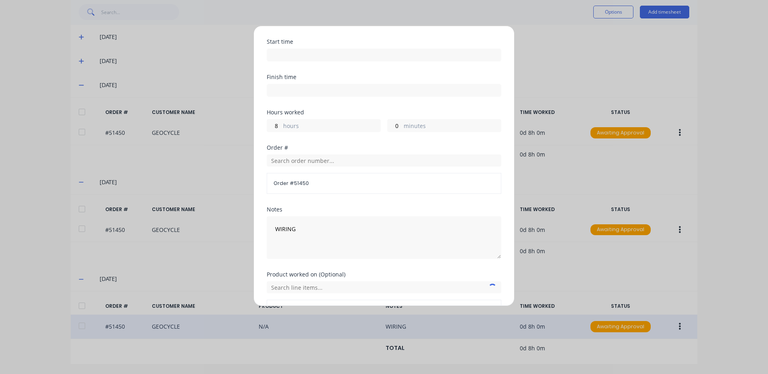
scroll to position [108, 0]
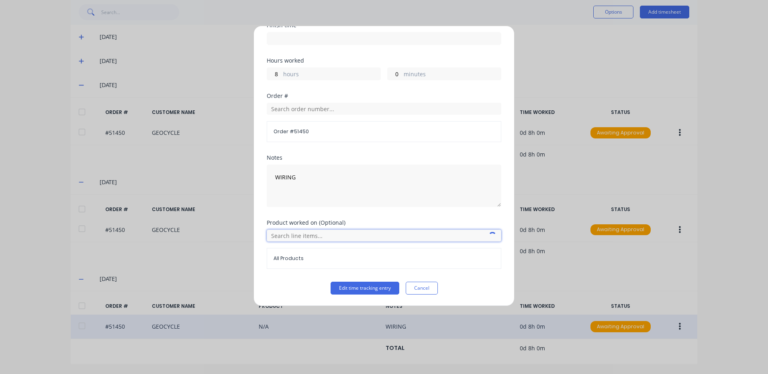
click at [324, 238] on input "text" at bounding box center [384, 236] width 234 height 12
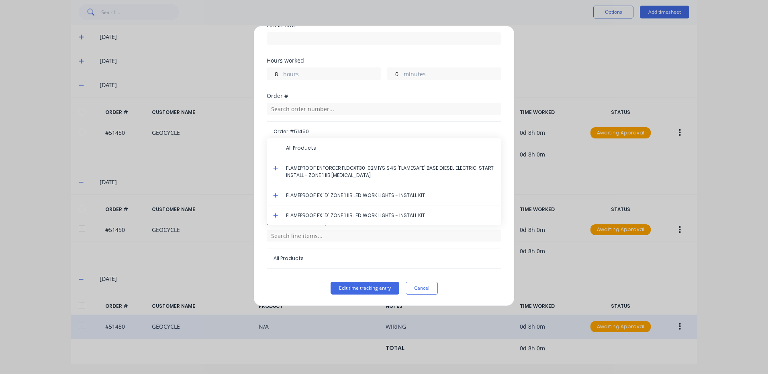
click at [276, 168] on icon at bounding box center [275, 168] width 5 height 5
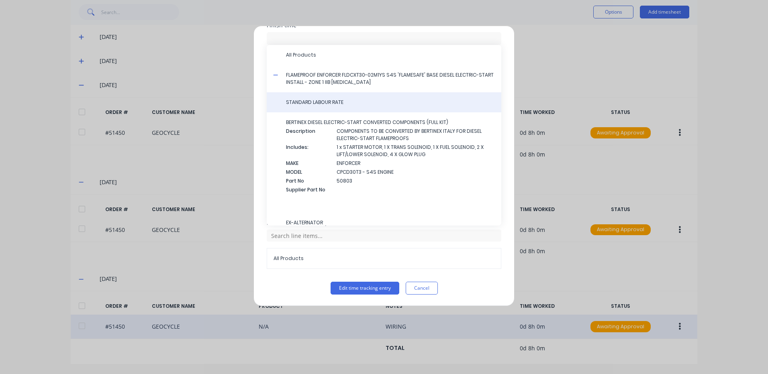
click at [339, 104] on span "STANDARD LABOUR RATE" at bounding box center [390, 102] width 209 height 7
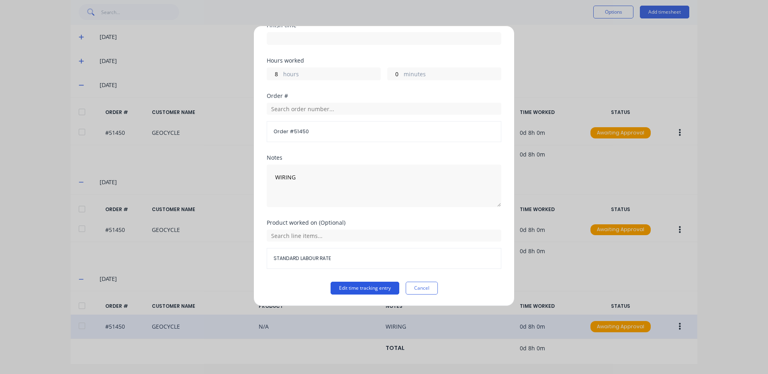
click at [357, 285] on button "Edit time tracking entry" at bounding box center [364, 288] width 69 height 13
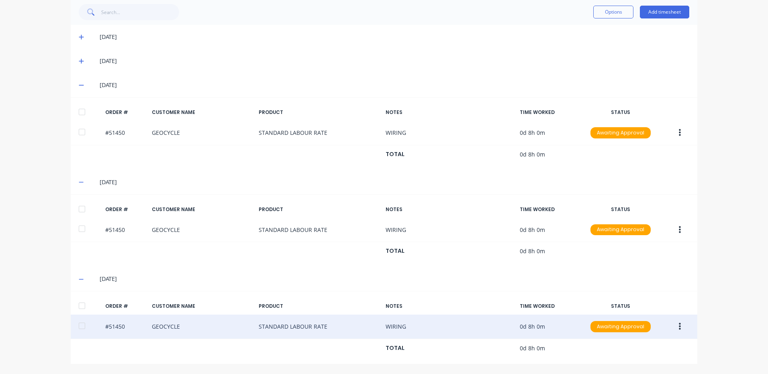
click at [80, 302] on div at bounding box center [82, 306] width 16 height 16
click at [83, 210] on div at bounding box center [82, 209] width 16 height 16
click at [81, 115] on div at bounding box center [82, 112] width 16 height 16
click at [605, 16] on button "Options" at bounding box center [613, 12] width 40 height 13
click at [585, 35] on div "Approve" at bounding box center [595, 33] width 62 height 12
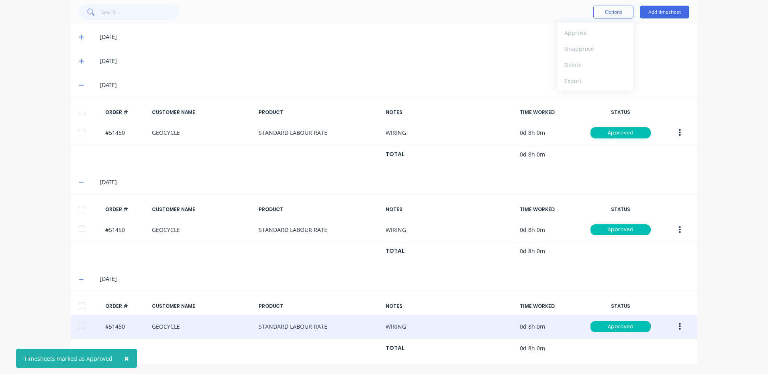
scroll to position [0, 0]
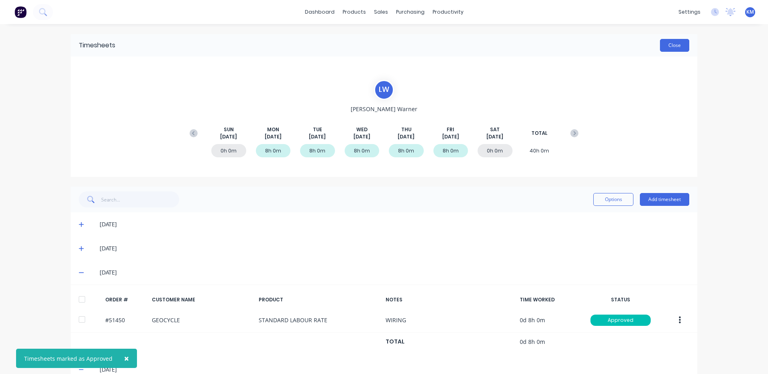
click at [677, 44] on button "Close" at bounding box center [674, 45] width 29 height 13
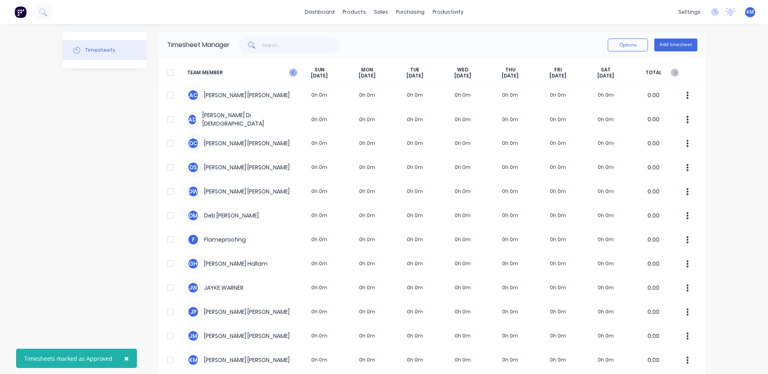
click at [291, 71] on icon at bounding box center [292, 73] width 2 height 4
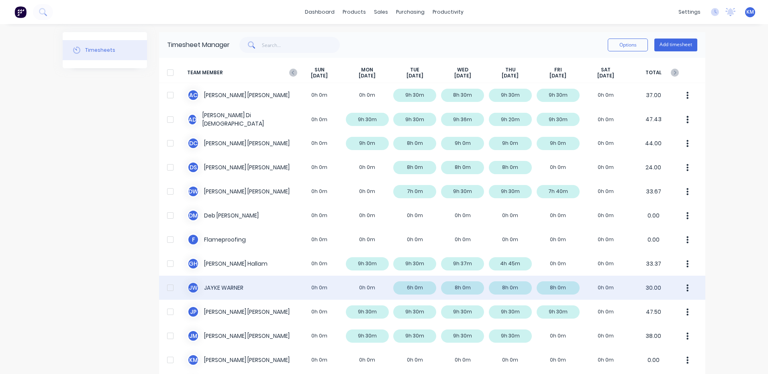
scroll to position [228, 0]
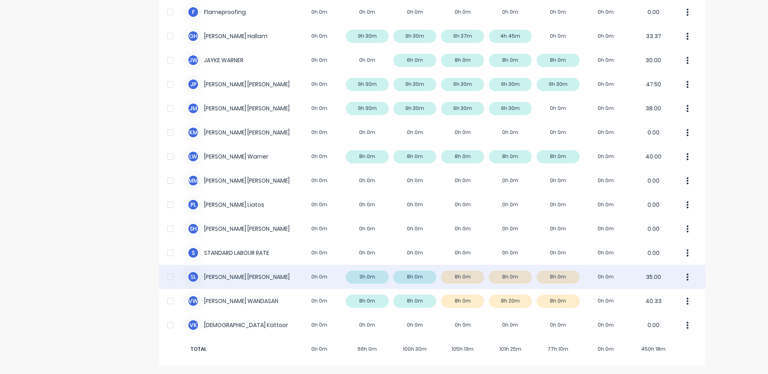
click at [483, 280] on div "S L [PERSON_NAME] 0h 0m 3h 0m 8h 0m 8h 0m 8h 0m 8h 0m 0h 0m 35.00" at bounding box center [432, 277] width 546 height 24
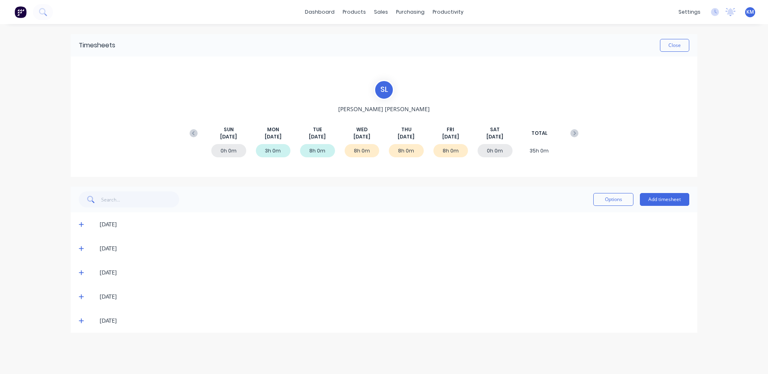
click at [81, 272] on icon at bounding box center [81, 273] width 5 height 5
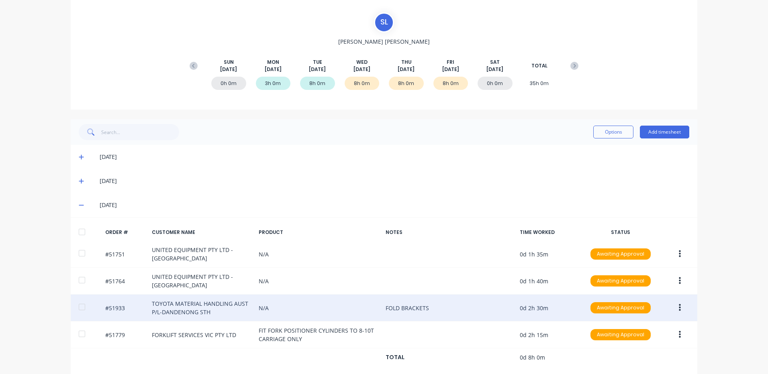
scroll to position [125, 0]
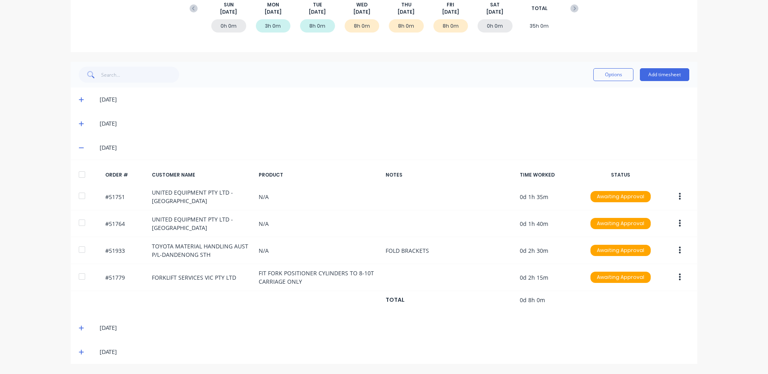
click at [81, 328] on span at bounding box center [83, 328] width 8 height 8
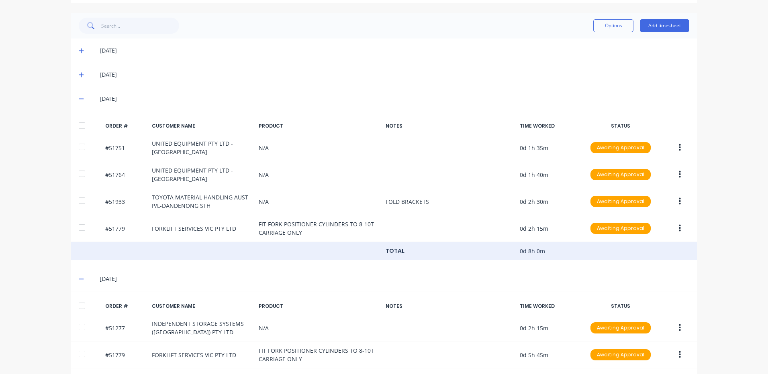
scroll to position [227, 0]
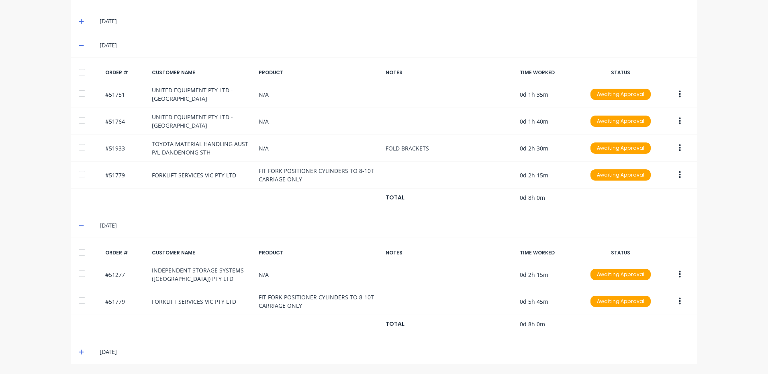
drag, startPoint x: 79, startPoint y: 351, endPoint x: 163, endPoint y: 302, distance: 97.8
click at [79, 350] on icon at bounding box center [81, 352] width 5 height 6
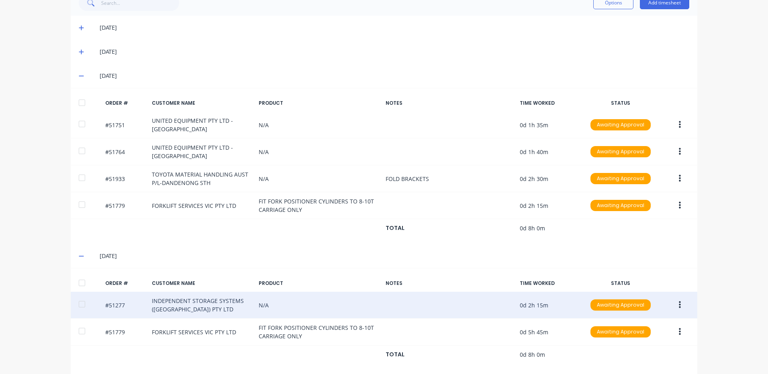
scroll to position [182, 0]
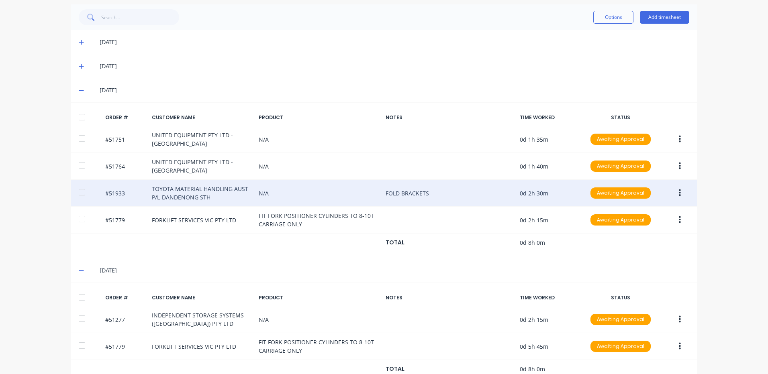
click at [672, 194] on button "button" at bounding box center [679, 193] width 19 height 14
click at [648, 252] on button "Edit" at bounding box center [651, 246] width 76 height 16
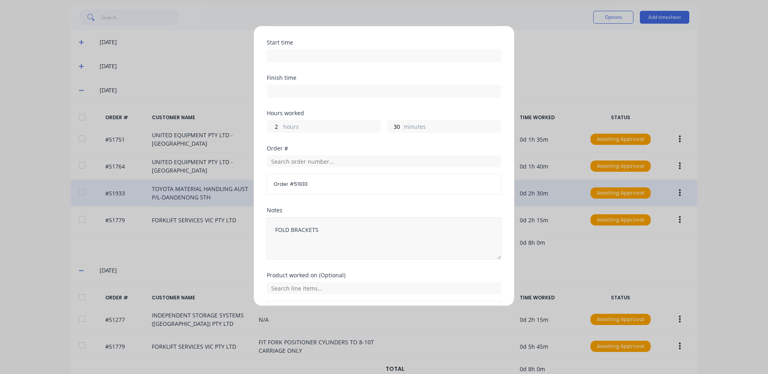
scroll to position [108, 0]
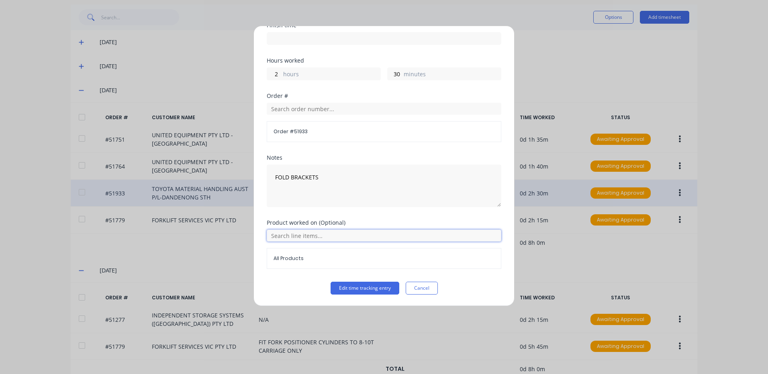
click at [318, 235] on input "text" at bounding box center [384, 236] width 234 height 12
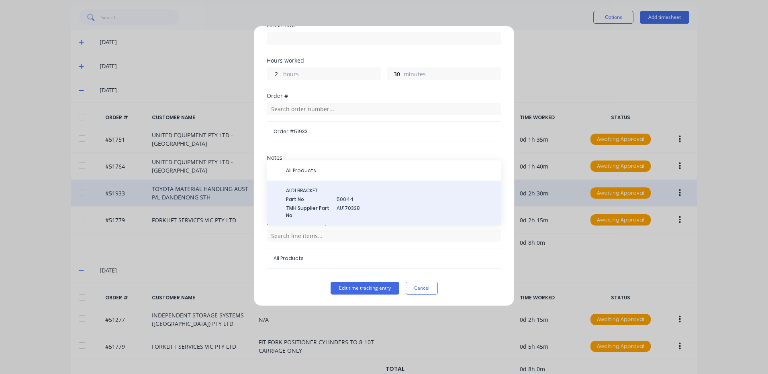
click at [312, 201] on span "Part No" at bounding box center [308, 199] width 44 height 7
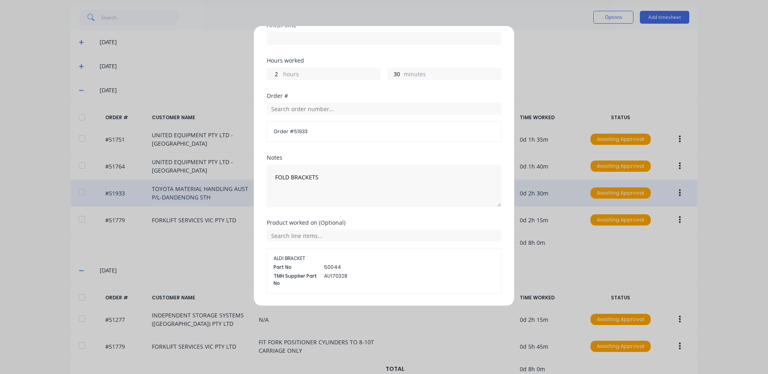
scroll to position [133, 0]
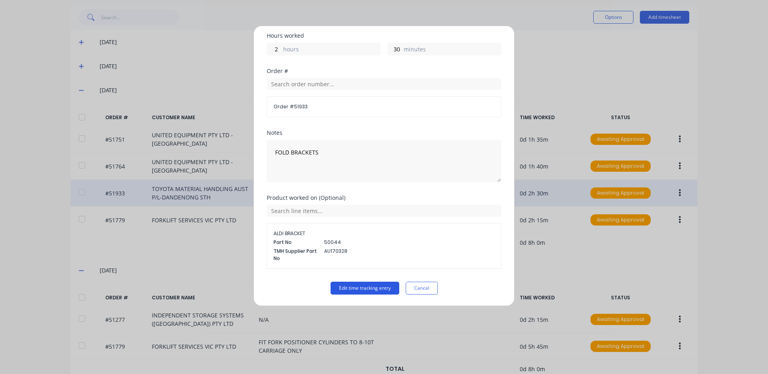
click at [357, 290] on button "Edit time tracking entry" at bounding box center [364, 288] width 69 height 13
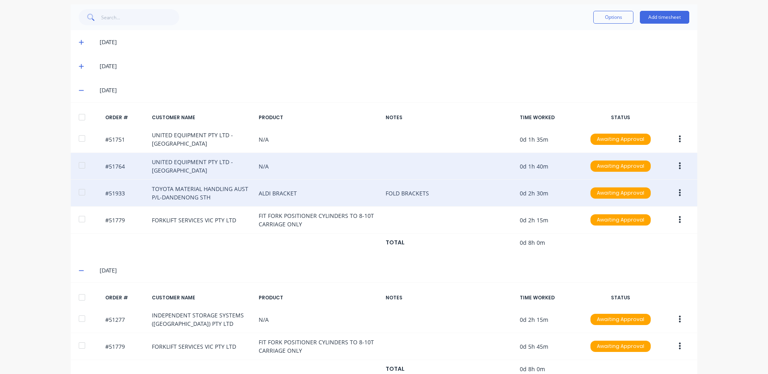
click at [674, 165] on button "button" at bounding box center [679, 166] width 19 height 14
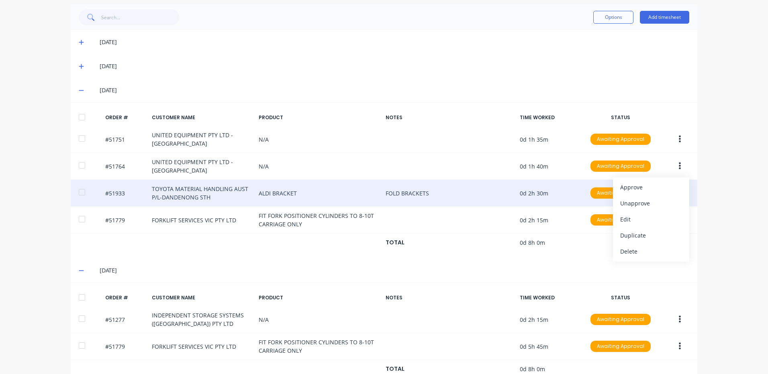
click at [80, 65] on icon at bounding box center [81, 66] width 5 height 6
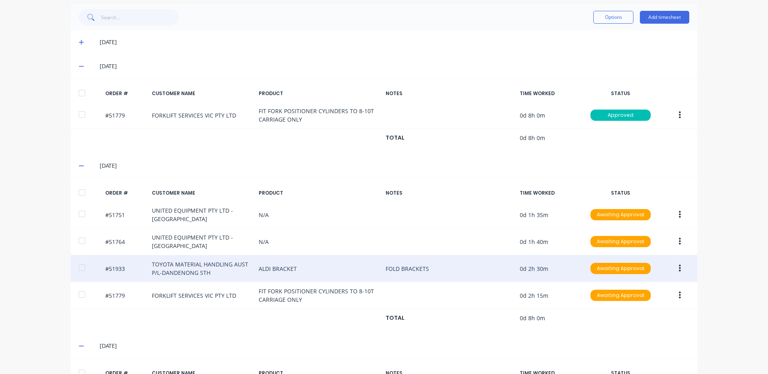
click at [79, 65] on icon at bounding box center [81, 66] width 5 height 6
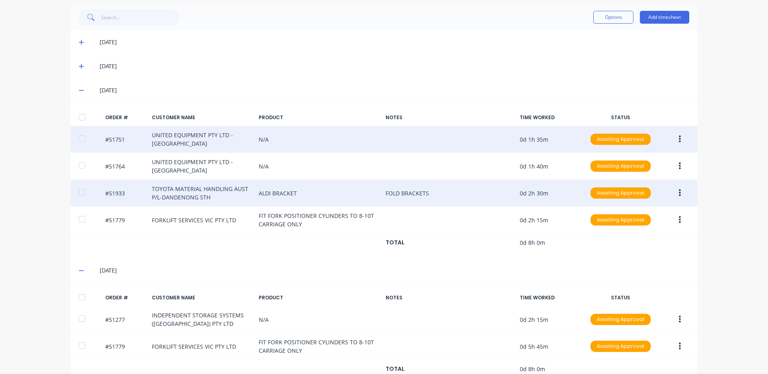
click at [675, 139] on button "button" at bounding box center [679, 139] width 19 height 14
click at [645, 187] on div "Edit" at bounding box center [651, 193] width 62 height 12
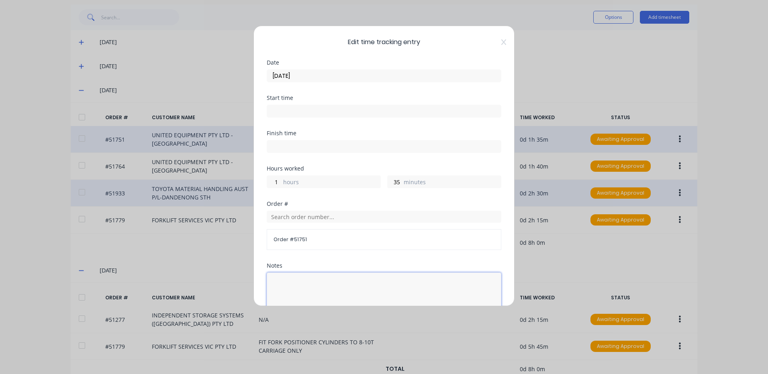
click at [340, 277] on textarea at bounding box center [384, 294] width 234 height 43
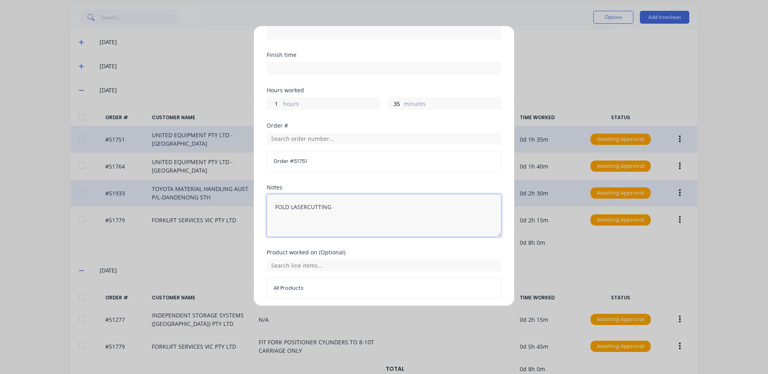
scroll to position [108, 0]
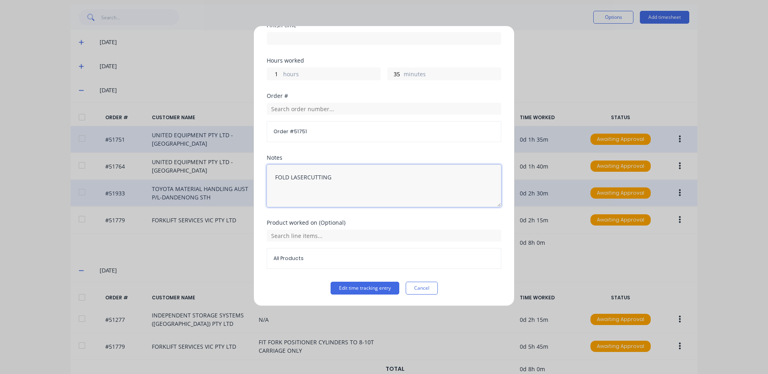
drag, startPoint x: 341, startPoint y: 179, endPoint x: 266, endPoint y: 177, distance: 74.7
click at [266, 177] on div "Edit time tracking entry Date [DATE] Start time Finish time Hours worked 1 hour…" at bounding box center [383, 166] width 261 height 281
type textarea "FOLD LASERCUTTING"
click at [319, 238] on input "text" at bounding box center [384, 236] width 234 height 12
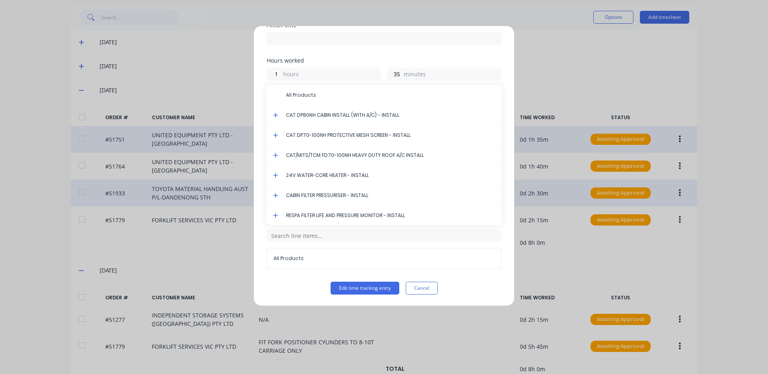
click at [275, 116] on icon at bounding box center [275, 115] width 5 height 6
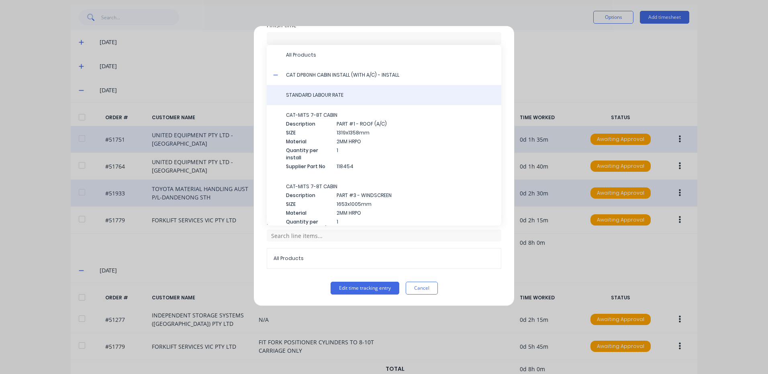
click at [341, 98] on span "STANDARD LABOUR RATE" at bounding box center [390, 95] width 209 height 7
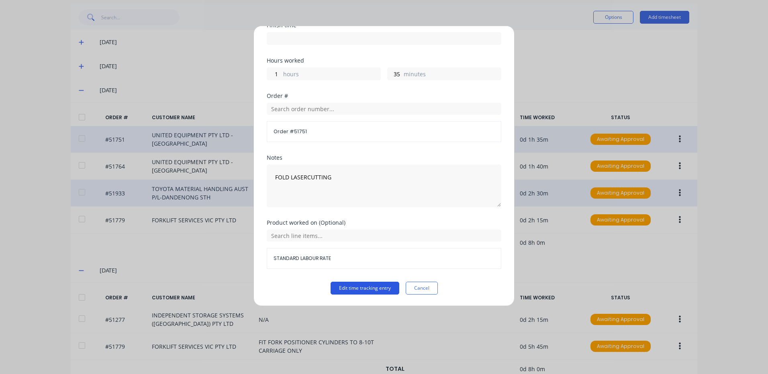
click at [352, 283] on button "Edit time tracking entry" at bounding box center [364, 288] width 69 height 13
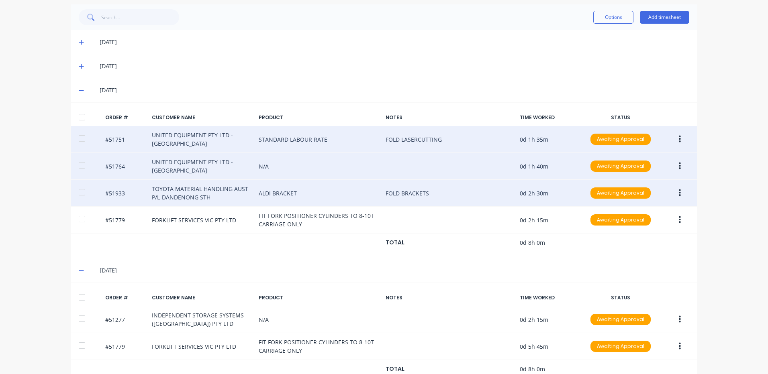
click at [672, 165] on button "button" at bounding box center [679, 166] width 19 height 14
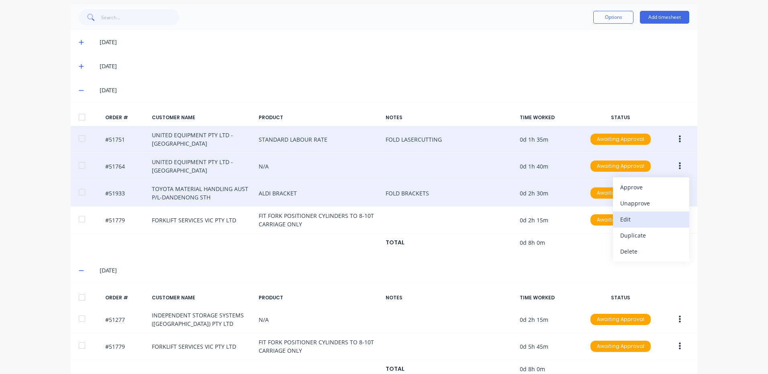
click at [657, 212] on button "Edit" at bounding box center [651, 220] width 76 height 16
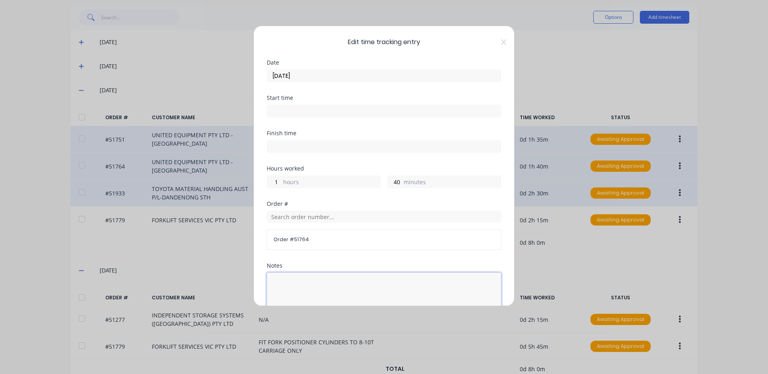
click at [323, 278] on textarea at bounding box center [384, 294] width 234 height 43
paste textarea "FOLD LASERCUTTING"
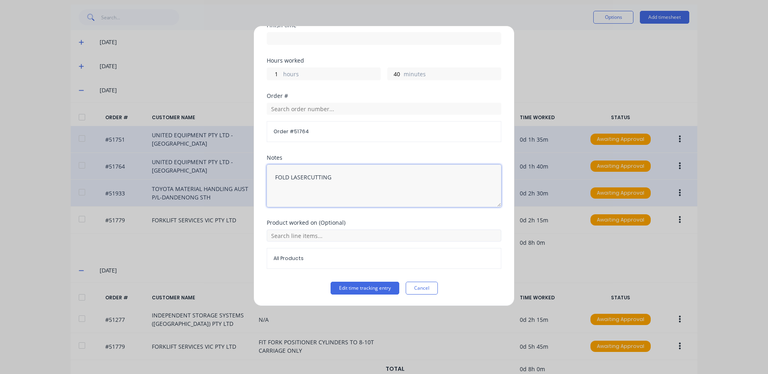
type textarea "FOLD LASERCUTTING"
click at [330, 237] on input "text" at bounding box center [384, 236] width 234 height 12
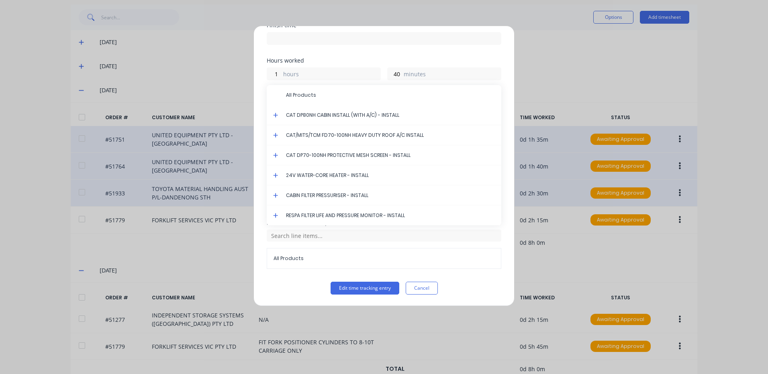
click at [274, 113] on icon at bounding box center [275, 115] width 5 height 6
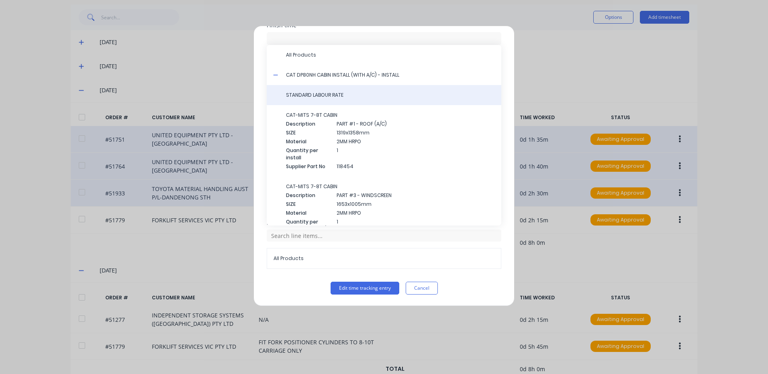
click at [324, 98] on span "STANDARD LABOUR RATE" at bounding box center [390, 95] width 209 height 7
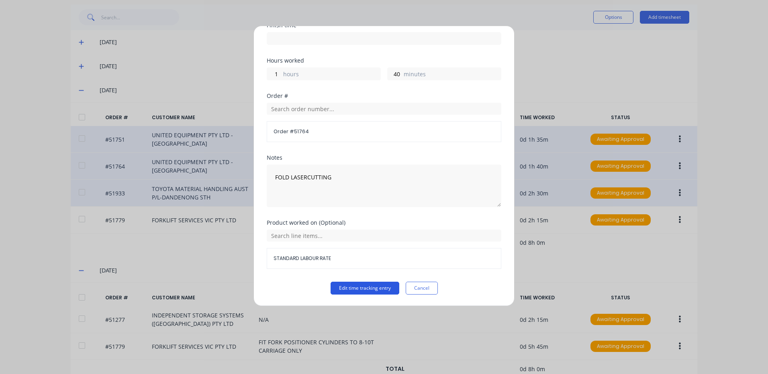
click at [354, 293] on button "Edit time tracking entry" at bounding box center [364, 288] width 69 height 13
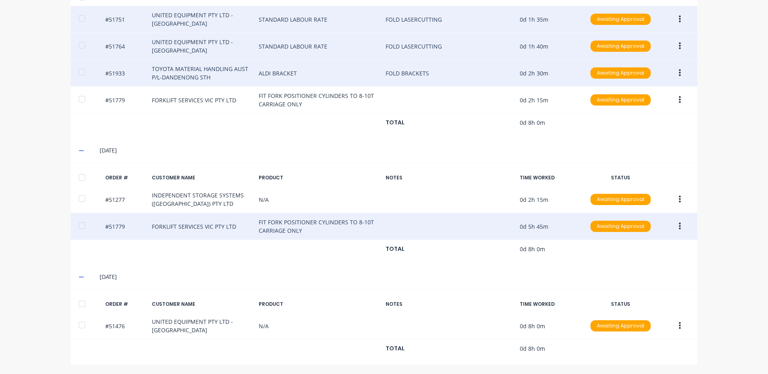
scroll to position [303, 0]
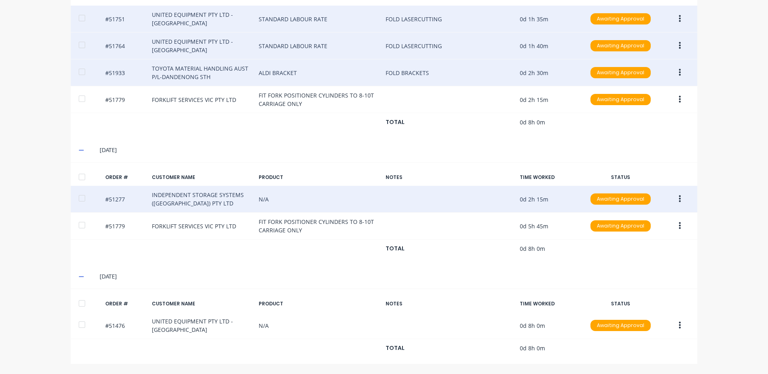
click at [678, 196] on button "button" at bounding box center [679, 199] width 19 height 14
click at [637, 255] on div "Edit" at bounding box center [651, 252] width 62 height 12
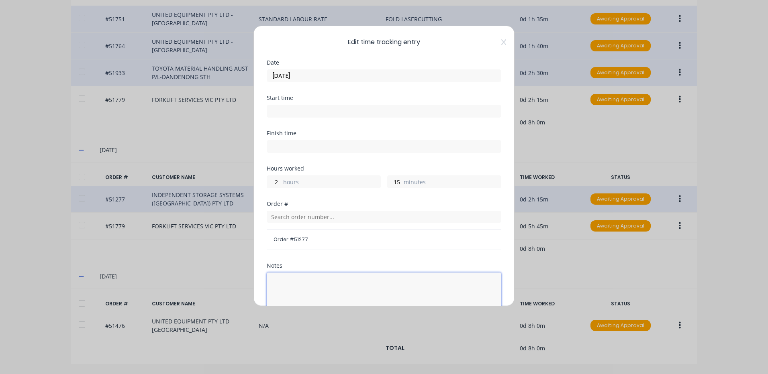
click at [311, 279] on textarea at bounding box center [384, 294] width 234 height 43
click at [327, 218] on input "text" at bounding box center [384, 217] width 234 height 12
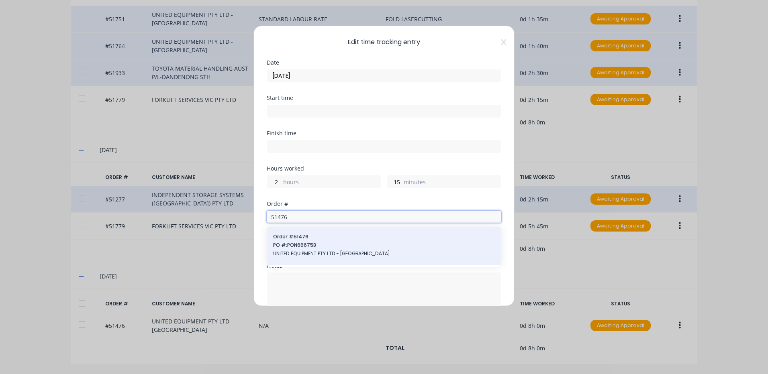
type input "51476"
click at [323, 240] on span "Order # 51476" at bounding box center [384, 236] width 222 height 7
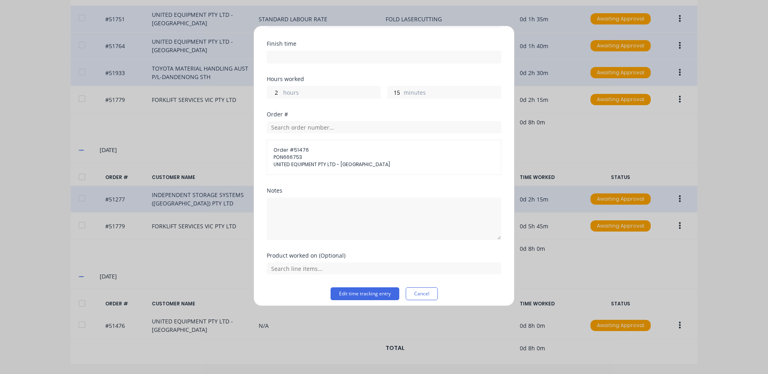
scroll to position [95, 0]
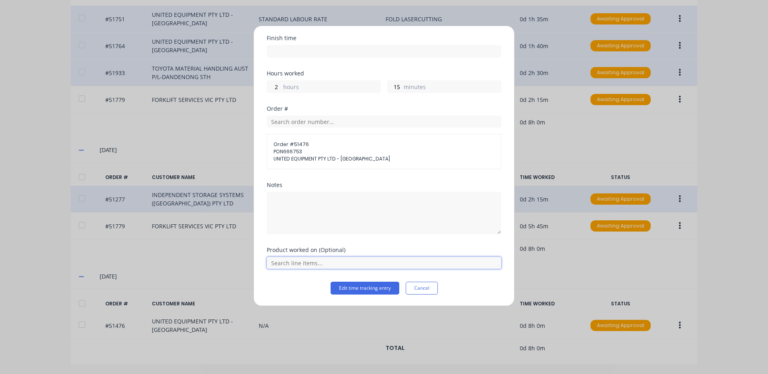
click at [326, 261] on input "text" at bounding box center [384, 263] width 234 height 12
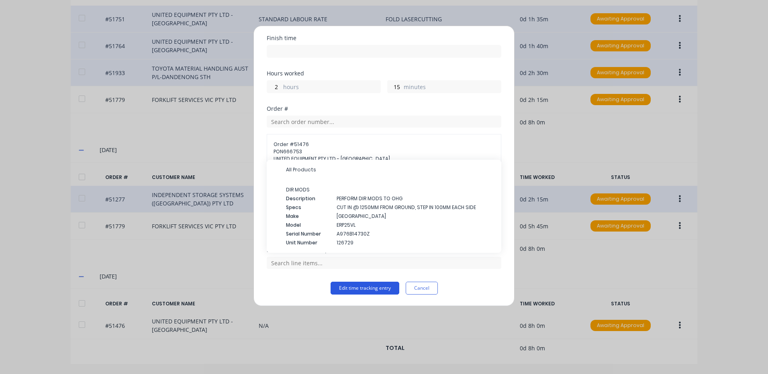
click at [356, 284] on button "Edit time tracking entry" at bounding box center [364, 288] width 69 height 13
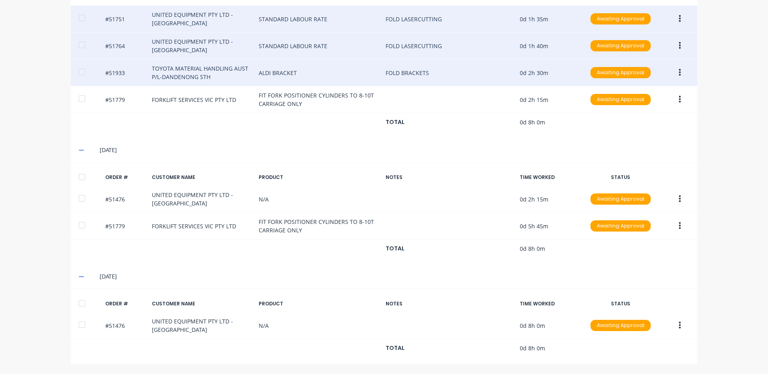
click at [81, 177] on div at bounding box center [82, 177] width 16 height 16
click at [81, 297] on div at bounding box center [82, 303] width 16 height 16
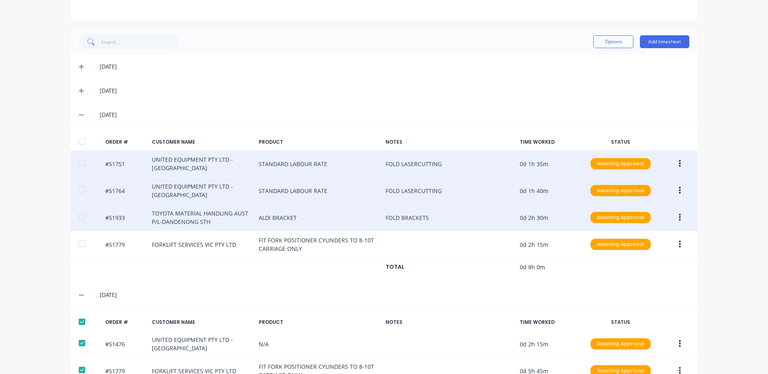
scroll to position [102, 0]
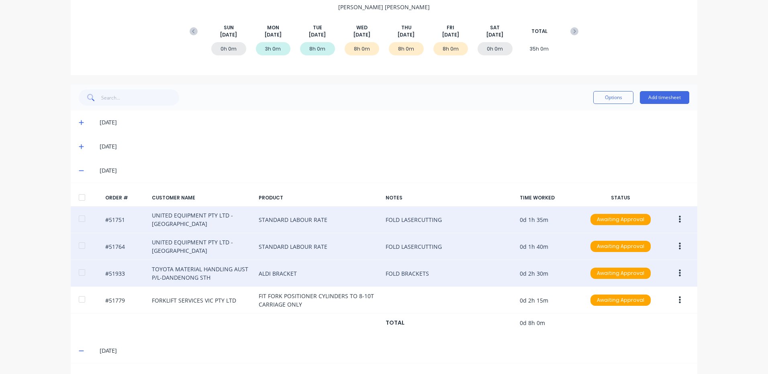
click at [76, 195] on div at bounding box center [82, 197] width 16 height 16
click at [610, 97] on button "Options" at bounding box center [613, 97] width 40 height 13
click at [590, 114] on div "Approve" at bounding box center [595, 118] width 62 height 12
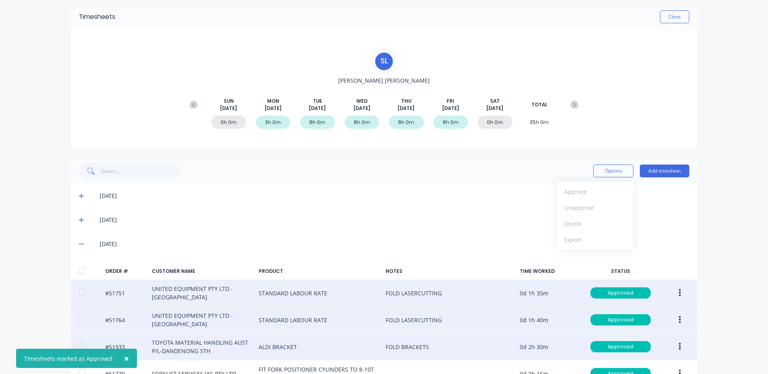
scroll to position [0, 0]
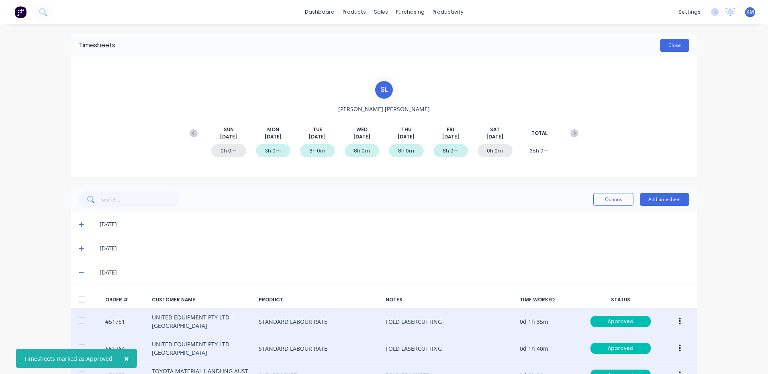
click at [673, 47] on button "Close" at bounding box center [674, 45] width 29 height 13
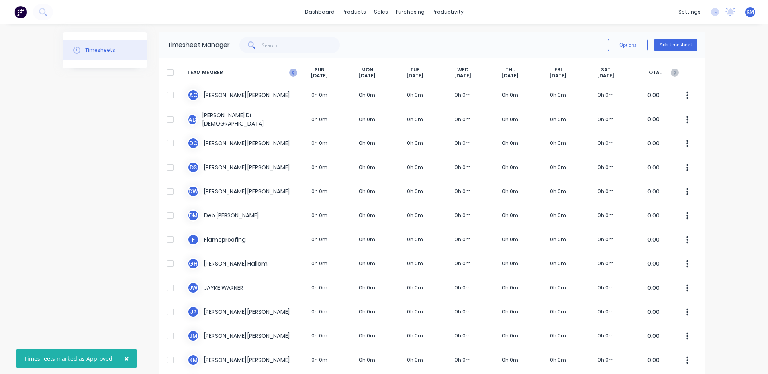
click at [289, 69] on icon at bounding box center [293, 73] width 8 height 8
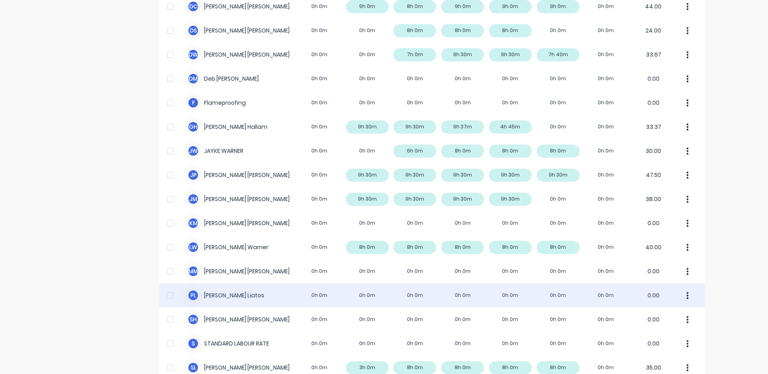
scroll to position [228, 0]
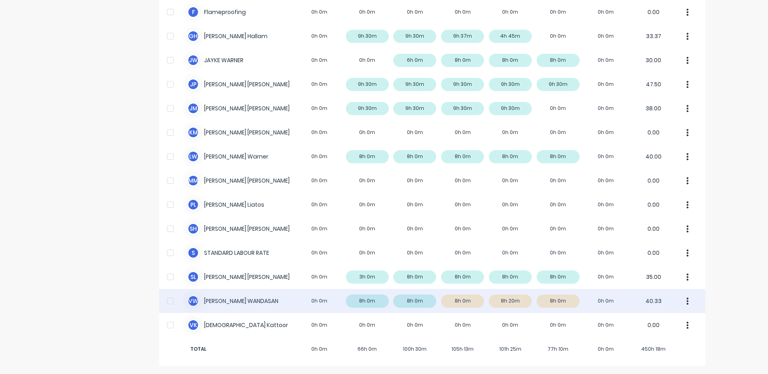
click at [495, 295] on div "V W [PERSON_NAME] 0h 0m 8h 0m 8h 0m 8h 0m 8h 20m 8h 0m 0h 0m 40.33" at bounding box center [432, 301] width 546 height 24
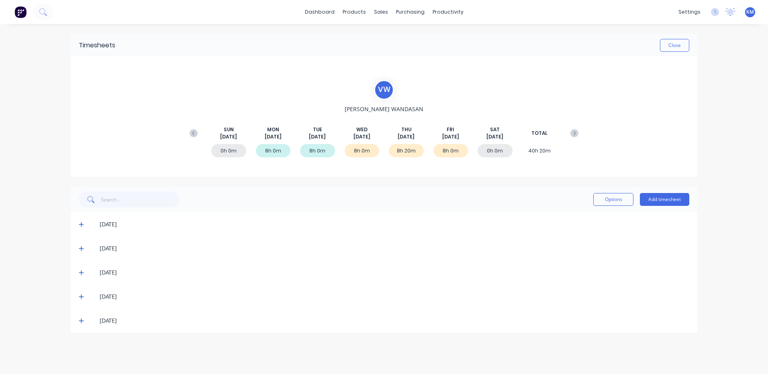
click at [78, 273] on div "[DATE]" at bounding box center [384, 273] width 626 height 24
click at [82, 272] on icon at bounding box center [81, 273] width 5 height 6
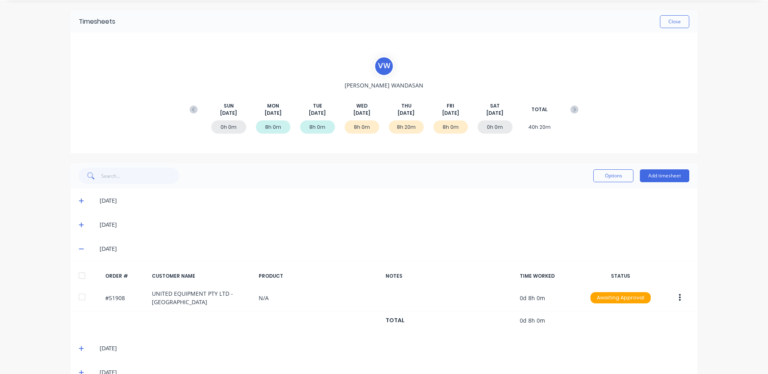
scroll to position [44, 0]
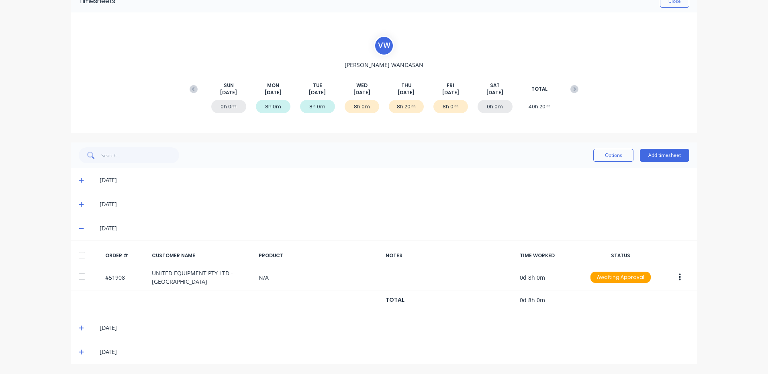
click at [79, 206] on icon at bounding box center [81, 205] width 5 height 6
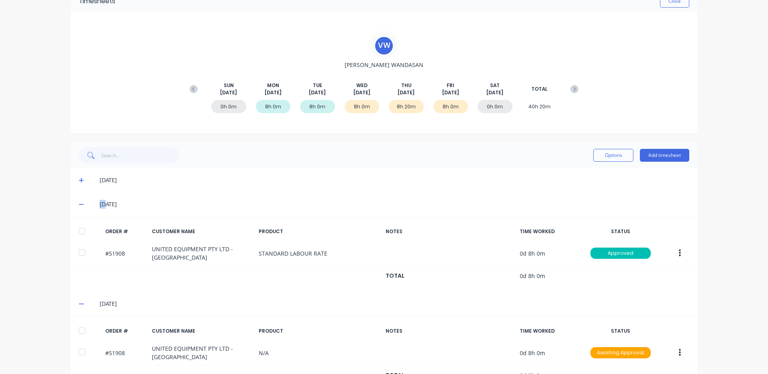
click at [79, 205] on icon at bounding box center [81, 205] width 5 height 6
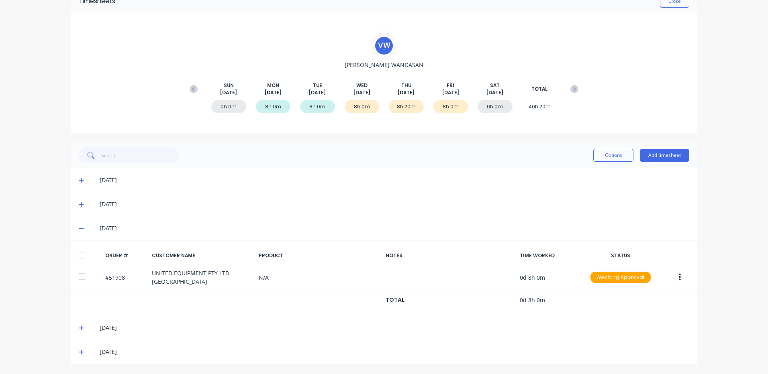
click at [79, 329] on icon at bounding box center [81, 328] width 5 height 6
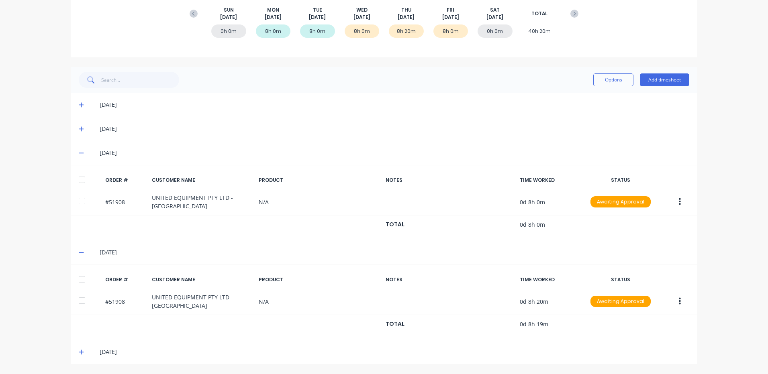
click at [79, 351] on icon at bounding box center [81, 352] width 5 height 6
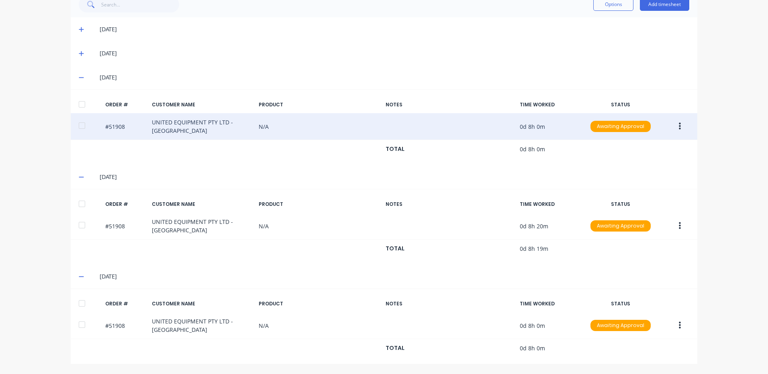
click at [679, 128] on button "button" at bounding box center [679, 126] width 19 height 14
click at [655, 180] on div "Edit" at bounding box center [651, 180] width 62 height 12
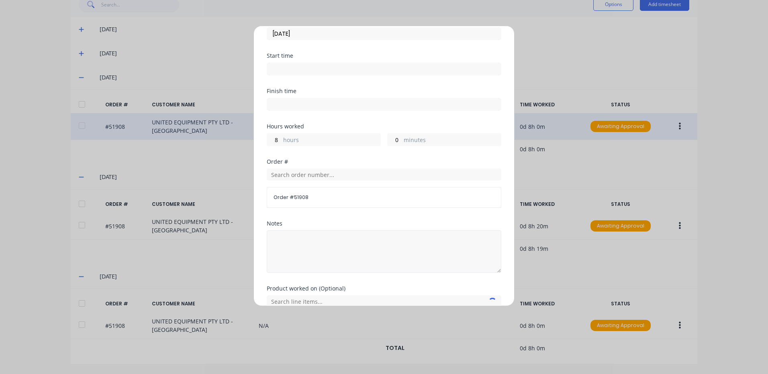
scroll to position [108, 0]
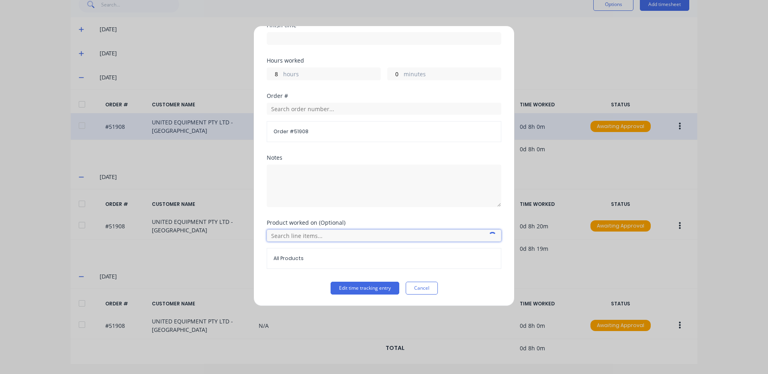
click at [314, 237] on input "text" at bounding box center [384, 236] width 234 height 12
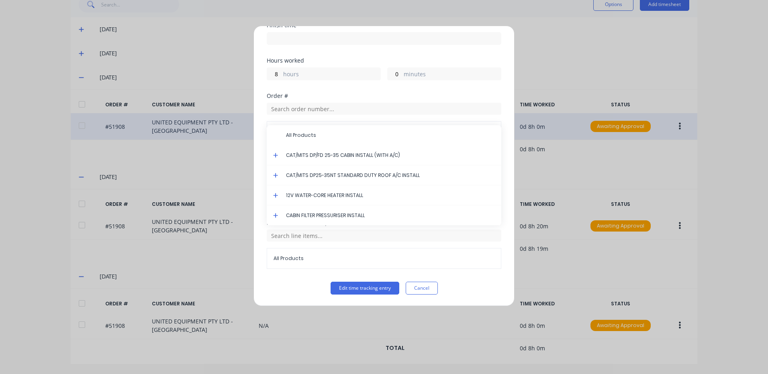
click at [275, 156] on icon at bounding box center [275, 156] width 5 height 6
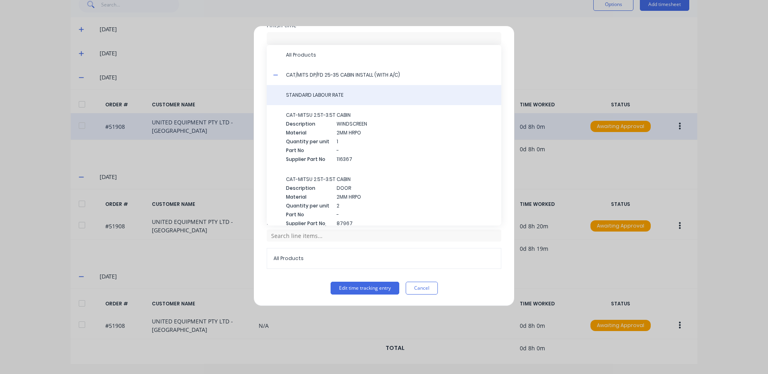
click at [341, 102] on div "STANDARD LABOUR RATE" at bounding box center [384, 95] width 234 height 20
click at [352, 94] on span "STANDARD LABOUR RATE" at bounding box center [390, 95] width 209 height 7
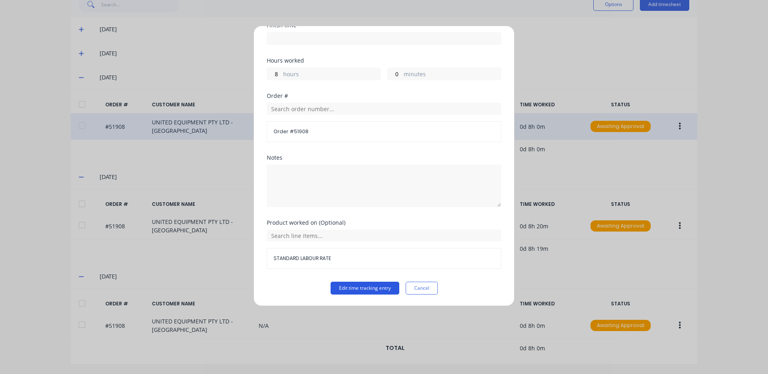
click at [368, 287] on button "Edit time tracking entry" at bounding box center [364, 288] width 69 height 13
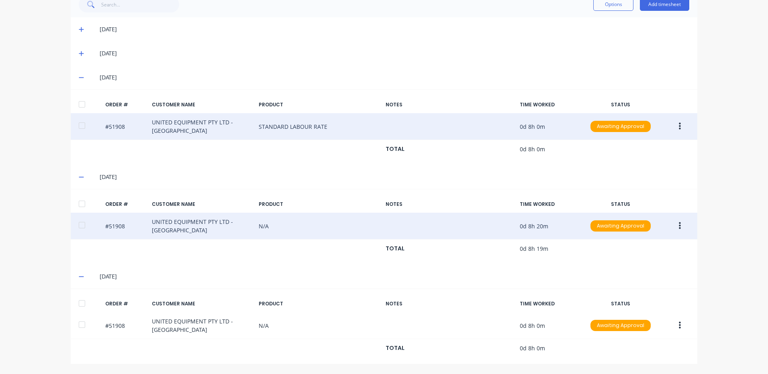
click at [674, 225] on button "button" at bounding box center [679, 226] width 19 height 14
click at [649, 275] on div "Edit" at bounding box center [651, 279] width 62 height 12
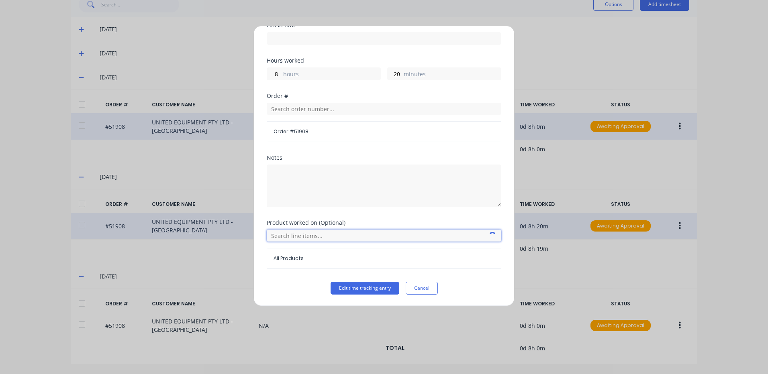
click at [302, 238] on input "text" at bounding box center [384, 236] width 234 height 12
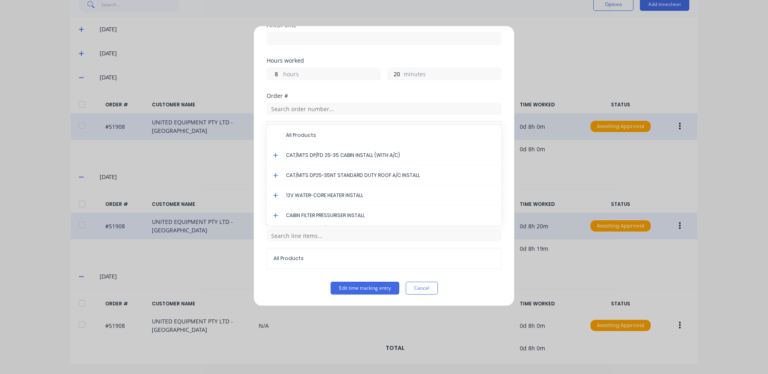
click at [275, 177] on icon at bounding box center [275, 176] width 5 height 6
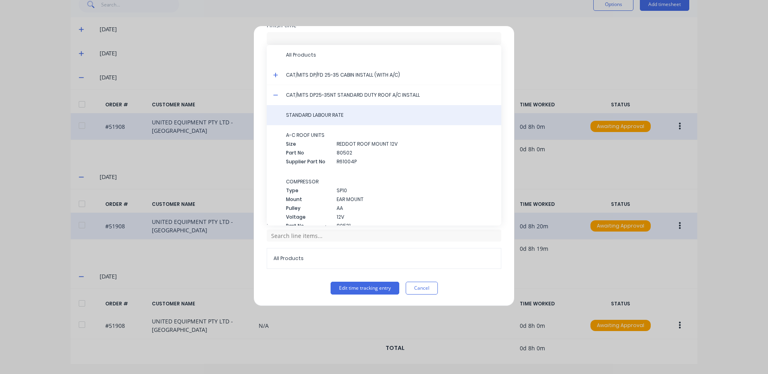
click at [332, 116] on span "STANDARD LABOUR RATE" at bounding box center [390, 115] width 209 height 7
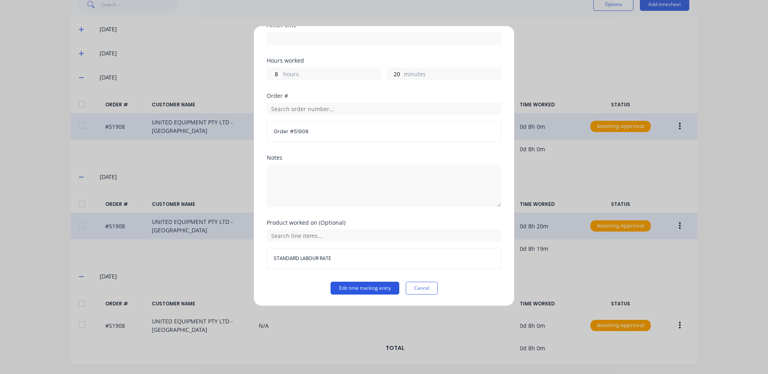
click at [360, 287] on button "Edit time tracking entry" at bounding box center [364, 288] width 69 height 13
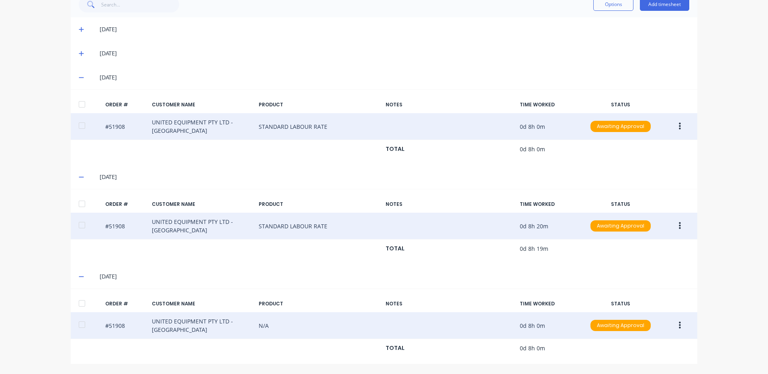
click at [678, 328] on icon "button" at bounding box center [679, 325] width 2 height 7
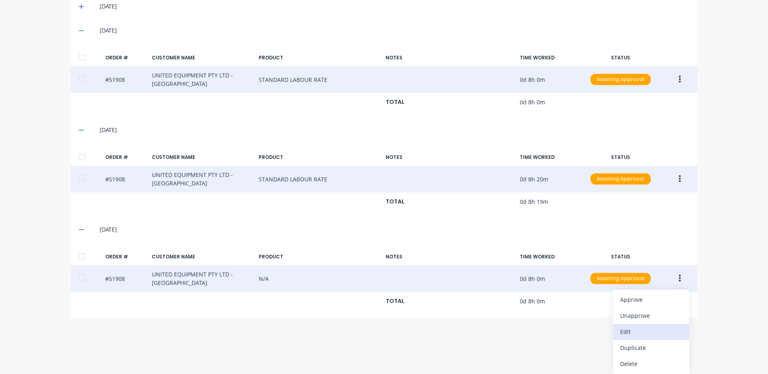
click at [635, 332] on div "Edit" at bounding box center [651, 332] width 62 height 12
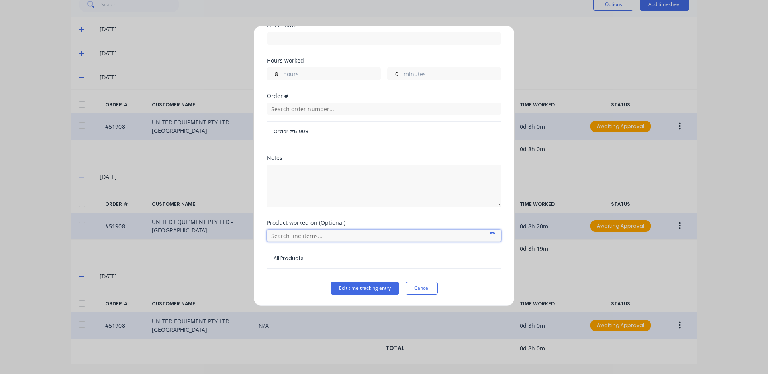
click at [299, 236] on input "text" at bounding box center [384, 236] width 234 height 12
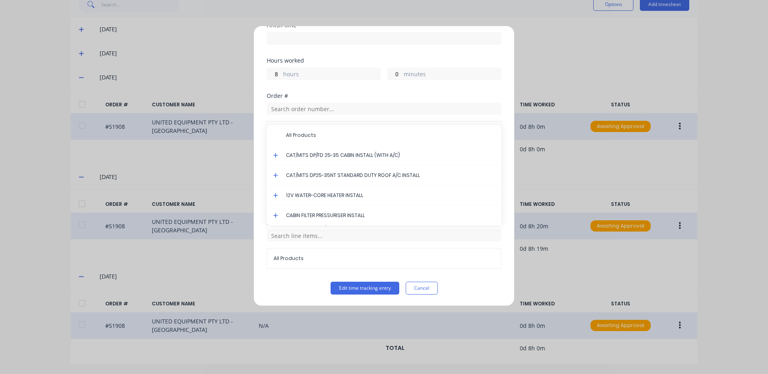
click at [277, 156] on icon at bounding box center [275, 156] width 5 height 6
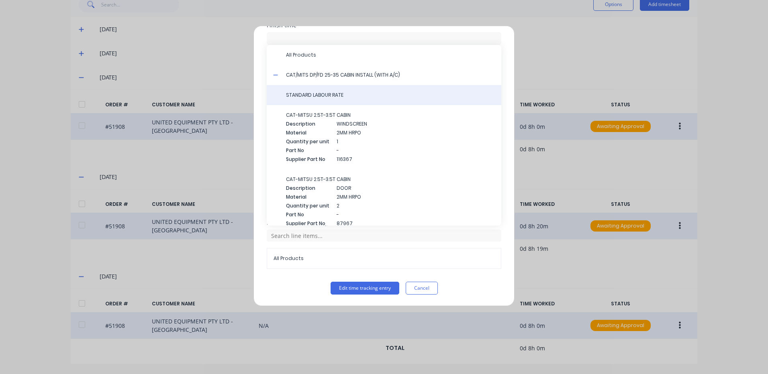
click at [340, 96] on span "STANDARD LABOUR RATE" at bounding box center [390, 95] width 209 height 7
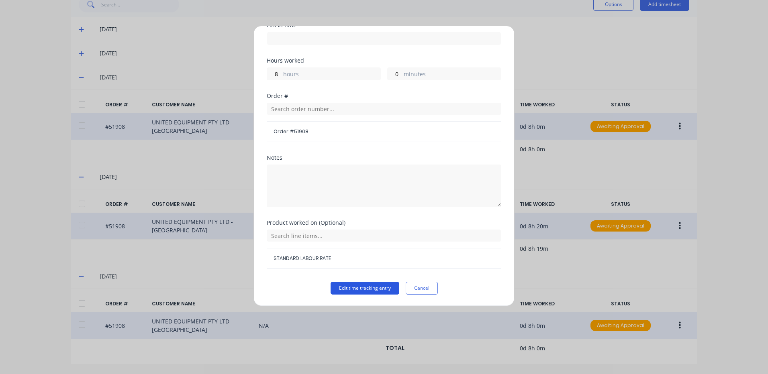
click at [354, 284] on button "Edit time tracking entry" at bounding box center [364, 288] width 69 height 13
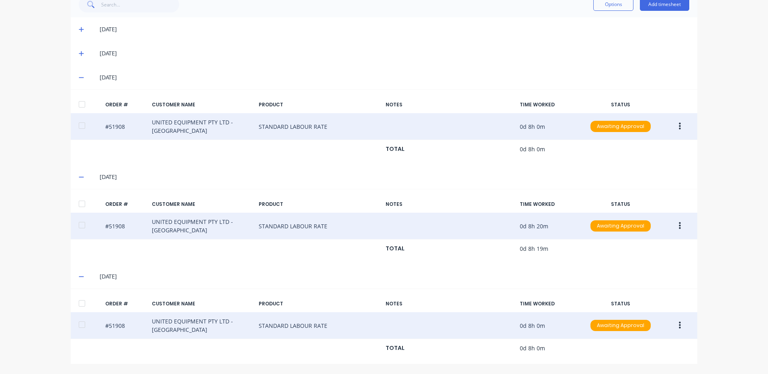
click at [84, 97] on div at bounding box center [82, 104] width 16 height 16
click at [83, 205] on div at bounding box center [82, 204] width 16 height 16
click at [75, 293] on div "ORDER # CUSTOMER NAME PRODUCT NOTES TIME WORKED STATUS #51908 UNITED EQUIPMENT …" at bounding box center [384, 326] width 626 height 75
drag, startPoint x: 76, startPoint y: 299, endPoint x: 261, endPoint y: 231, distance: 197.0
click at [77, 299] on div at bounding box center [82, 303] width 16 height 16
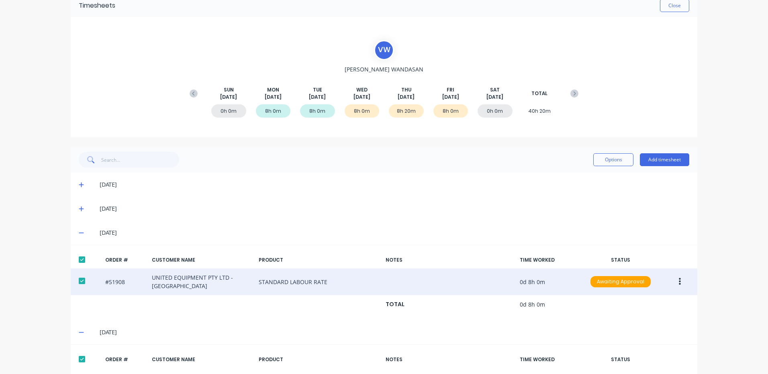
scroll to position [0, 0]
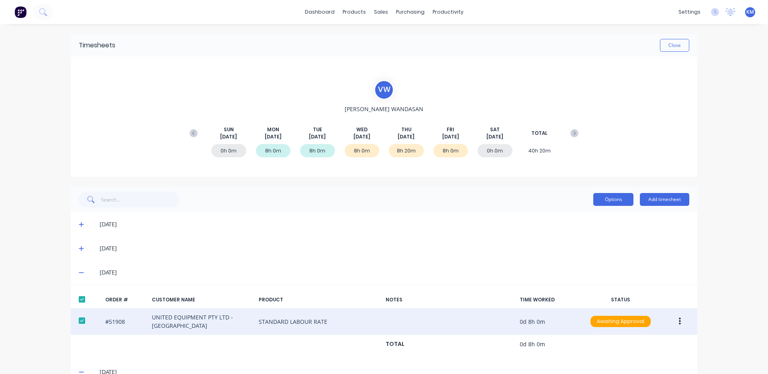
drag, startPoint x: 605, startPoint y: 214, endPoint x: 613, endPoint y: 195, distance: 20.6
click at [605, 214] on div "[DATE]" at bounding box center [384, 224] width 626 height 24
click at [612, 195] on button "Options" at bounding box center [613, 199] width 40 height 13
click at [599, 214] on div "Approve" at bounding box center [595, 220] width 62 height 12
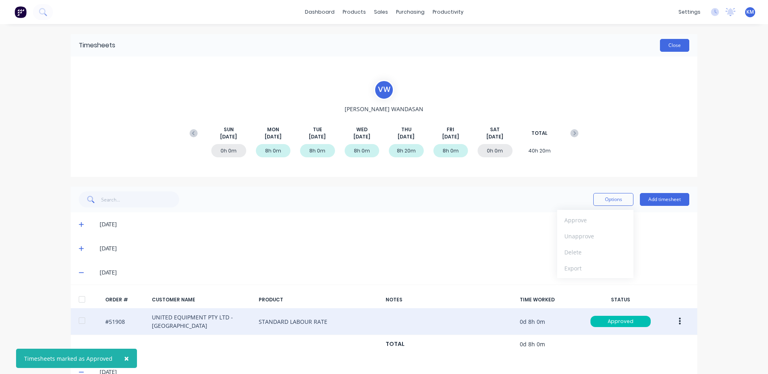
click at [672, 41] on button "Close" at bounding box center [674, 45] width 29 height 13
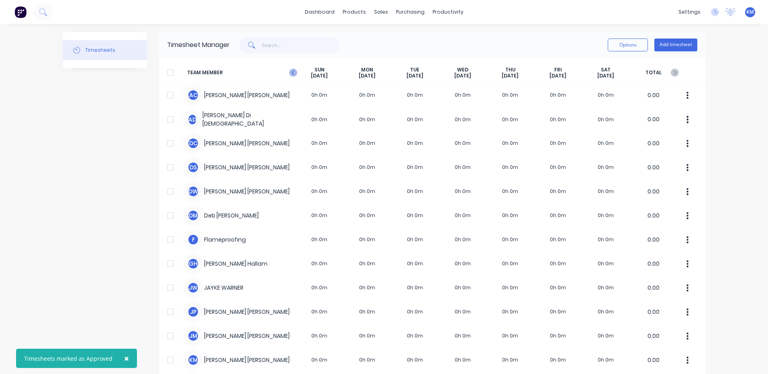
click at [291, 75] on icon at bounding box center [293, 73] width 8 height 8
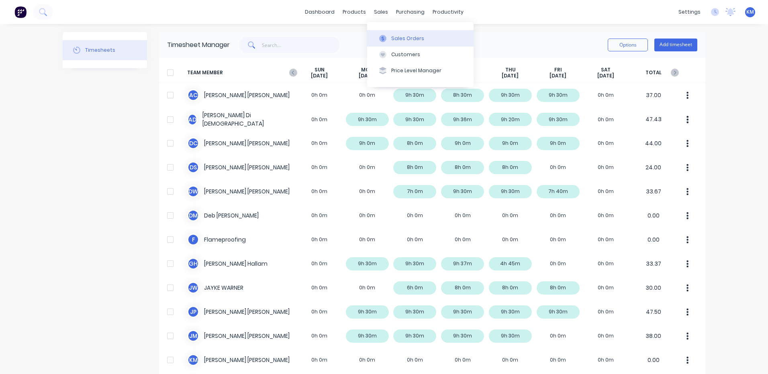
click at [384, 34] on button "Sales Orders" at bounding box center [420, 38] width 106 height 16
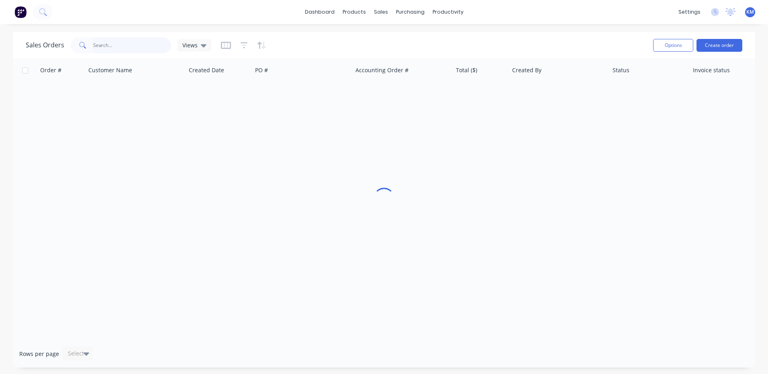
click at [140, 46] on input "text" at bounding box center [132, 45] width 78 height 16
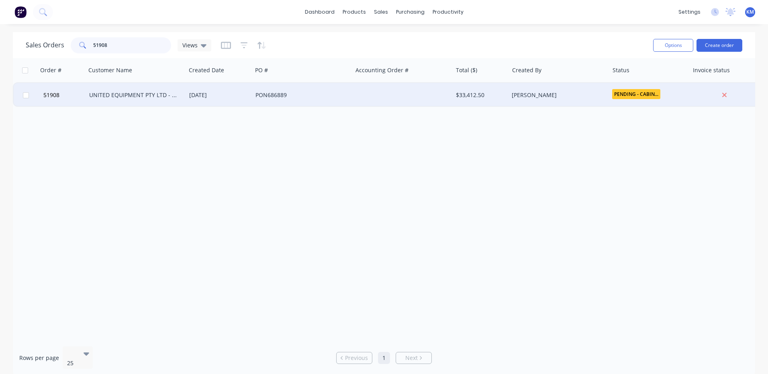
type input "51908"
click at [268, 98] on div "PON686889" at bounding box center [299, 95] width 89 height 8
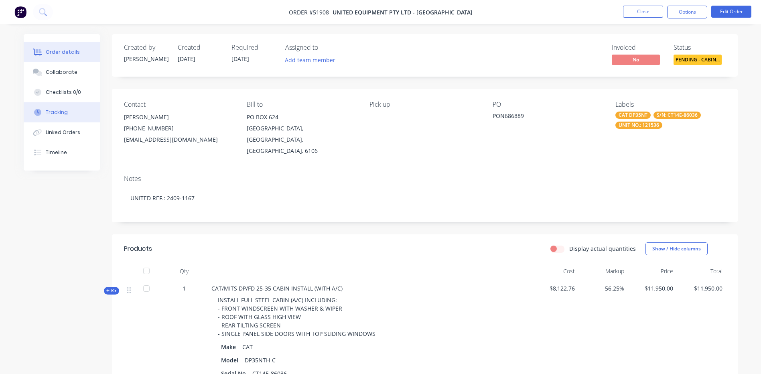
click at [63, 114] on div "Tracking" at bounding box center [57, 112] width 22 height 7
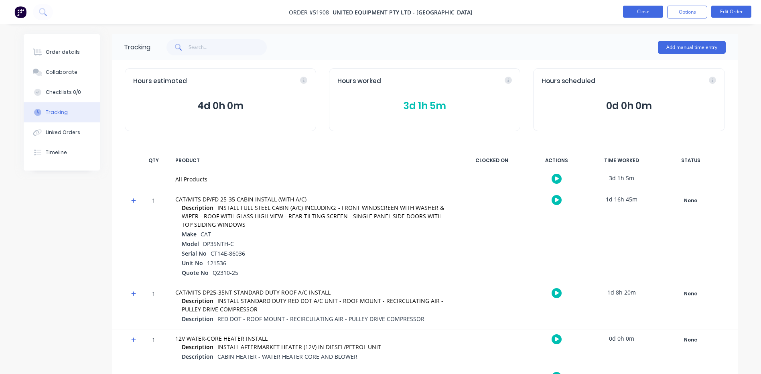
click at [638, 12] on button "Close" at bounding box center [643, 12] width 40 height 12
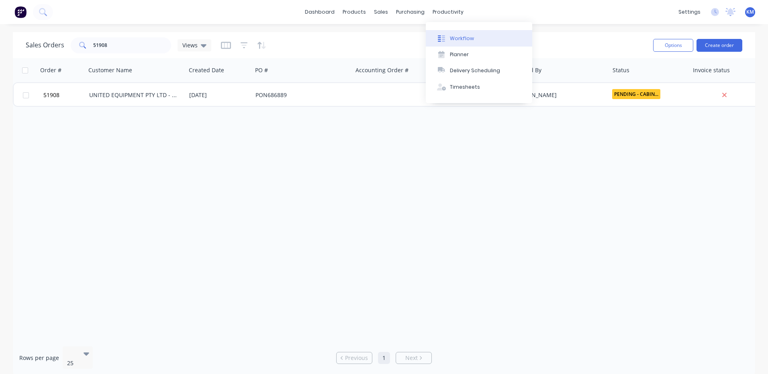
click at [453, 37] on div "Workflow" at bounding box center [462, 38] width 24 height 7
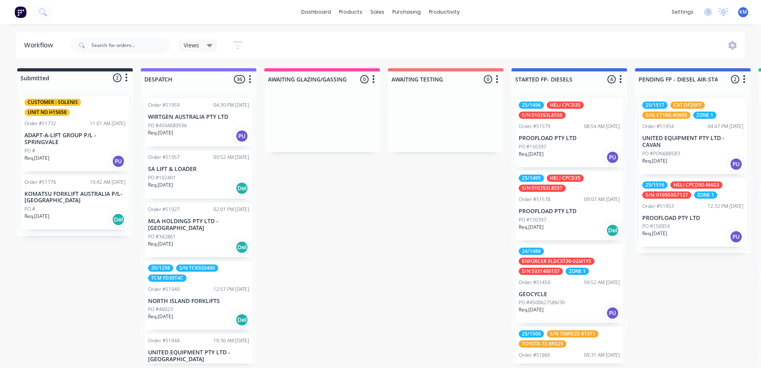
click at [534, 129] on div "Order #51579" at bounding box center [535, 126] width 32 height 7
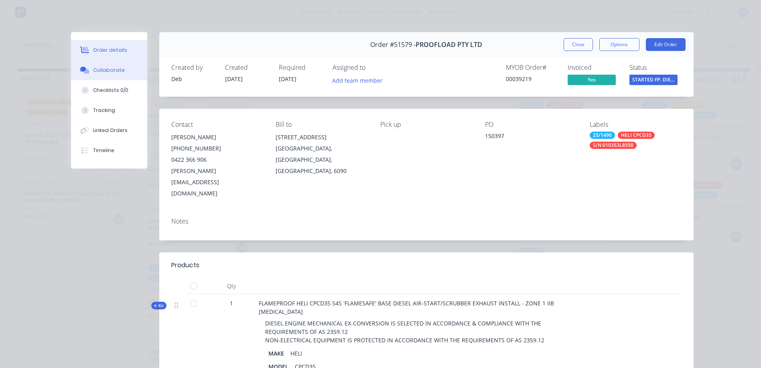
click at [109, 71] on div "Collaborate" at bounding box center [109, 70] width 32 height 7
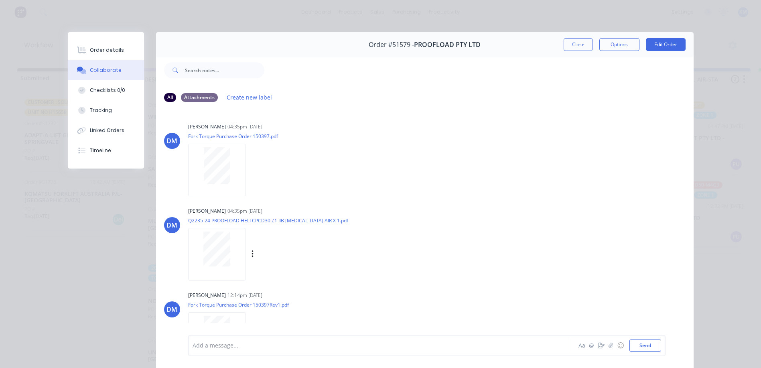
scroll to position [113, 0]
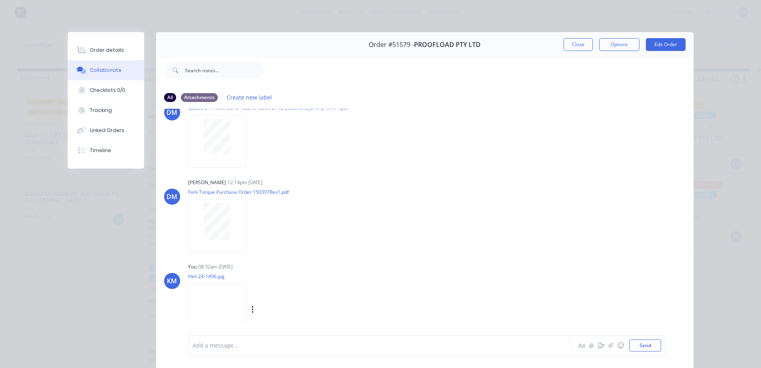
click at [201, 299] on img at bounding box center [217, 310] width 58 height 53
click at [121, 51] on button "Order details" at bounding box center [106, 50] width 76 height 20
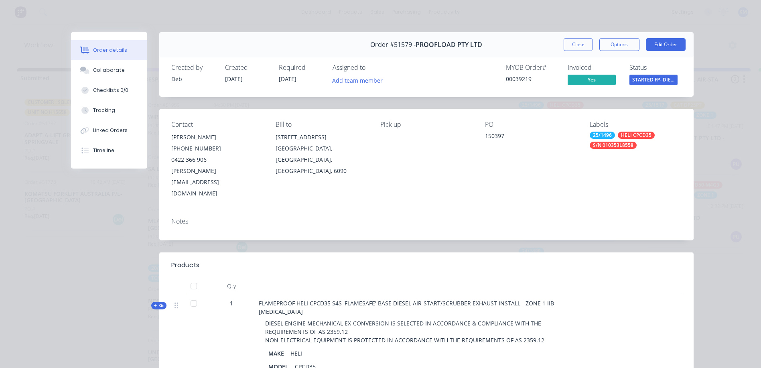
click at [573, 39] on button "Close" at bounding box center [578, 44] width 29 height 13
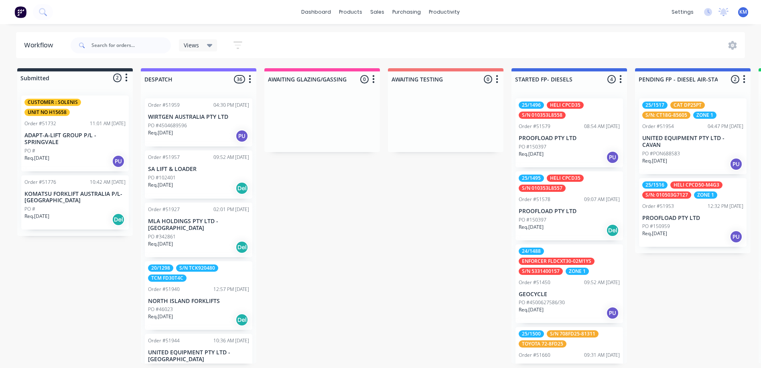
click at [541, 203] on div "Order #51578" at bounding box center [535, 199] width 32 height 7
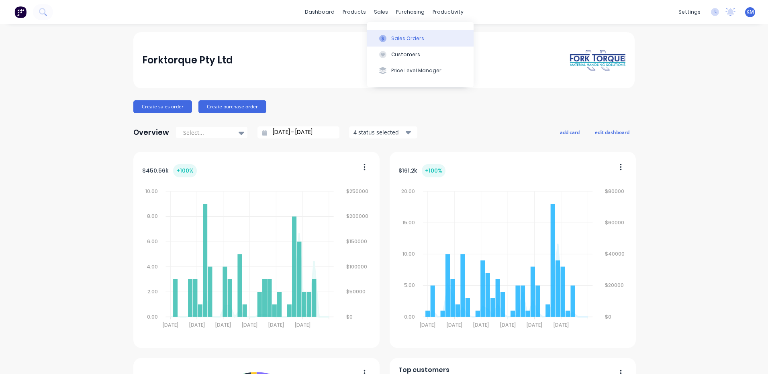
click at [391, 38] on div "Sales Orders" at bounding box center [407, 38] width 33 height 7
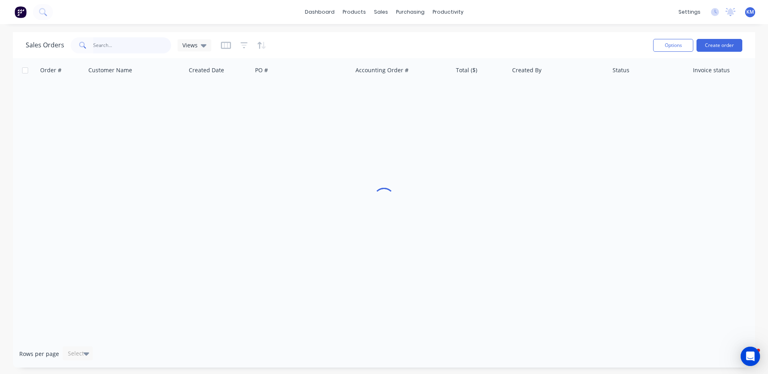
click at [132, 48] on input "text" at bounding box center [132, 45] width 78 height 16
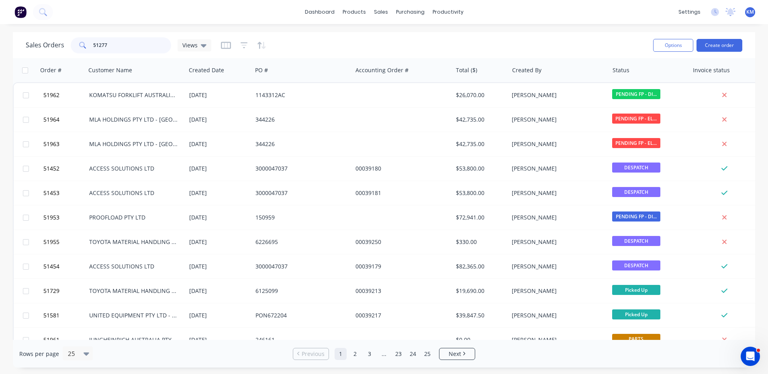
type input "51277"
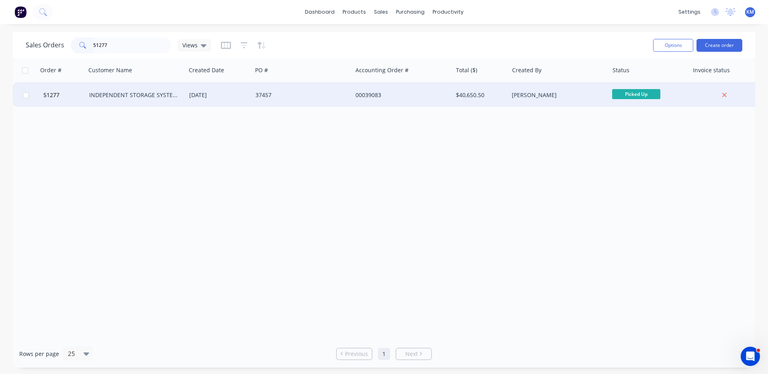
click at [128, 94] on div "INDEPENDENT STORAGE SYSTEMS ([GEOGRAPHIC_DATA]) PTY LTD" at bounding box center [133, 95] width 89 height 8
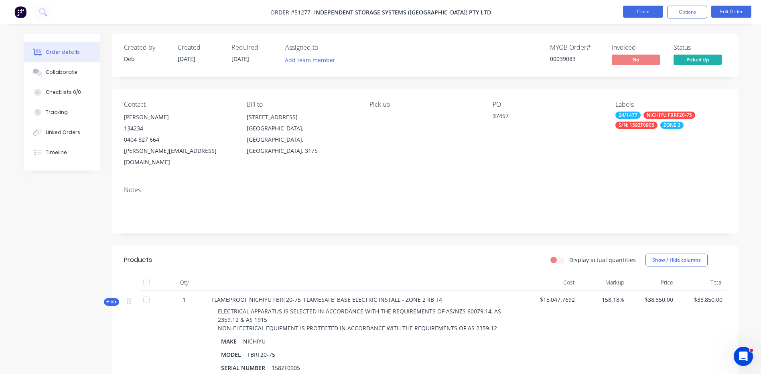
click at [648, 7] on button "Close" at bounding box center [643, 12] width 40 height 12
